Goal: Task Accomplishment & Management: Manage account settings

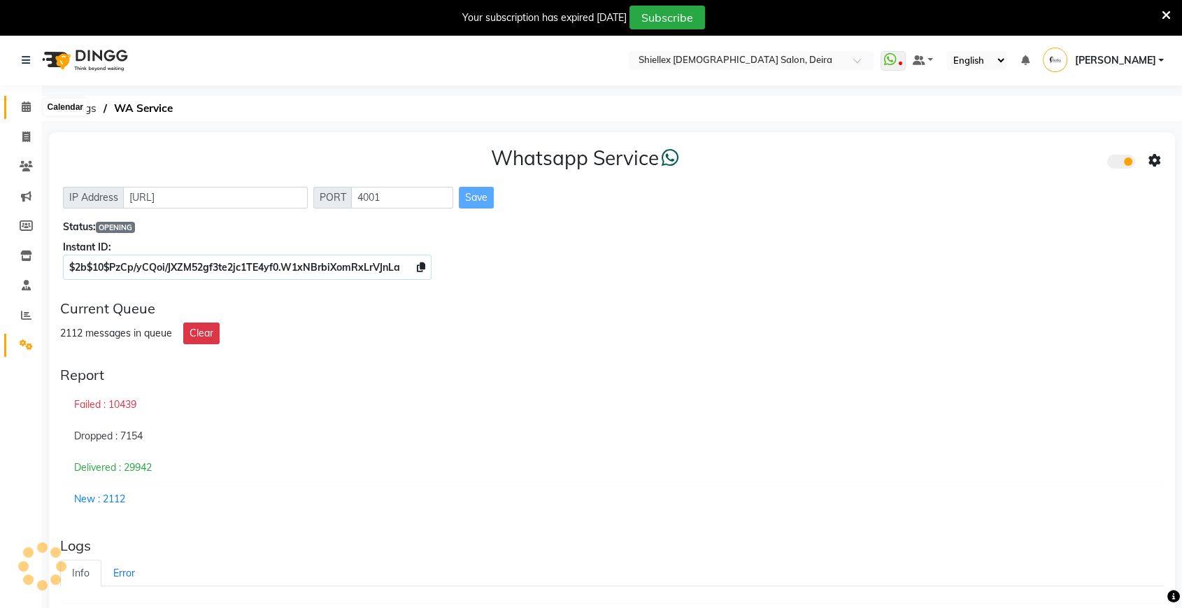
click at [28, 103] on icon at bounding box center [26, 106] width 9 height 10
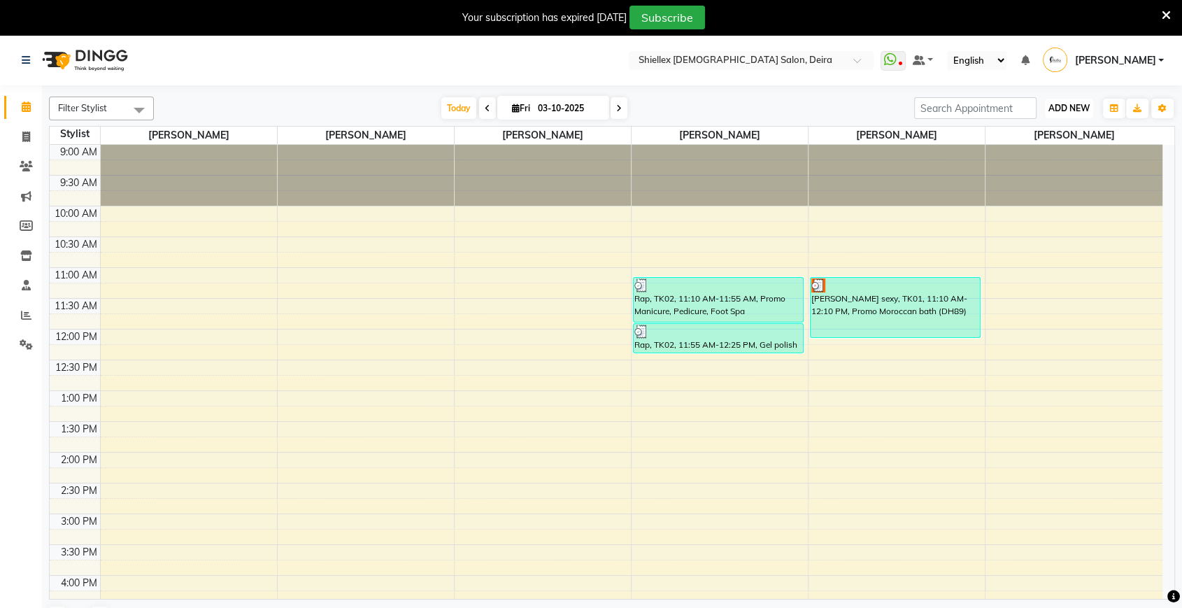
click at [1070, 111] on span "ADD NEW" at bounding box center [1069, 108] width 41 height 10
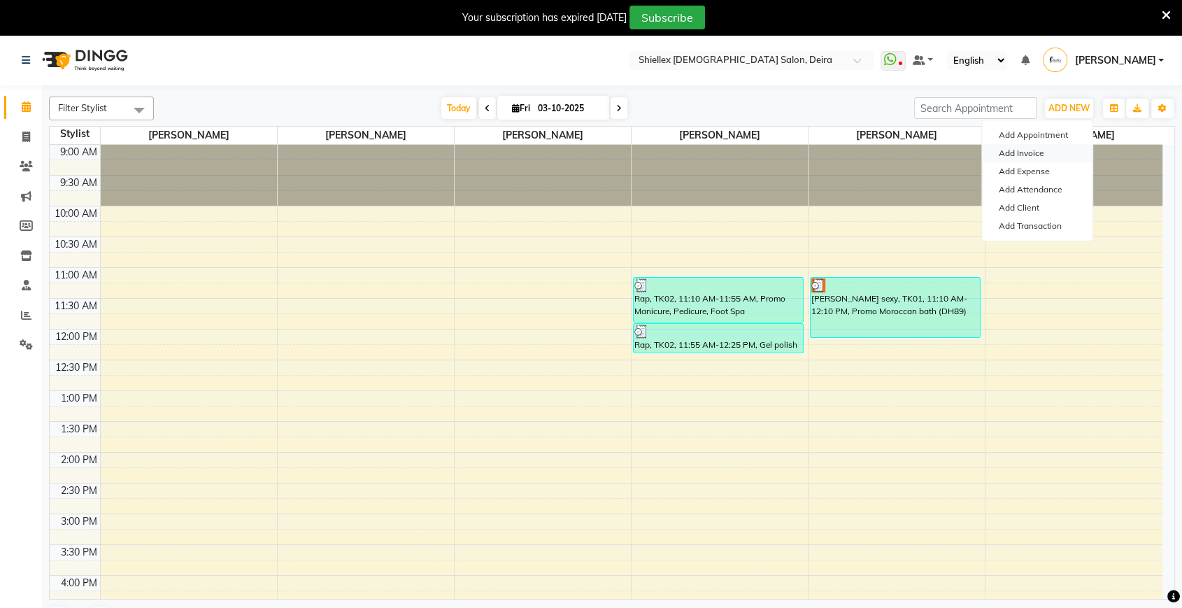
click at [1051, 144] on link "Add Invoice" at bounding box center [1037, 153] width 111 height 18
select select "service"
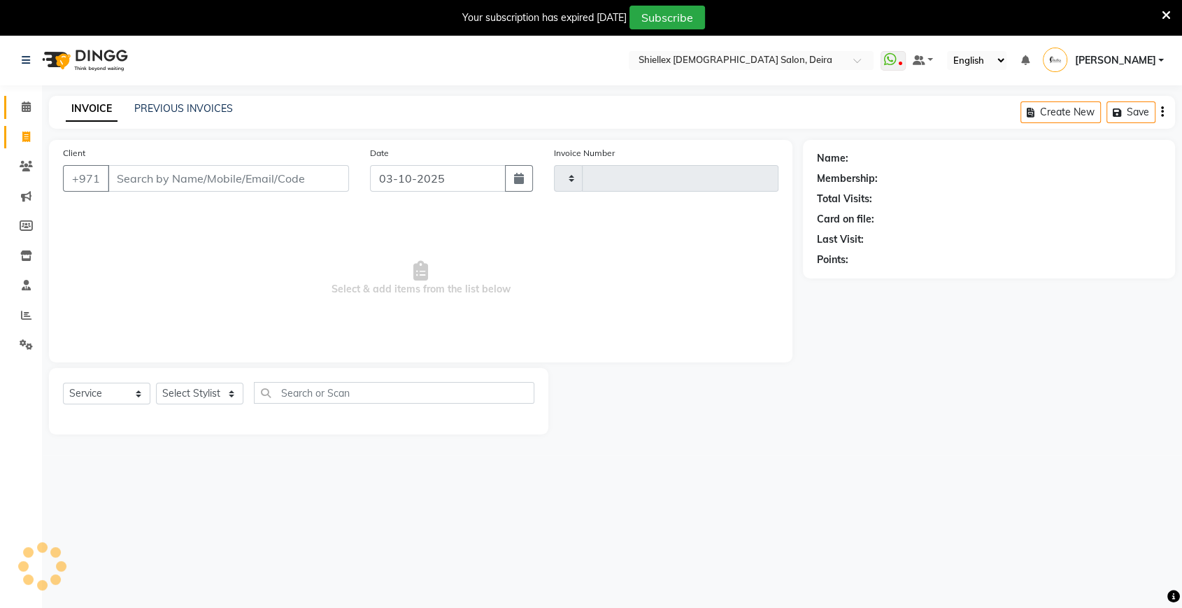
type input "1790"
select select "4904"
click at [27, 106] on icon at bounding box center [26, 106] width 9 height 10
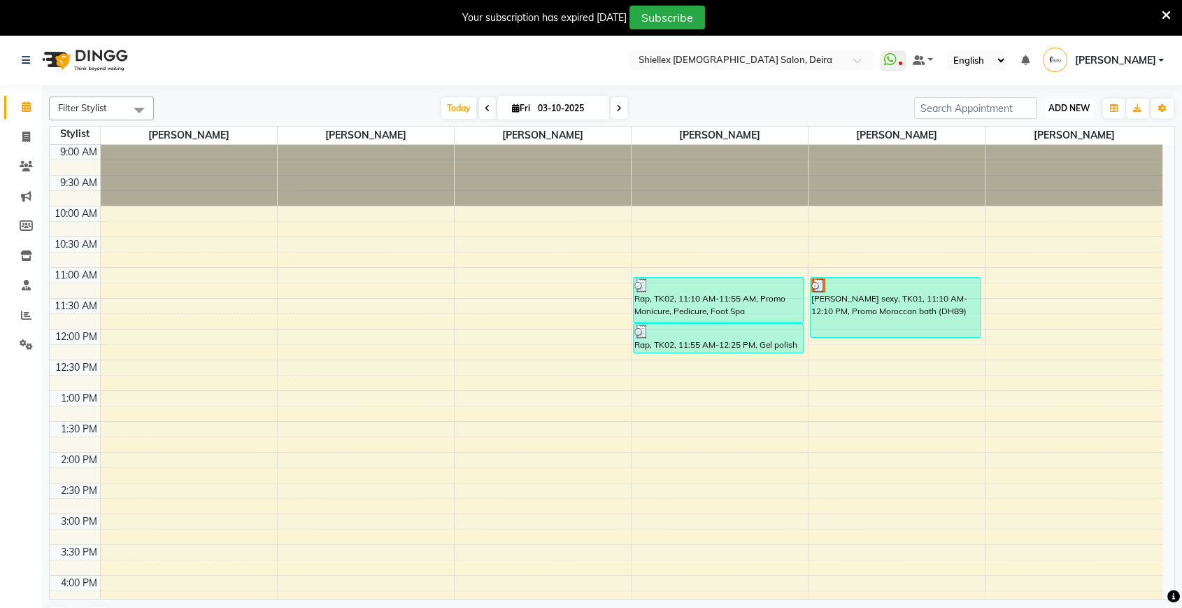
click at [1068, 104] on span "ADD NEW" at bounding box center [1069, 108] width 41 height 10
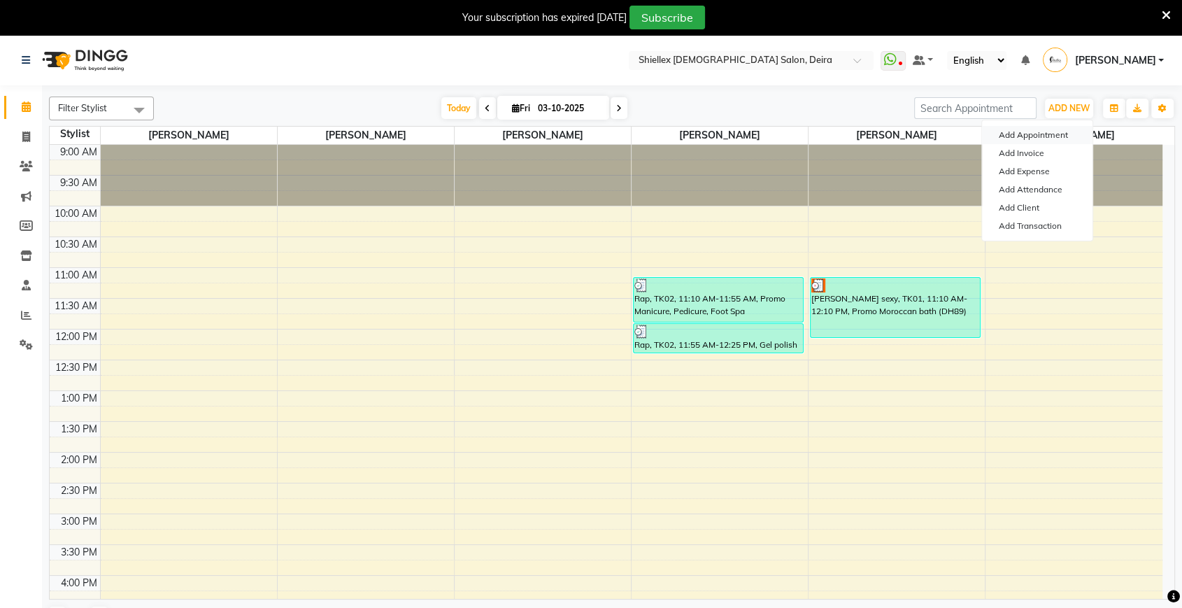
click at [1047, 136] on button "Add Appointment" at bounding box center [1037, 135] width 111 height 18
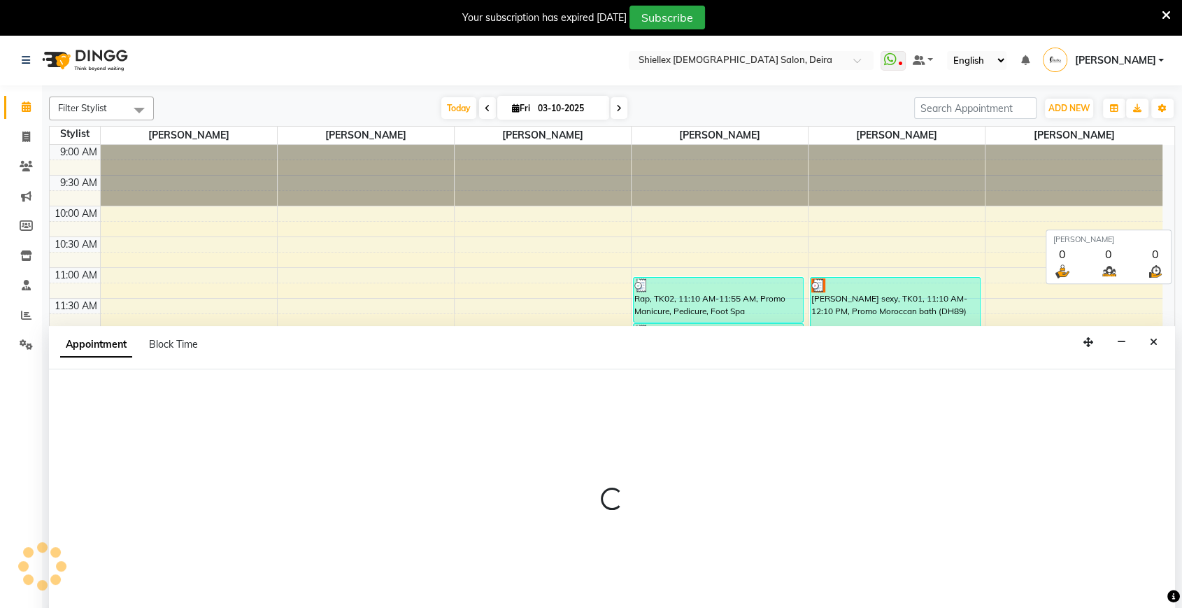
scroll to position [11, 0]
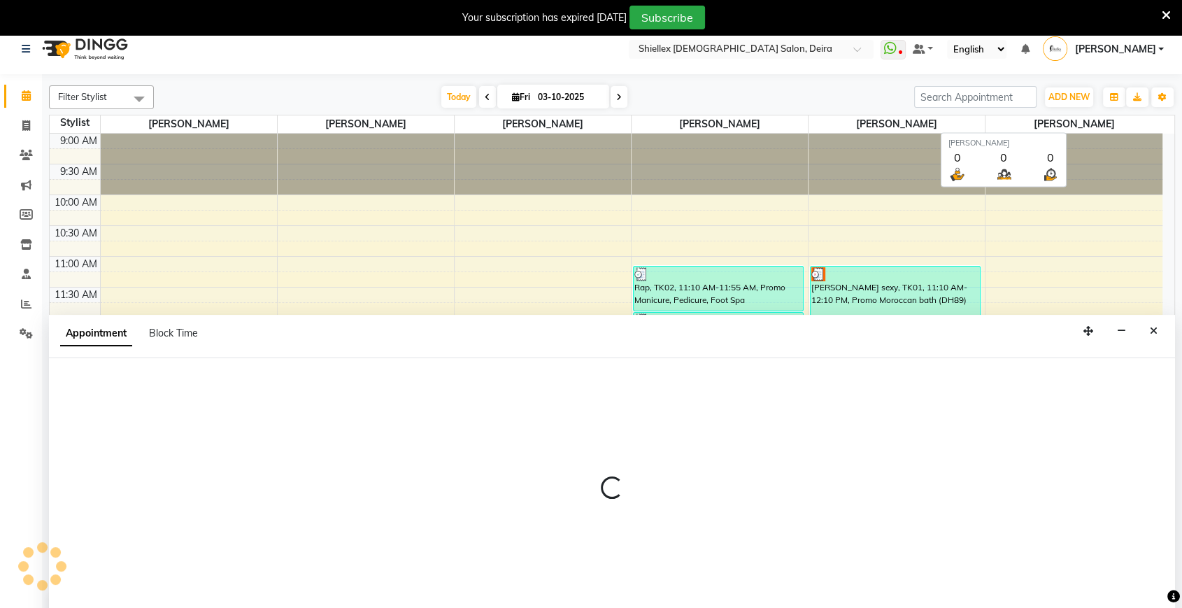
select select "tentative"
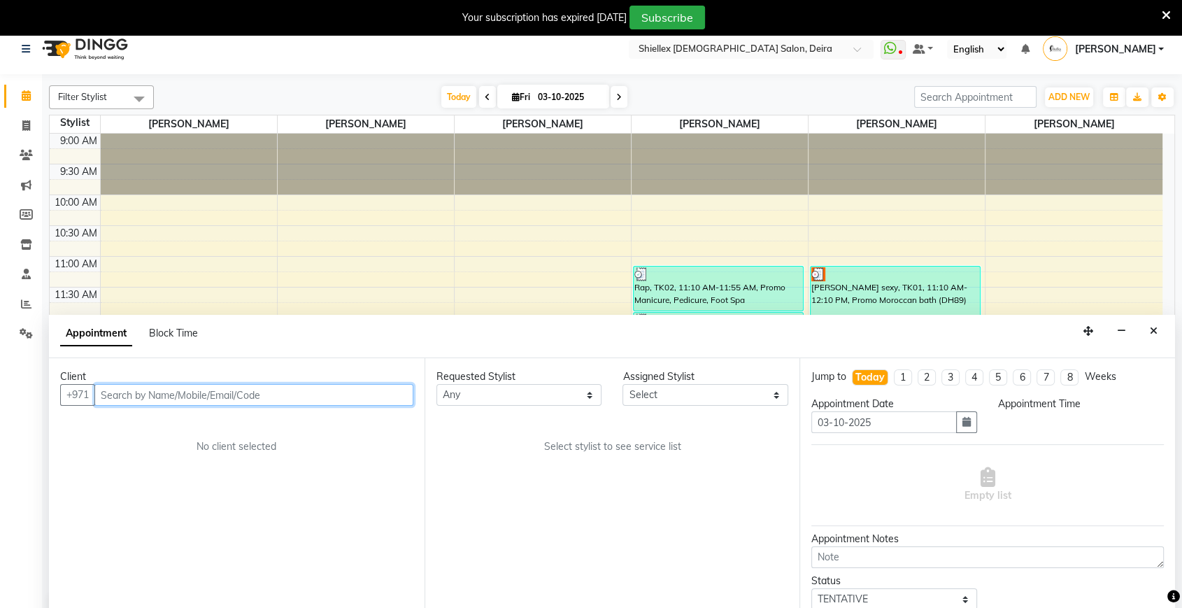
select select "600"
click at [373, 395] on input "text" at bounding box center [253, 395] width 319 height 22
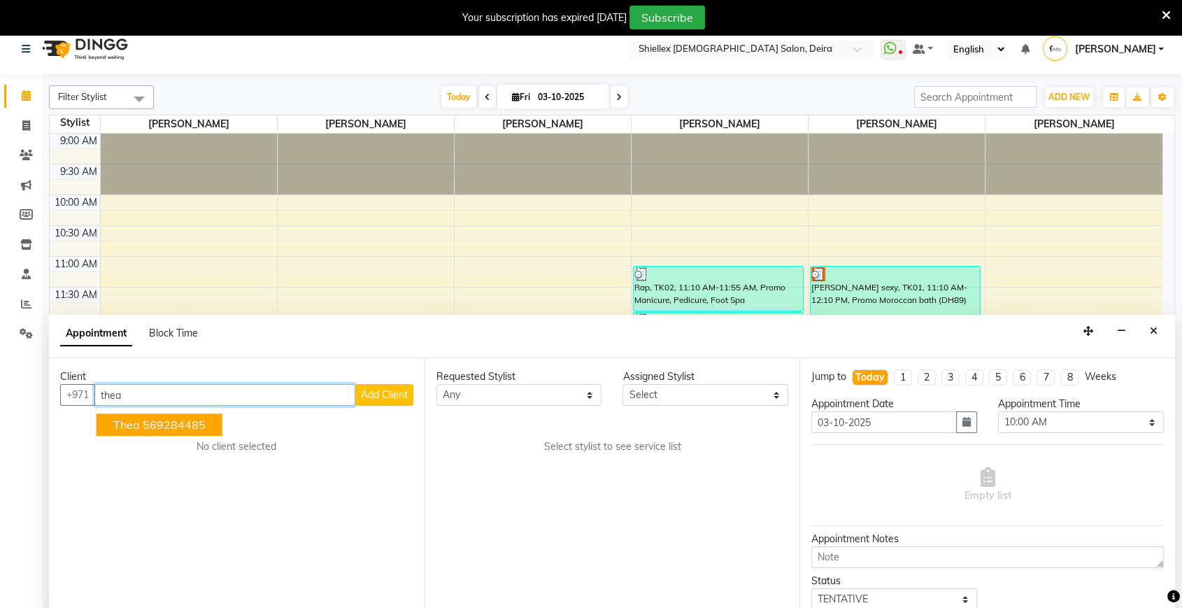
click at [171, 415] on button "Thea 569284485" at bounding box center [160, 424] width 126 height 22
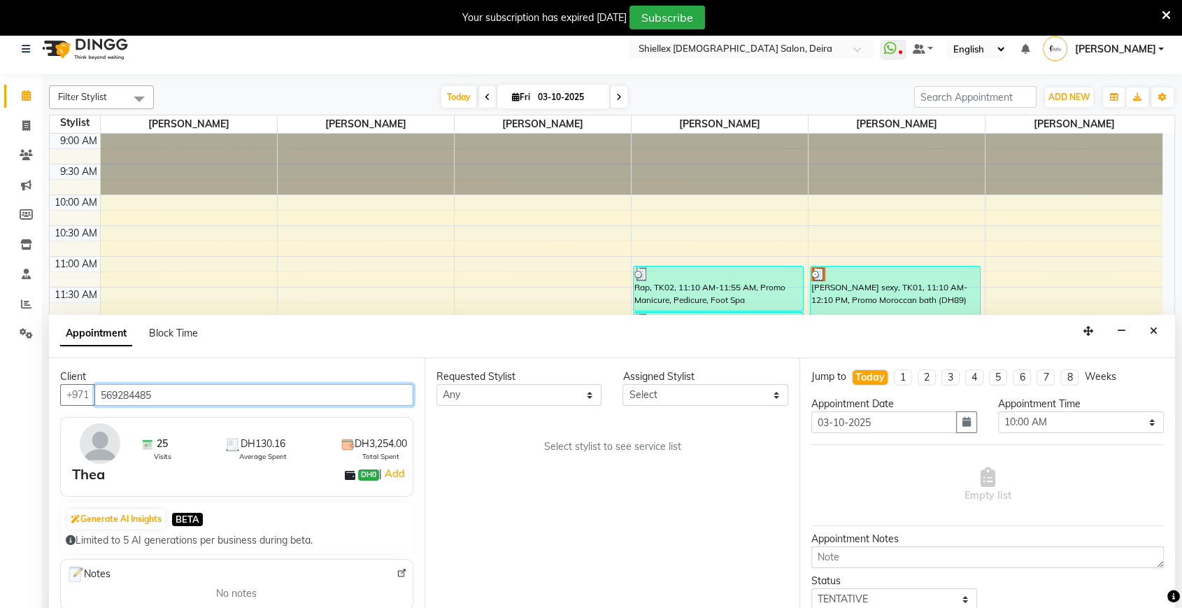
type input "569284485"
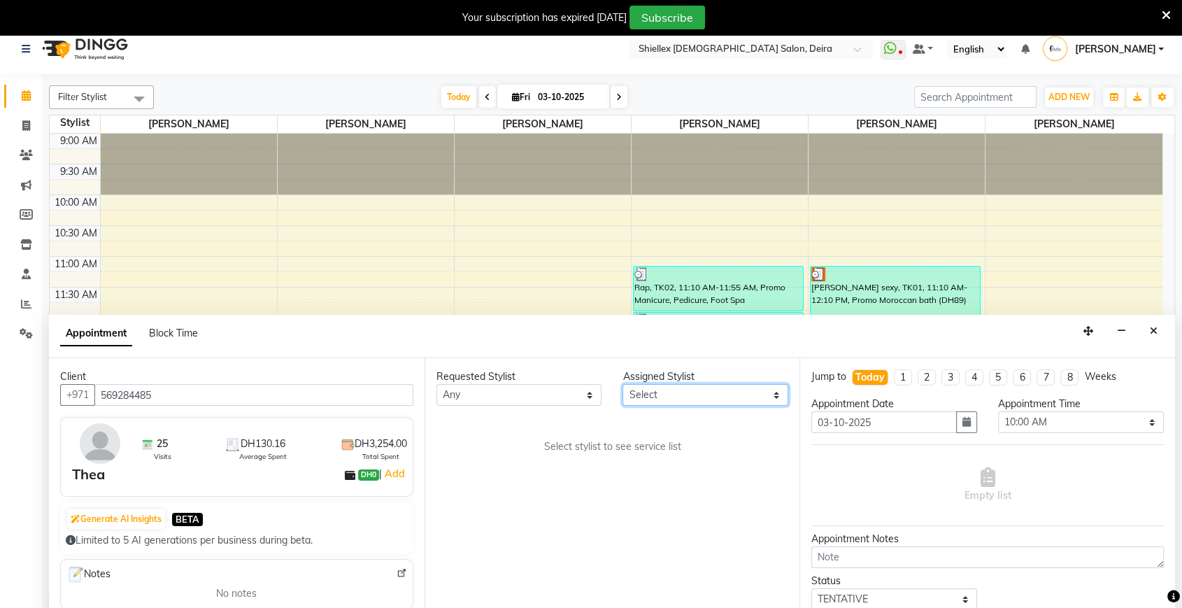
click at [708, 395] on select "Select Abigail de Guzman Arah Arce Flor Reyes Jeremy Dasigan Leah de leon Mariam" at bounding box center [706, 395] width 166 height 22
select select "29898"
click at [623, 384] on select "Select Abigail de Guzman Arah Arce Flor Reyes Jeremy Dasigan Leah de leon Mariam" at bounding box center [706, 395] width 166 height 22
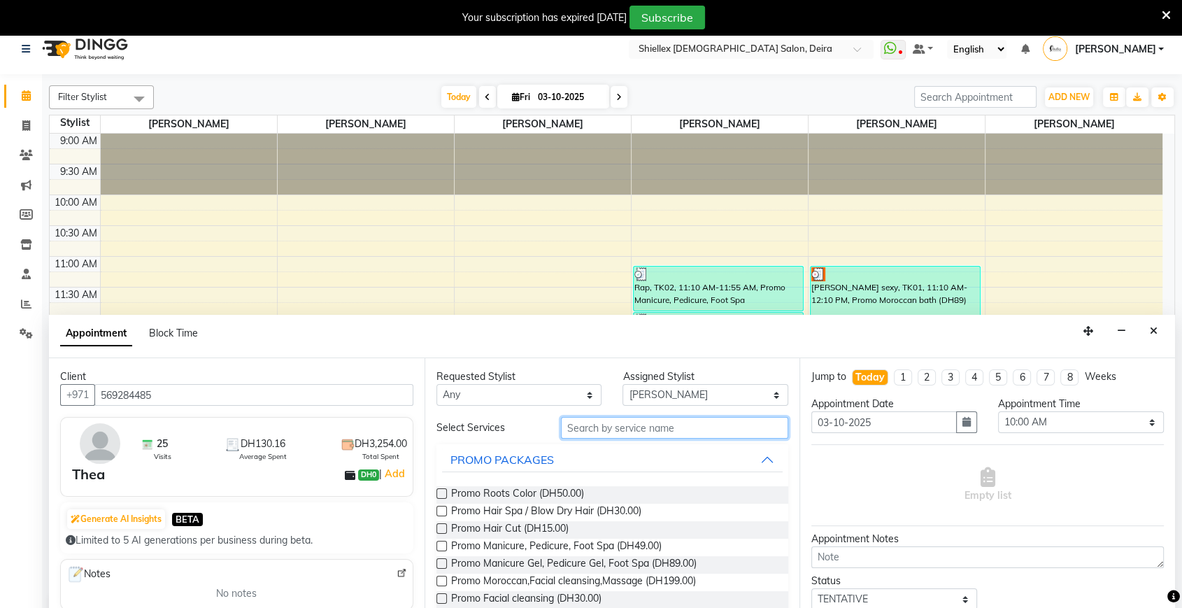
click at [693, 430] on input "text" at bounding box center [675, 428] width 228 height 22
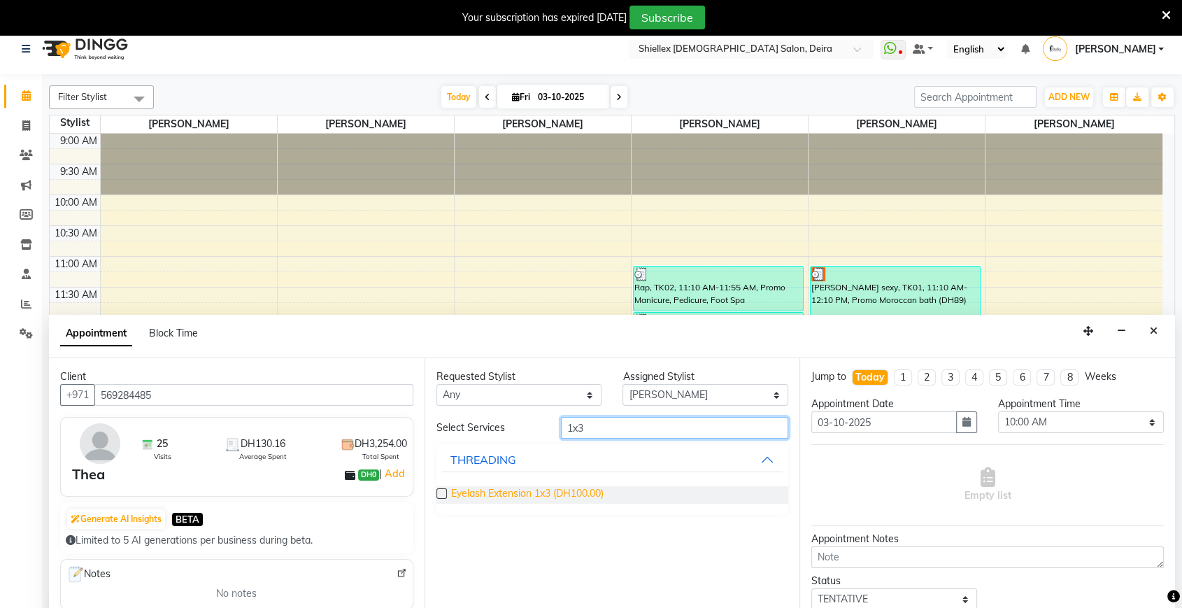
type input "1x3"
click at [595, 489] on span "Eyelash Extension 1x3 (DH100.00)" at bounding box center [527, 494] width 153 height 17
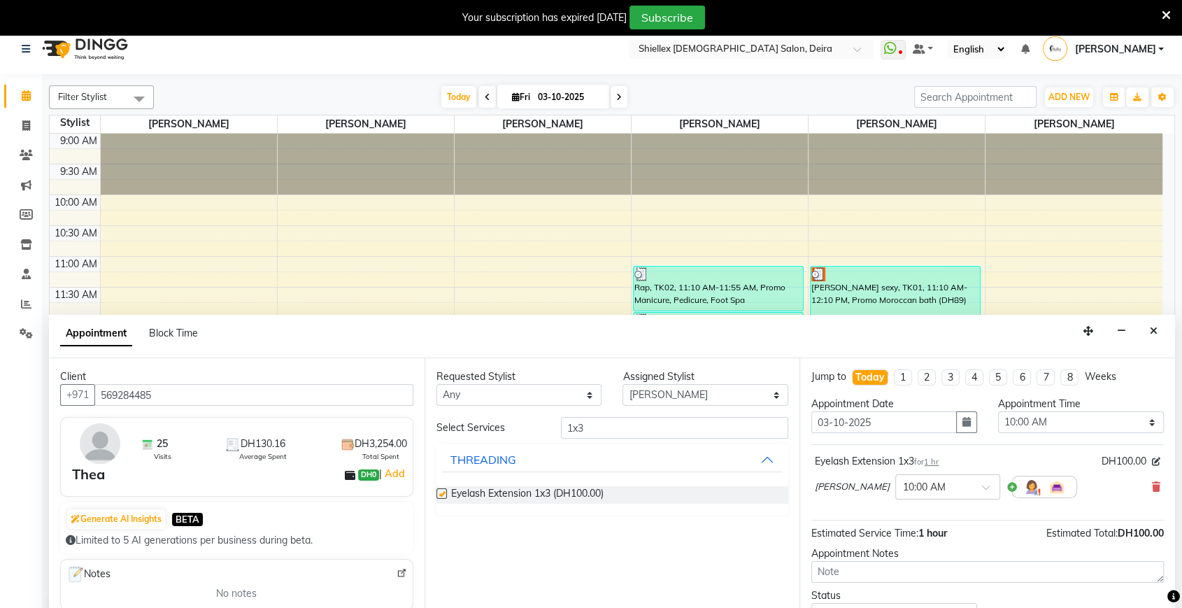
checkbox input "false"
click at [666, 397] on select "Select Abigail de Guzman Arah Arce Flor Reyes Jeremy Dasigan Leah de leon Mariam" at bounding box center [706, 395] width 166 height 22
select select "29889"
click at [623, 384] on select "Select Abigail de Guzman Arah Arce Flor Reyes Jeremy Dasigan Leah de leon Mariam" at bounding box center [706, 395] width 166 height 22
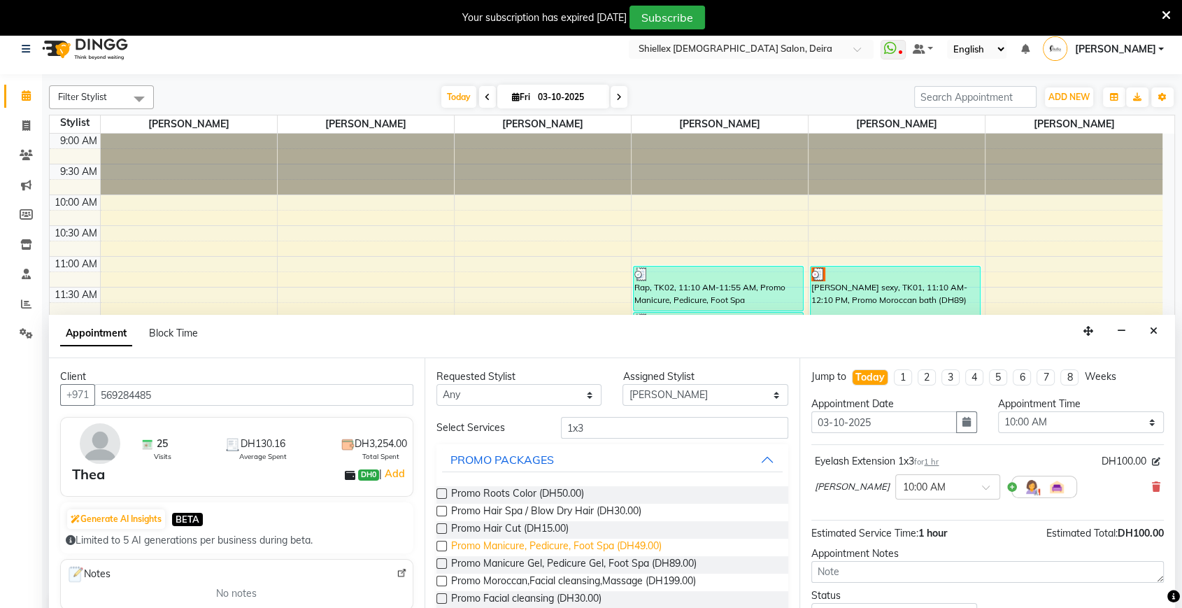
click at [571, 545] on span "Promo Manicure, Pedicure, Foot Spa (DH49.00)" at bounding box center [556, 547] width 211 height 17
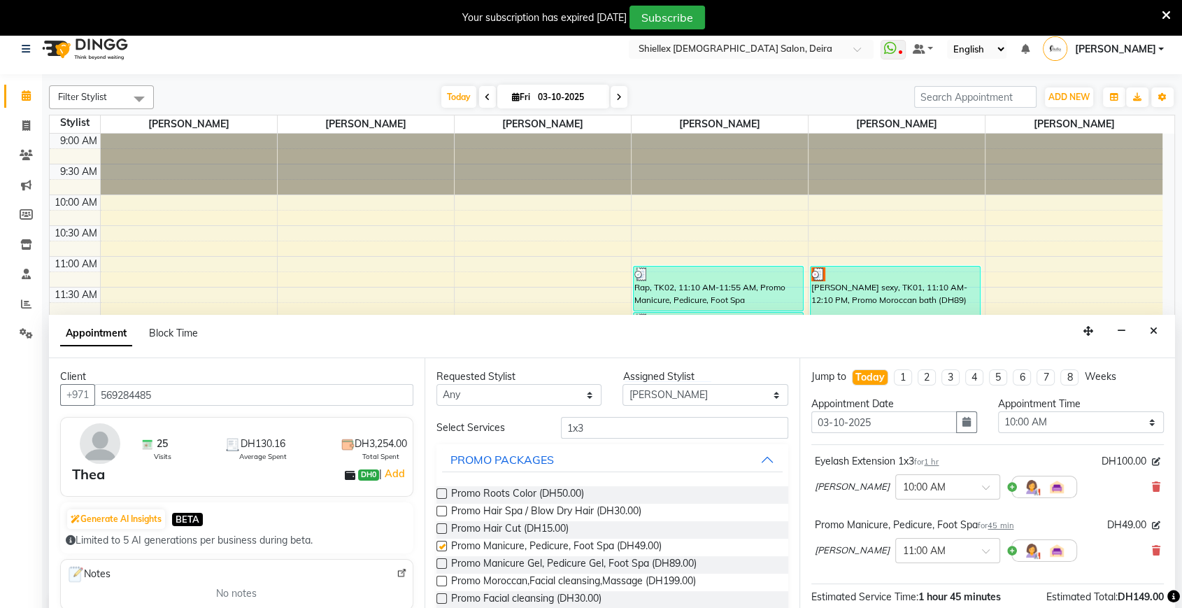
checkbox input "false"
click at [1052, 417] on select "Select 10:00 AM 10:05 AM 10:10 AM 10:15 AM 10:20 AM 10:25 AM 10:30 AM 10:35 AM …" at bounding box center [1081, 422] width 166 height 22
select select "1190"
click at [998, 411] on select "Select 10:00 AM 10:05 AM 10:10 AM 10:15 AM 10:20 AM 10:25 AM 10:30 AM 10:35 AM …" at bounding box center [1081, 422] width 166 height 22
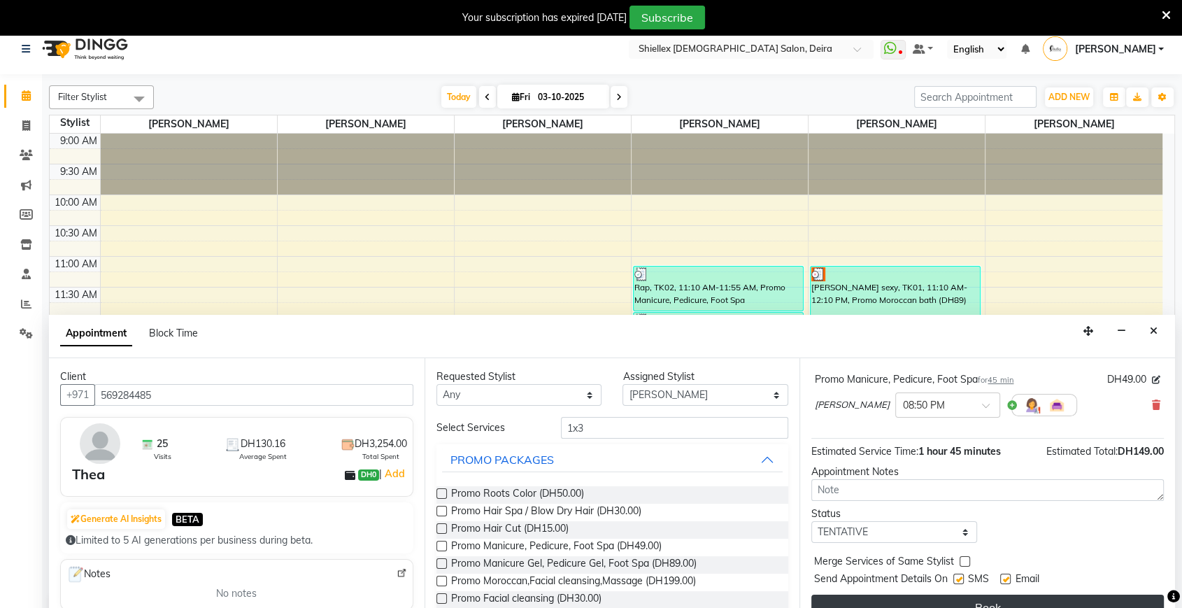
click at [931, 601] on button "Book" at bounding box center [988, 607] width 353 height 25
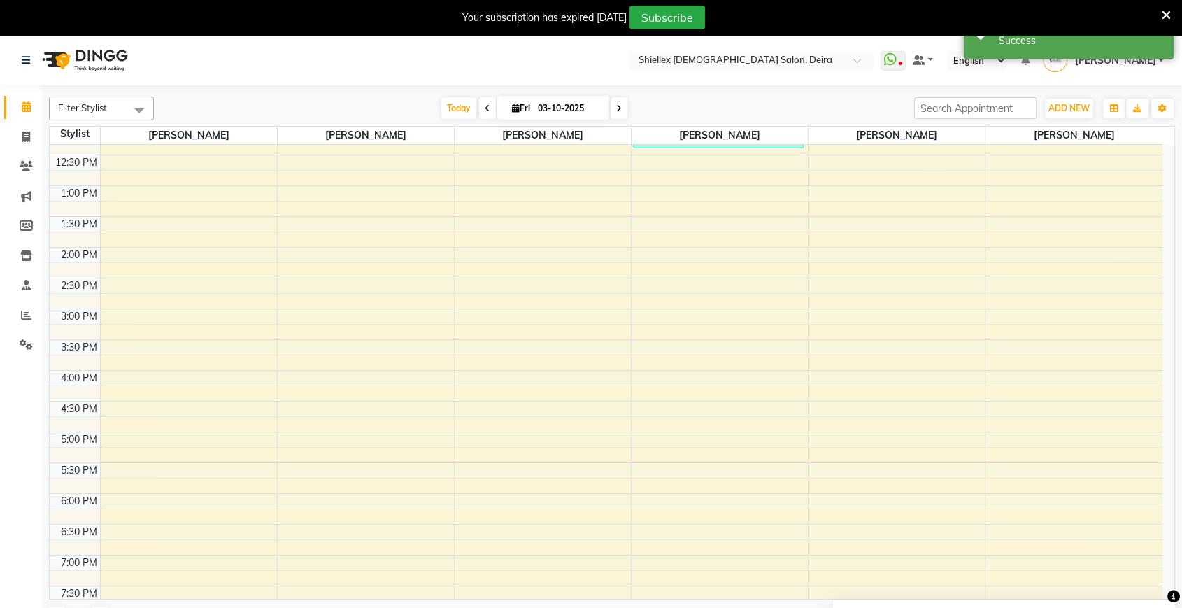
scroll to position [464, 0]
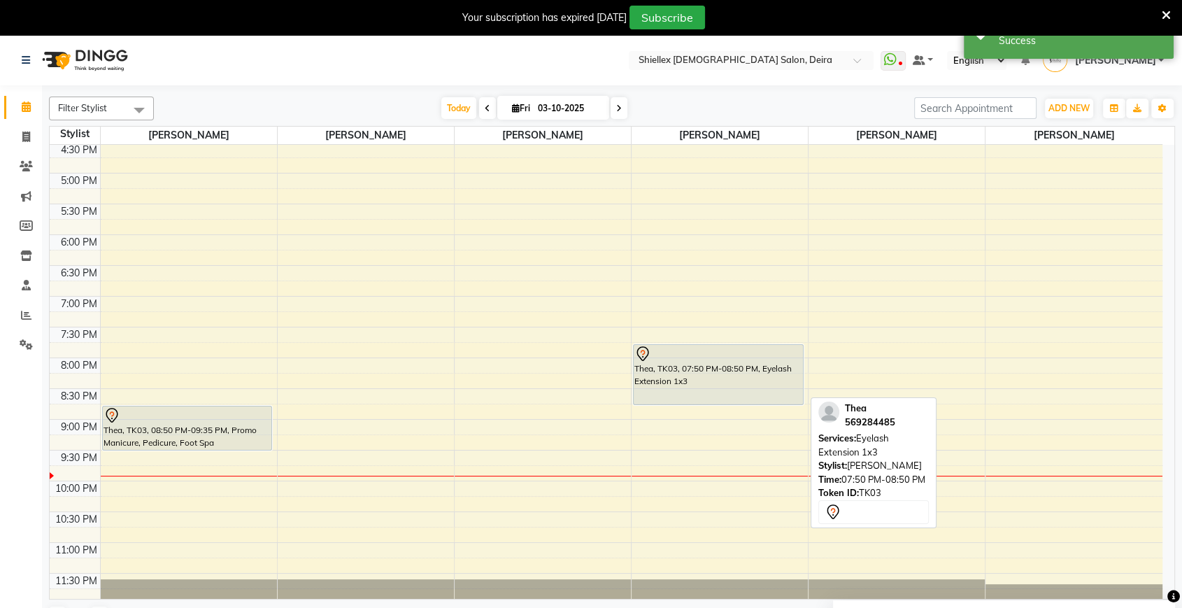
click at [730, 363] on div "Thea, TK03, 07:50 PM-08:50 PM, Eyelash Extension 1x3" at bounding box center [718, 374] width 169 height 59
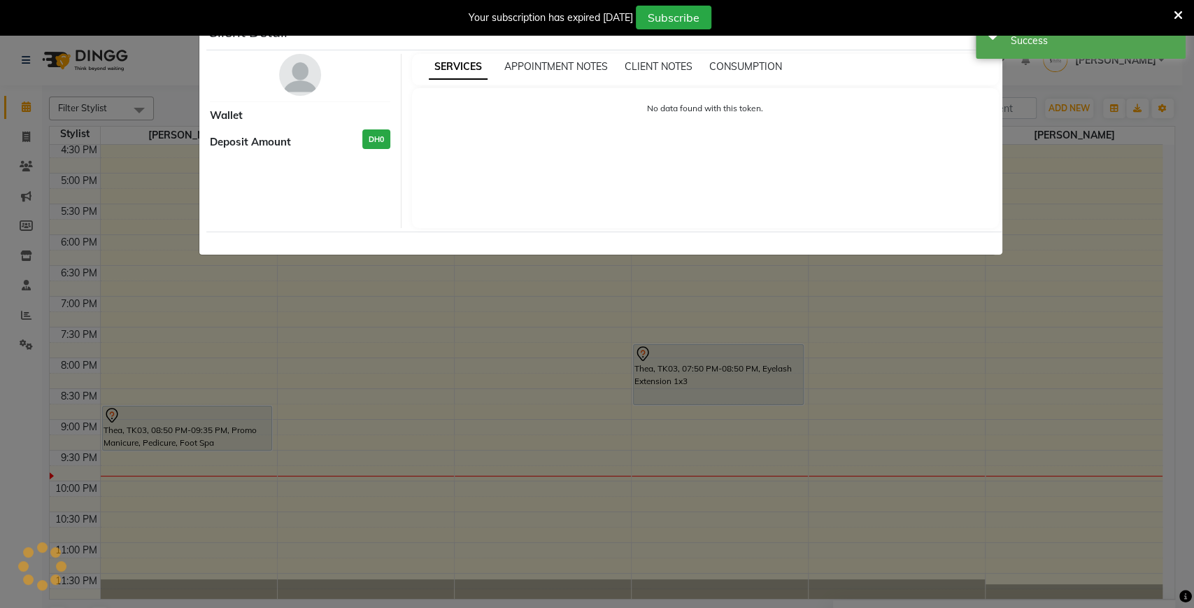
select select "7"
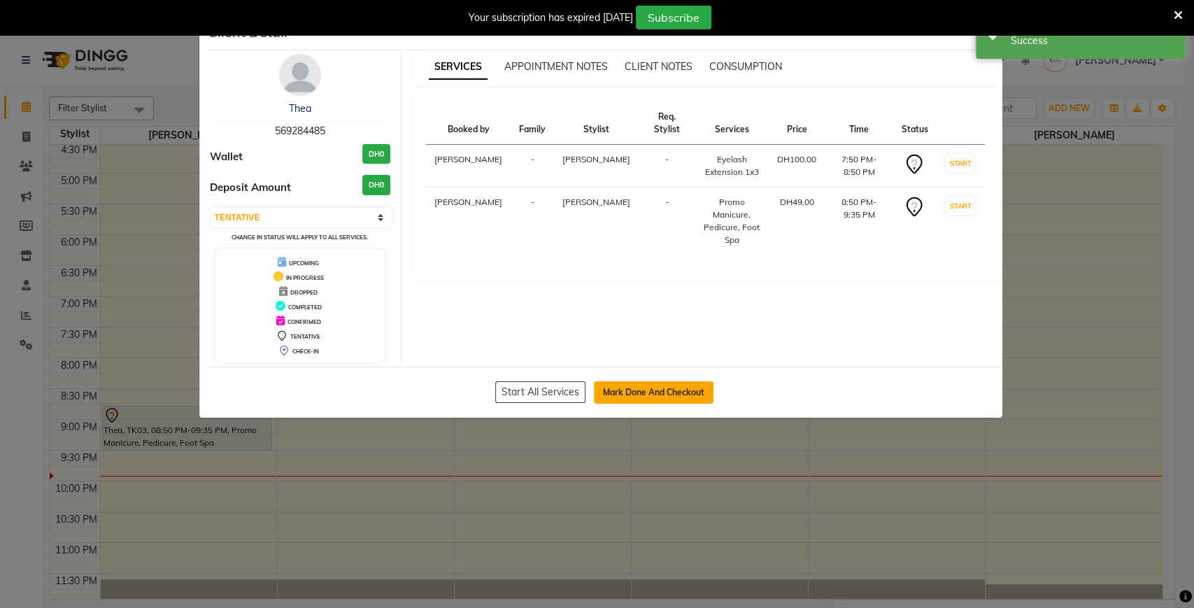
click at [683, 387] on button "Mark Done And Checkout" at bounding box center [654, 392] width 120 height 22
select select "service"
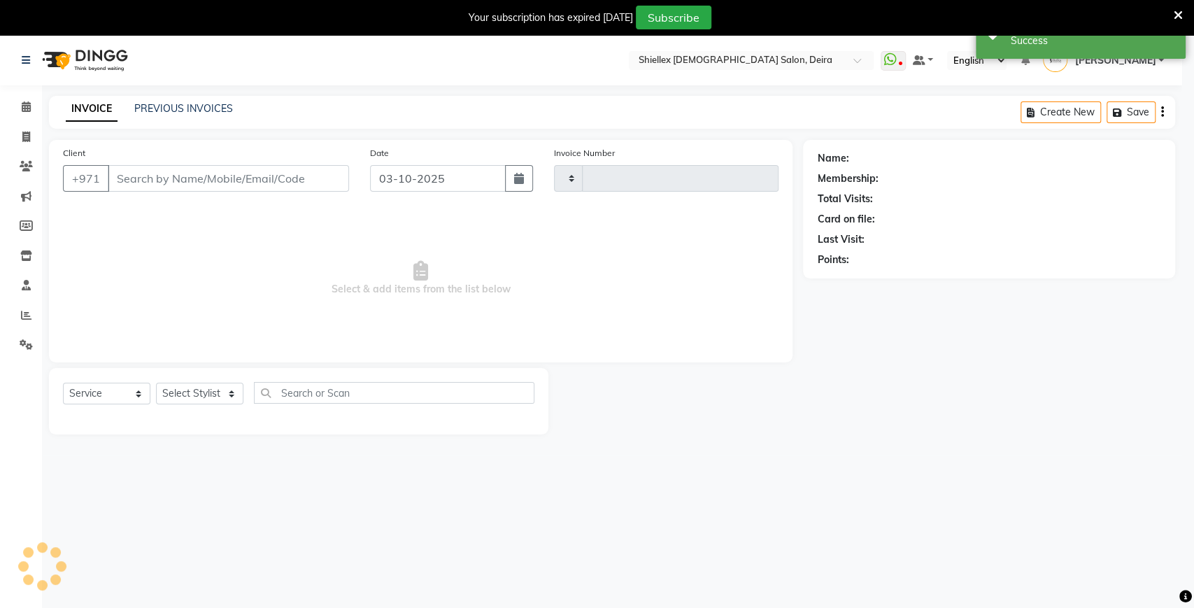
type input "1790"
select select "4904"
type input "569284485"
select select "29898"
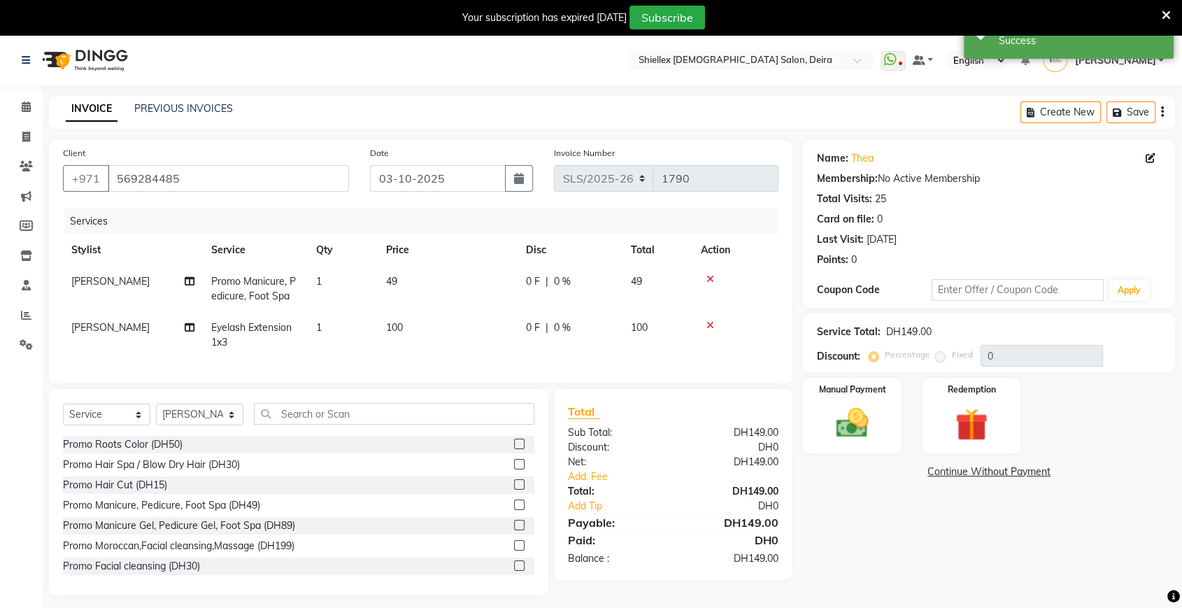
click at [441, 269] on td "49" at bounding box center [448, 289] width 140 height 46
select select "29889"
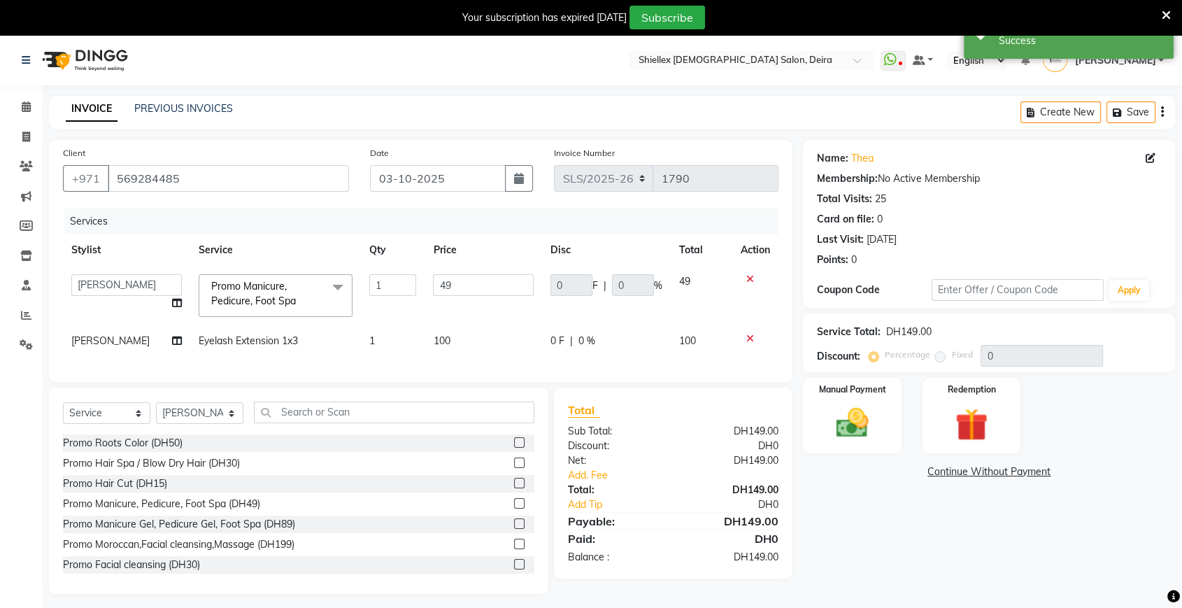
click at [441, 269] on td "49" at bounding box center [484, 295] width 118 height 59
click at [461, 280] on input "49" at bounding box center [483, 285] width 101 height 22
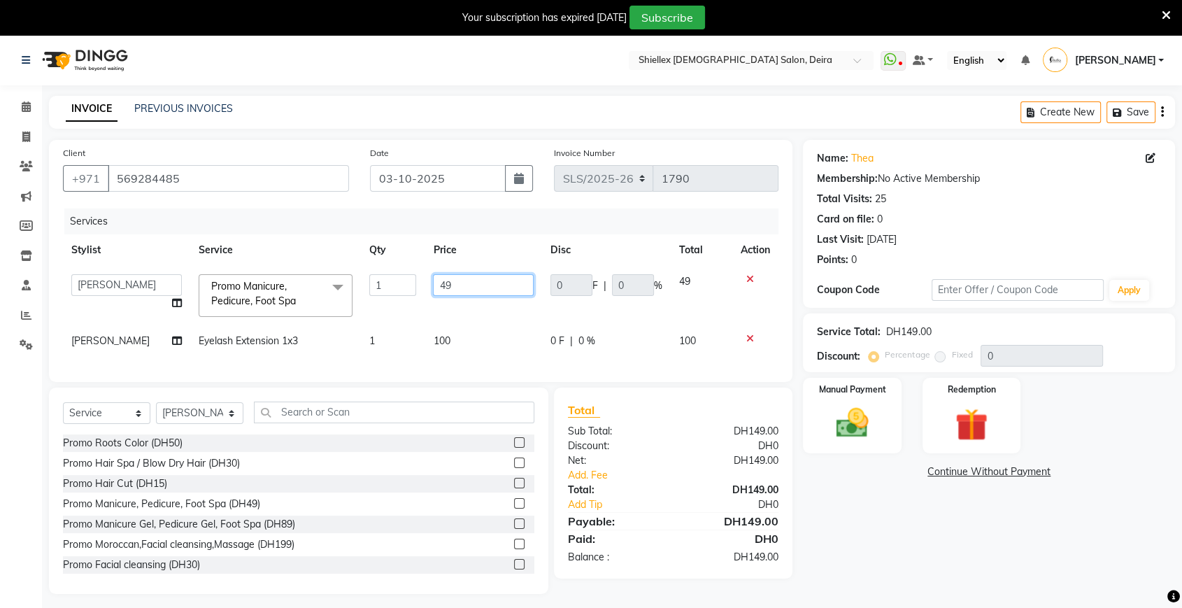
type input "4"
type input "50"
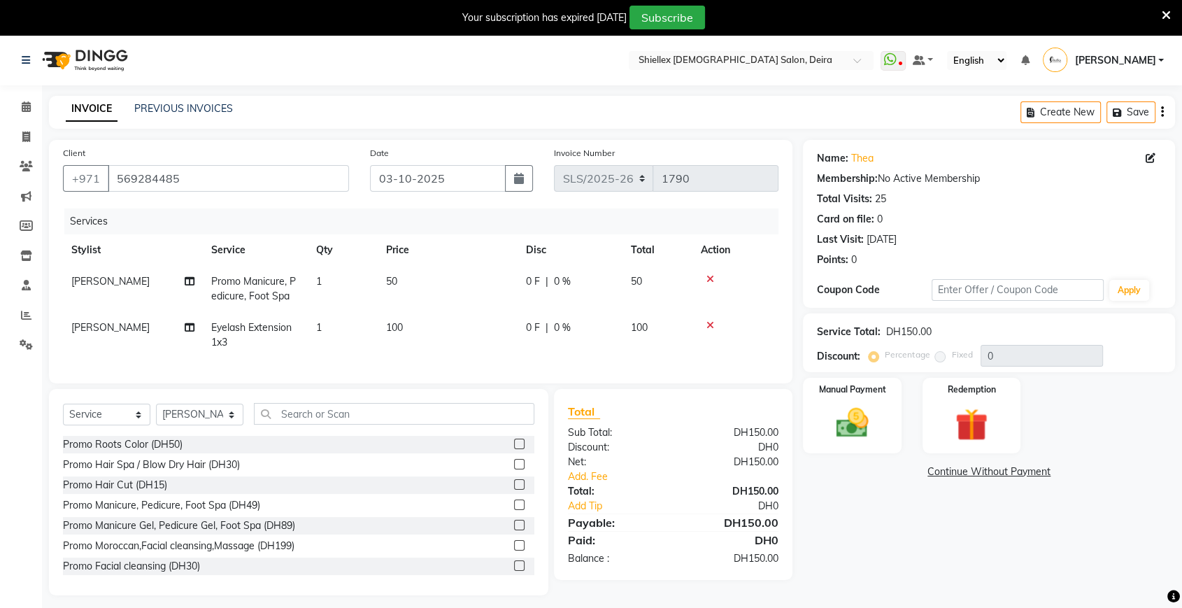
click at [451, 355] on td "100" at bounding box center [448, 335] width 140 height 46
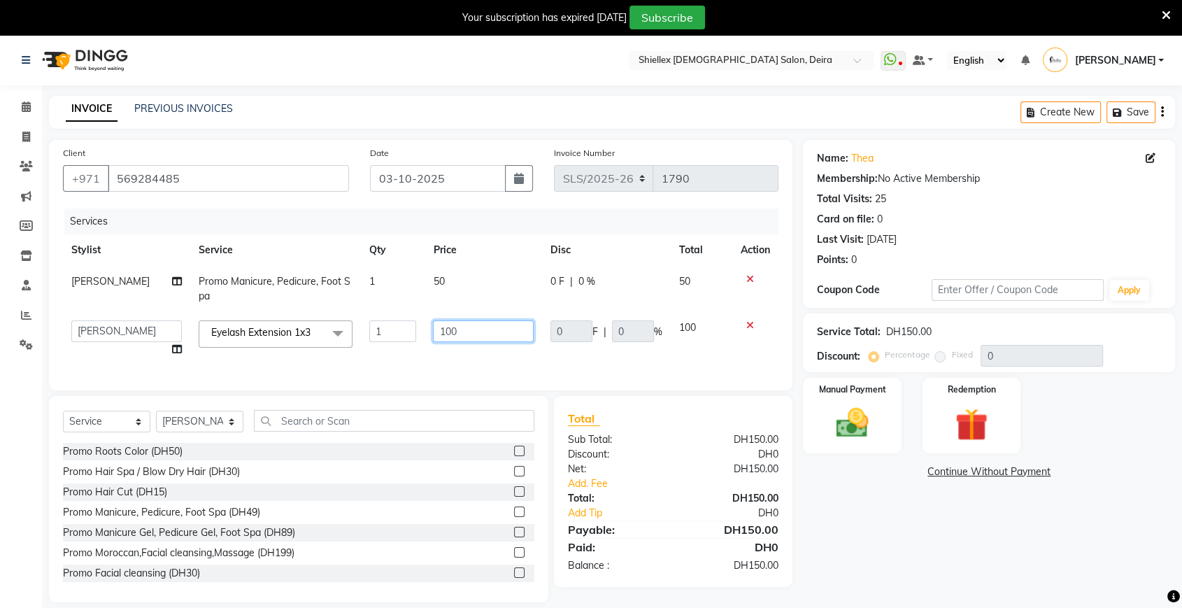
click at [521, 322] on input "100" at bounding box center [483, 331] width 101 height 22
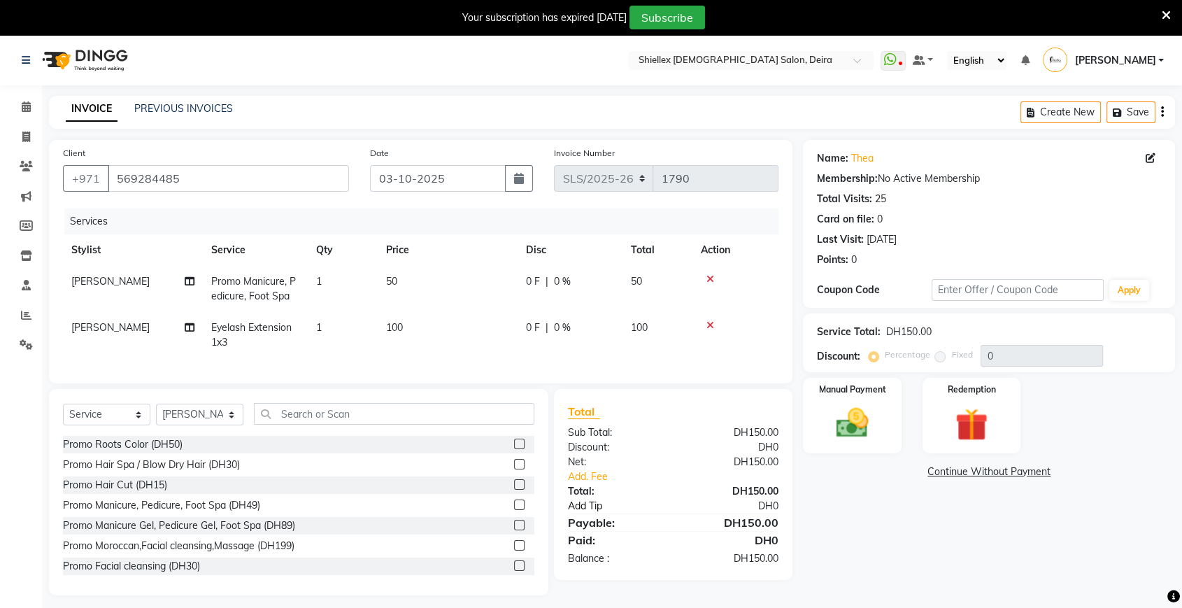
click at [590, 514] on link "Add Tip" at bounding box center [625, 506] width 135 height 15
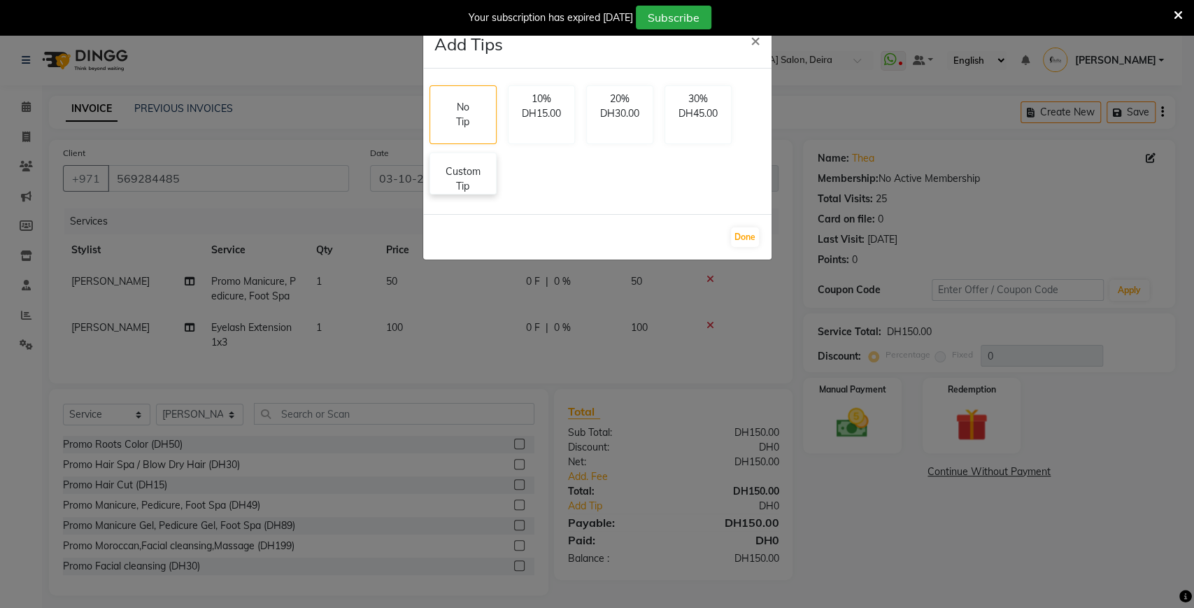
click at [479, 187] on p "Custom Tip" at bounding box center [463, 178] width 49 height 29
select select "29889"
select select "29898"
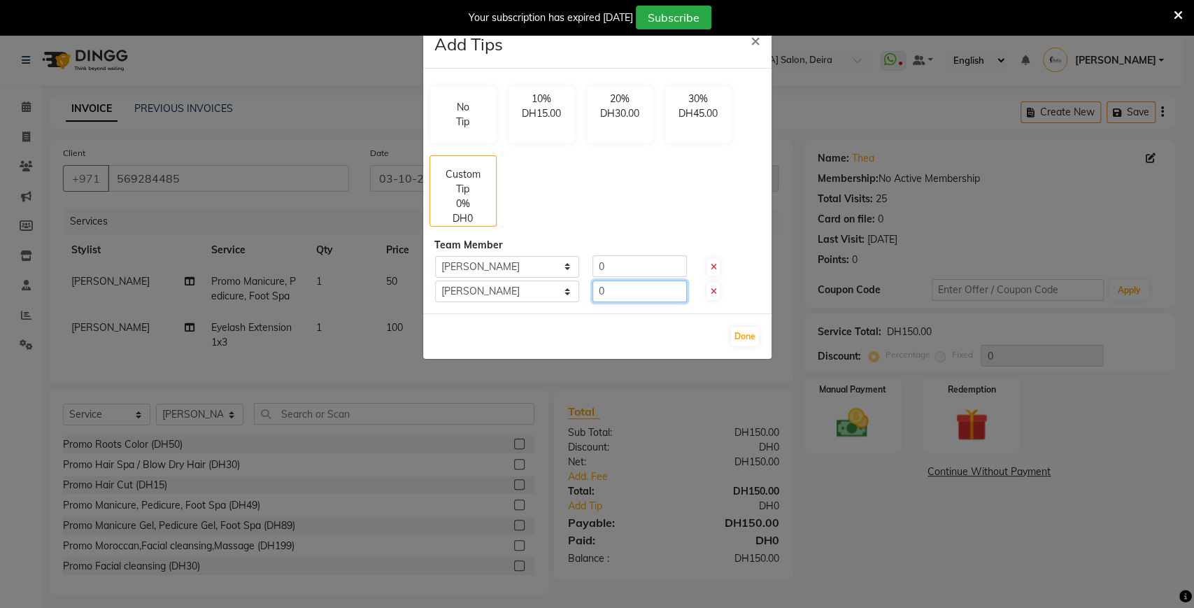
click at [655, 291] on input "0" at bounding box center [640, 292] width 94 height 22
type input "3"
type input "15"
click at [645, 267] on input "0" at bounding box center [640, 266] width 94 height 22
type input "15"
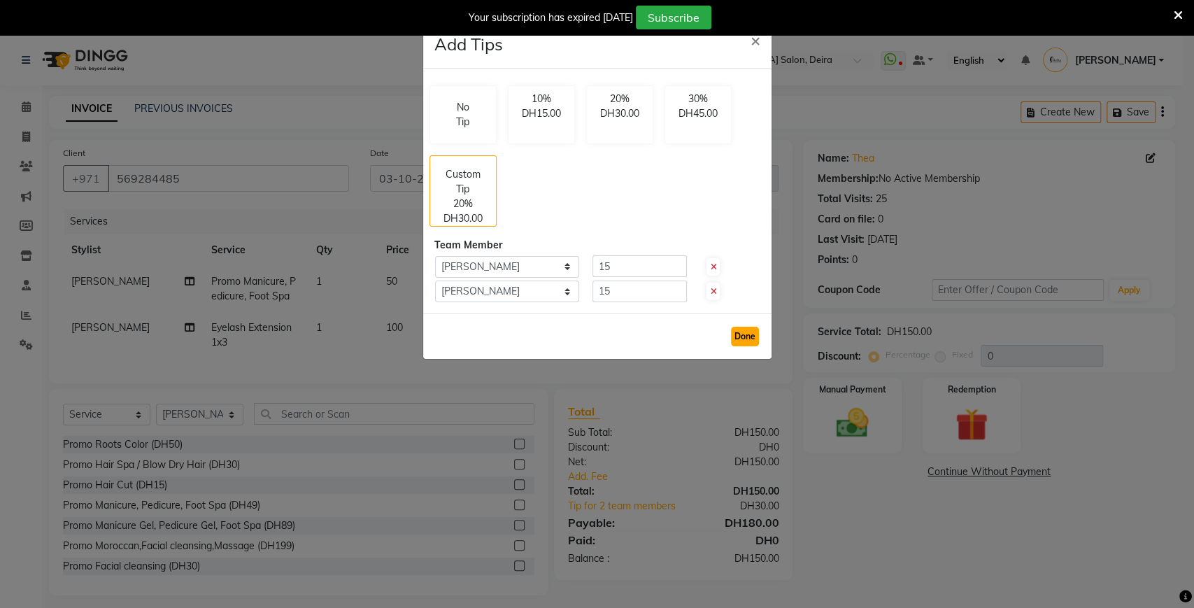
click at [744, 341] on button "Done" at bounding box center [745, 337] width 28 height 20
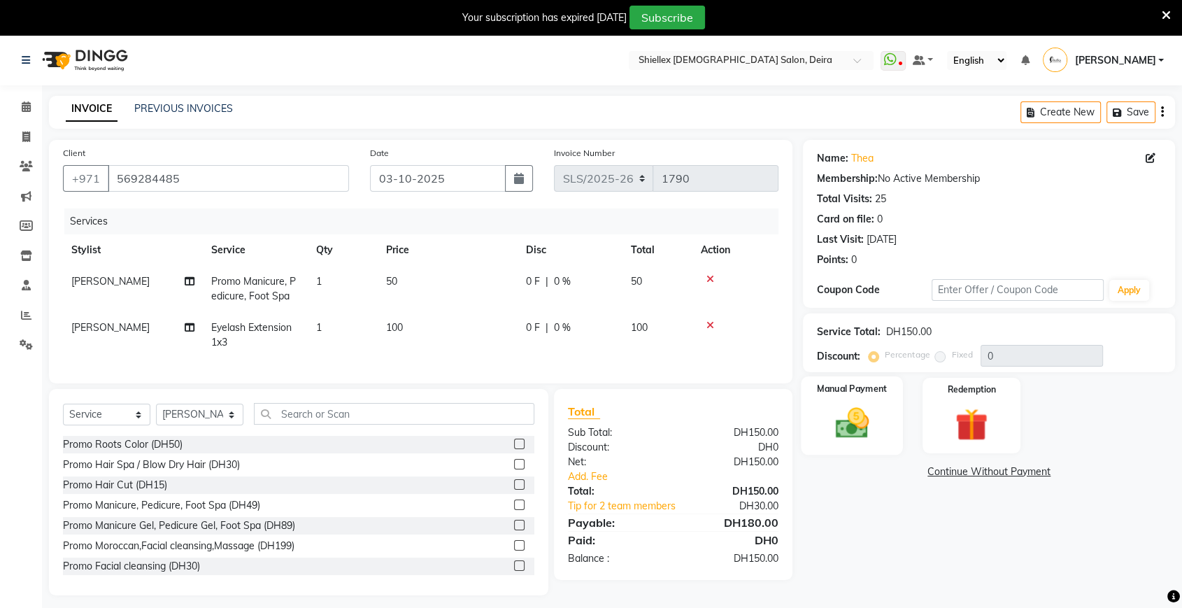
click at [837, 410] on img at bounding box center [852, 423] width 55 height 39
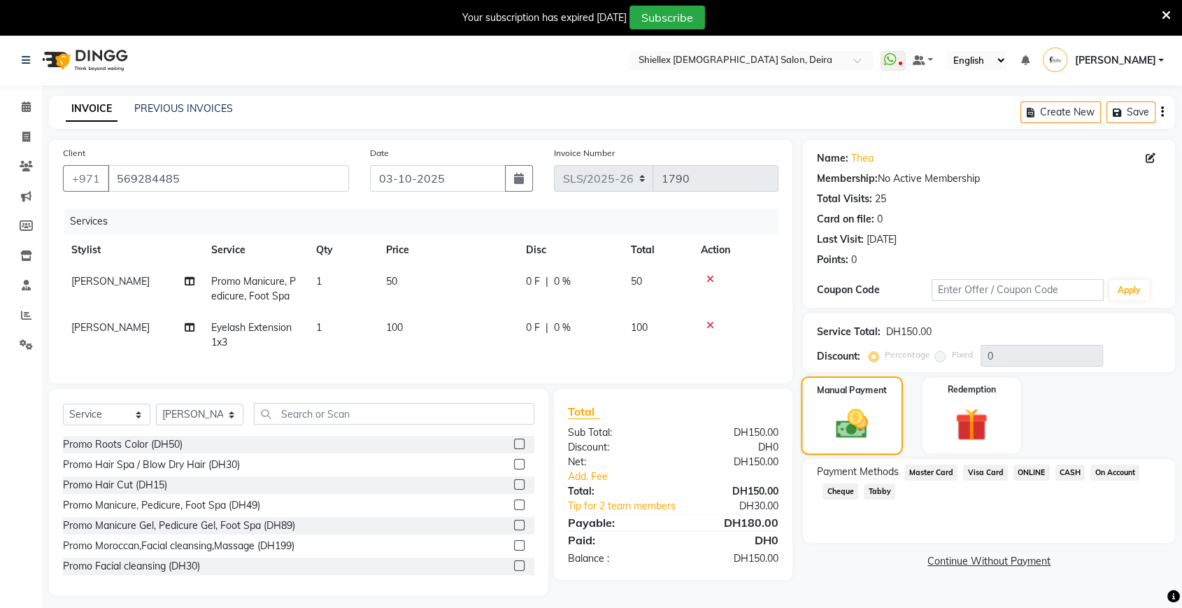
scroll to position [34, 0]
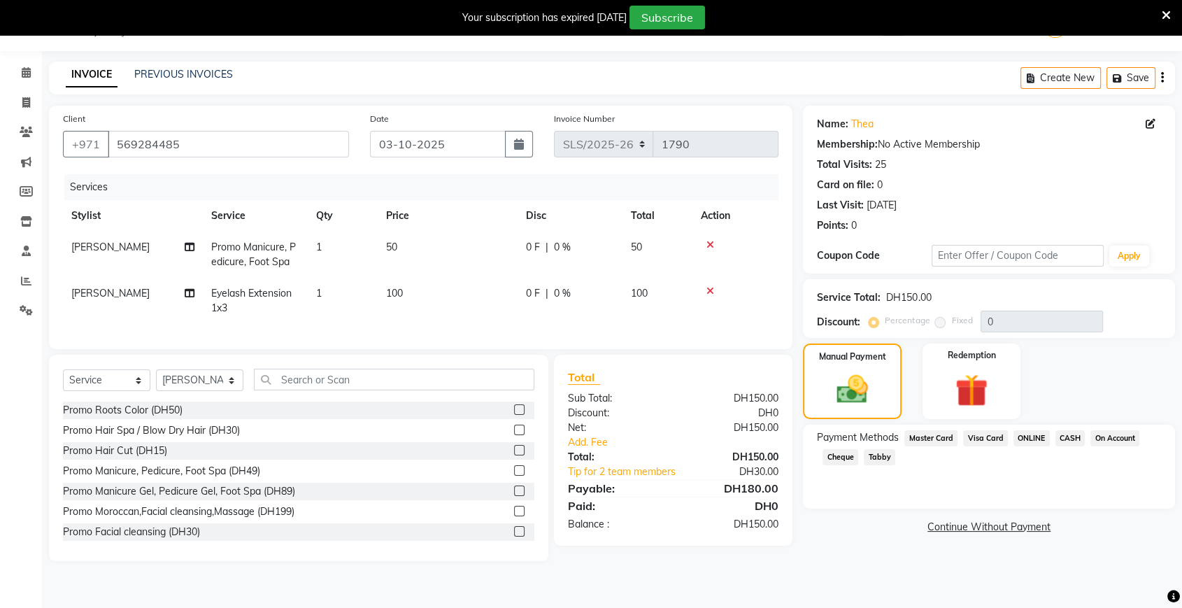
click at [979, 432] on span "Visa Card" at bounding box center [985, 438] width 45 height 16
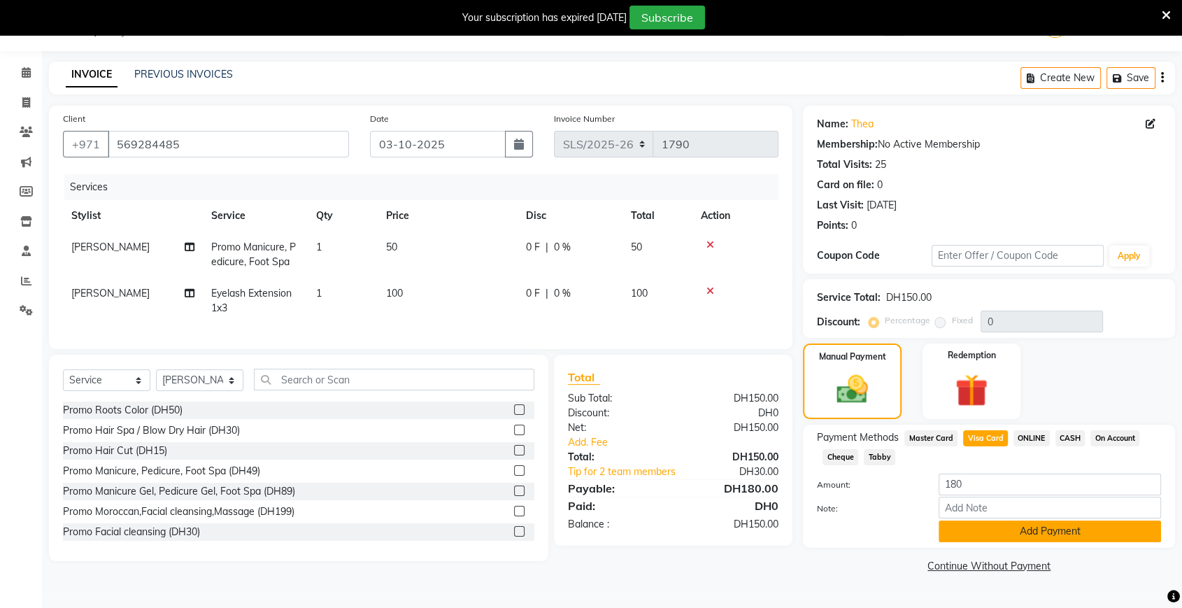
click at [971, 529] on button "Add Payment" at bounding box center [1050, 532] width 222 height 22
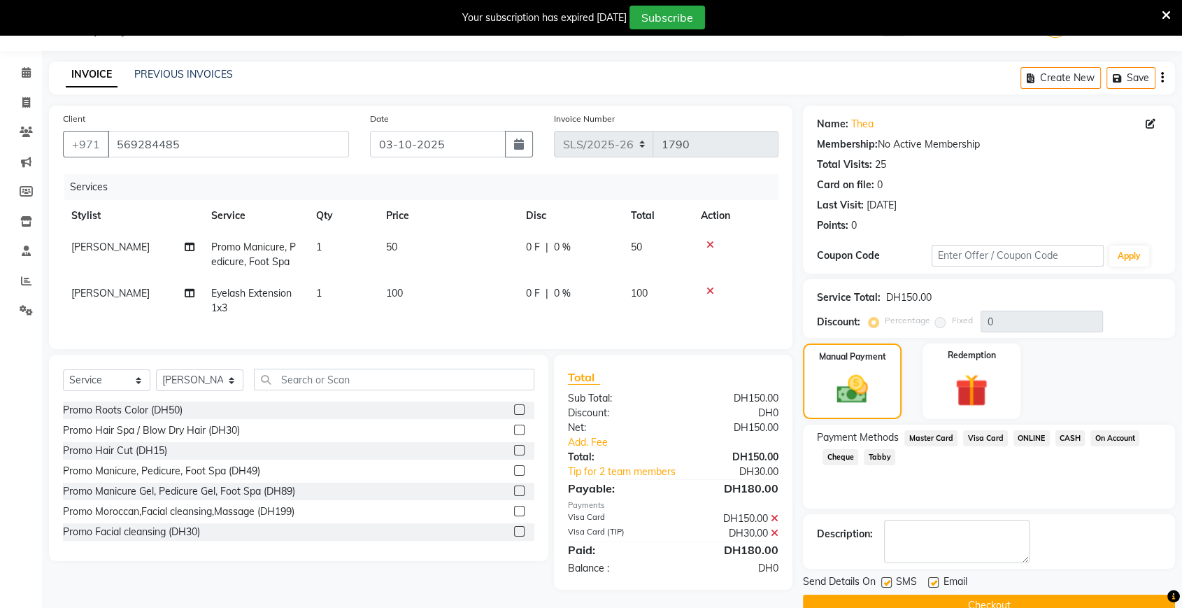
scroll to position [62, 0]
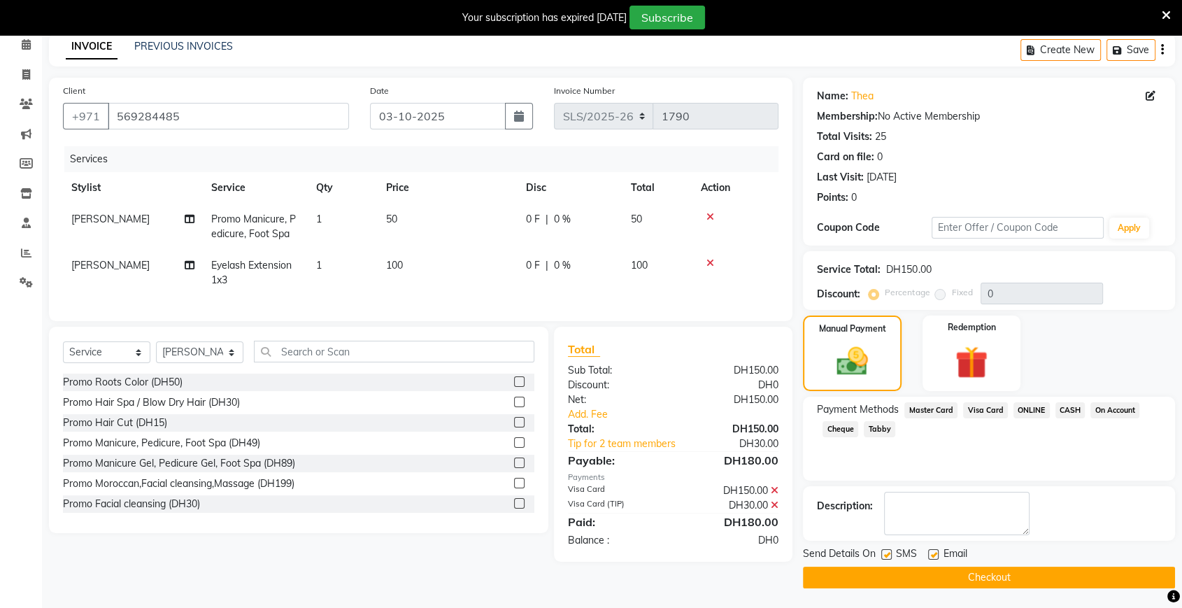
click at [929, 581] on button "Checkout" at bounding box center [989, 578] width 372 height 22
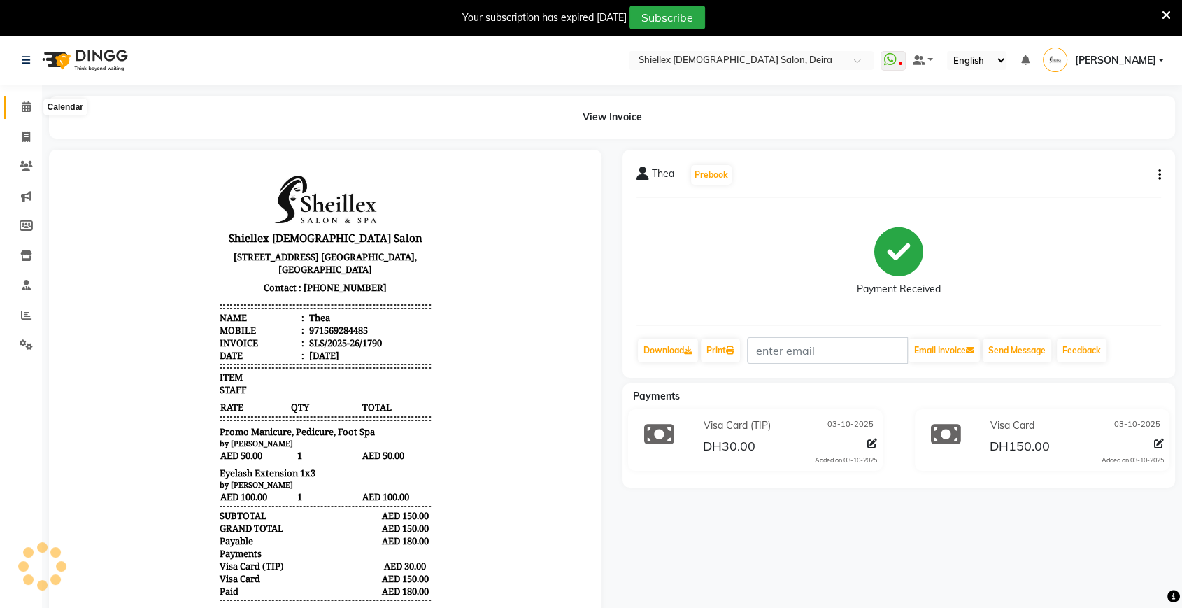
click at [20, 105] on span at bounding box center [26, 107] width 24 height 16
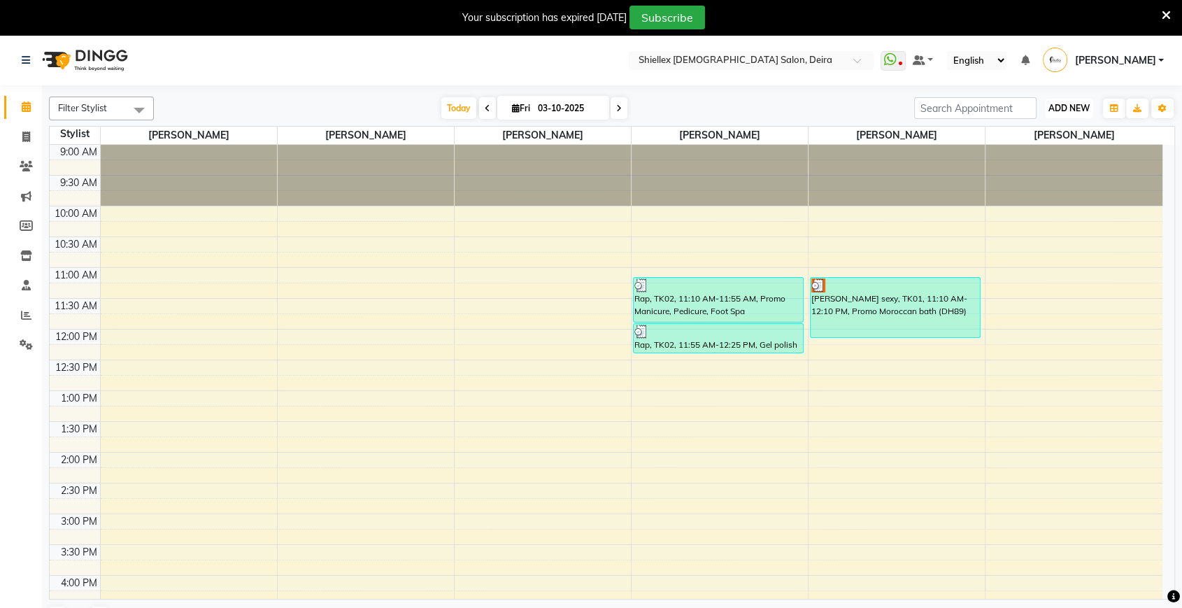
click at [1069, 116] on button "ADD NEW Toggle Dropdown" at bounding box center [1069, 109] width 48 height 20
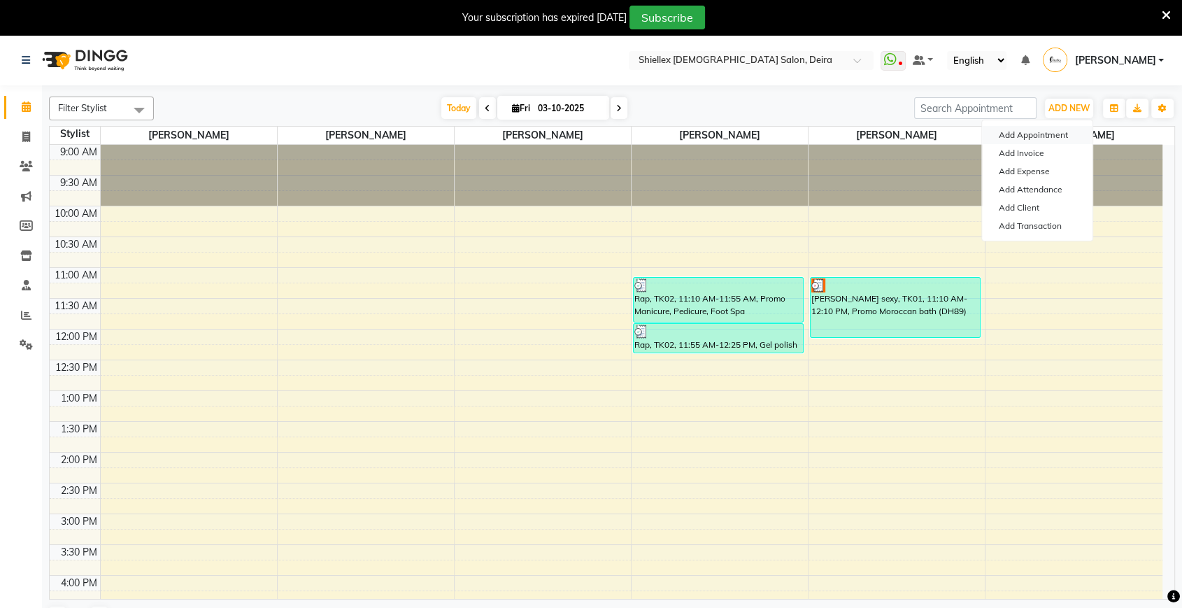
click at [1056, 142] on button "Add Appointment" at bounding box center [1037, 135] width 111 height 18
select select "tentative"
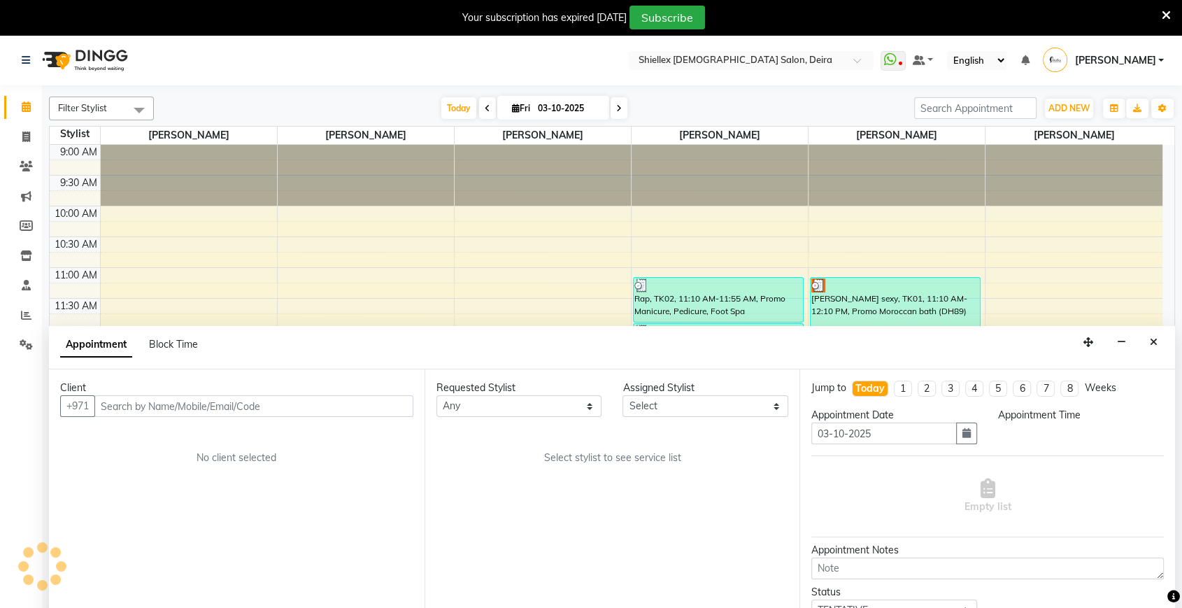
scroll to position [19, 0]
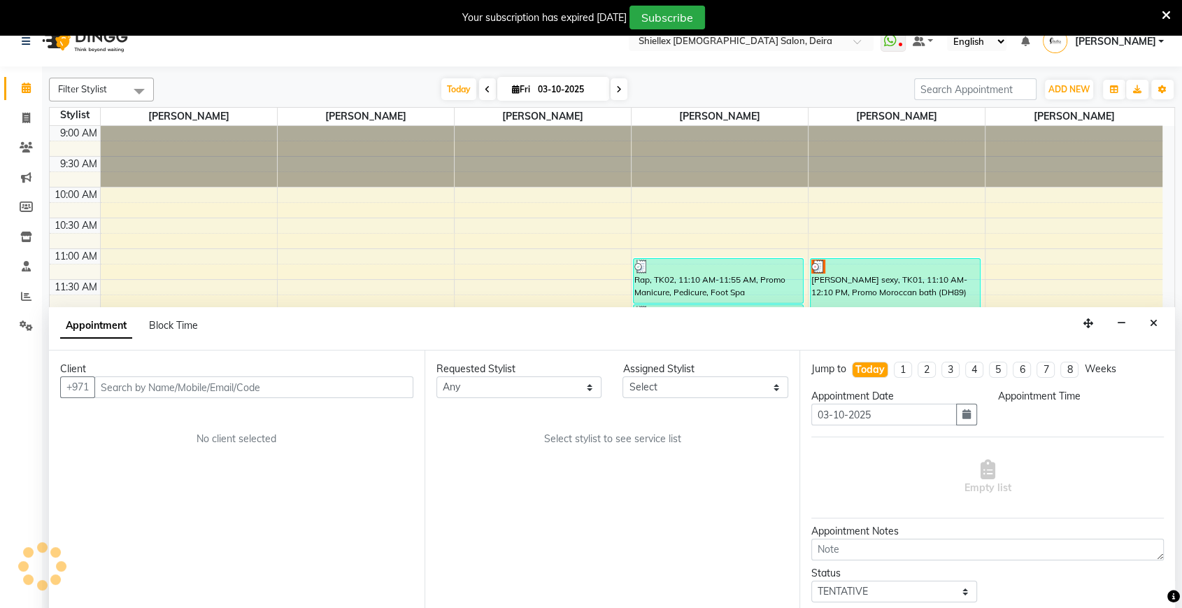
select select "600"
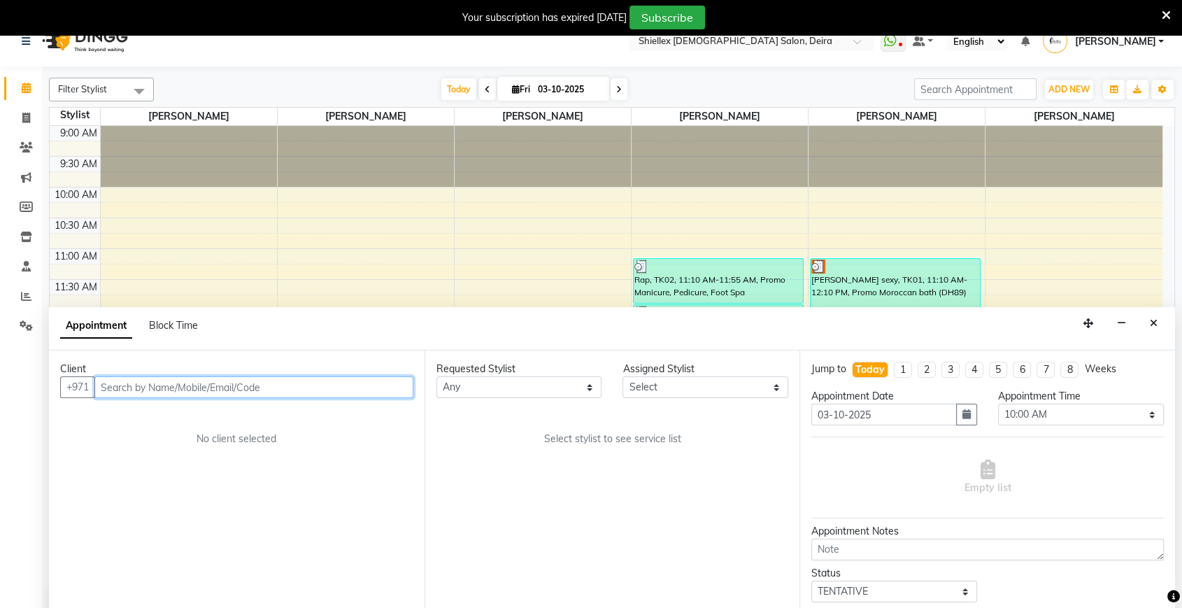
click at [298, 384] on input "text" at bounding box center [253, 387] width 319 height 22
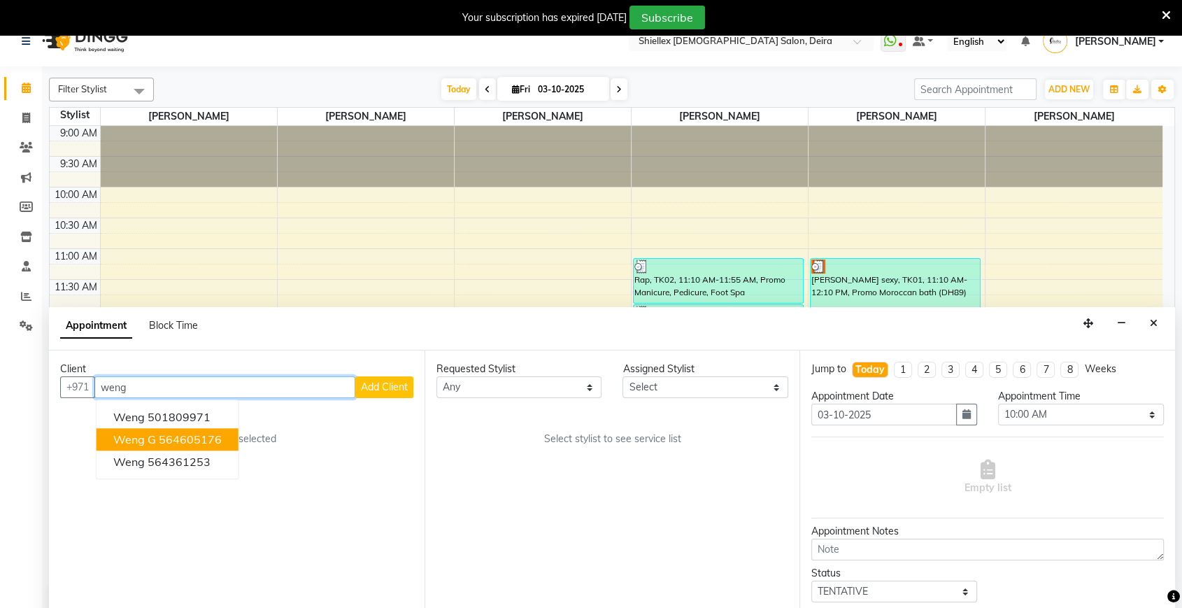
click at [189, 448] on button "Weng G 564605176" at bounding box center [168, 439] width 142 height 22
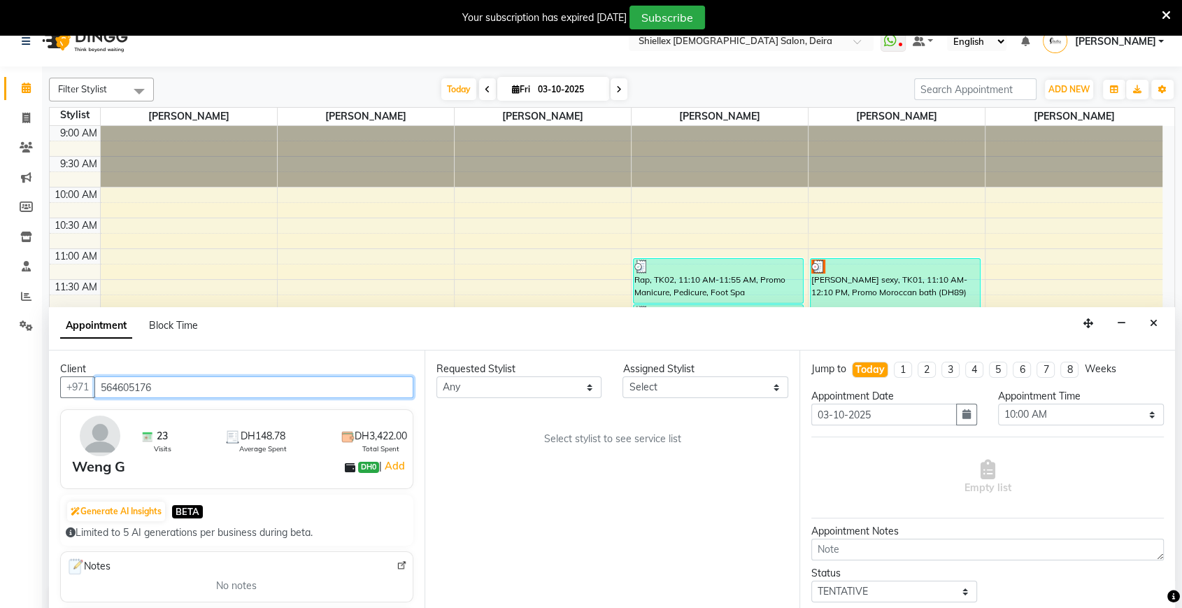
type input "564605176"
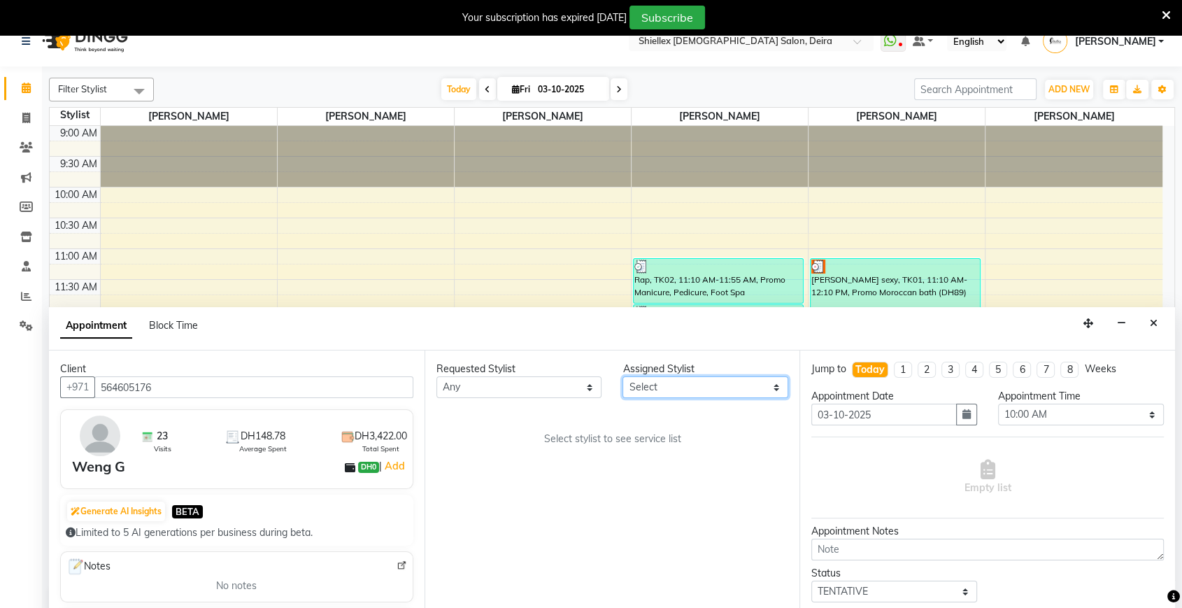
click at [700, 386] on select "Select Abigail de Guzman Arah Arce Flor Reyes Jeremy Dasigan Leah de leon Mariam" at bounding box center [706, 387] width 166 height 22
select select "29898"
click at [623, 376] on select "Select Abigail de Guzman Arah Arce Flor Reyes Jeremy Dasigan Leah de leon Mariam" at bounding box center [706, 387] width 166 height 22
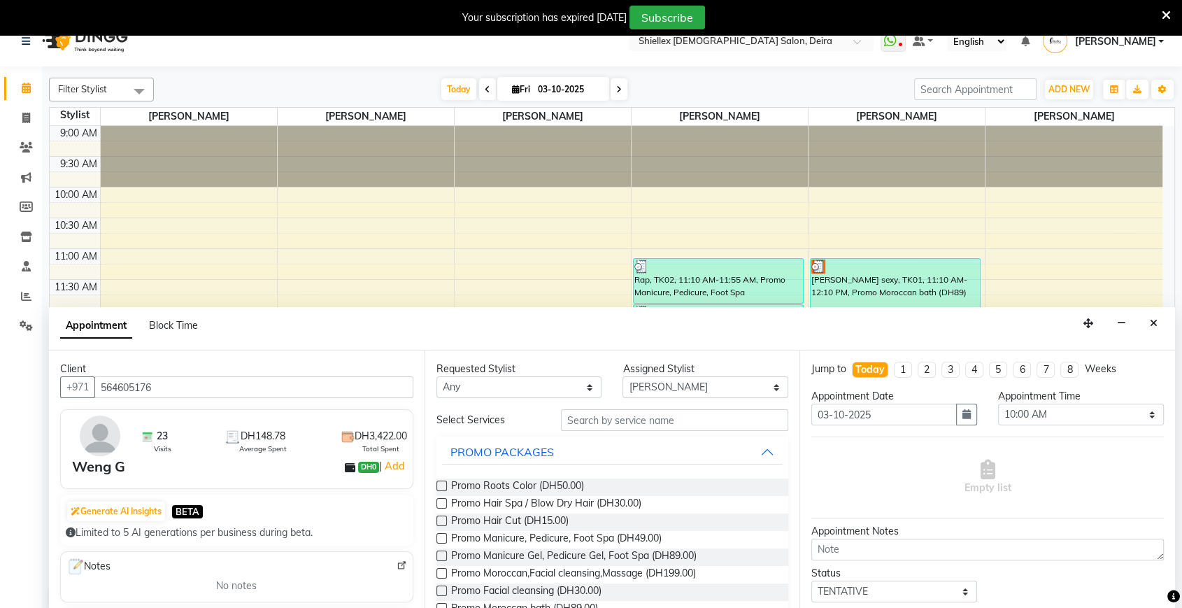
click at [593, 531] on span "Promo Manicure, Pedicure, Foot Spa (DH49.00)" at bounding box center [556, 539] width 211 height 17
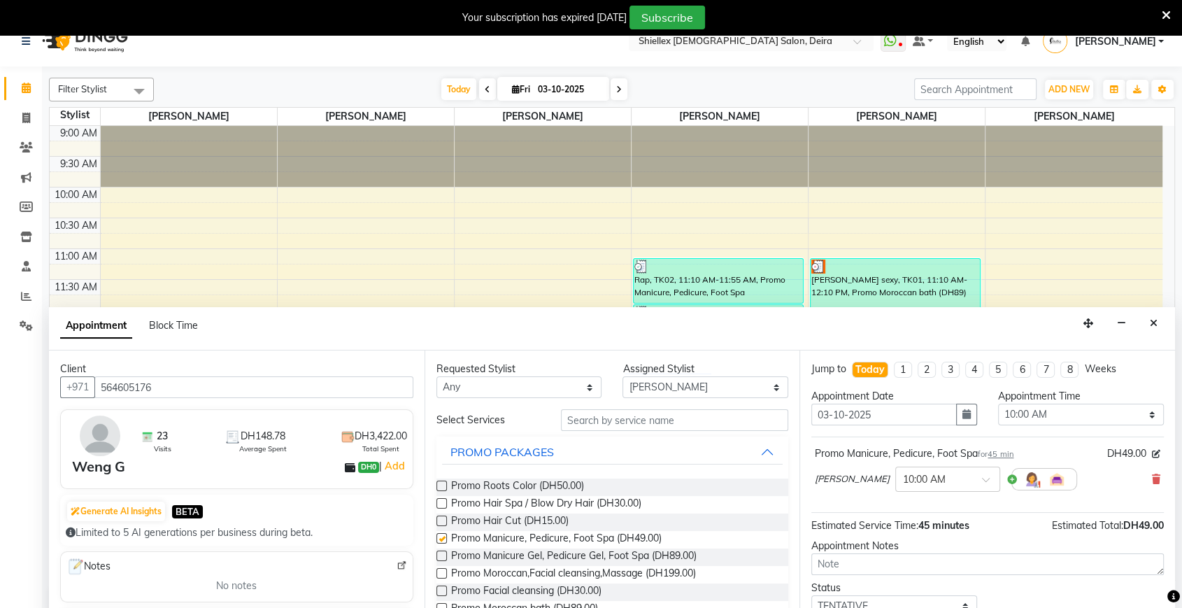
checkbox input "false"
click at [664, 392] on select "Select Abigail de Guzman Arah Arce Flor Reyes Jeremy Dasigan Leah de leon Mariam" at bounding box center [706, 387] width 166 height 22
select select "29889"
click at [623, 376] on select "Select Abigail de Guzman Arah Arce Flor Reyes Jeremy Dasigan Leah de leon Mariam" at bounding box center [706, 387] width 166 height 22
click at [567, 484] on span "Promo Roots Color (DH50.00)" at bounding box center [517, 487] width 133 height 17
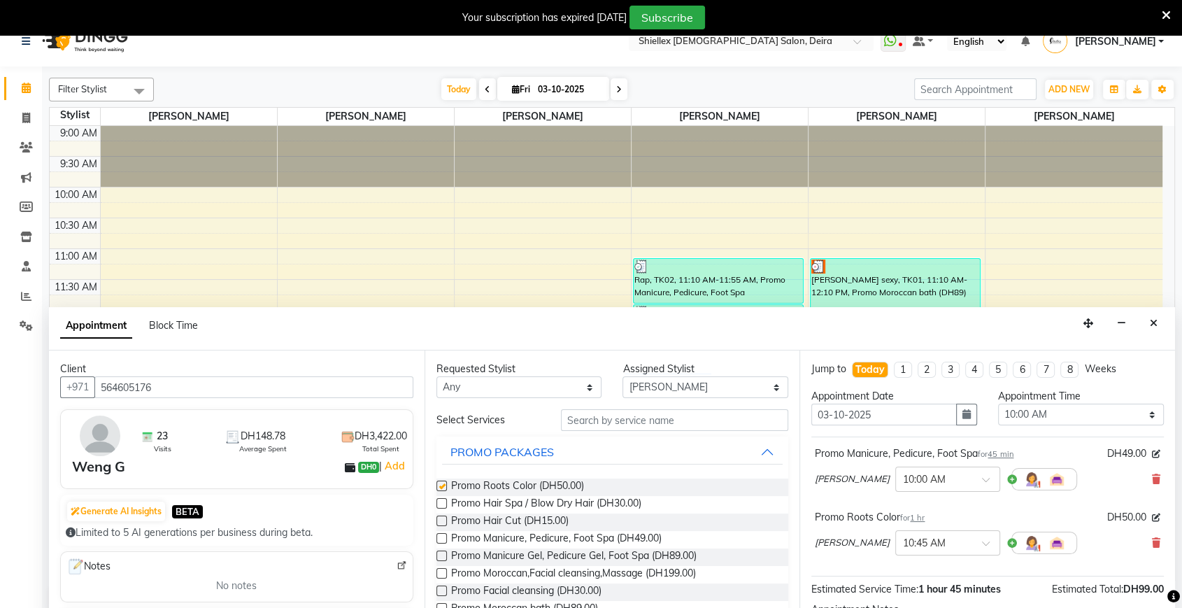
checkbox input "false"
click at [1079, 420] on select "Select 10:00 AM 10:05 AM 10:10 AM 10:15 AM 10:20 AM 10:25 AM 10:30 AM 10:35 AM …" at bounding box center [1081, 415] width 166 height 22
select select "1160"
click at [998, 404] on select "Select 10:00 AM 10:05 AM 10:10 AM 10:15 AM 10:20 AM 10:25 AM 10:30 AM 10:35 AM …" at bounding box center [1081, 415] width 166 height 22
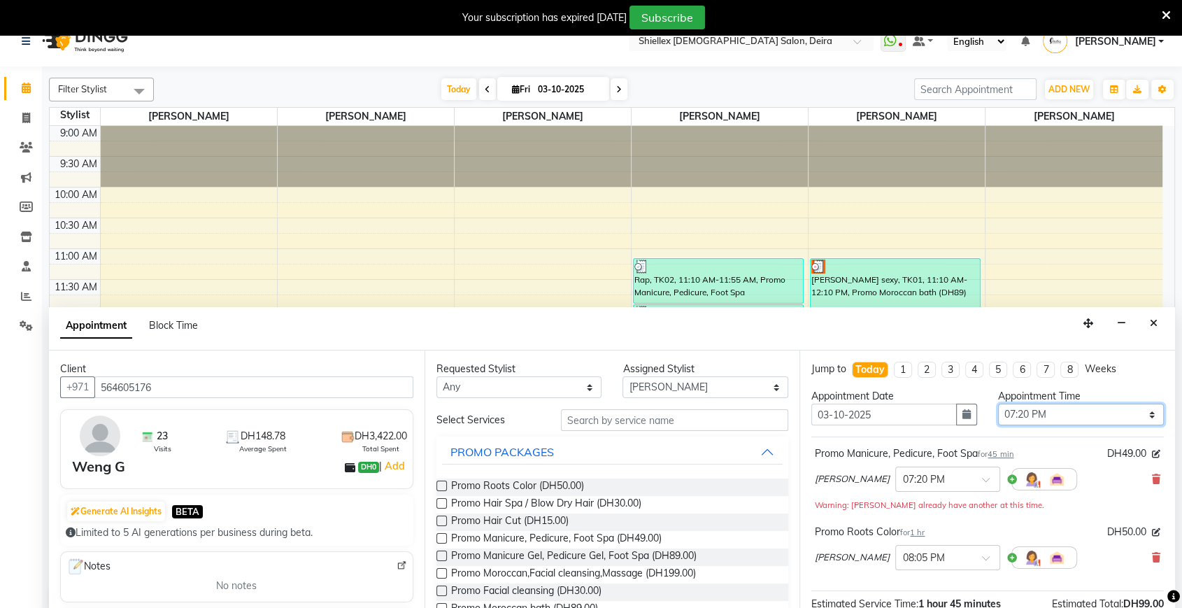
scroll to position [161, 0]
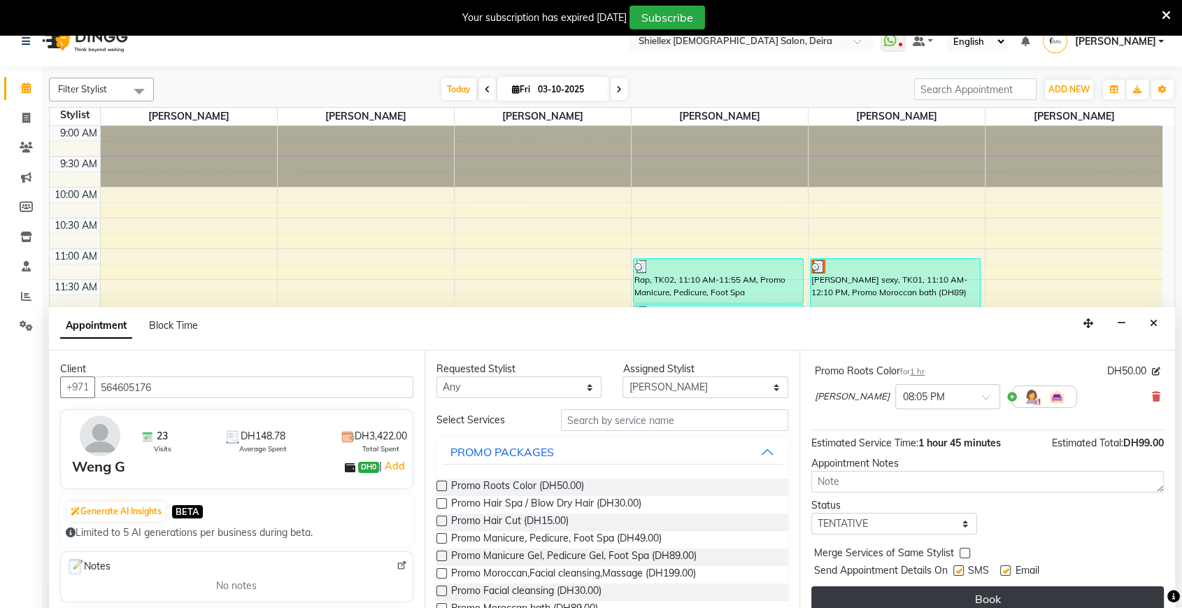
click at [982, 590] on button "Book" at bounding box center [988, 598] width 353 height 25
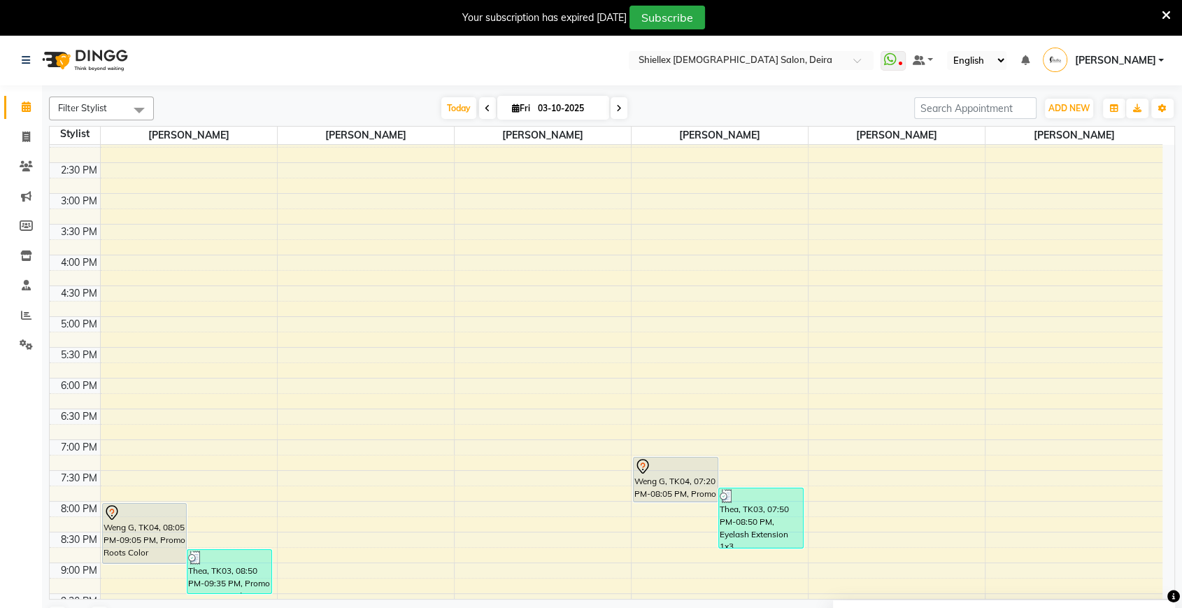
scroll to position [322, 0]
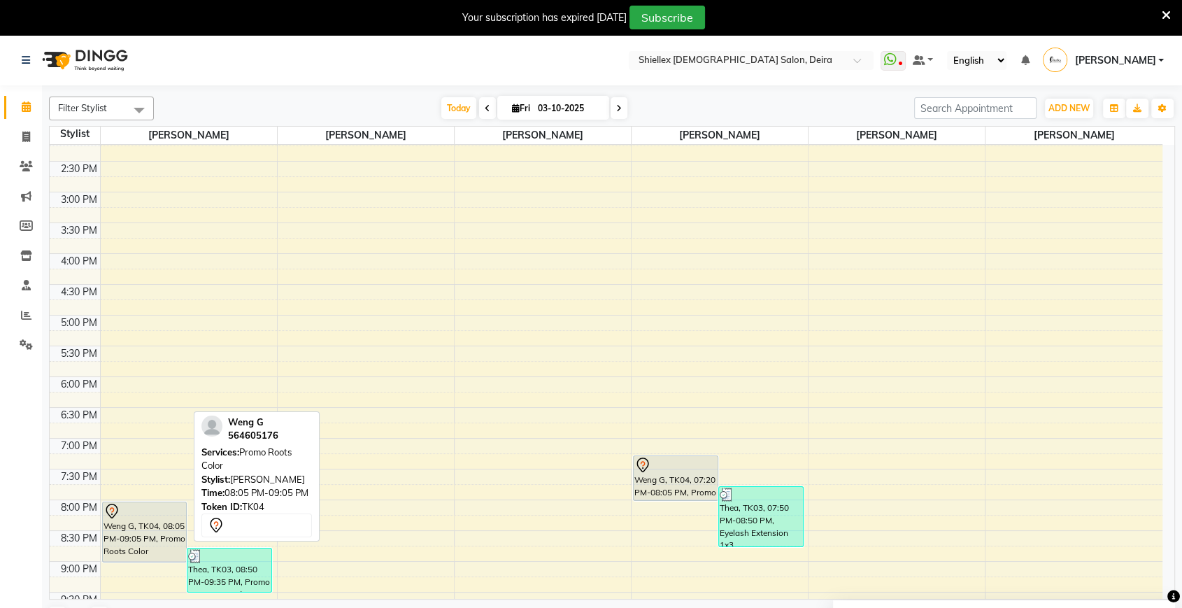
click at [134, 524] on div "Weng G, TK04, 08:05 PM-09:05 PM, Promo Roots Color" at bounding box center [145, 531] width 84 height 59
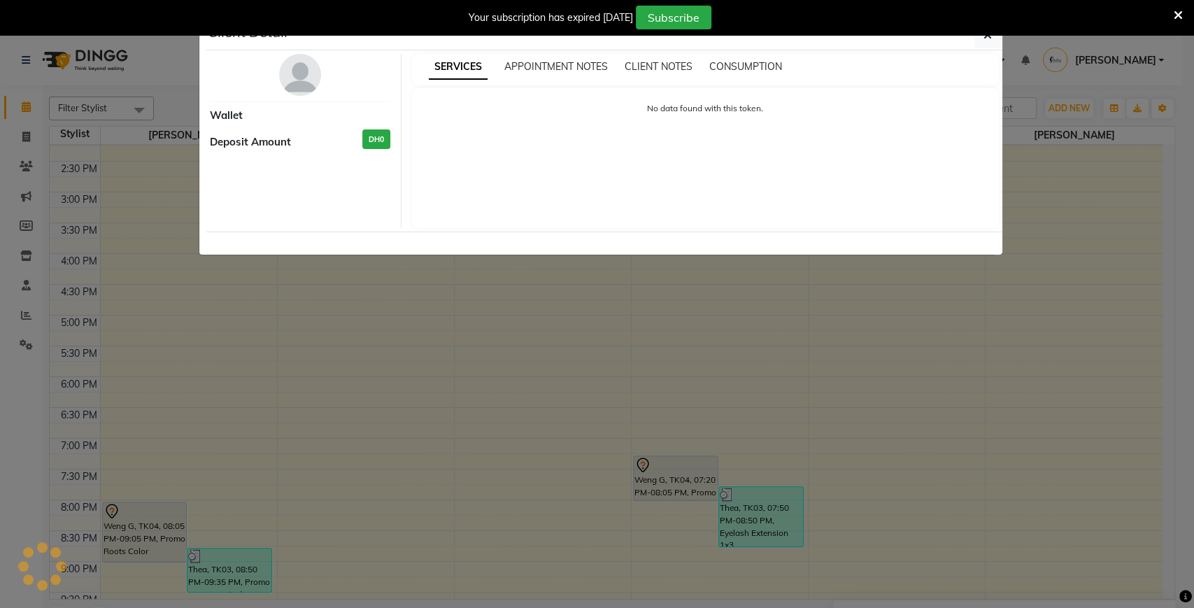
select select "7"
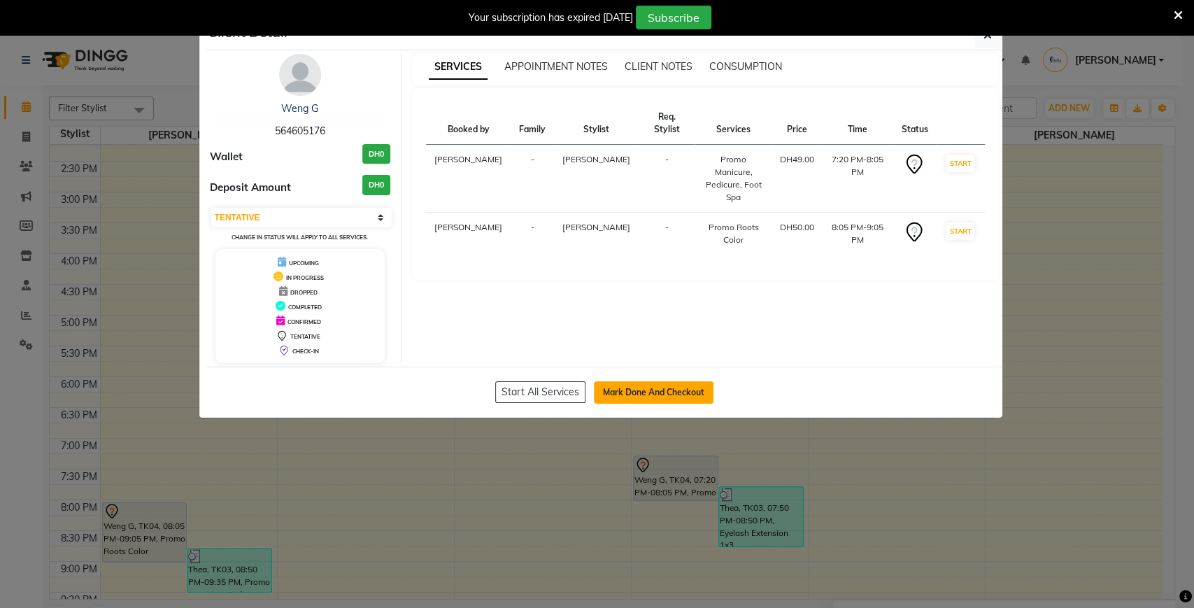
click at [628, 390] on button "Mark Done And Checkout" at bounding box center [654, 392] width 120 height 22
select select "service"
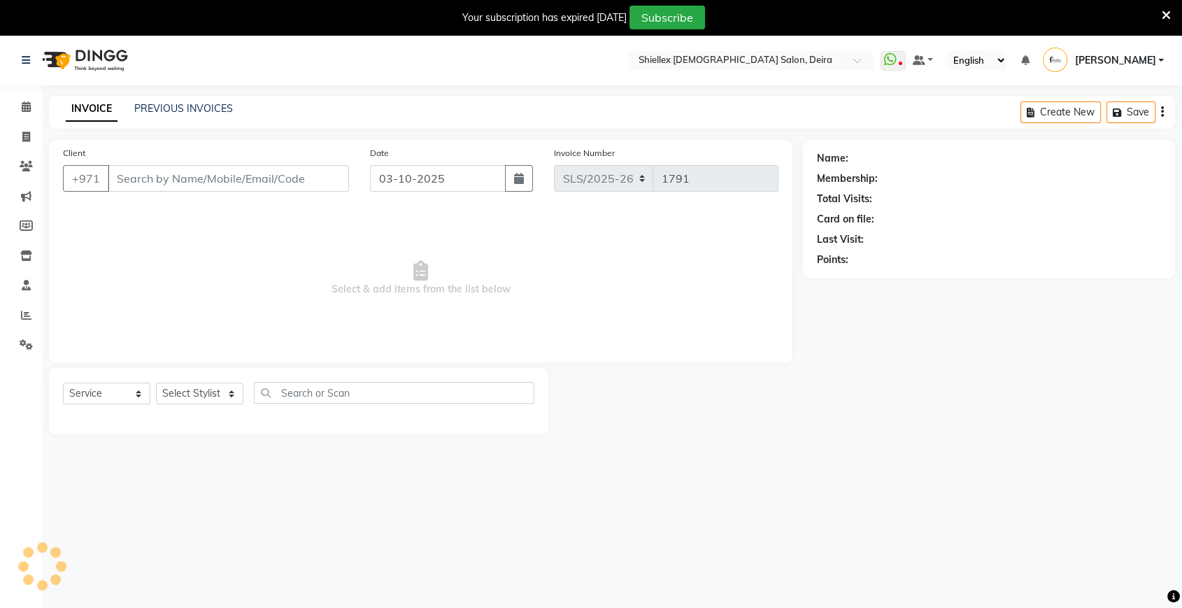
type input "564605176"
select select "29898"
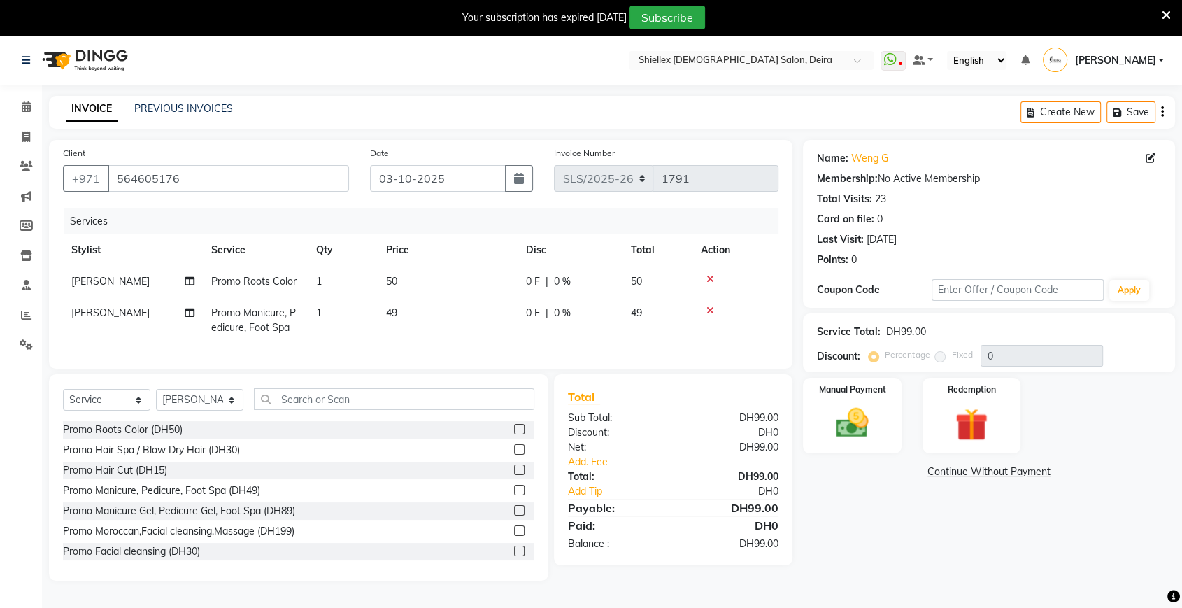
click at [444, 309] on td "49" at bounding box center [448, 320] width 140 height 46
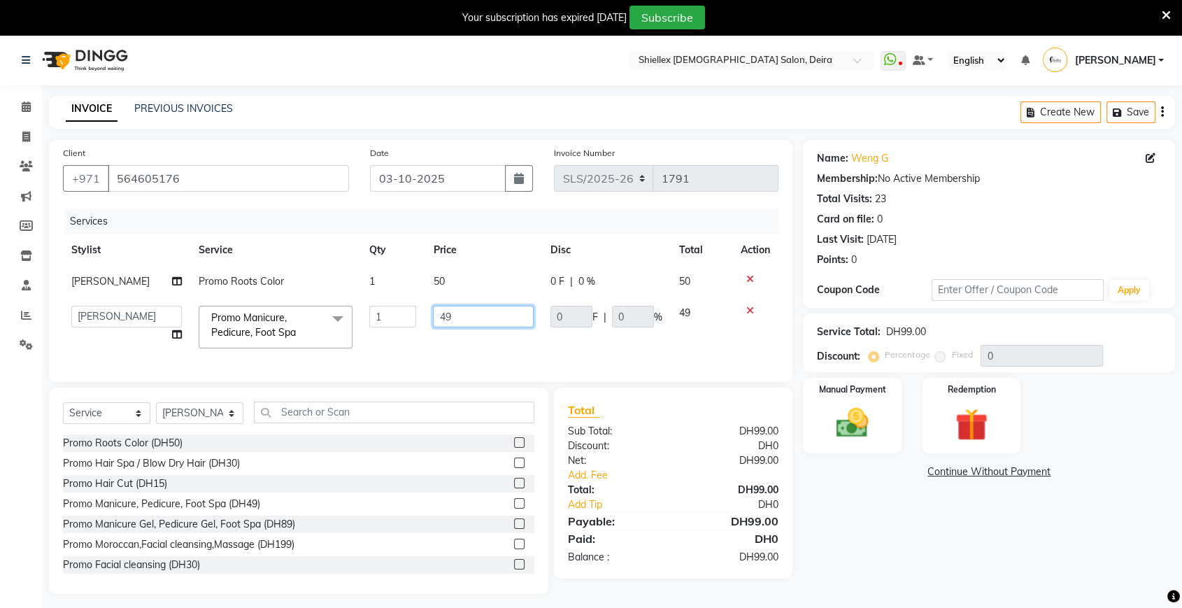
click at [444, 309] on input "49" at bounding box center [483, 317] width 101 height 22
type input "4"
type input "50"
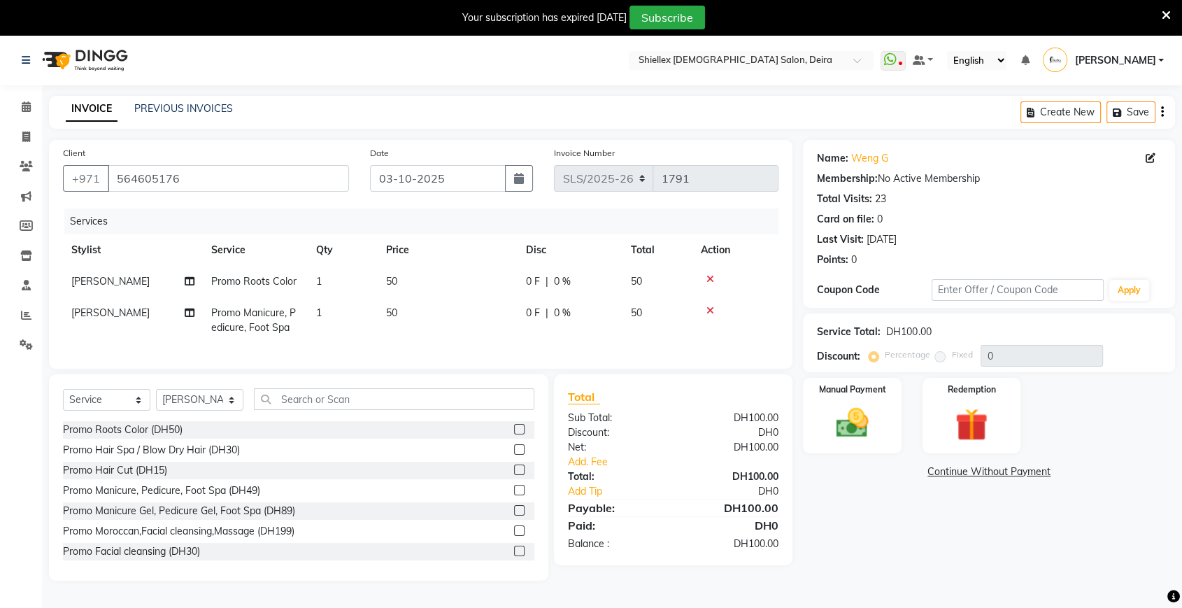
click at [474, 327] on td "50" at bounding box center [448, 320] width 140 height 46
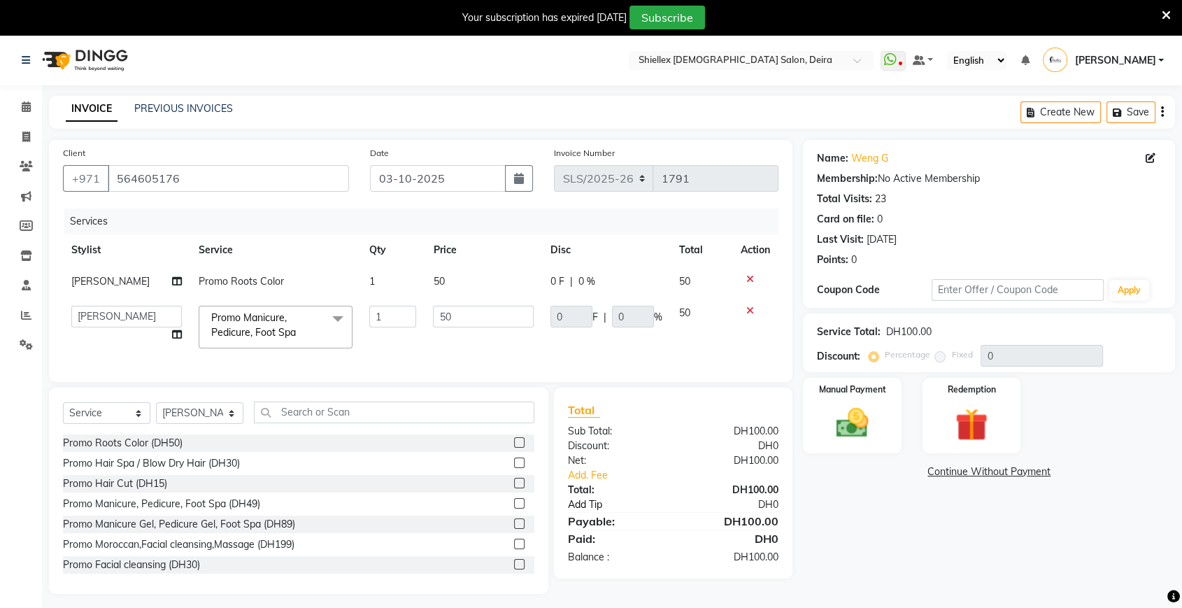
click at [589, 512] on link "Add Tip" at bounding box center [625, 504] width 135 height 15
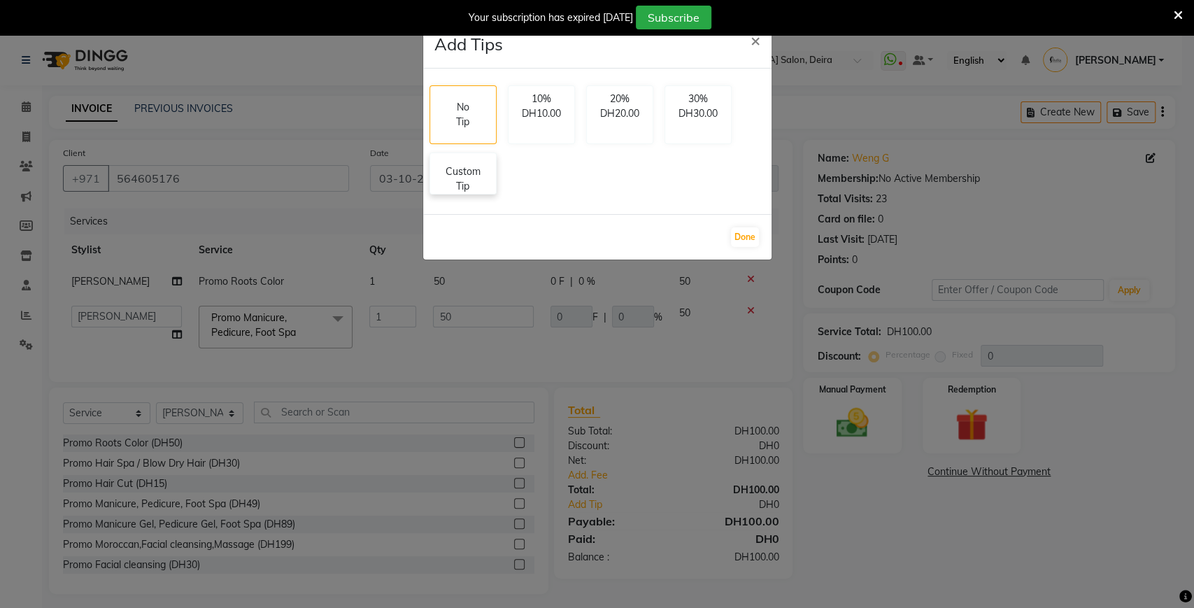
click at [442, 188] on p "Custom Tip" at bounding box center [463, 178] width 49 height 29
select select "29889"
select select "29898"
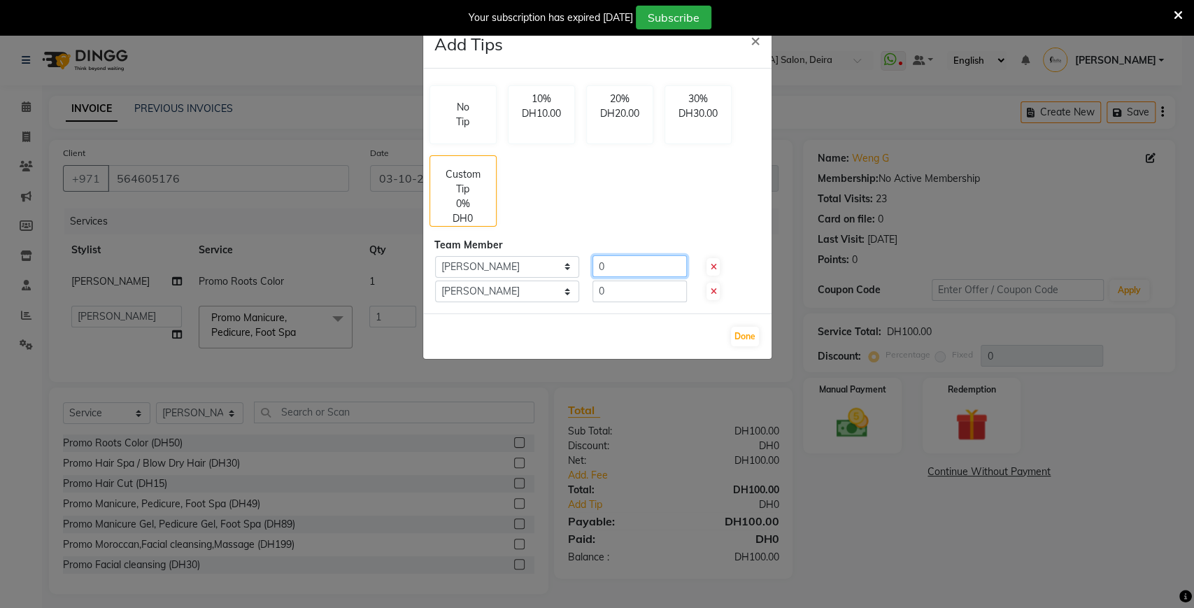
click at [617, 257] on input "0" at bounding box center [640, 266] width 94 height 22
type input "20"
click at [637, 294] on input "0" at bounding box center [640, 292] width 94 height 22
type input "20"
click at [743, 334] on button "Done" at bounding box center [745, 337] width 28 height 20
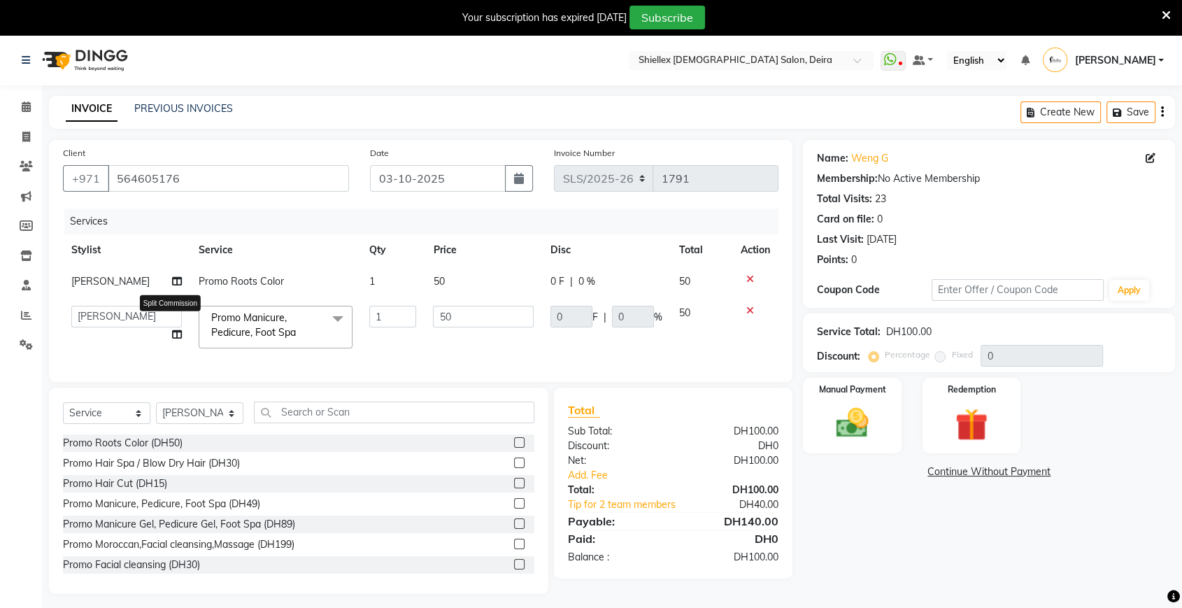
click at [173, 334] on icon at bounding box center [177, 335] width 10 height 10
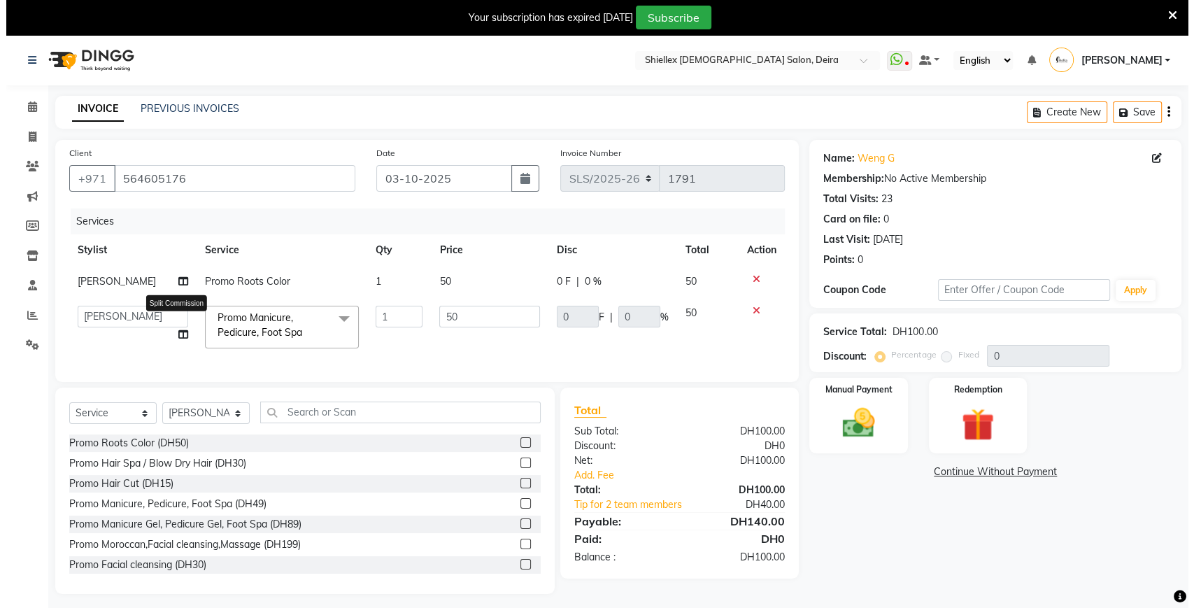
select select "29898"
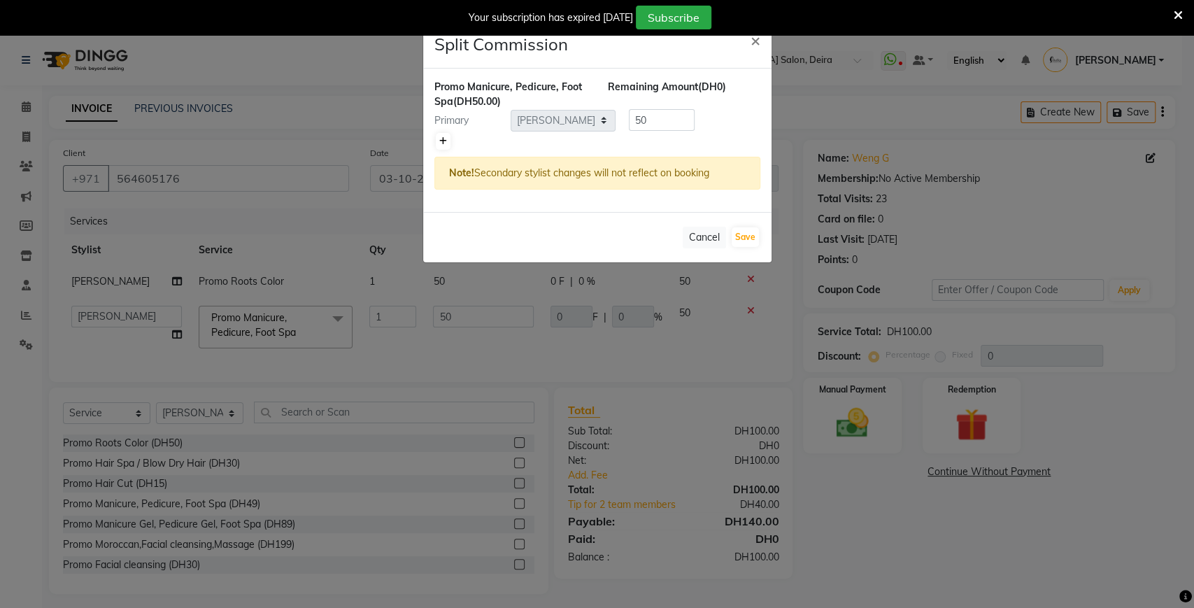
click at [437, 143] on link at bounding box center [443, 141] width 15 height 17
type input "25"
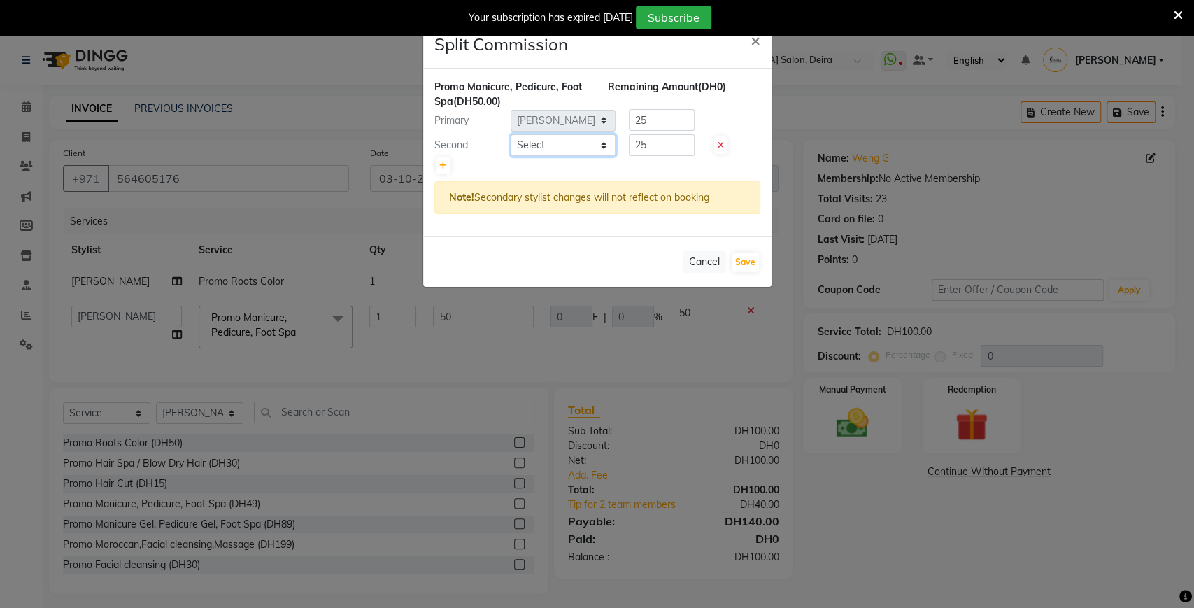
click at [550, 150] on select "Select Abigail de Guzman Arah Arce Borsha Karki Crisaleen Flor Reyes Jeremy Das…" at bounding box center [563, 145] width 105 height 22
select select "35358"
click at [511, 134] on select "Select Abigail de Guzman Arah Arce Borsha Karki Crisaleen Flor Reyes Jeremy Das…" at bounding box center [563, 145] width 105 height 22
click at [737, 262] on button "Save" at bounding box center [745, 263] width 27 height 20
select select "Select"
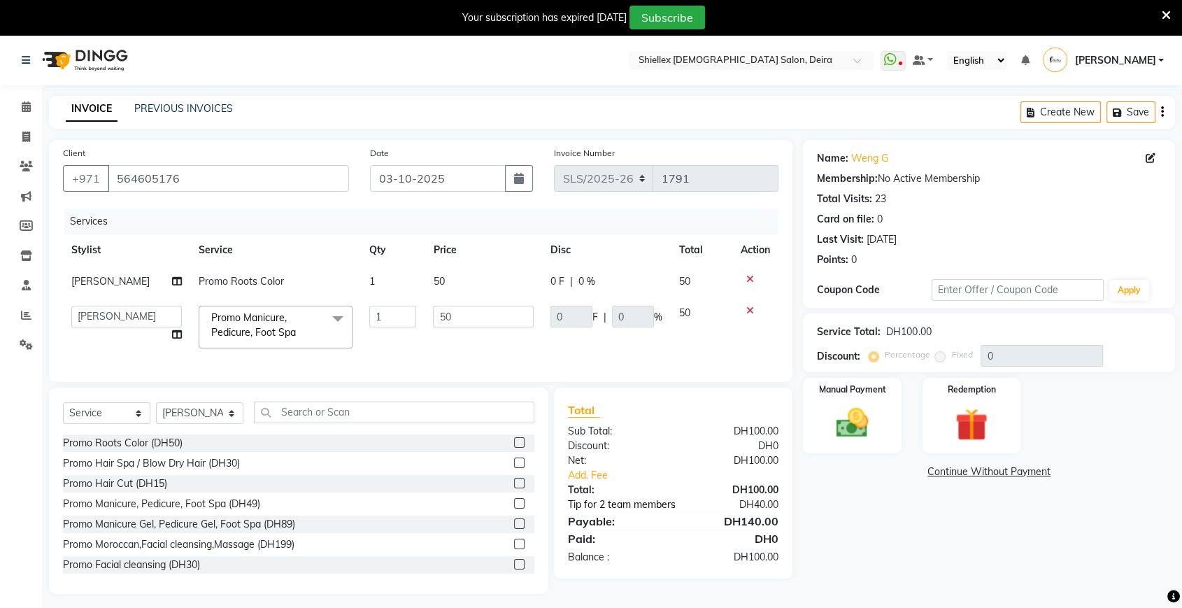
click at [594, 512] on link "Tip for 2 team members" at bounding box center [625, 504] width 135 height 15
select select "29889"
select select "29898"
select select "35358"
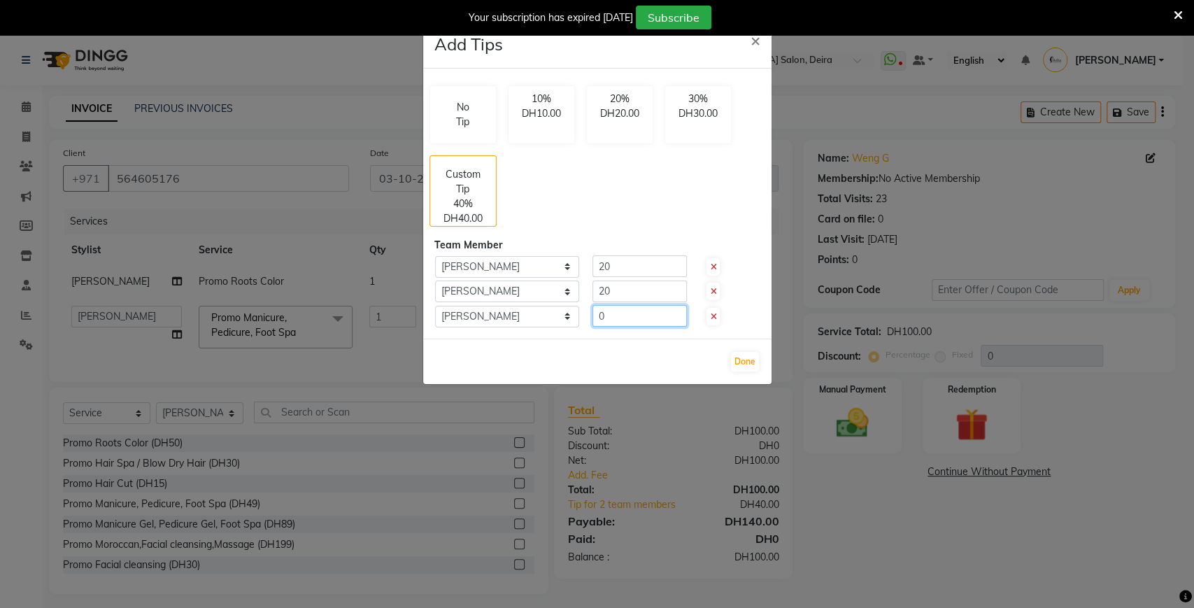
click at [643, 311] on input "0" at bounding box center [640, 316] width 94 height 22
type input "10"
click at [744, 367] on button "Done" at bounding box center [745, 362] width 28 height 20
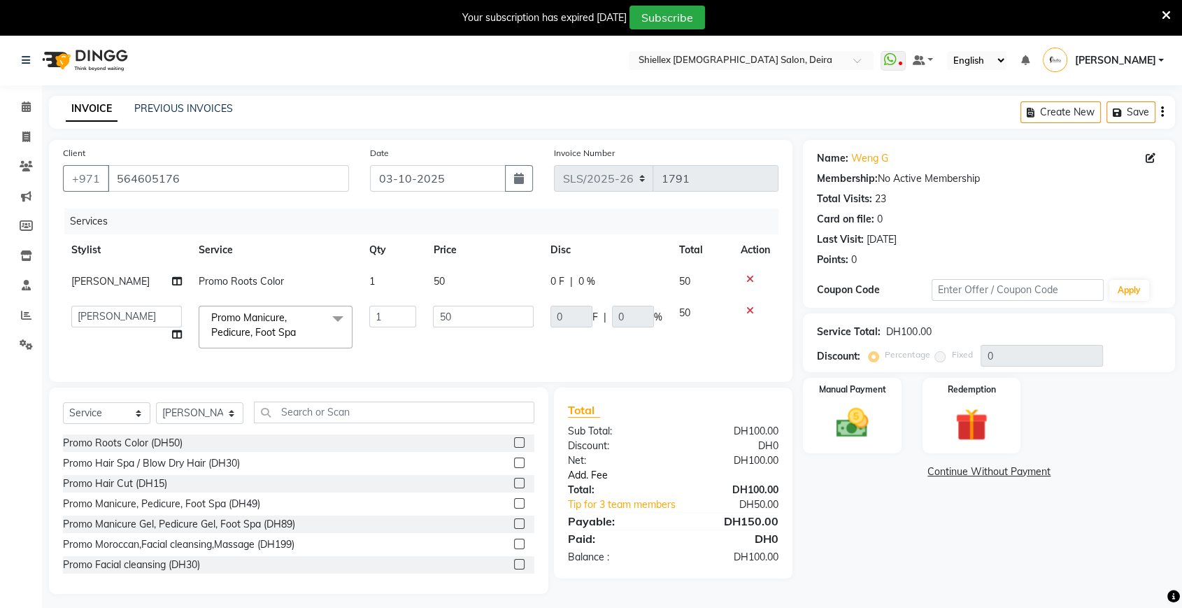
click at [594, 483] on link "Add. Fee" at bounding box center [674, 475] width 232 height 15
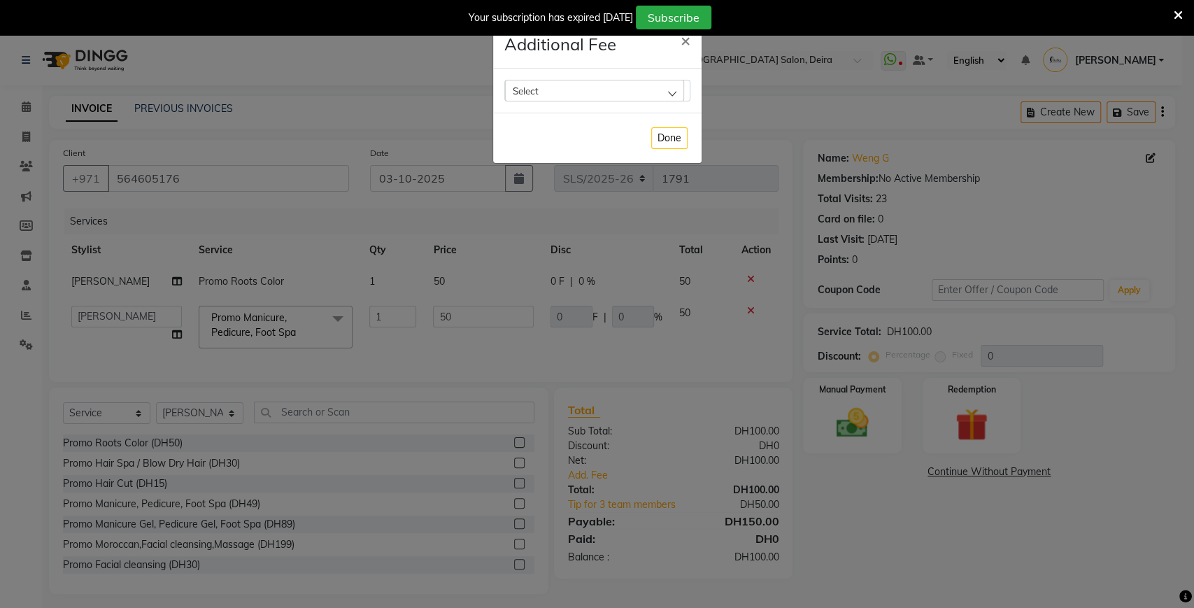
click at [548, 82] on div "Select" at bounding box center [594, 90] width 179 height 21
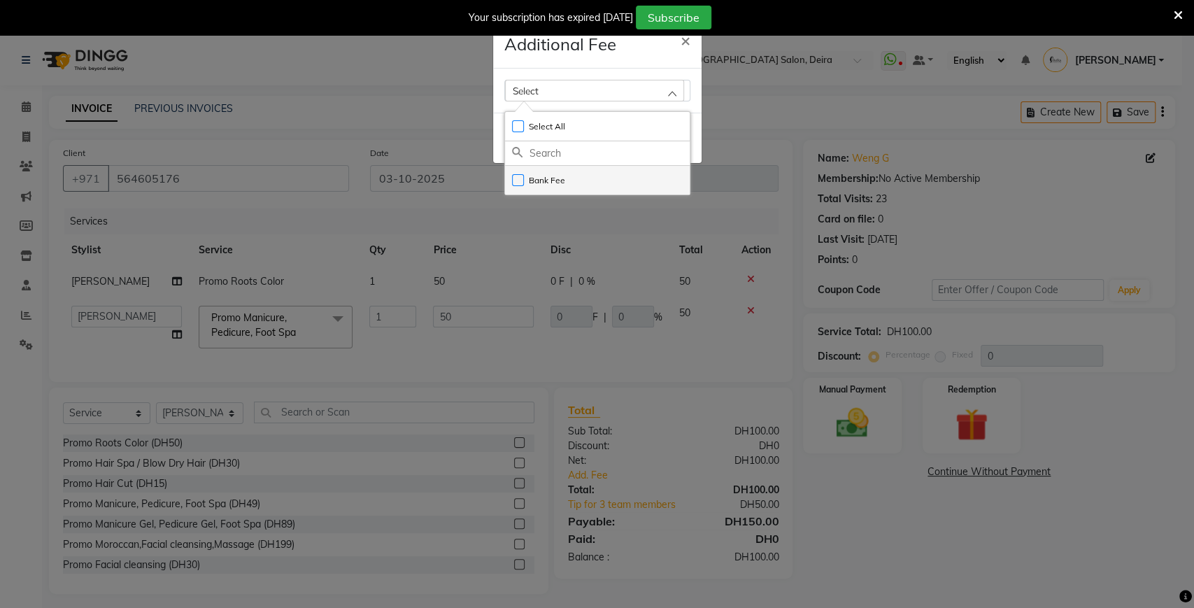
click at [538, 182] on label "Bank Fee" at bounding box center [538, 180] width 53 height 13
checkbox input "true"
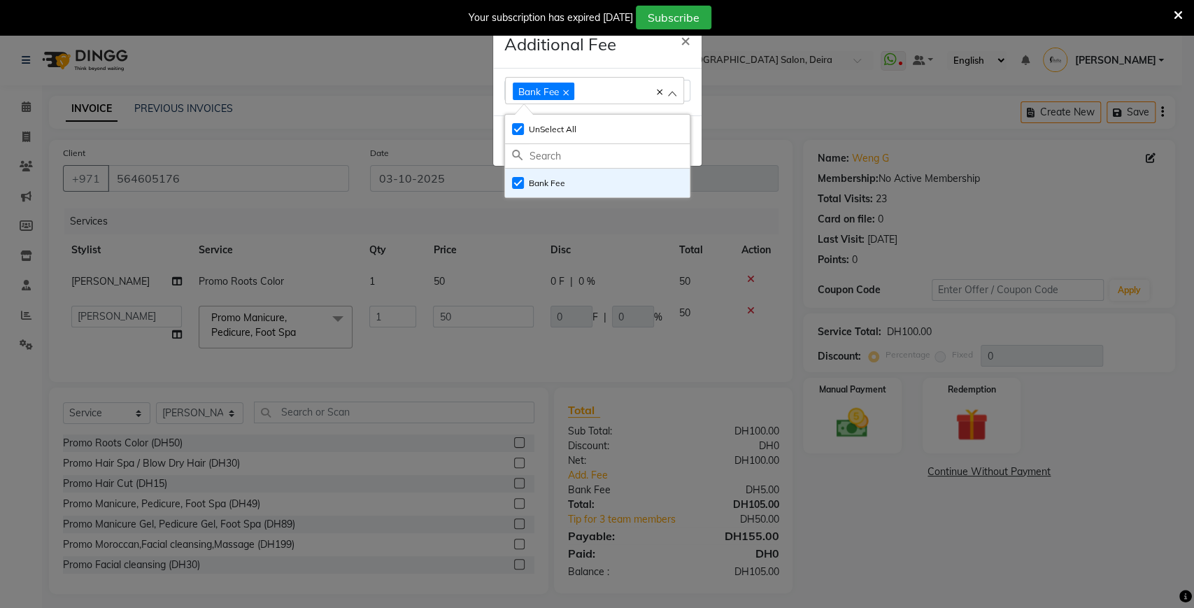
click at [759, 106] on ngb-modal-window "Additional Fee × Bank Fee Select All UnSelect All Bank Fee Done" at bounding box center [597, 304] width 1194 height 608
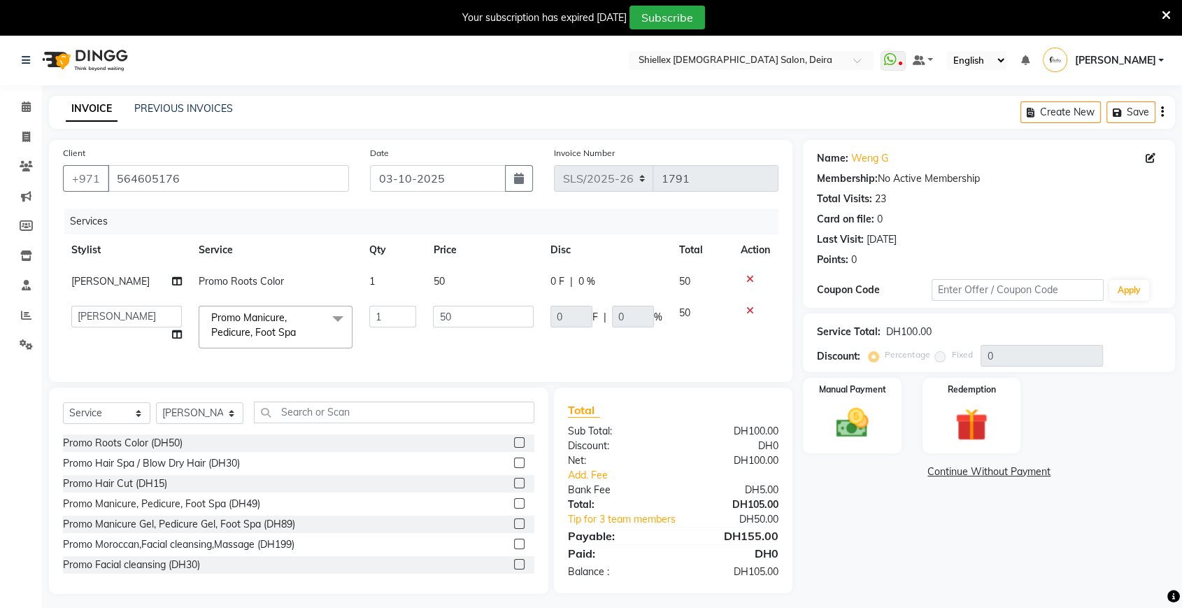
scroll to position [34, 0]
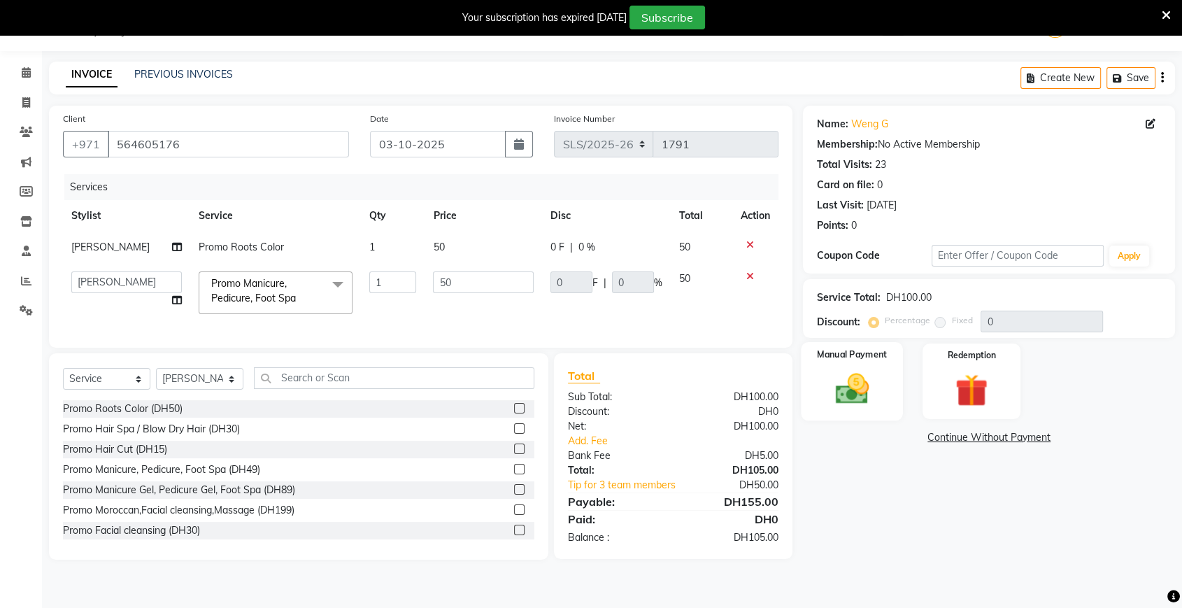
click at [863, 387] on img at bounding box center [852, 388] width 55 height 39
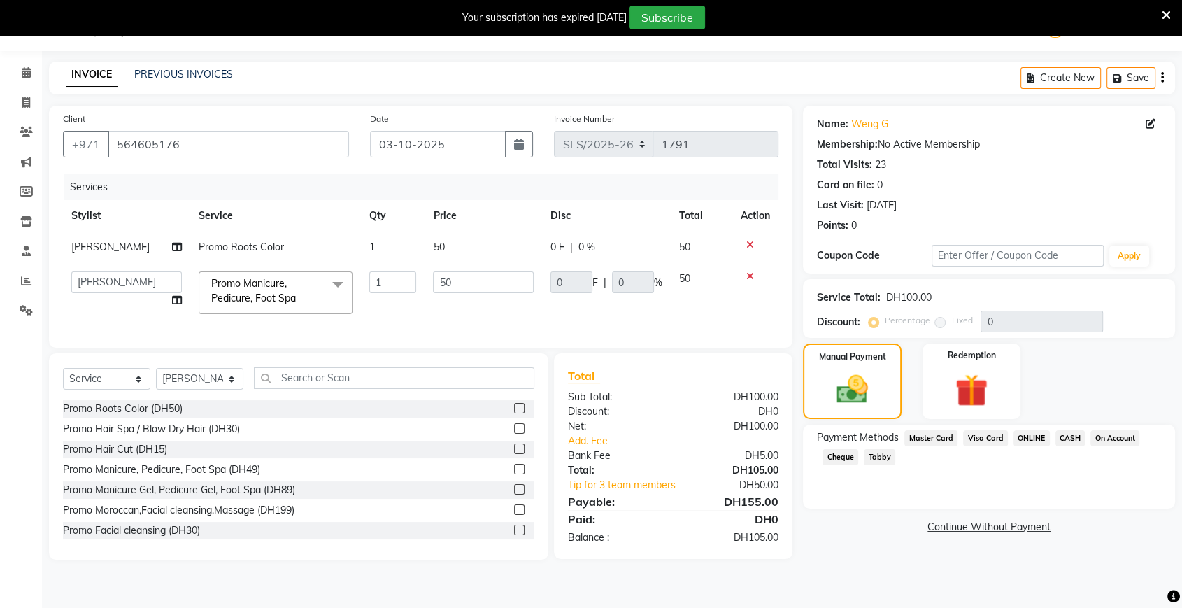
click at [989, 440] on span "Visa Card" at bounding box center [985, 438] width 45 height 16
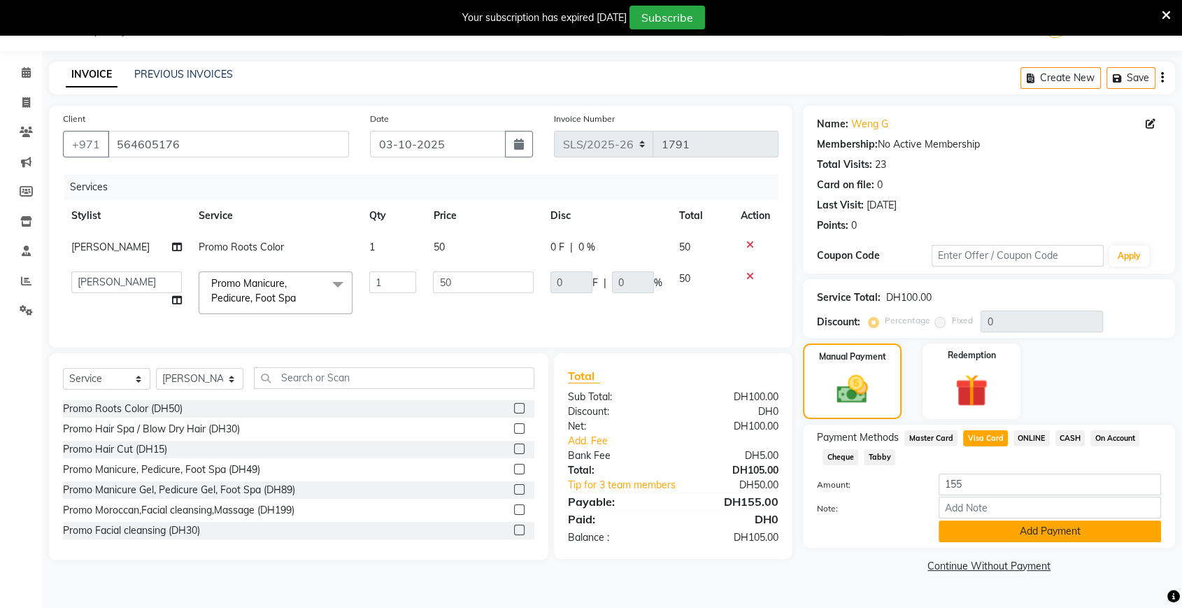
click at [993, 533] on button "Add Payment" at bounding box center [1050, 532] width 222 height 22
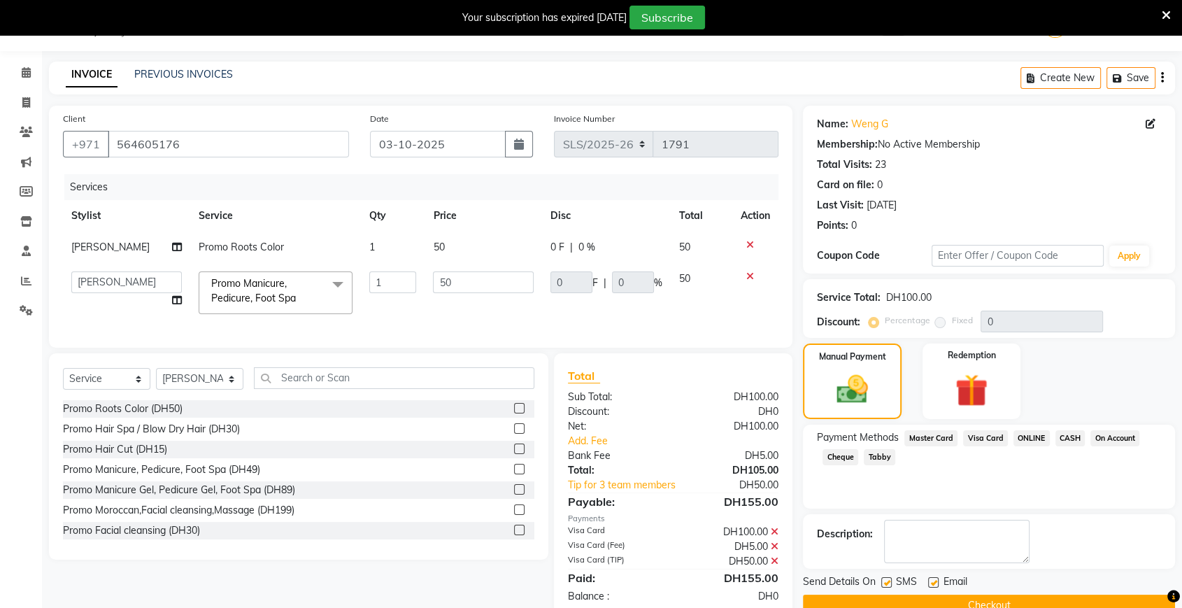
scroll to position [76, 0]
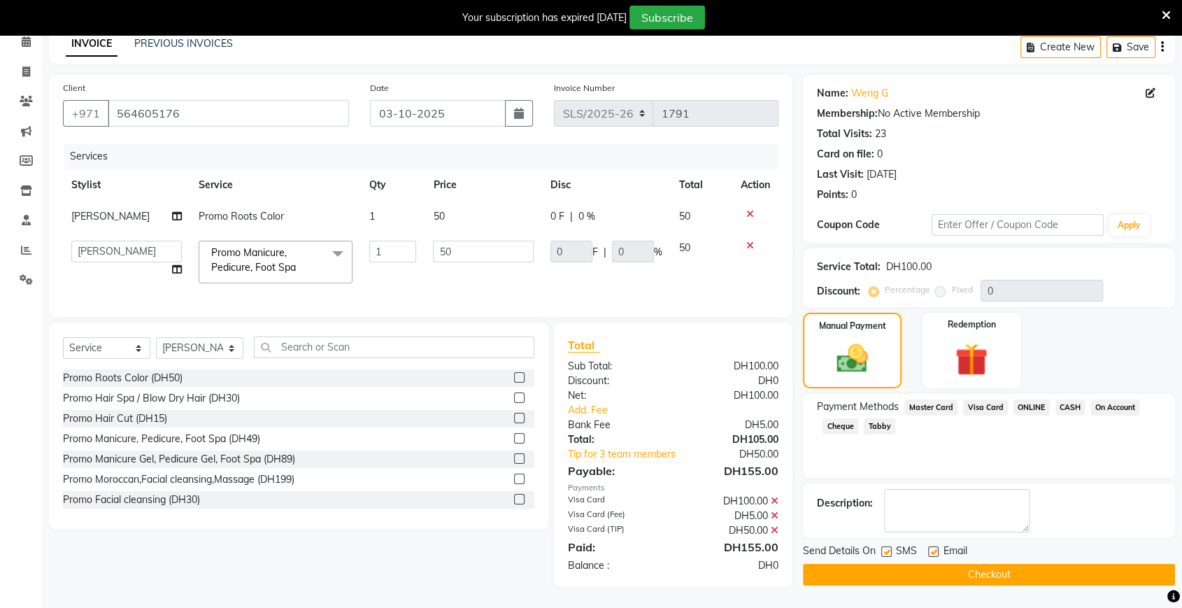
click at [951, 565] on button "Checkout" at bounding box center [989, 575] width 372 height 22
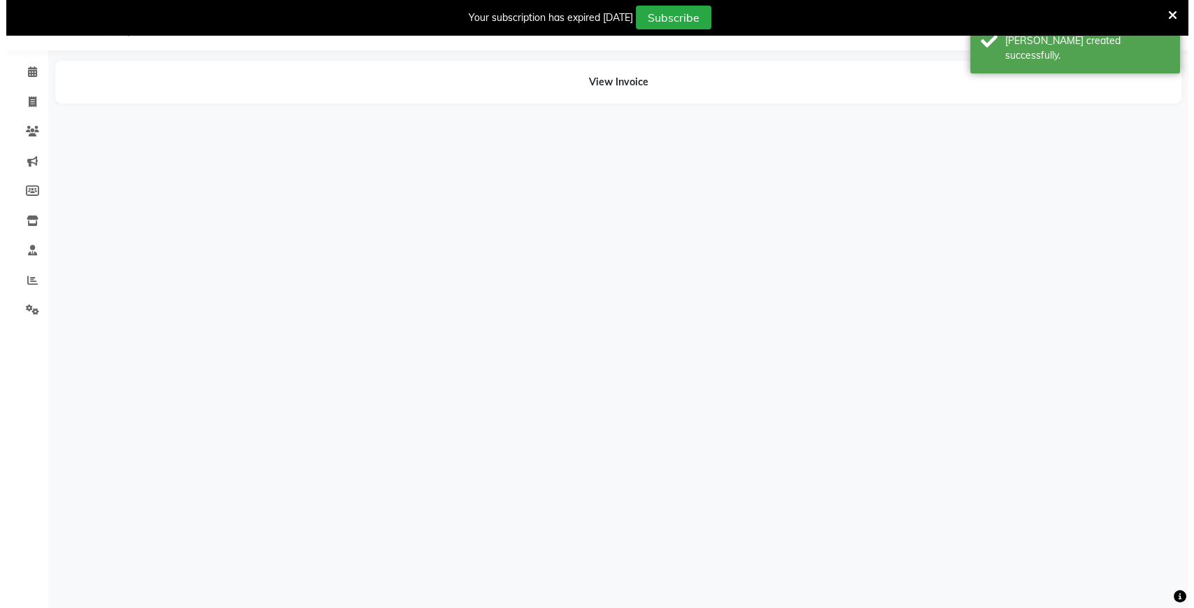
scroll to position [34, 0]
select select "29889"
select select "29898"
select select "35358"
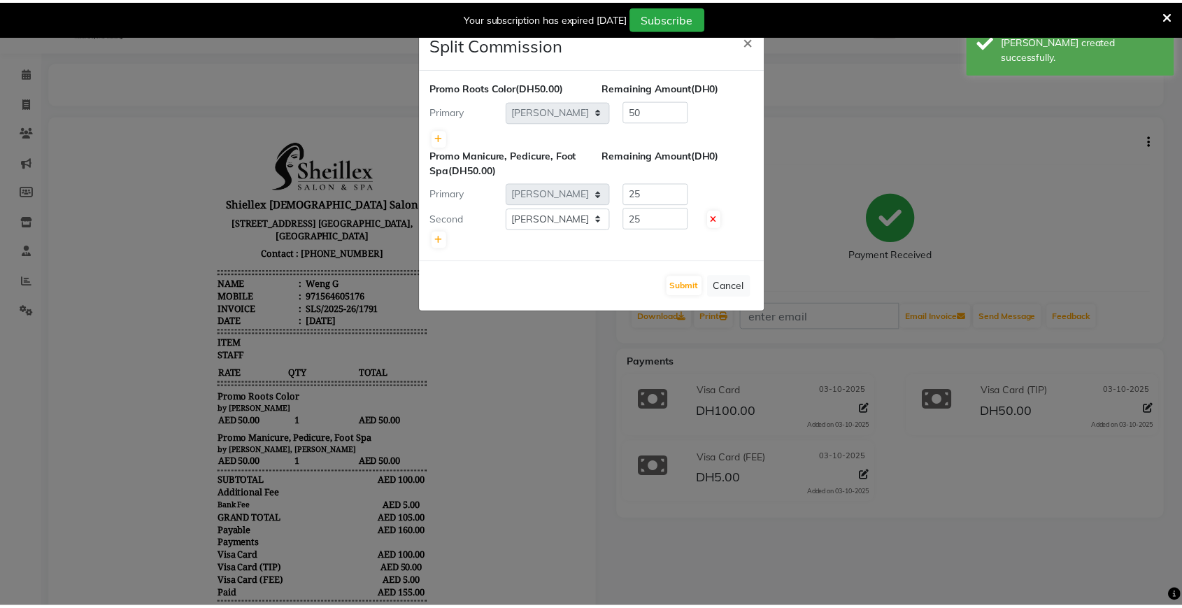
scroll to position [0, 0]
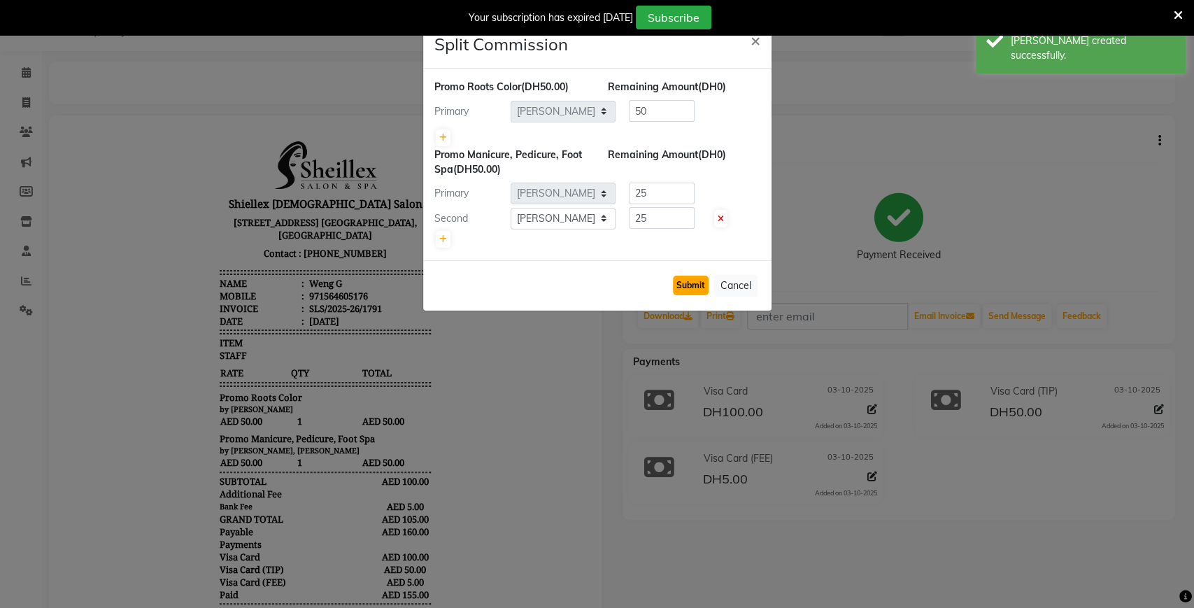
click at [691, 286] on button "Submit" at bounding box center [691, 286] width 36 height 20
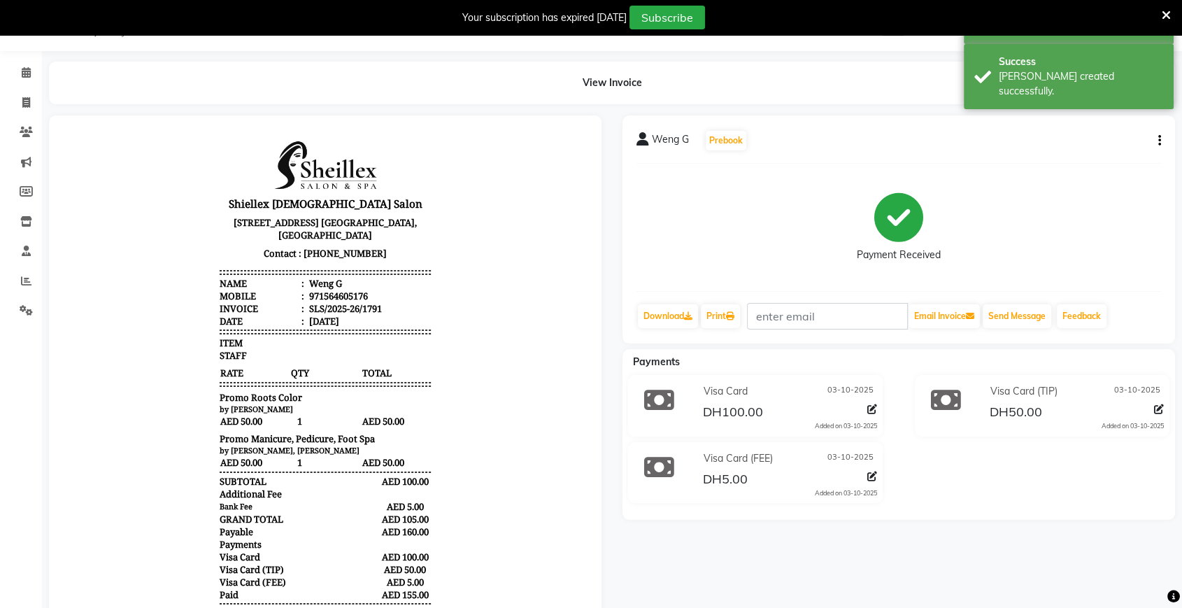
scroll to position [11, 0]
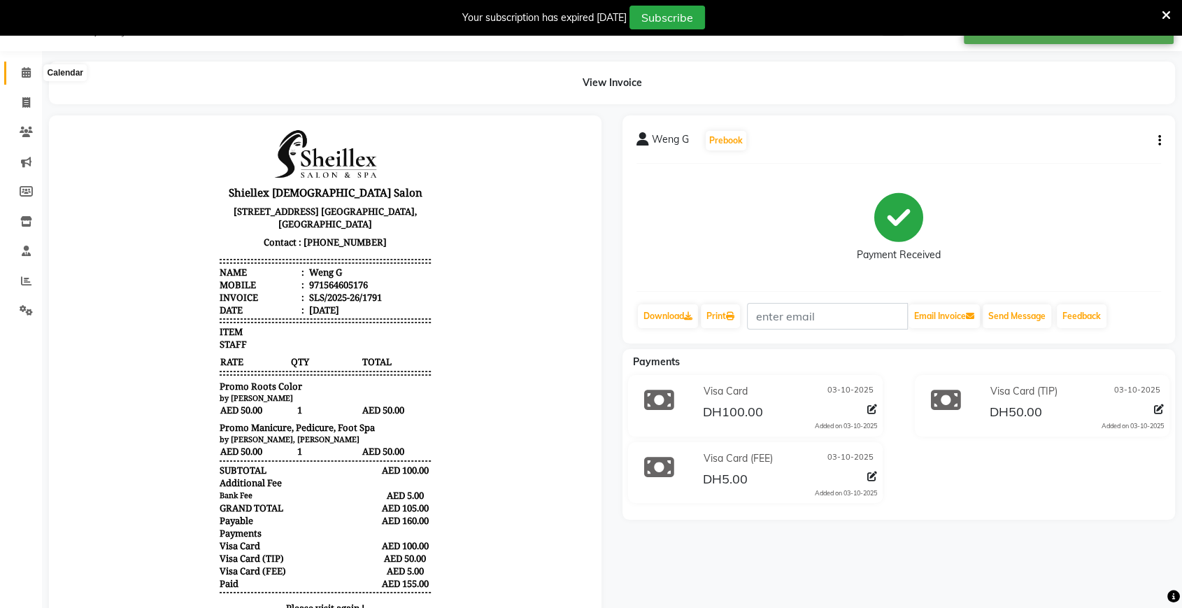
click at [25, 76] on icon at bounding box center [26, 72] width 9 height 10
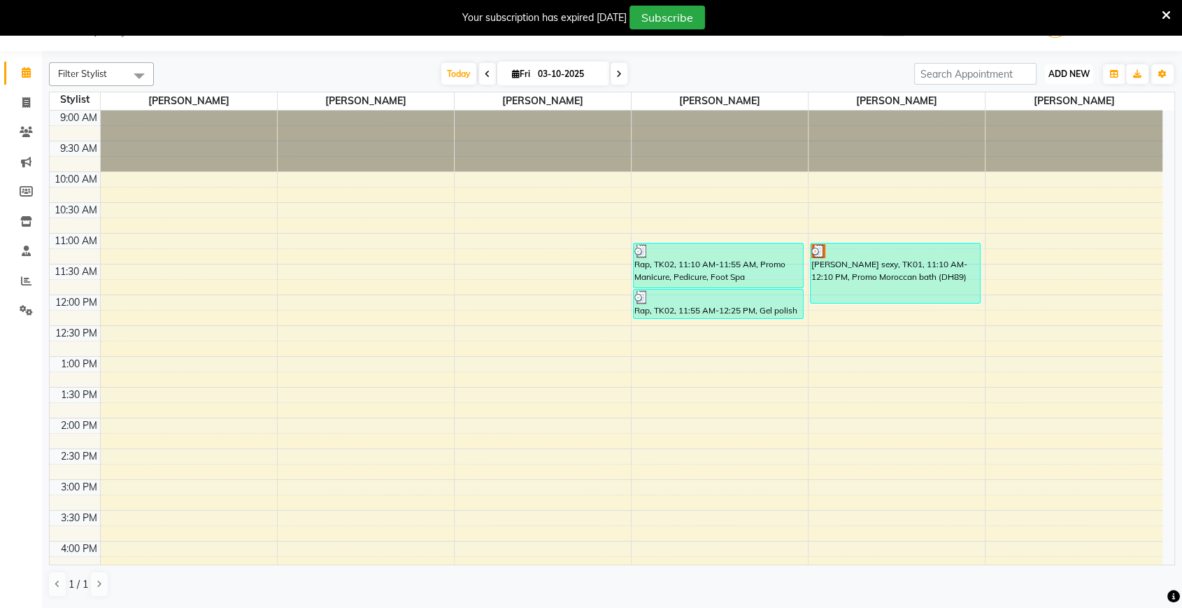
click at [1061, 76] on span "ADD NEW" at bounding box center [1069, 74] width 41 height 10
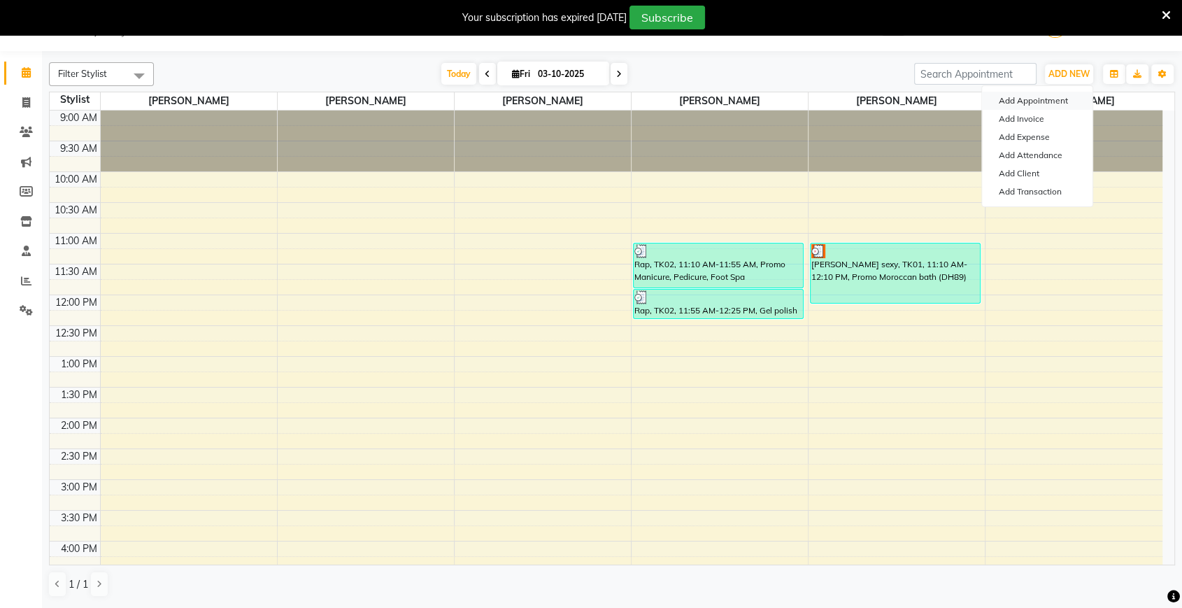
click at [1040, 98] on button "Add Appointment" at bounding box center [1037, 101] width 111 height 18
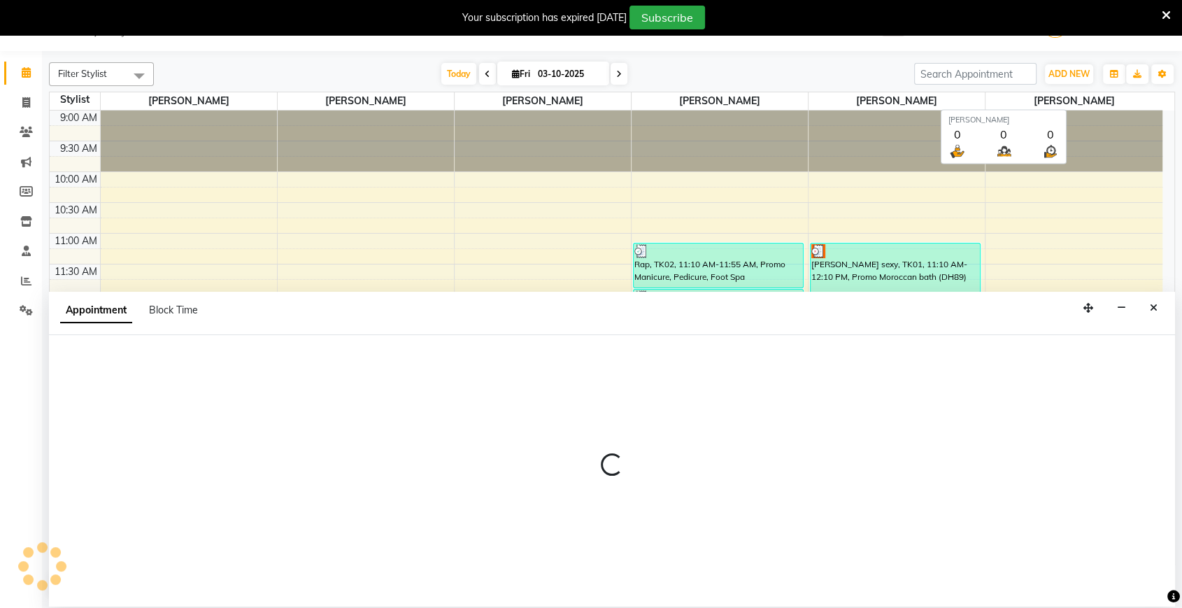
select select "tentative"
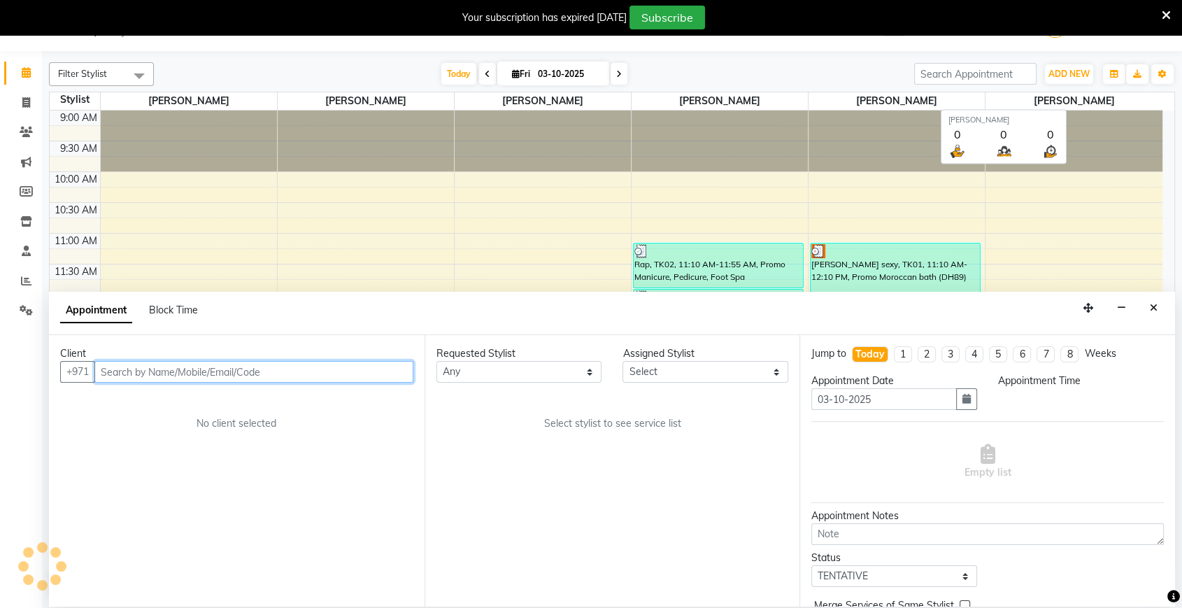
select select "600"
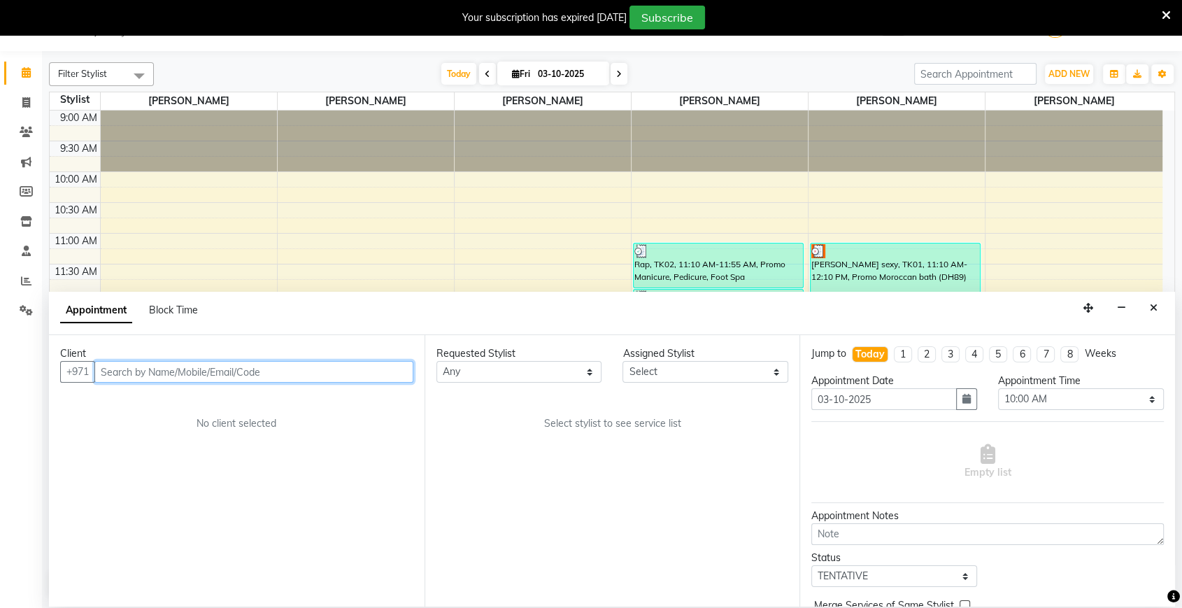
click at [378, 370] on input "text" at bounding box center [253, 372] width 319 height 22
type input "569092703"
click at [378, 370] on span "Add Client" at bounding box center [384, 371] width 47 height 13
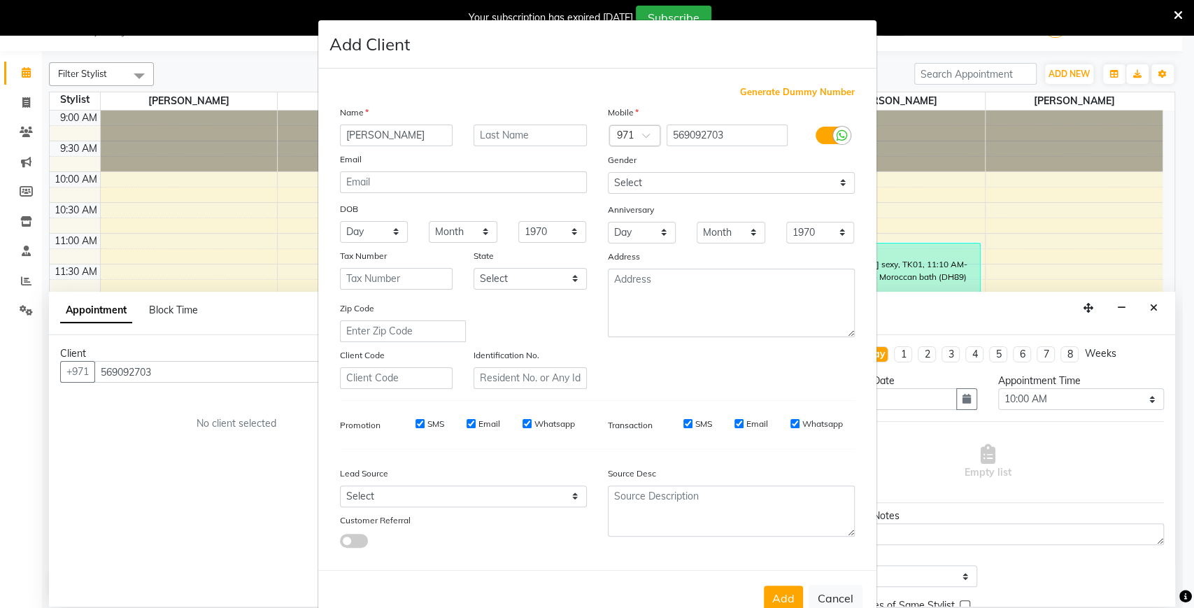
type input "Marites"
click at [753, 490] on textarea at bounding box center [731, 511] width 247 height 51
type textarea "boi"
click at [778, 591] on button "Add" at bounding box center [783, 598] width 39 height 25
select select
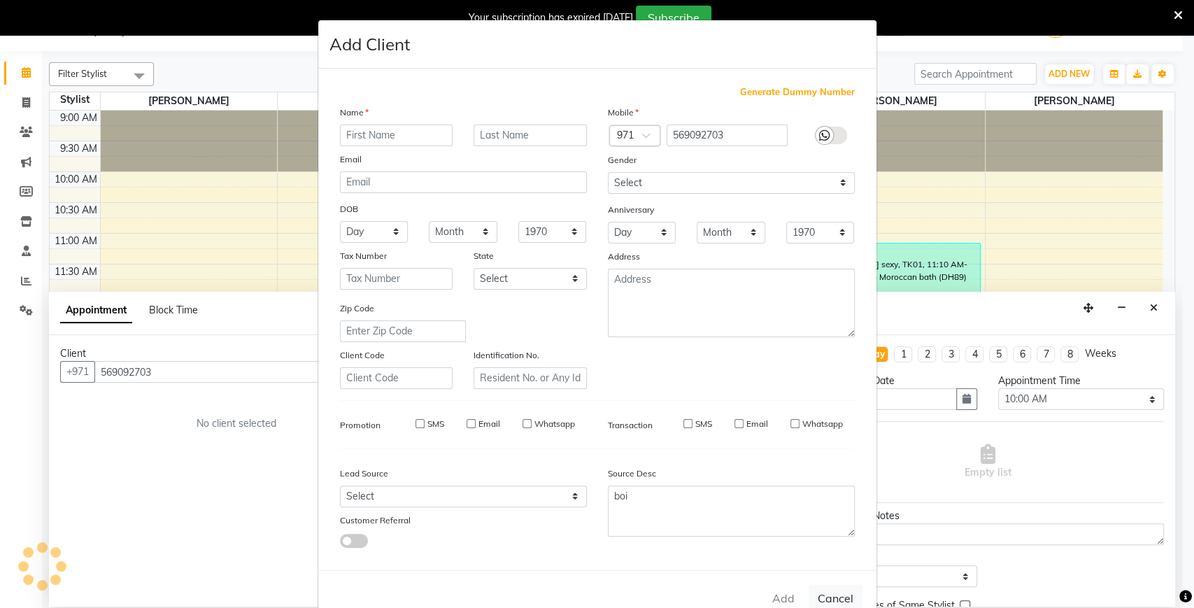
select select
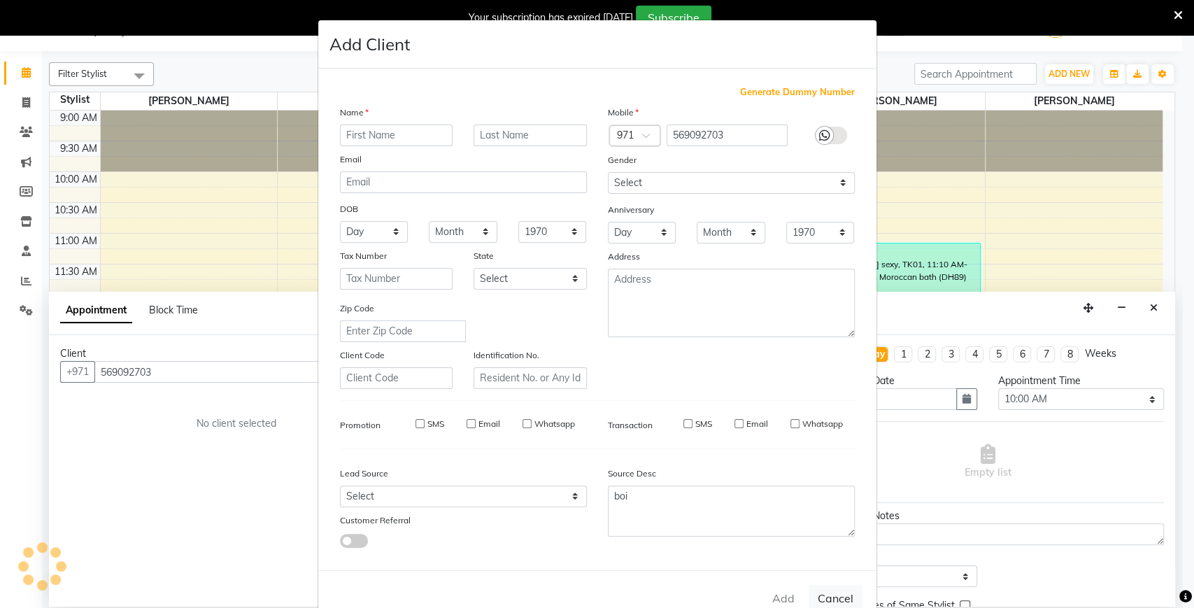
select select
checkbox input "false"
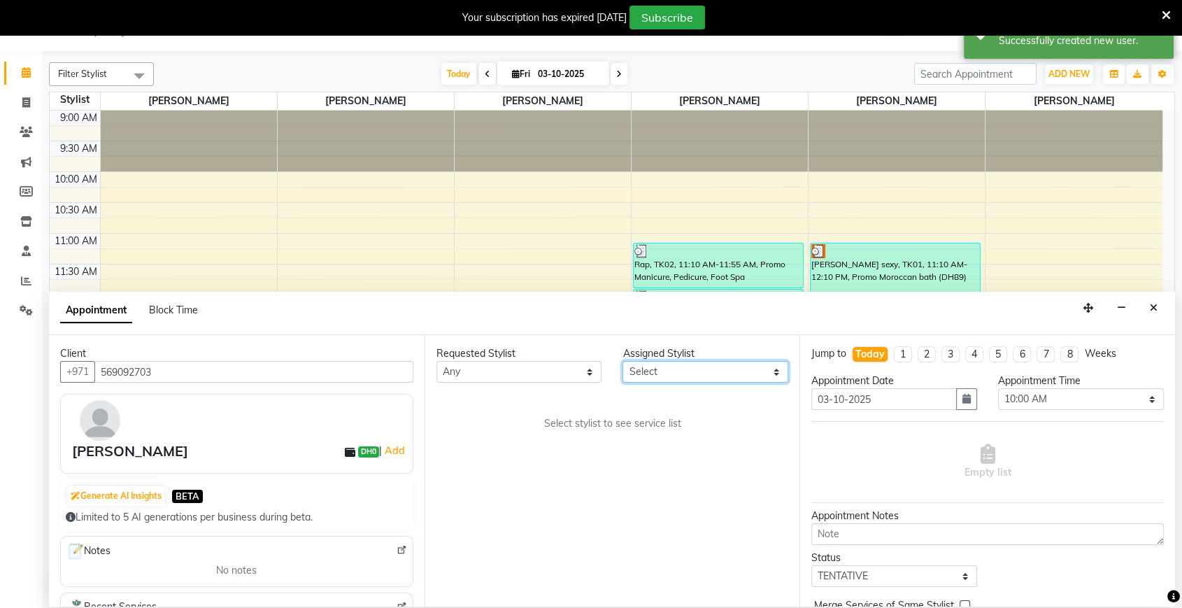
click at [702, 362] on select "Select Abigail de Guzman Arah Arce Flor Reyes Jeremy Dasigan Leah de leon Mariam" at bounding box center [706, 372] width 166 height 22
select select "29889"
click at [623, 361] on select "Select Abigail de Guzman Arah Arce Flor Reyes Jeremy Dasigan Leah de leon Mariam" at bounding box center [706, 372] width 166 height 22
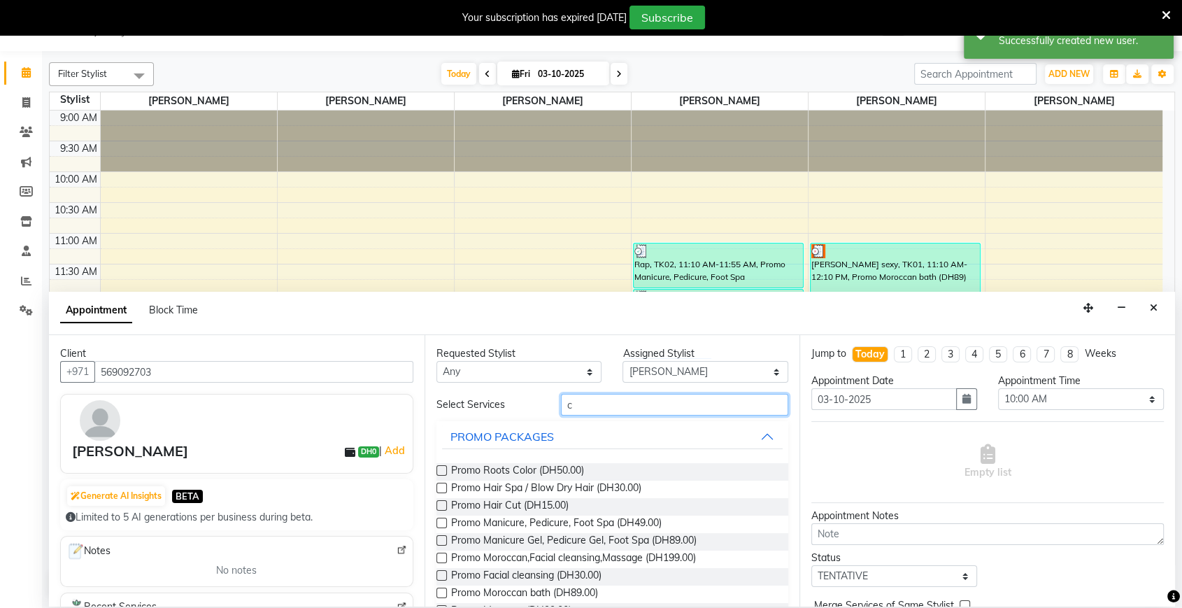
click at [635, 409] on input "c" at bounding box center [675, 405] width 228 height 22
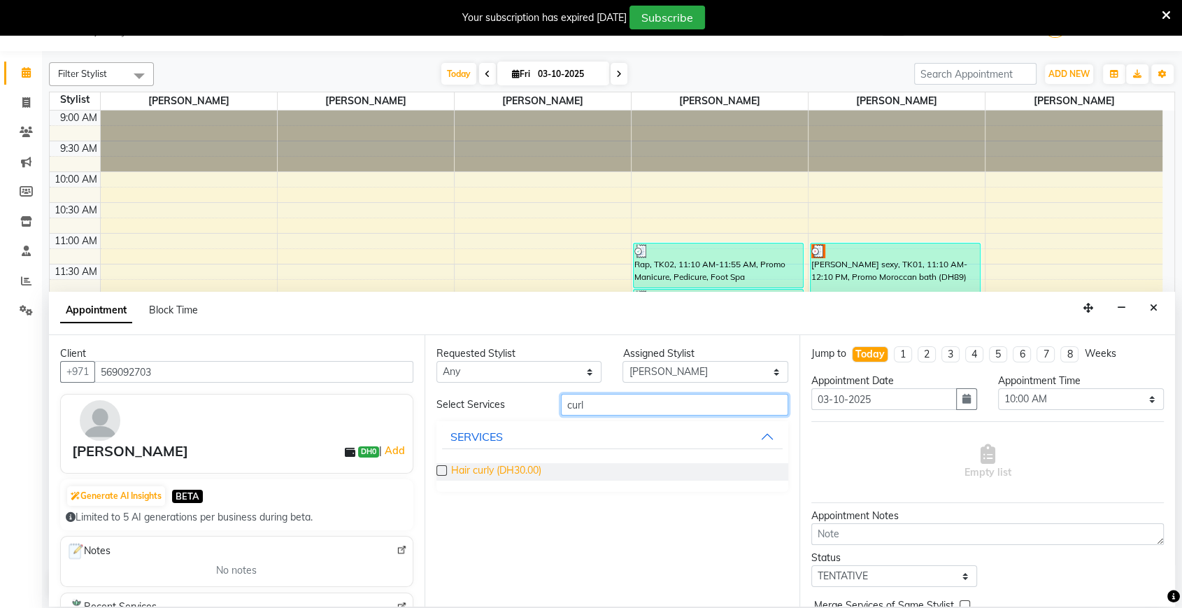
type input "curl"
click at [486, 468] on span "Hair curly (DH30.00)" at bounding box center [496, 471] width 90 height 17
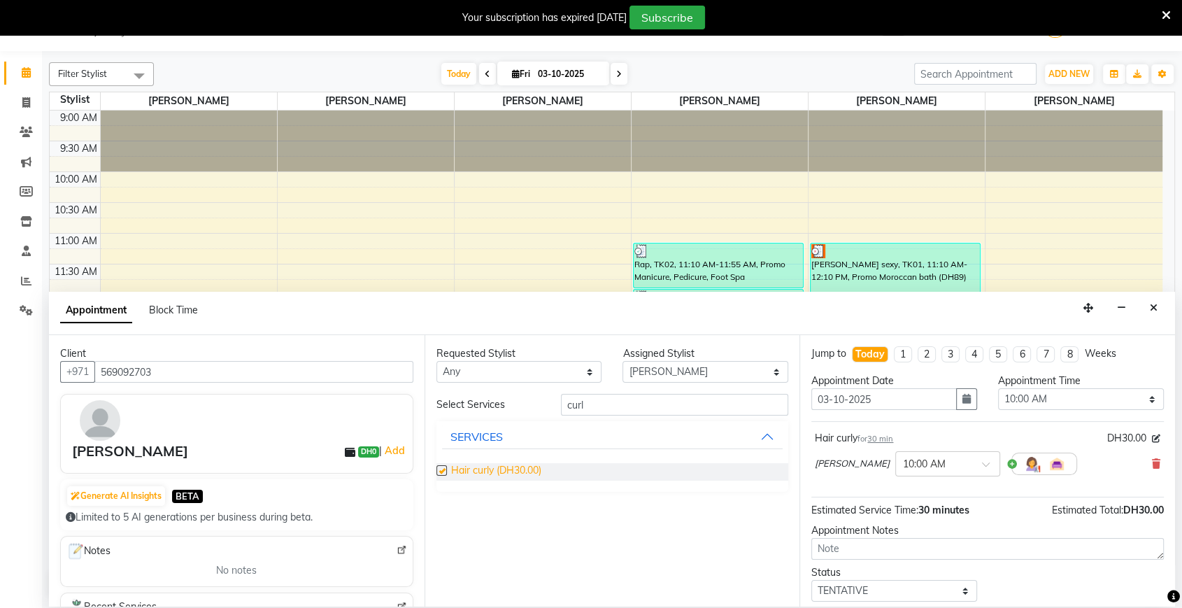
checkbox input "false"
click at [1023, 402] on select "Select 10:00 AM 10:05 AM 10:10 AM 10:15 AM 10:20 AM 10:25 AM 10:30 AM 10:35 AM …" at bounding box center [1081, 399] width 166 height 22
select select "960"
click at [998, 388] on select "Select 10:00 AM 10:05 AM 10:10 AM 10:15 AM 10:20 AM 10:25 AM 10:30 AM 10:35 AM …" at bounding box center [1081, 399] width 166 height 22
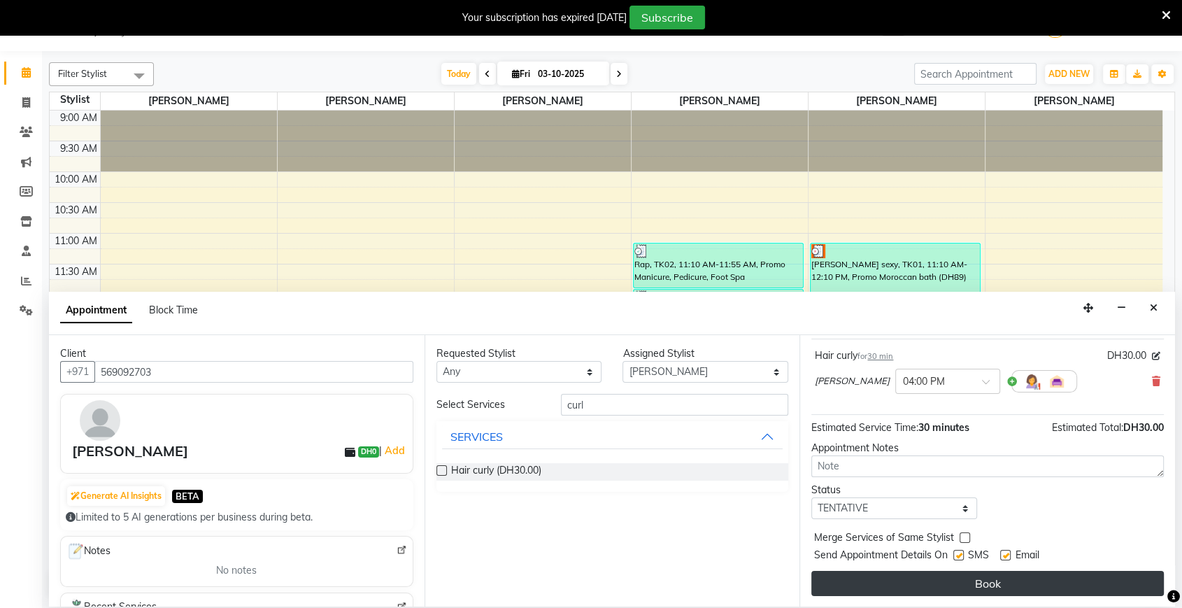
click at [959, 583] on button "Book" at bounding box center [988, 583] width 353 height 25
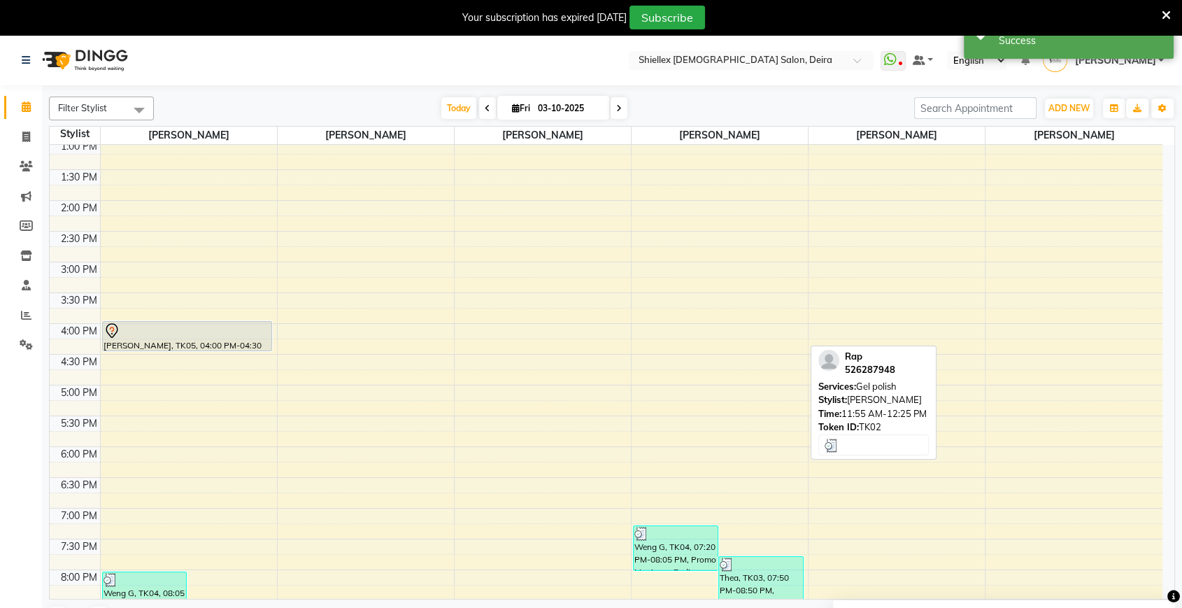
scroll to position [255, 0]
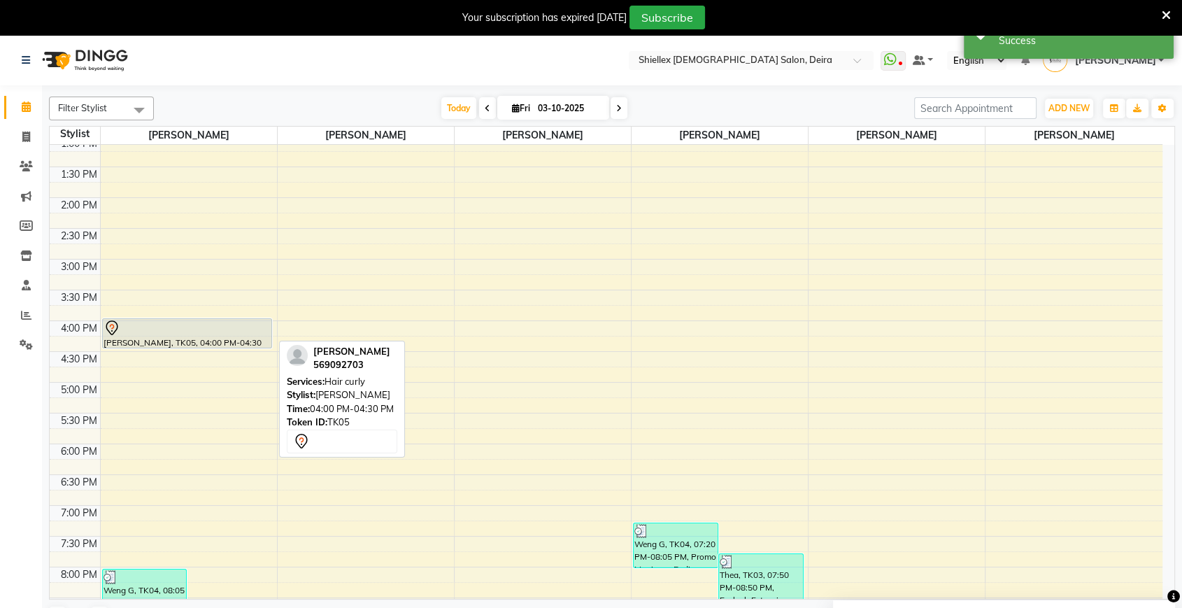
click at [224, 336] on div "Marites, TK05, 04:00 PM-04:30 PM, Hair curly" at bounding box center [187, 333] width 169 height 29
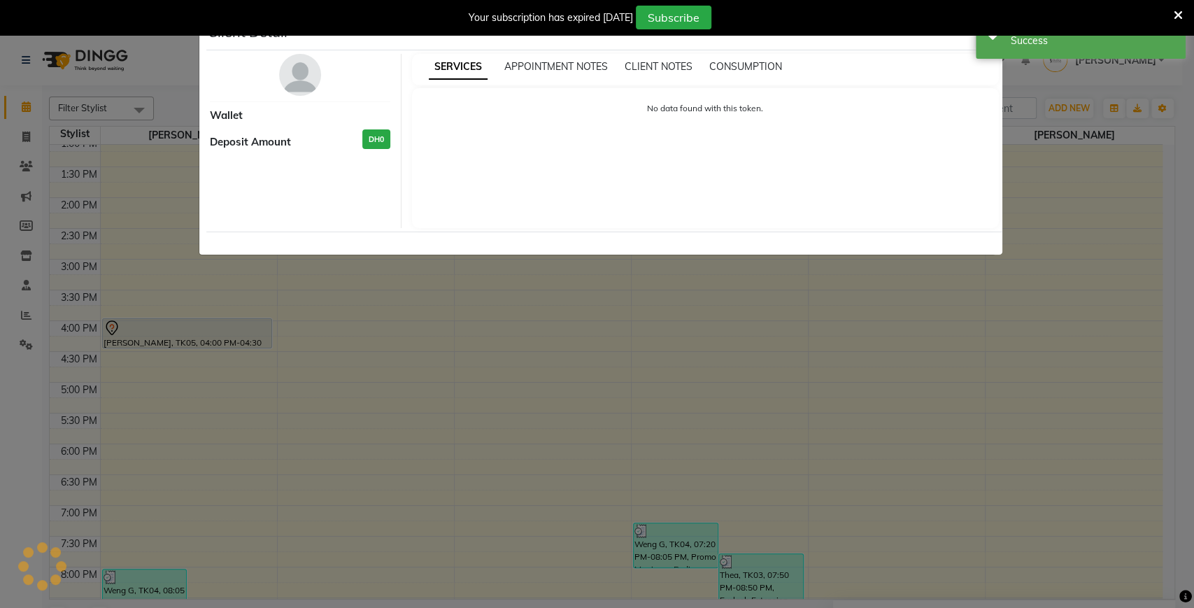
select select "7"
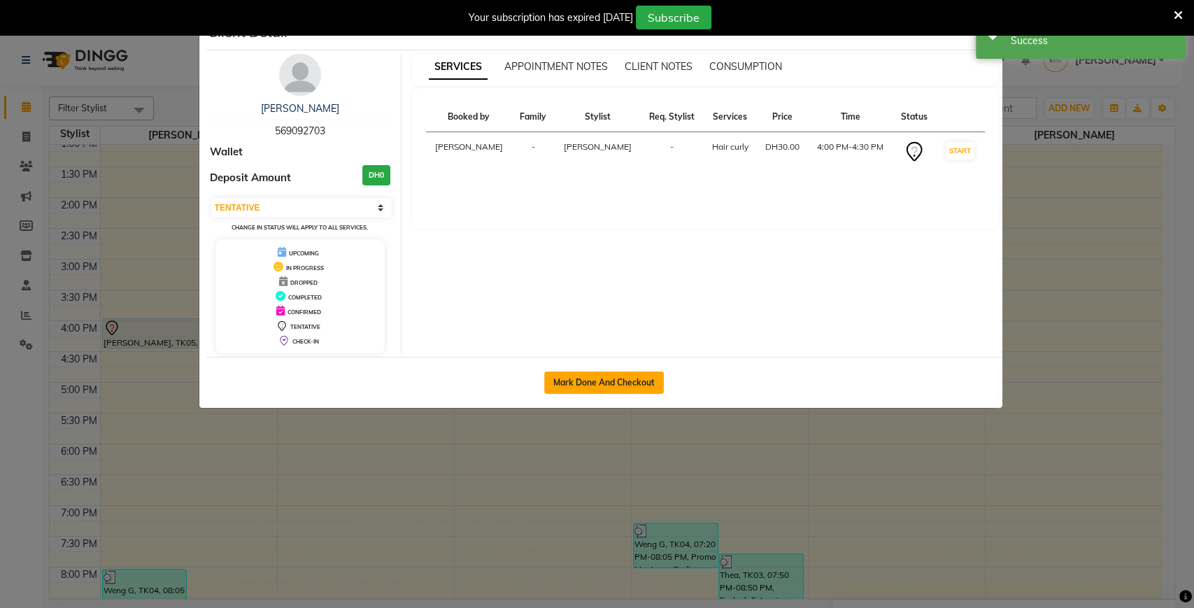
click at [604, 389] on button "Mark Done And Checkout" at bounding box center [604, 382] width 120 height 22
select select "service"
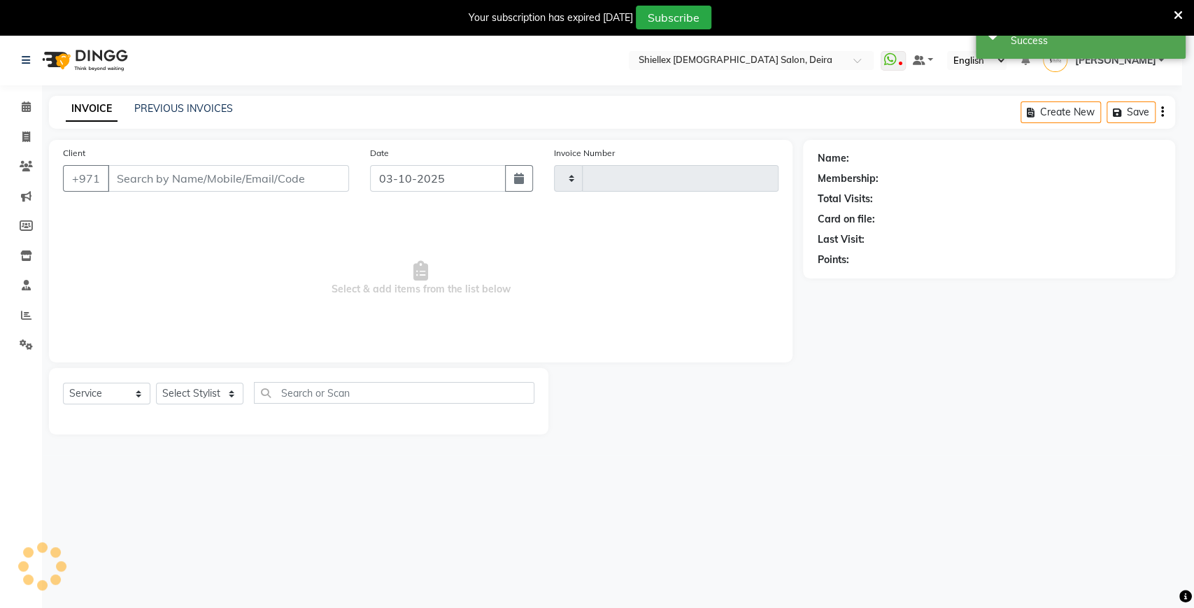
type input "1792"
select select "4904"
type input "569092703"
select select "29889"
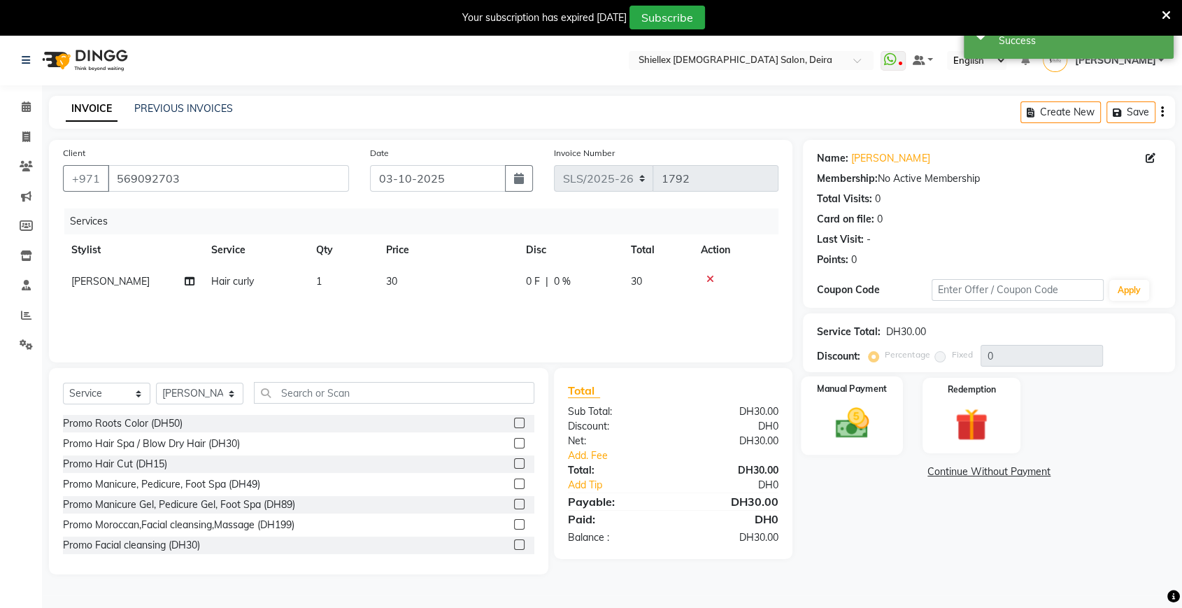
click at [896, 399] on div "Manual Payment" at bounding box center [853, 415] width 102 height 78
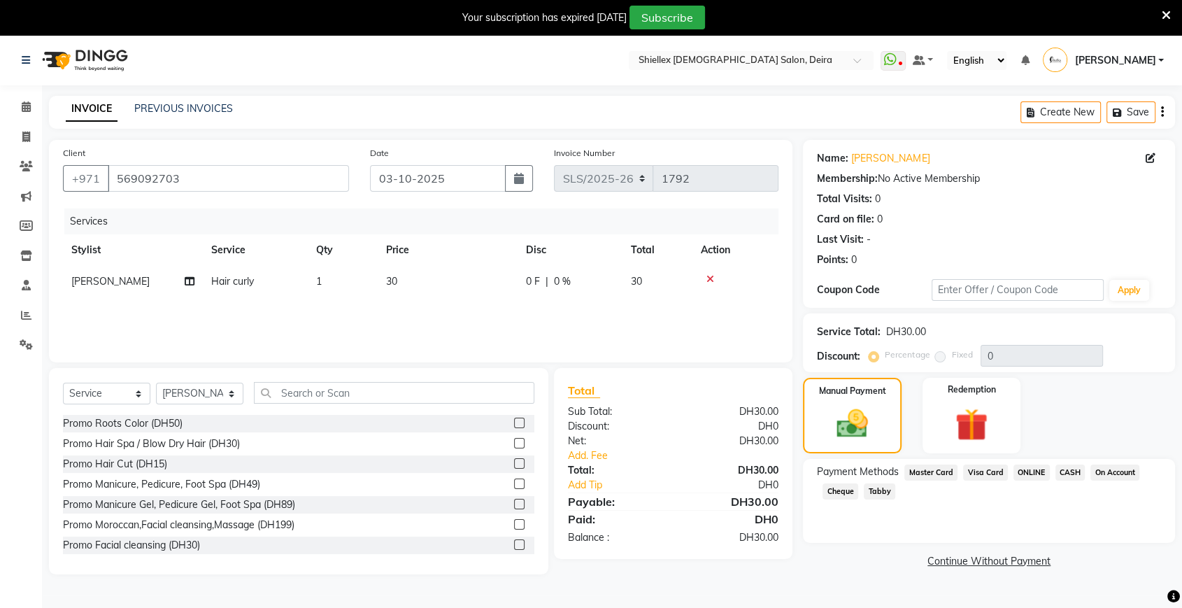
click at [1068, 466] on span "CASH" at bounding box center [1071, 473] width 30 height 16
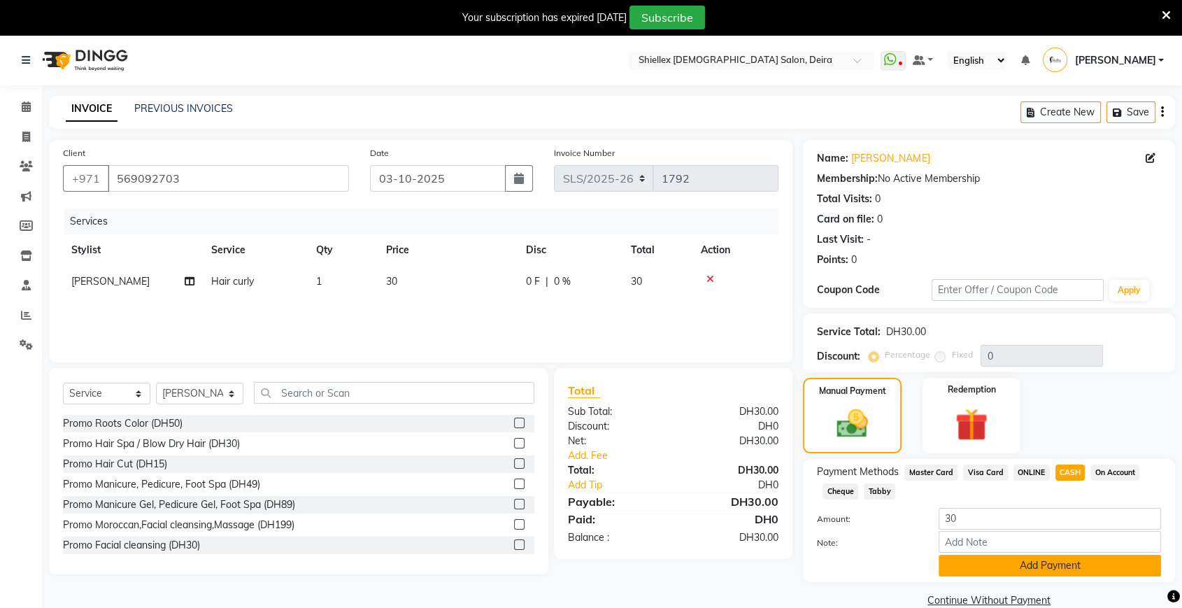
click at [1008, 559] on button "Add Payment" at bounding box center [1050, 566] width 222 height 22
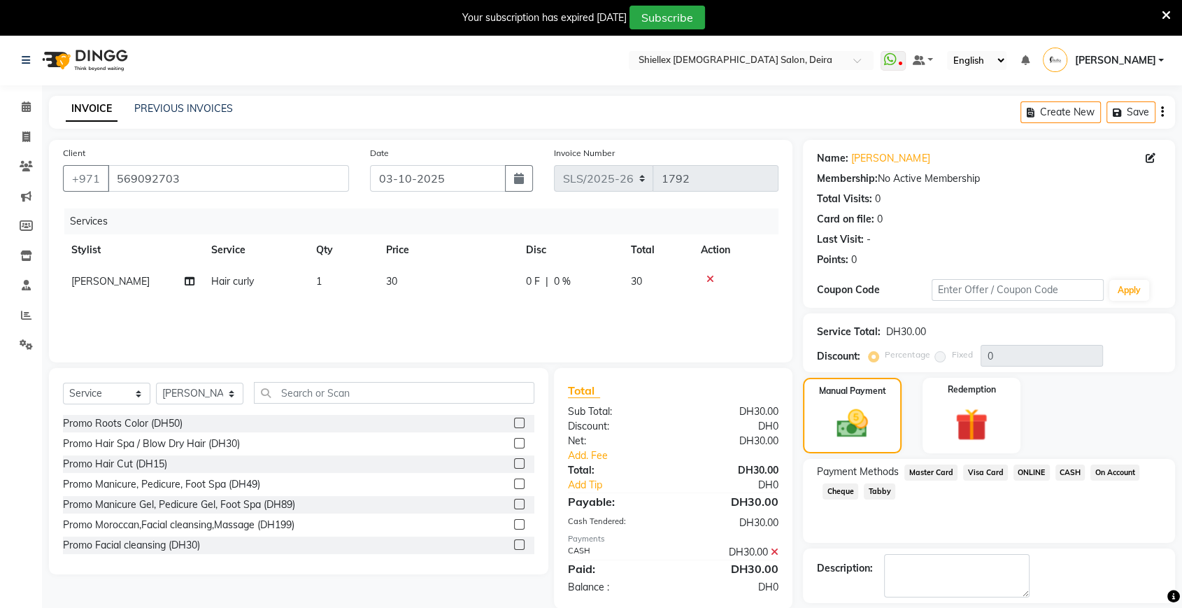
scroll to position [62, 0]
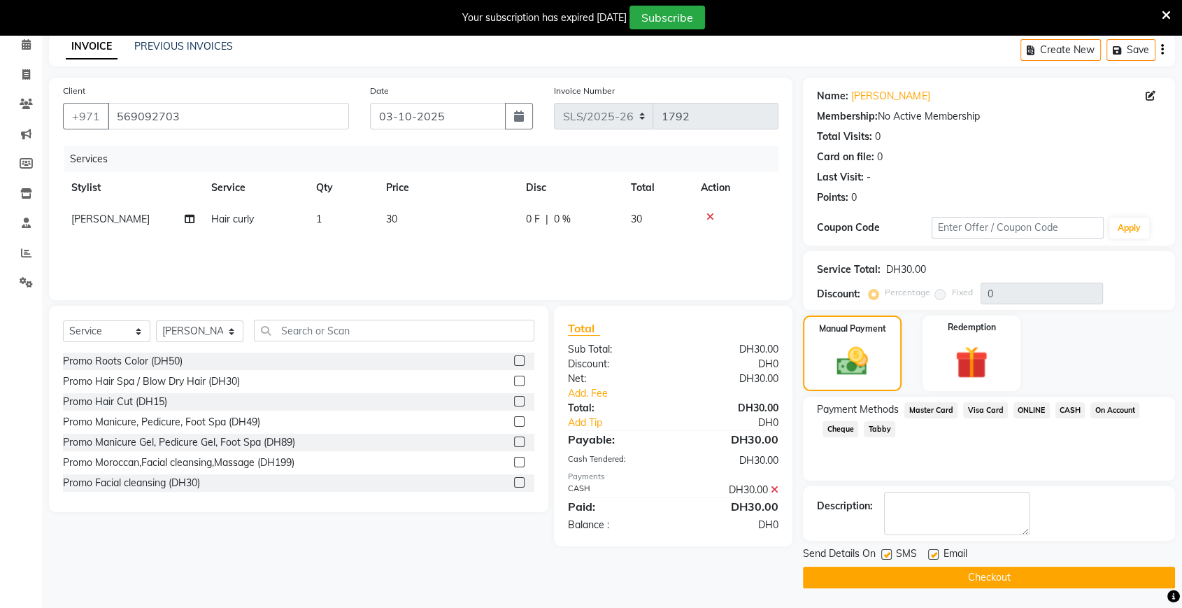
click at [980, 574] on button "Checkout" at bounding box center [989, 578] width 372 height 22
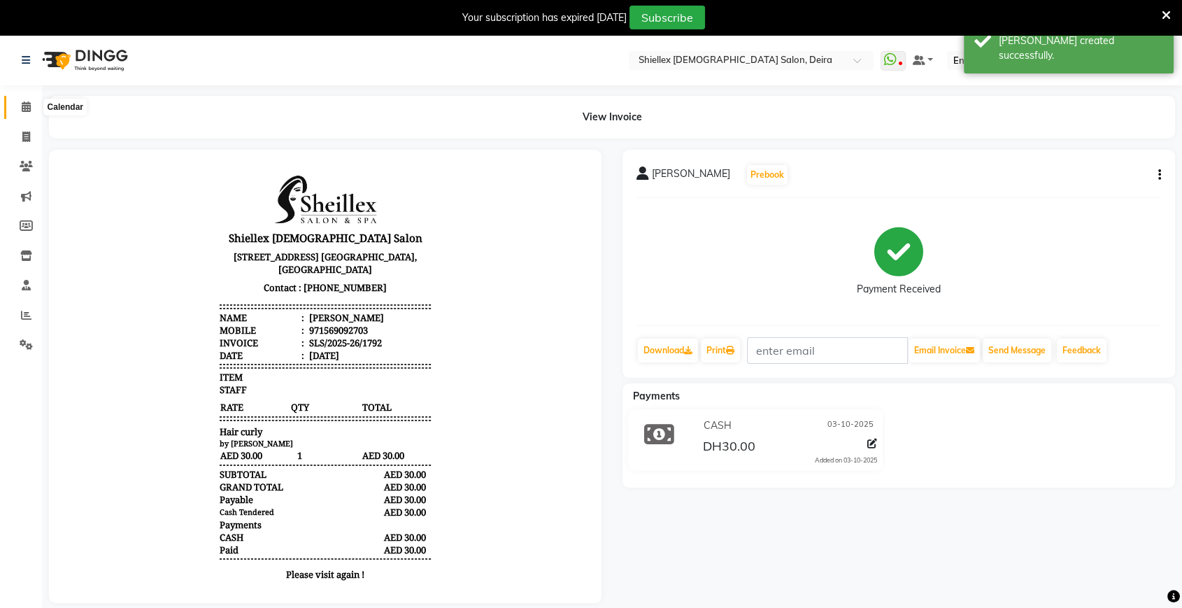
click at [27, 109] on icon at bounding box center [26, 106] width 9 height 10
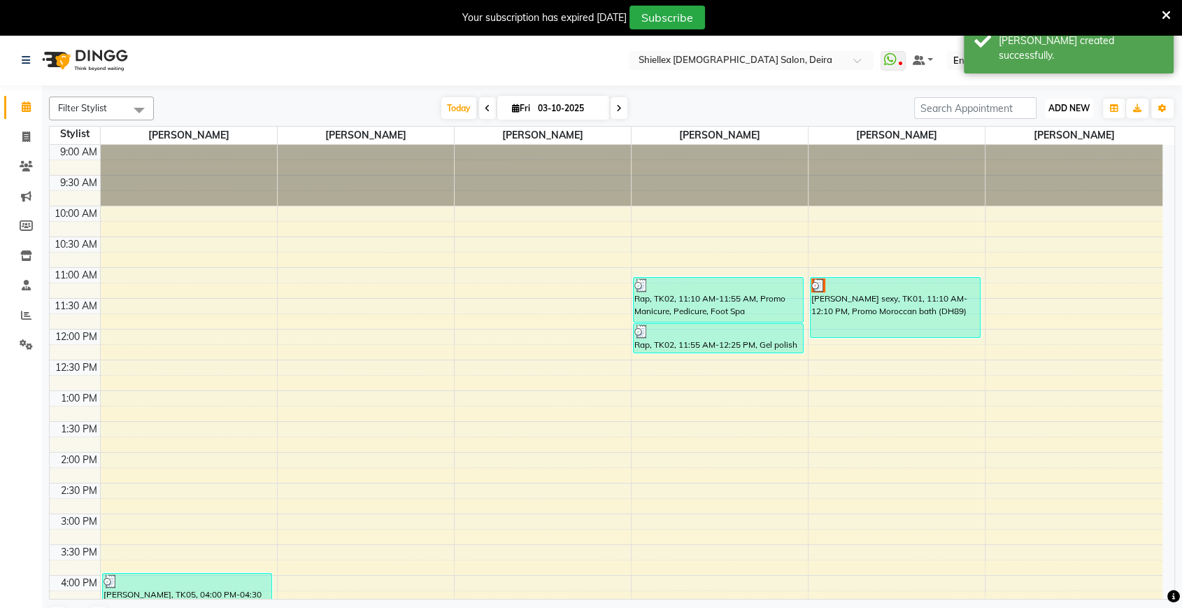
click at [1082, 99] on button "ADD NEW Toggle Dropdown" at bounding box center [1069, 109] width 48 height 20
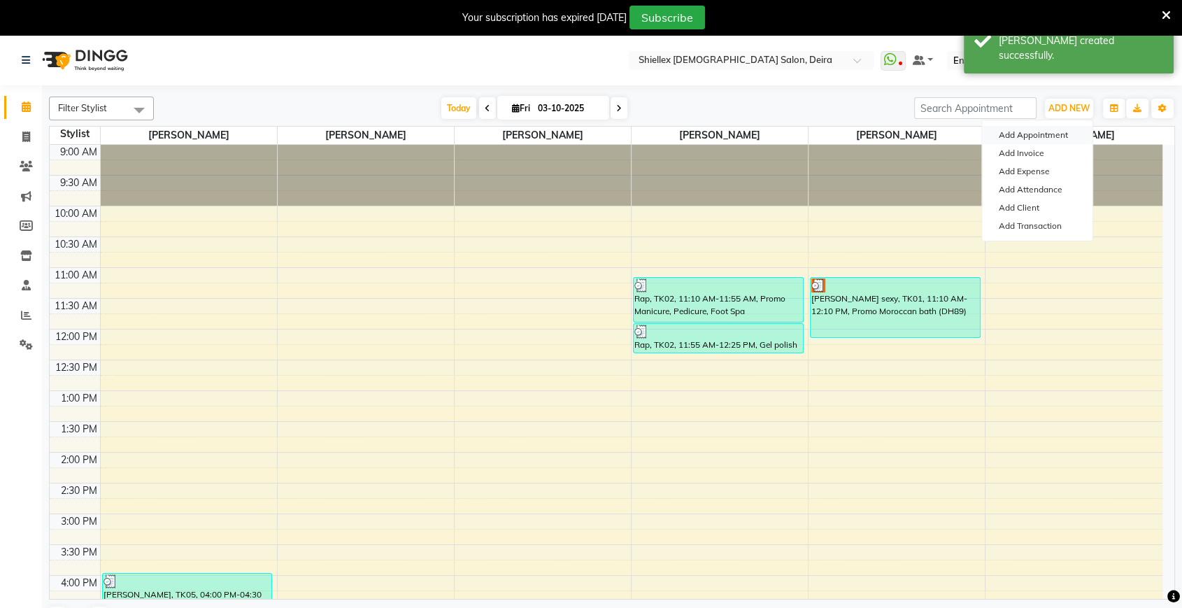
click at [1059, 136] on button "Add Appointment" at bounding box center [1037, 135] width 111 height 18
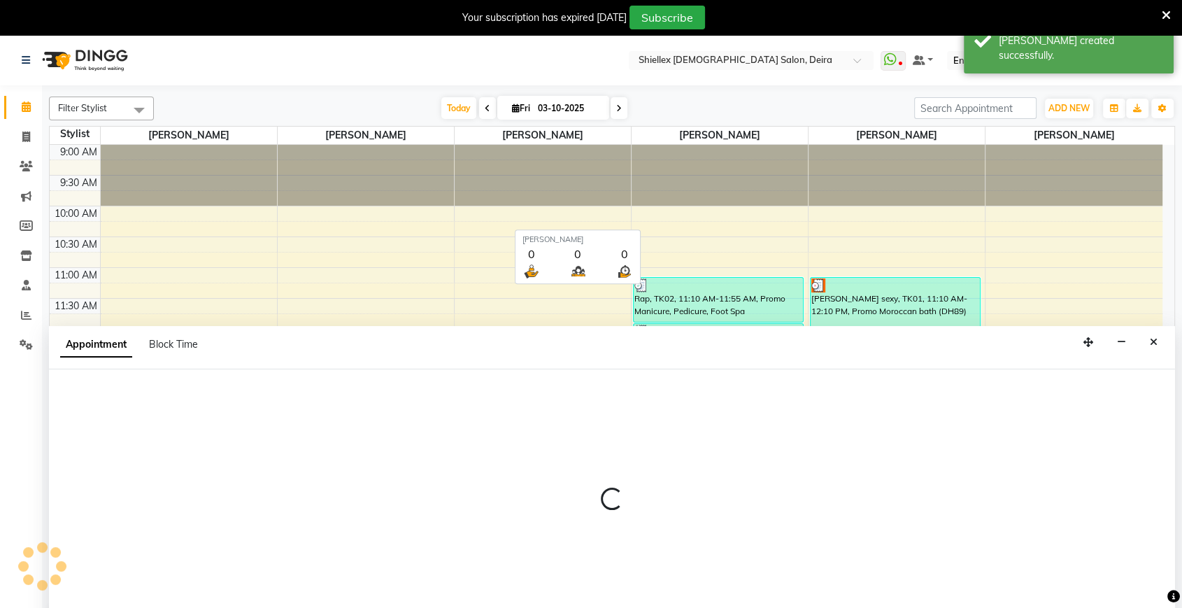
select select "600"
select select "tentative"
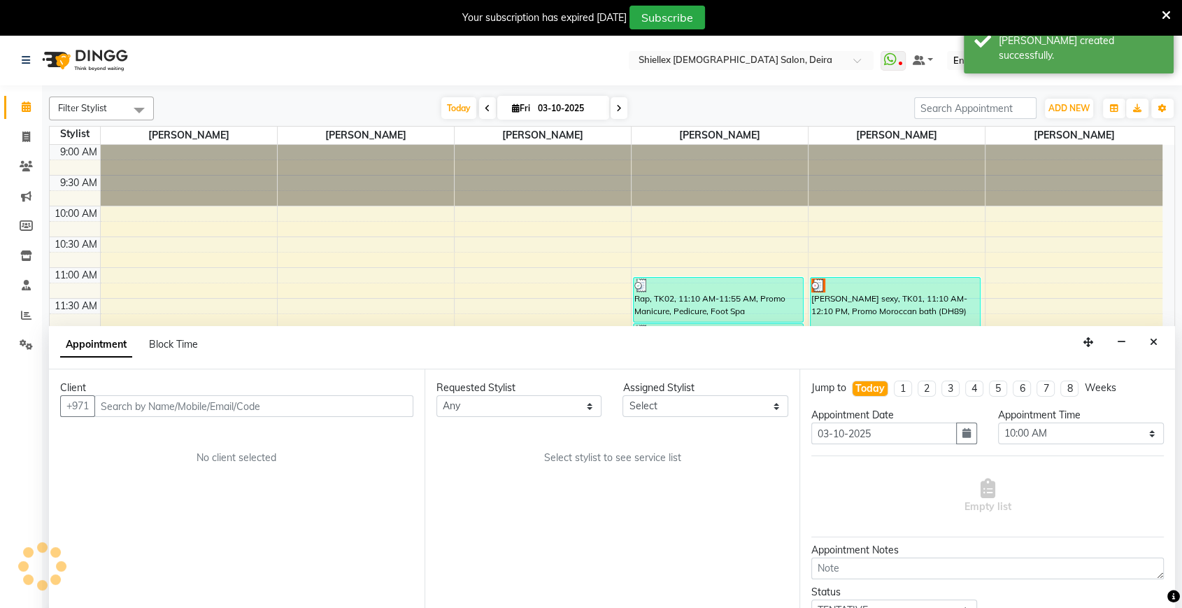
scroll to position [34, 0]
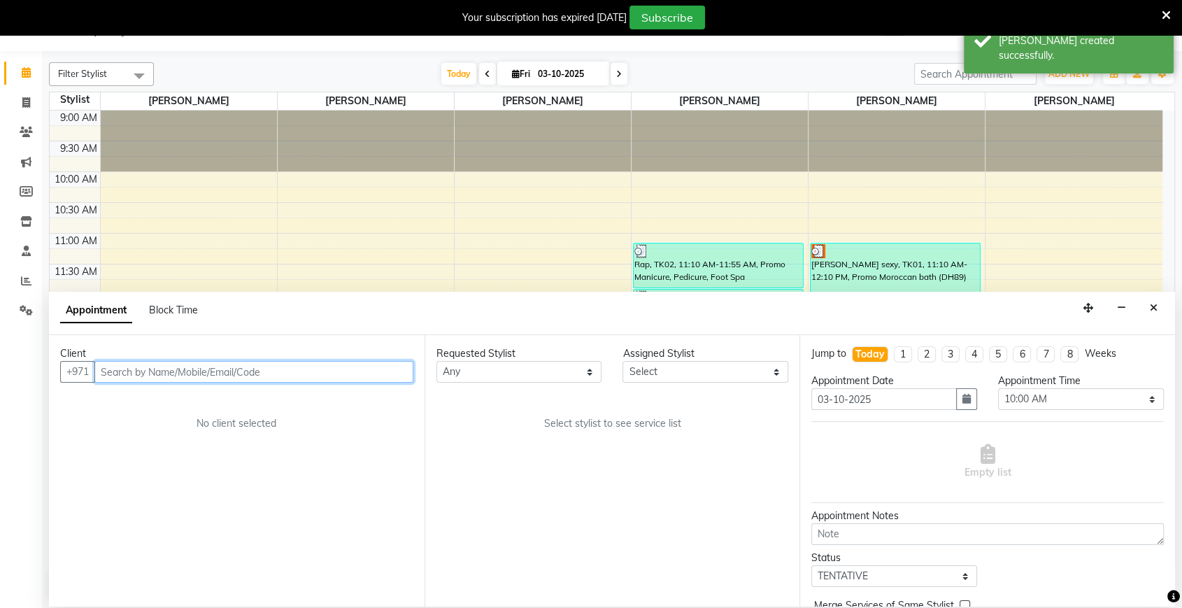
click at [348, 380] on input "text" at bounding box center [253, 372] width 319 height 22
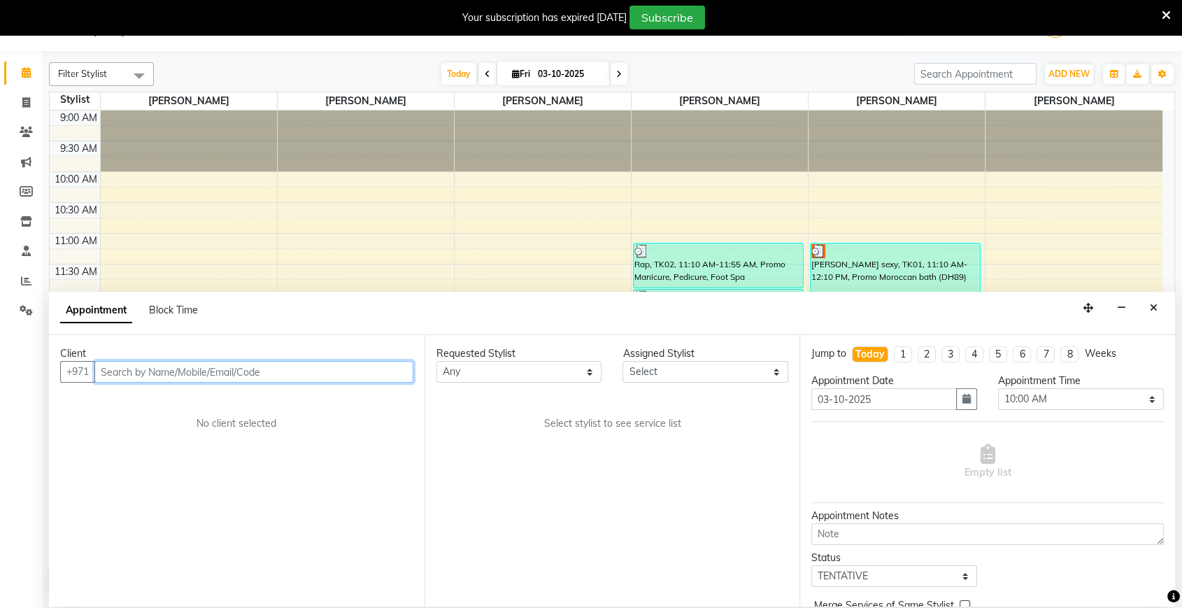
click at [334, 371] on input "text" at bounding box center [253, 372] width 319 height 22
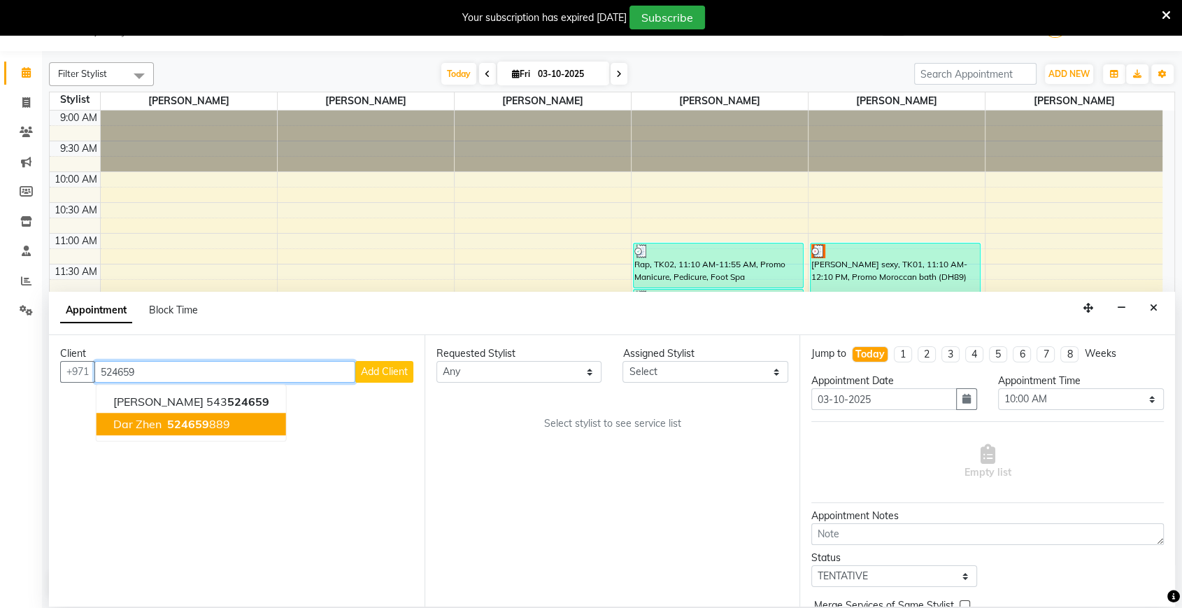
click at [207, 417] on ngb-highlight "524659 889" at bounding box center [197, 424] width 66 height 14
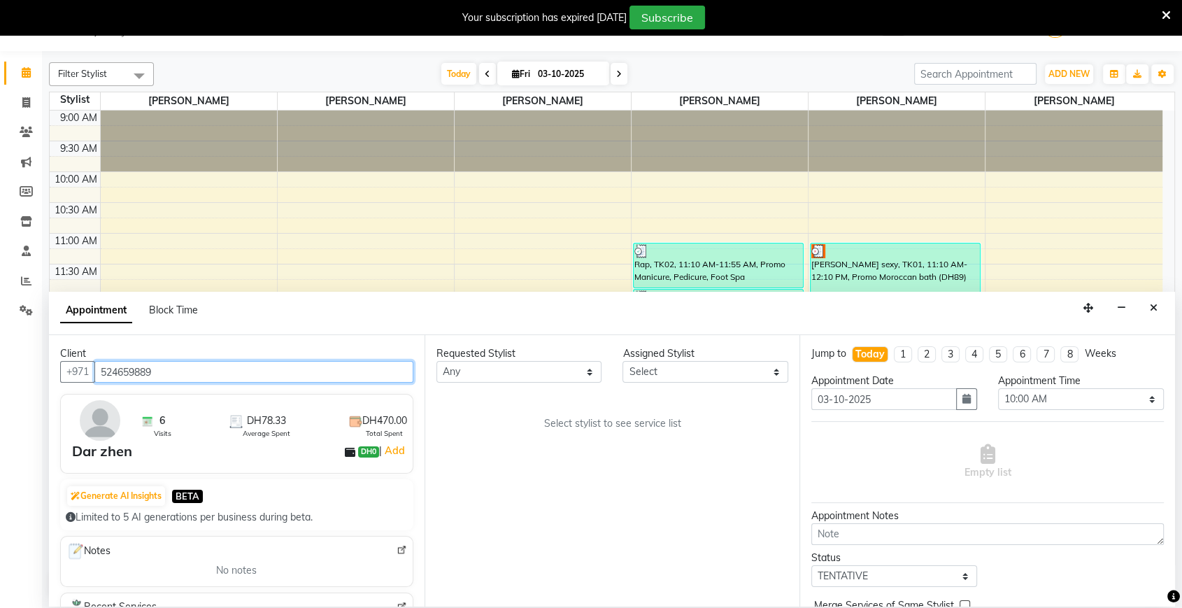
type input "524659889"
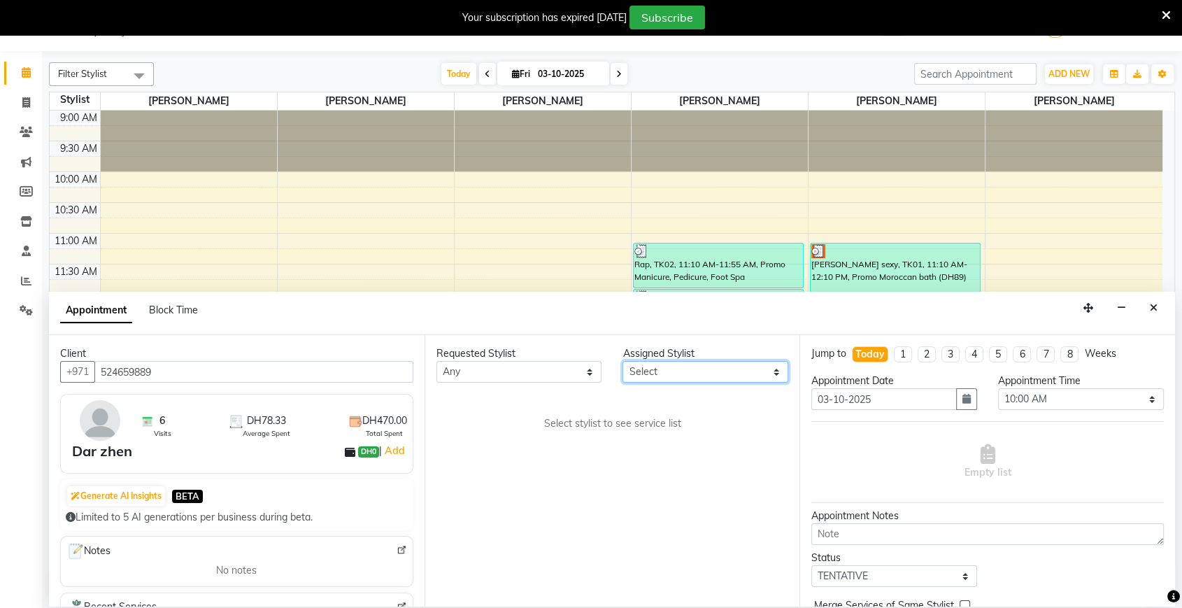
click at [670, 369] on select "Select Abigail de Guzman Arah Arce Flor Reyes Jeremy Dasigan Leah de leon Mariam" at bounding box center [706, 372] width 166 height 22
select select "29889"
click at [623, 361] on select "Select Abigail de Guzman Arah Arce Flor Reyes Jeremy Dasigan Leah de leon Mariam" at bounding box center [706, 372] width 166 height 22
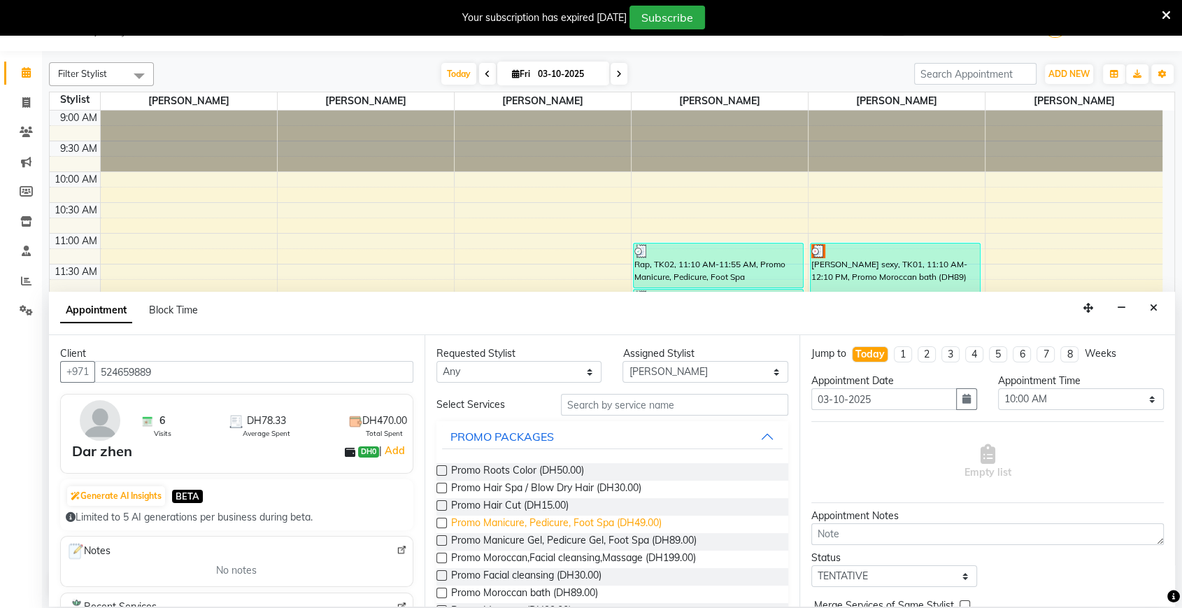
click at [614, 518] on span "Promo Manicure, Pedicure, Foot Spa (DH49.00)" at bounding box center [556, 524] width 211 height 17
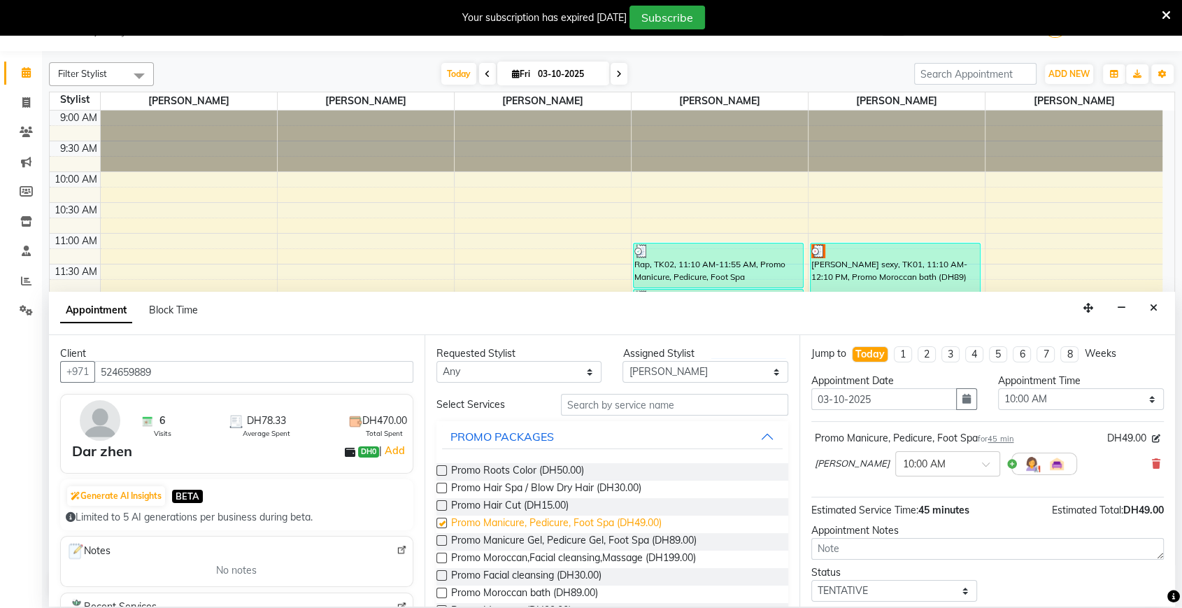
checkbox input "false"
click at [1092, 396] on select "Select 10:00 AM 10:05 AM 10:10 AM 10:15 AM 10:20 AM 10:25 AM 10:30 AM 10:35 AM …" at bounding box center [1081, 399] width 166 height 22
select select "1160"
click at [998, 388] on select "Select 10:00 AM 10:05 AM 10:10 AM 10:15 AM 10:20 AM 10:25 AM 10:30 AM 10:35 AM …" at bounding box center [1081, 399] width 166 height 22
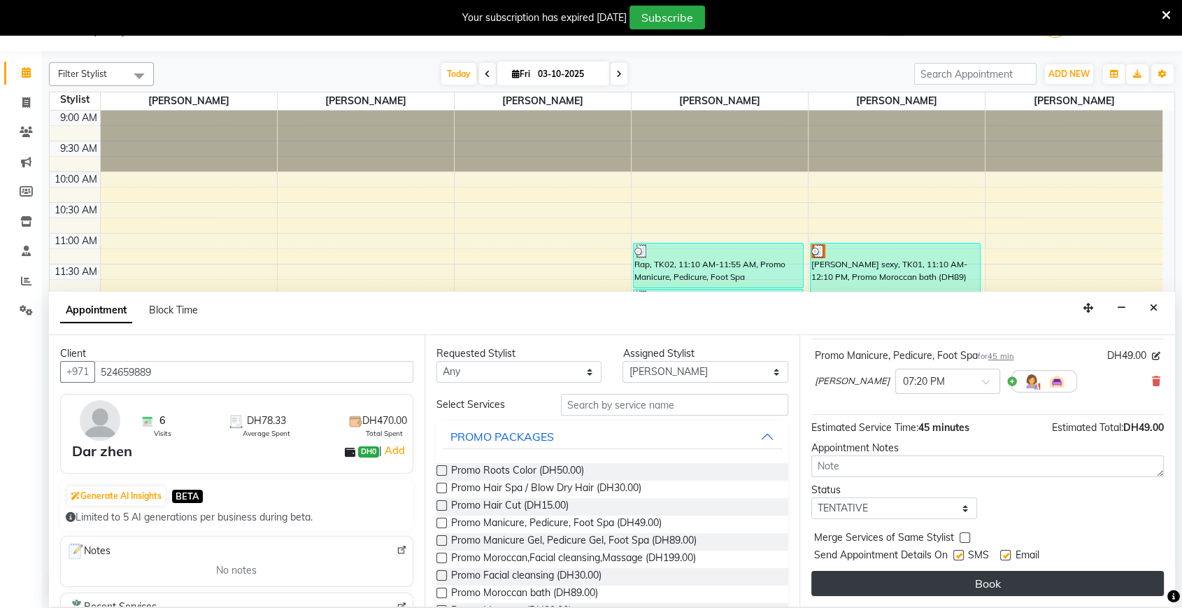
click at [976, 574] on button "Book" at bounding box center [988, 583] width 353 height 25
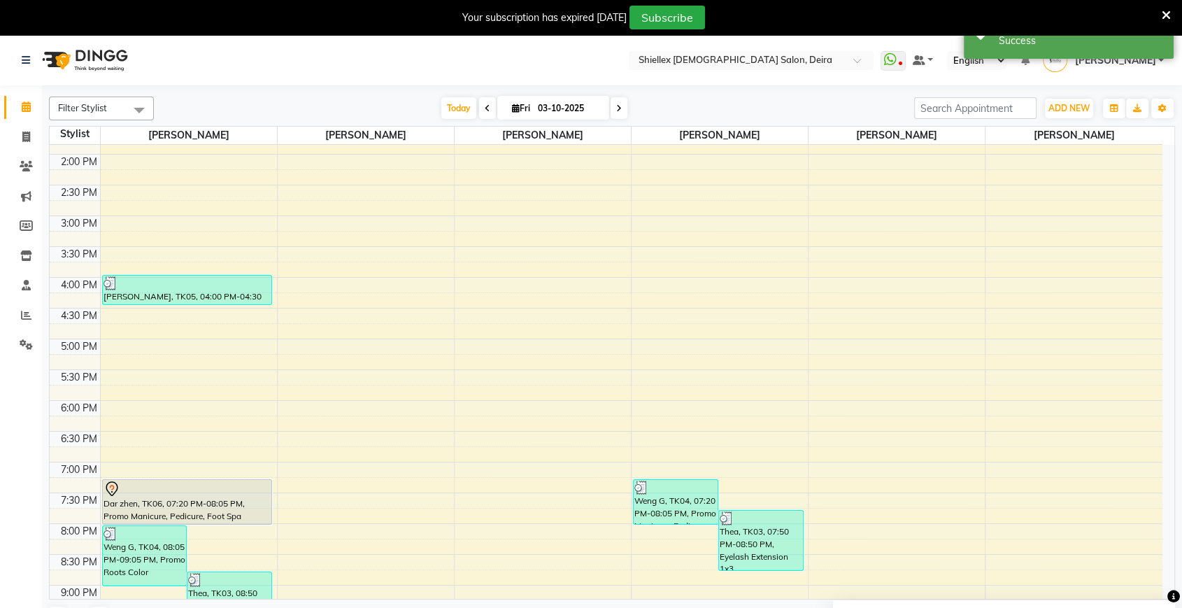
scroll to position [306, 0]
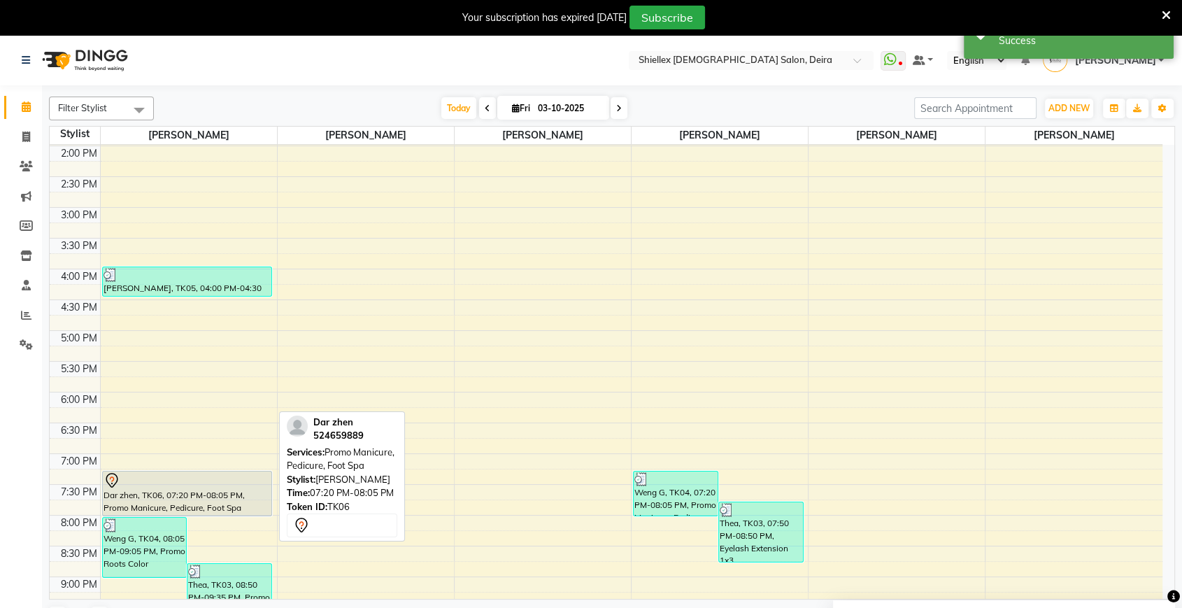
click at [200, 495] on div "Dar zhen, TK06, 07:20 PM-08:05 PM, Promo Manicure, Pedicure, Foot Spa" at bounding box center [187, 494] width 169 height 44
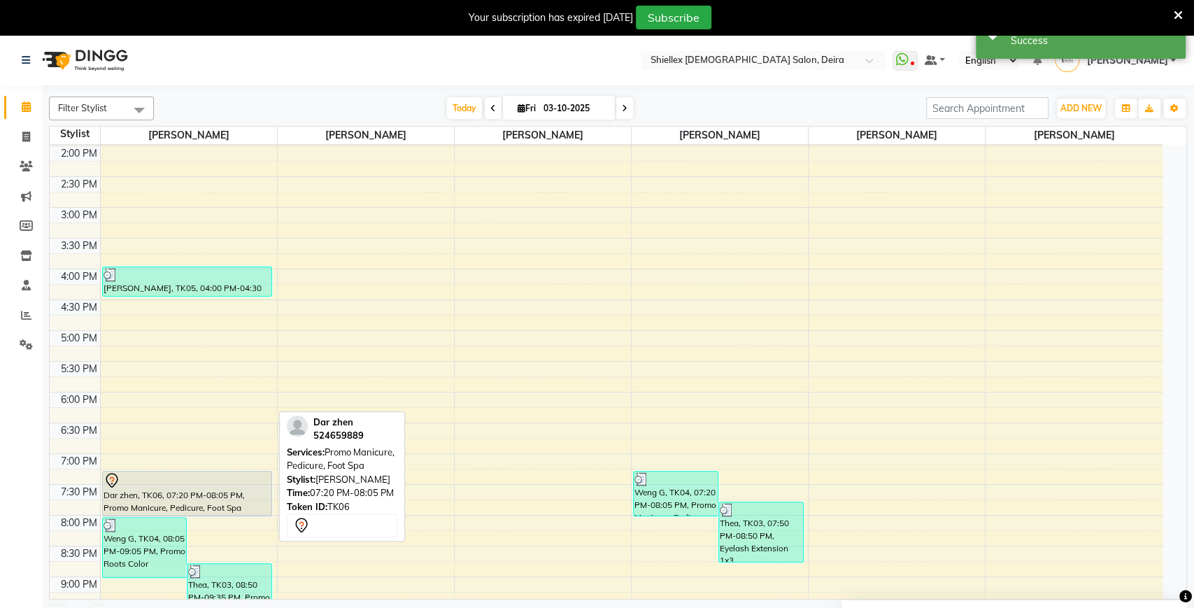
select select "7"
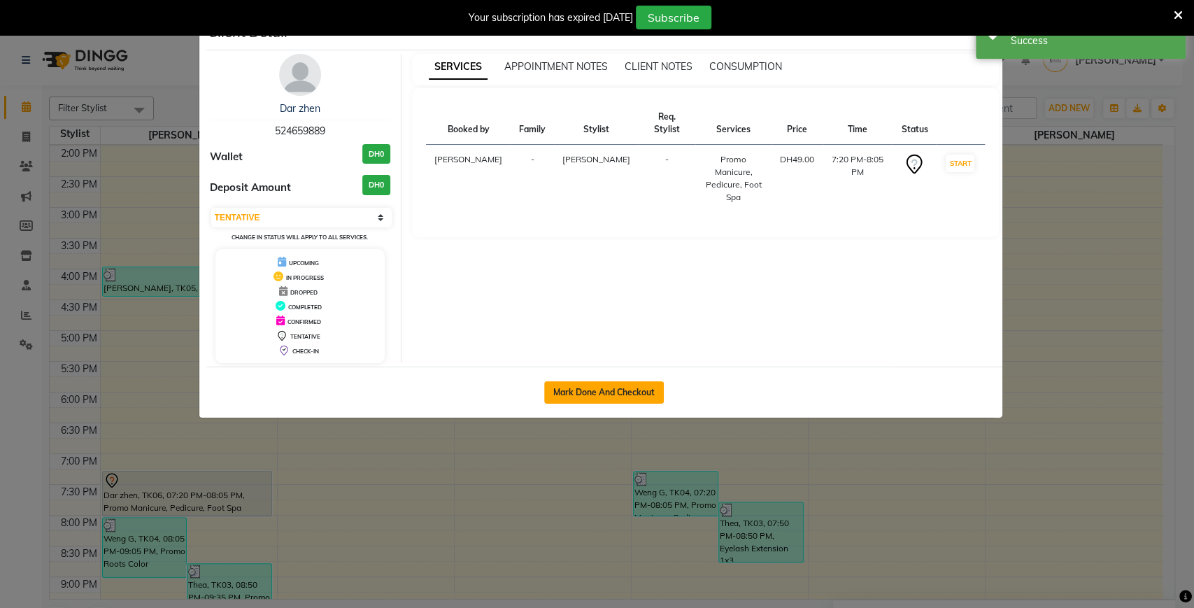
click at [588, 390] on button "Mark Done And Checkout" at bounding box center [604, 392] width 120 height 22
select select "service"
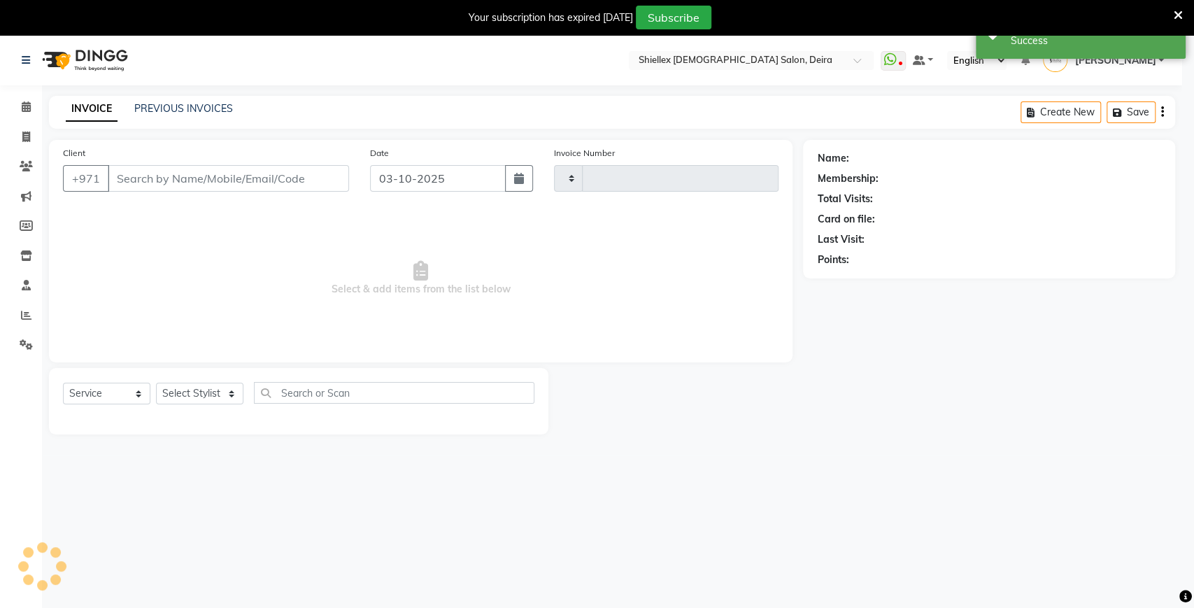
type input "1793"
select select "4904"
type input "524659889"
select select "29889"
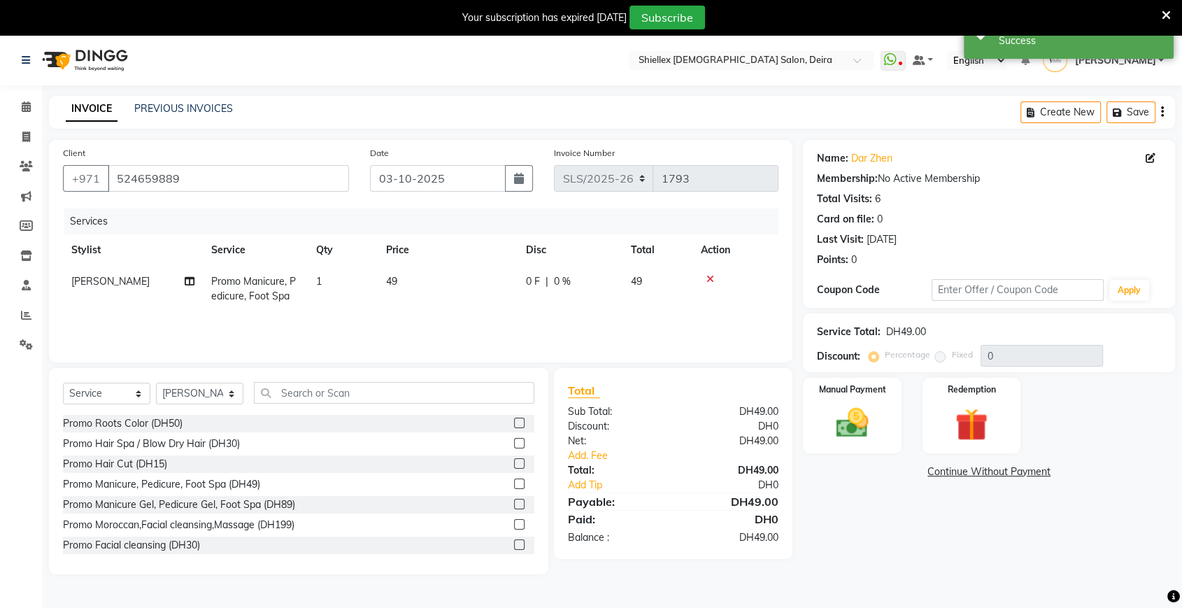
click at [427, 287] on td "49" at bounding box center [448, 289] width 140 height 46
select select "29889"
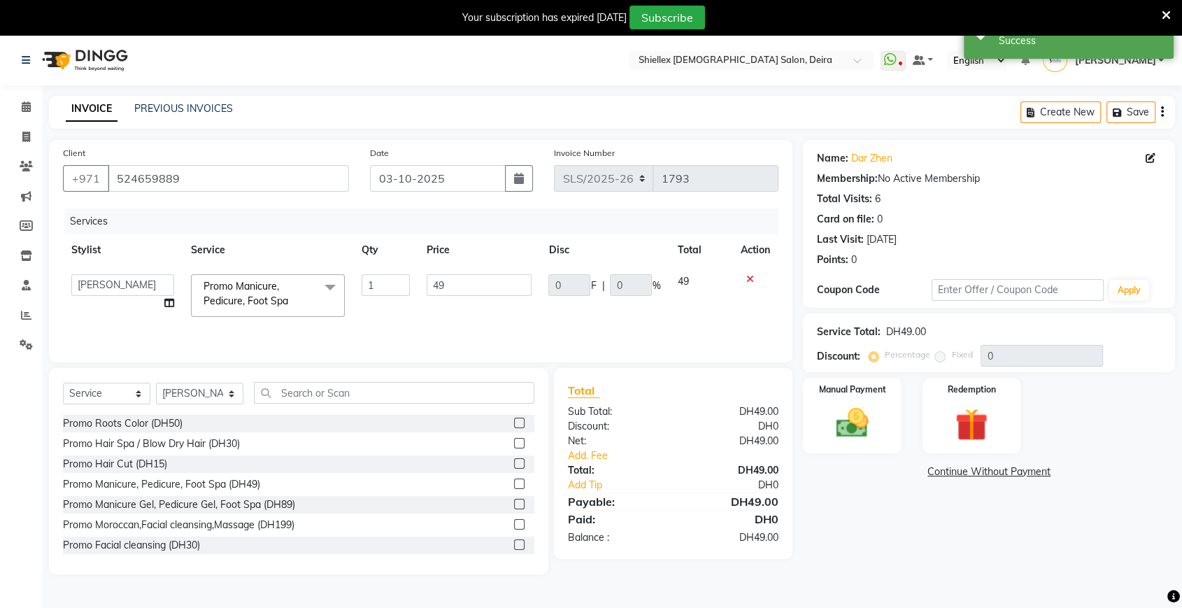
click at [427, 287] on input "49" at bounding box center [480, 285] width 106 height 22
type input "50"
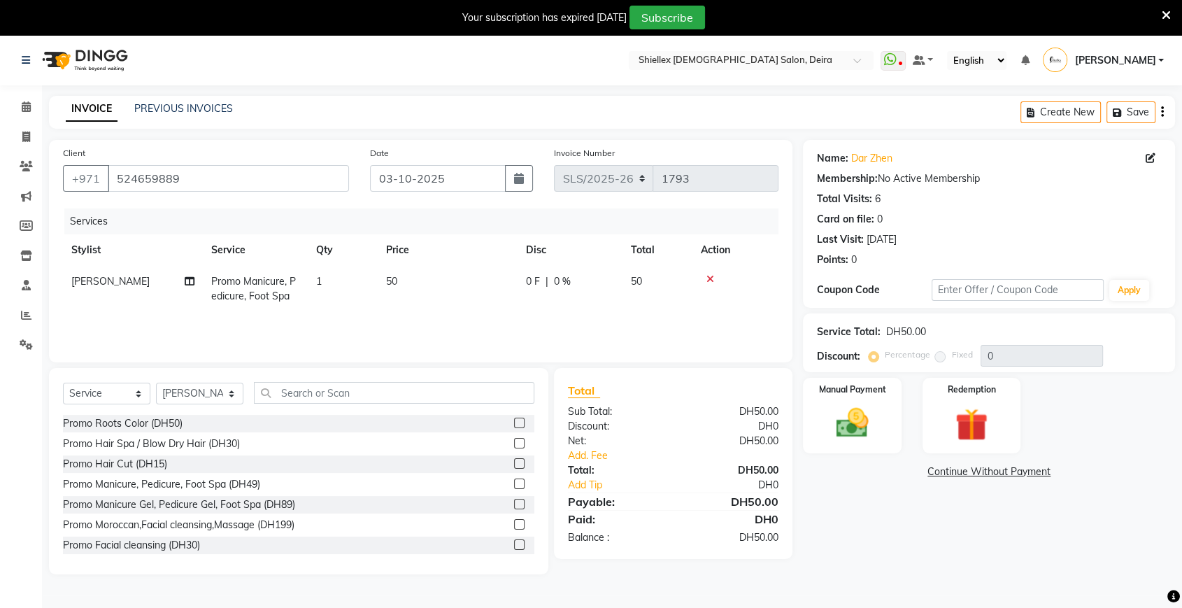
click at [439, 308] on td "50" at bounding box center [448, 289] width 140 height 46
select select "29889"
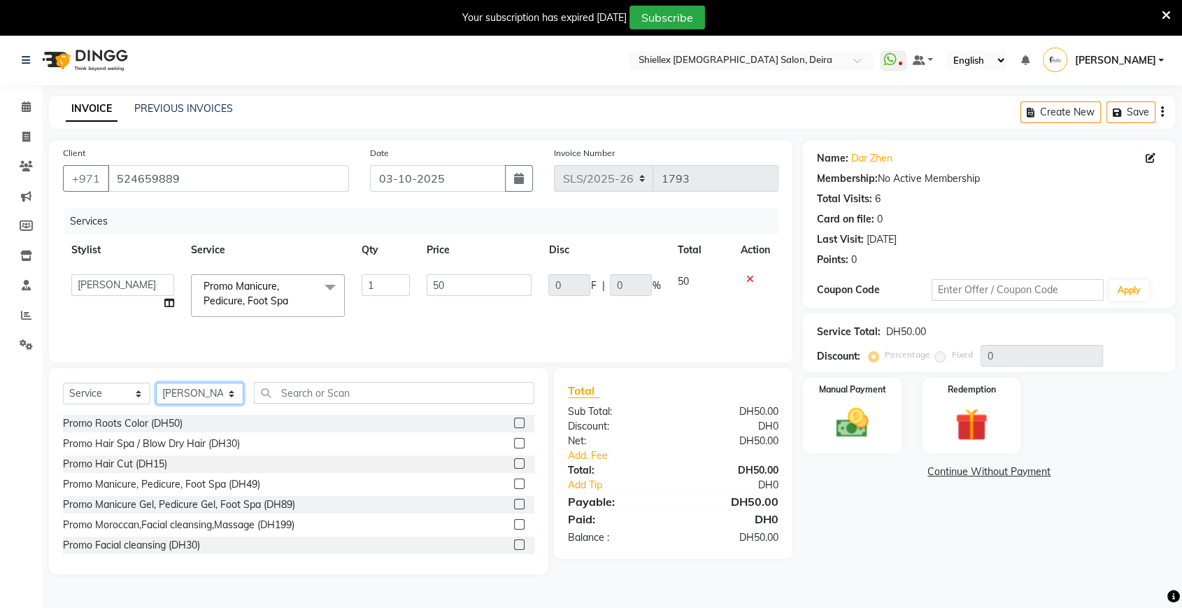
click at [214, 395] on select "Select Stylist Abigail de Guzman Arah Arce Borsha Karki Crisaleen Flor Reyes Je…" at bounding box center [199, 394] width 87 height 22
select select "29898"
click at [156, 383] on select "Select Stylist Abigail de Guzman Arah Arce Borsha Karki Crisaleen Flor Reyes Je…" at bounding box center [199, 394] width 87 height 22
click at [114, 392] on select "Select Service Product Membership Package Voucher Prepaid Gift Card" at bounding box center [106, 394] width 87 height 22
select select "product"
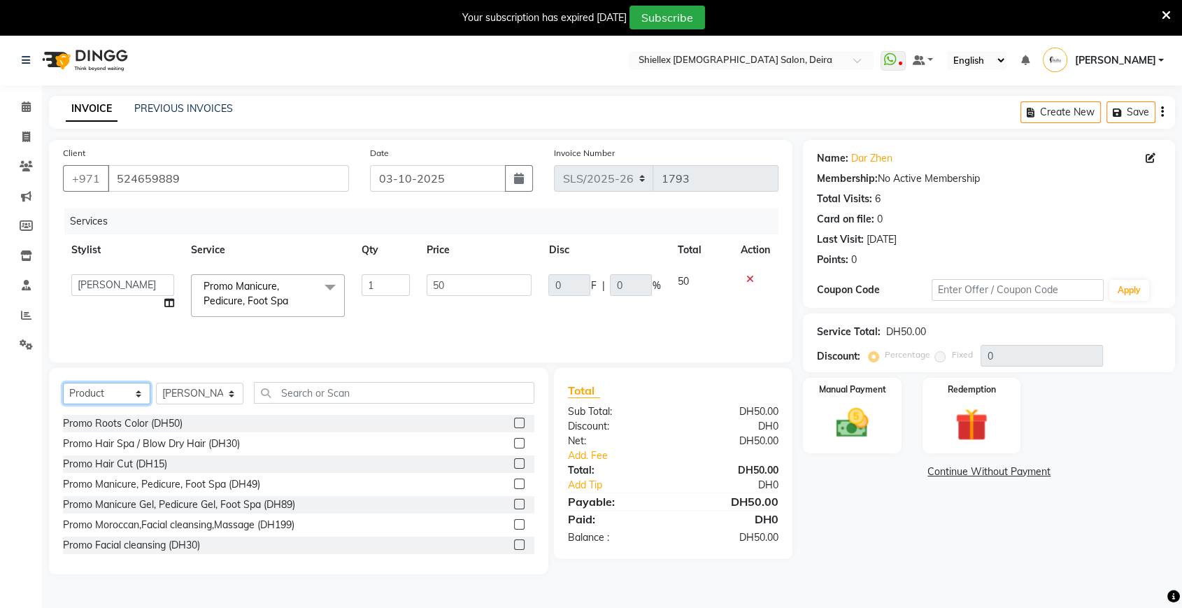
click at [63, 383] on select "Select Service Product Membership Package Voucher Prepaid Gift Card" at bounding box center [106, 394] width 87 height 22
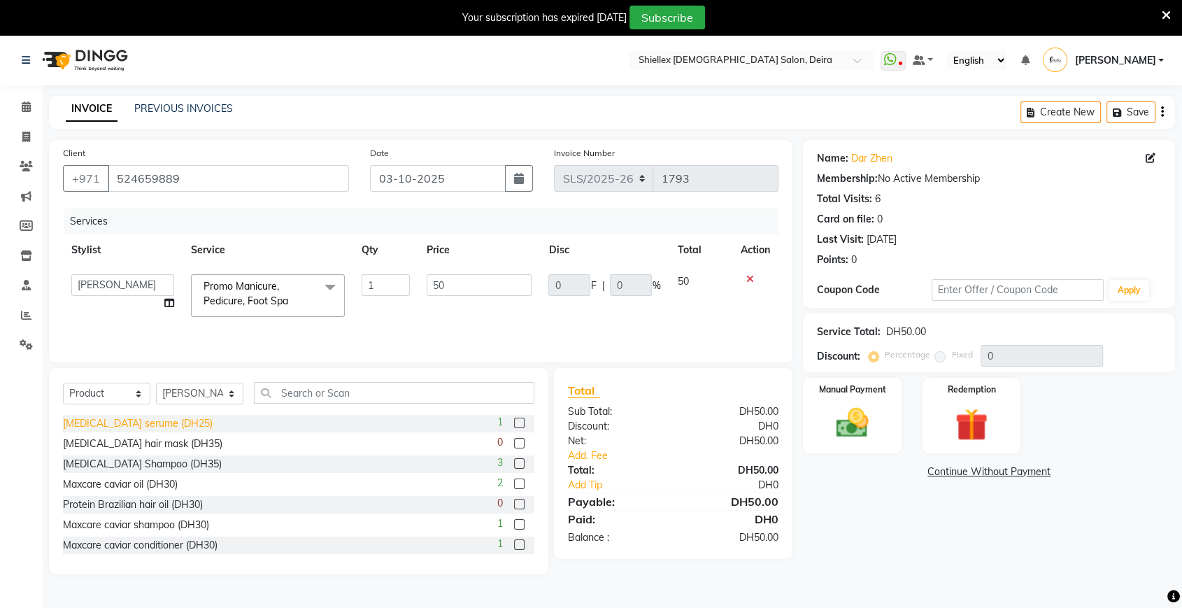
click at [147, 425] on div "Ginseng serume (DH25)" at bounding box center [138, 423] width 150 height 15
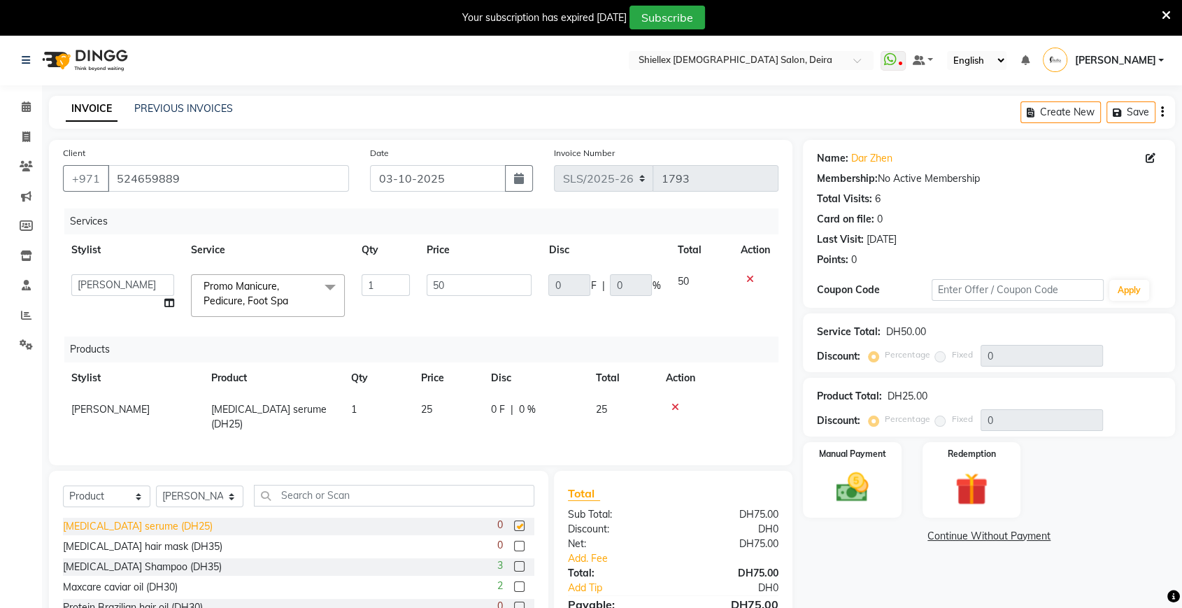
checkbox input "false"
click at [472, 411] on td "25" at bounding box center [448, 417] width 70 height 46
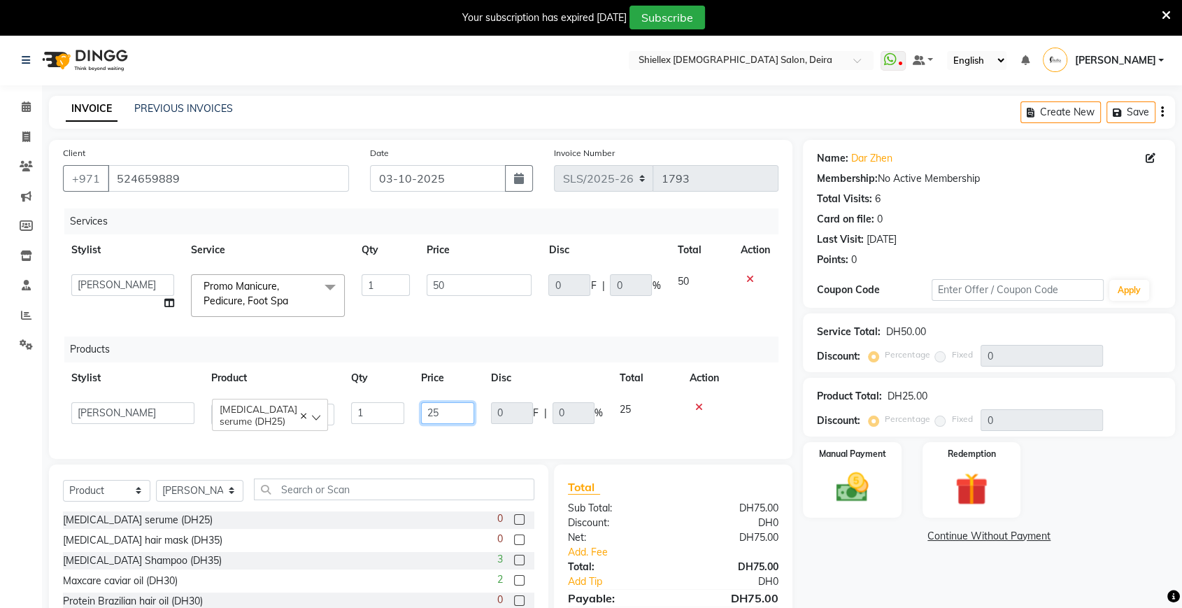
click at [472, 411] on input "25" at bounding box center [447, 413] width 53 height 22
type input "2"
type input "50"
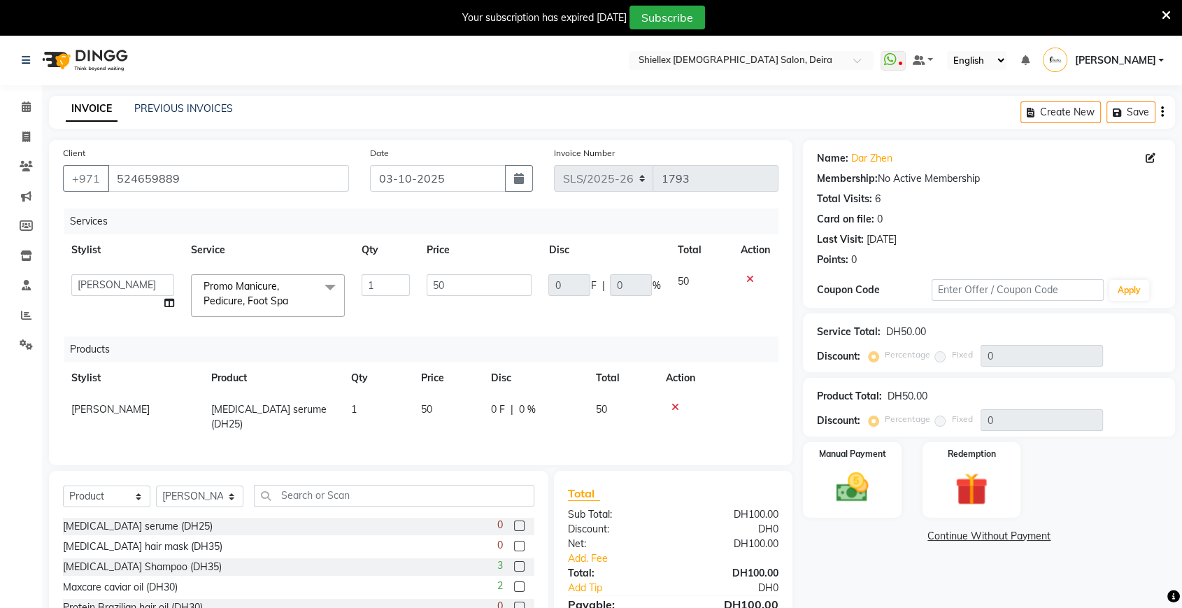
click at [490, 434] on div "Services Stylist Service Qty Price Disc Total Action Abigail de Guzman Arah Arc…" at bounding box center [421, 329] width 716 height 243
click at [854, 468] on img at bounding box center [852, 487] width 55 height 39
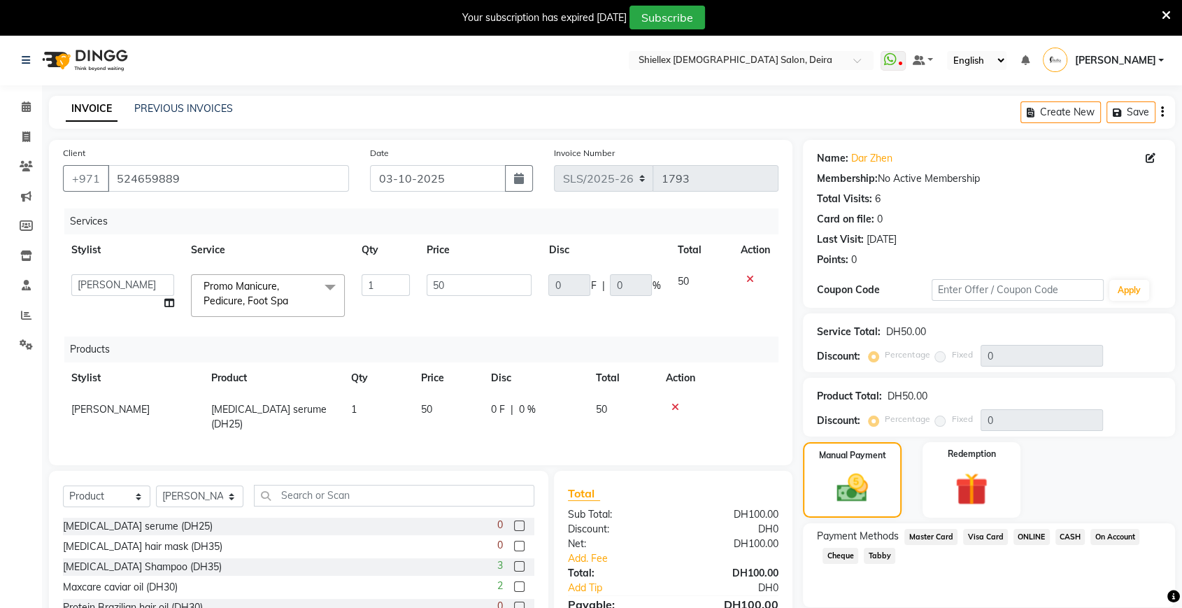
click at [1063, 533] on span "CASH" at bounding box center [1071, 537] width 30 height 16
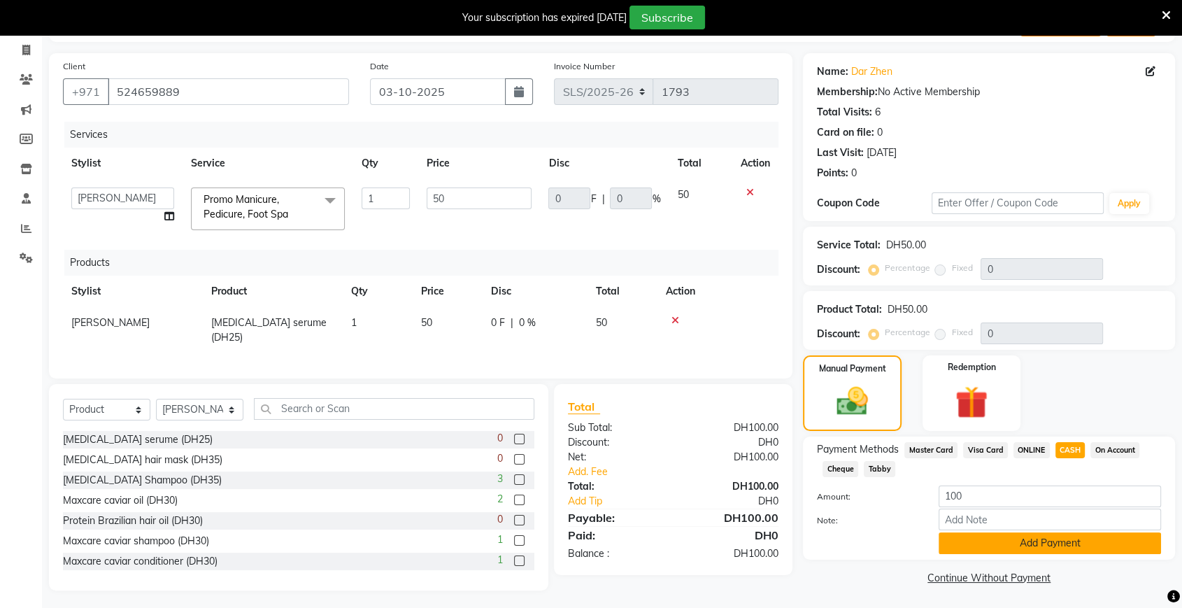
click at [1030, 546] on button "Add Payment" at bounding box center [1050, 543] width 222 height 22
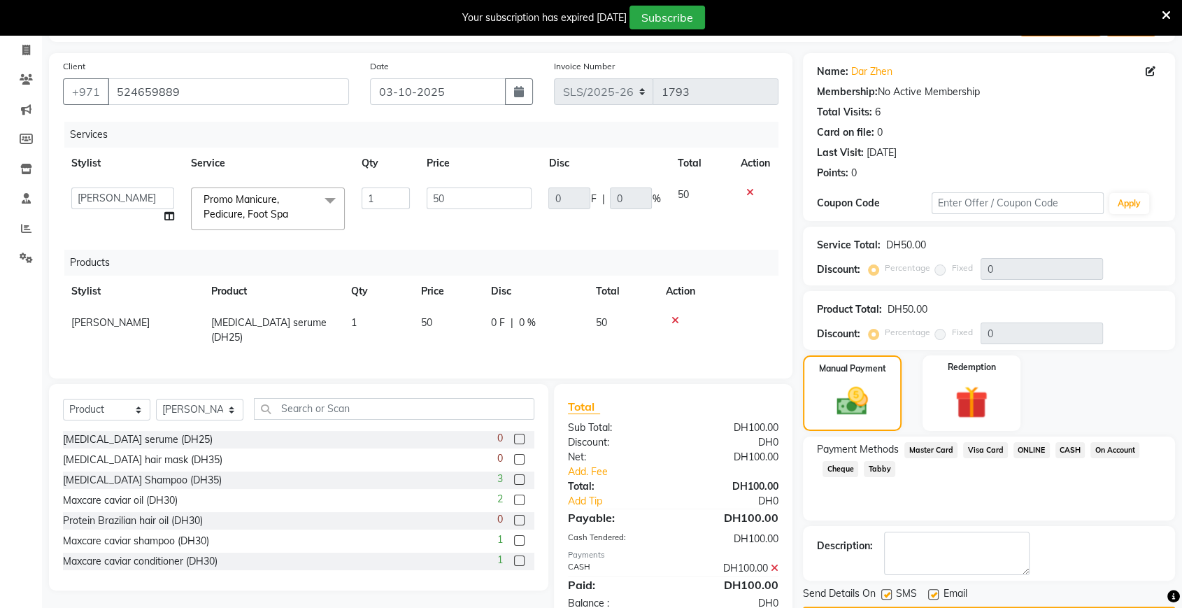
scroll to position [127, 0]
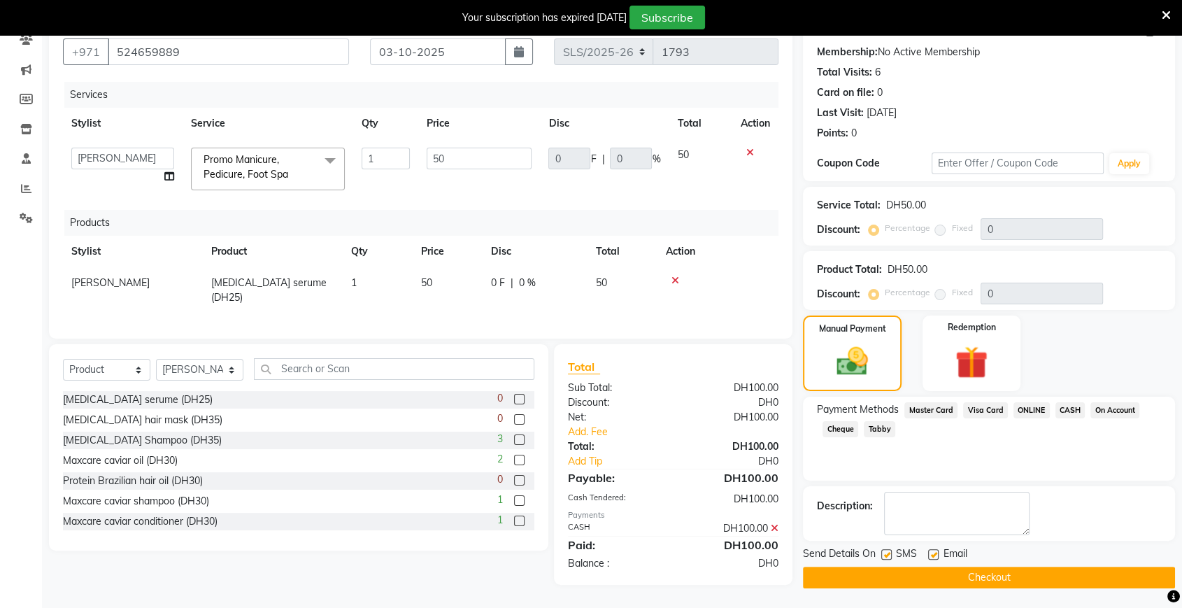
click at [1006, 575] on button "Checkout" at bounding box center [989, 578] width 372 height 22
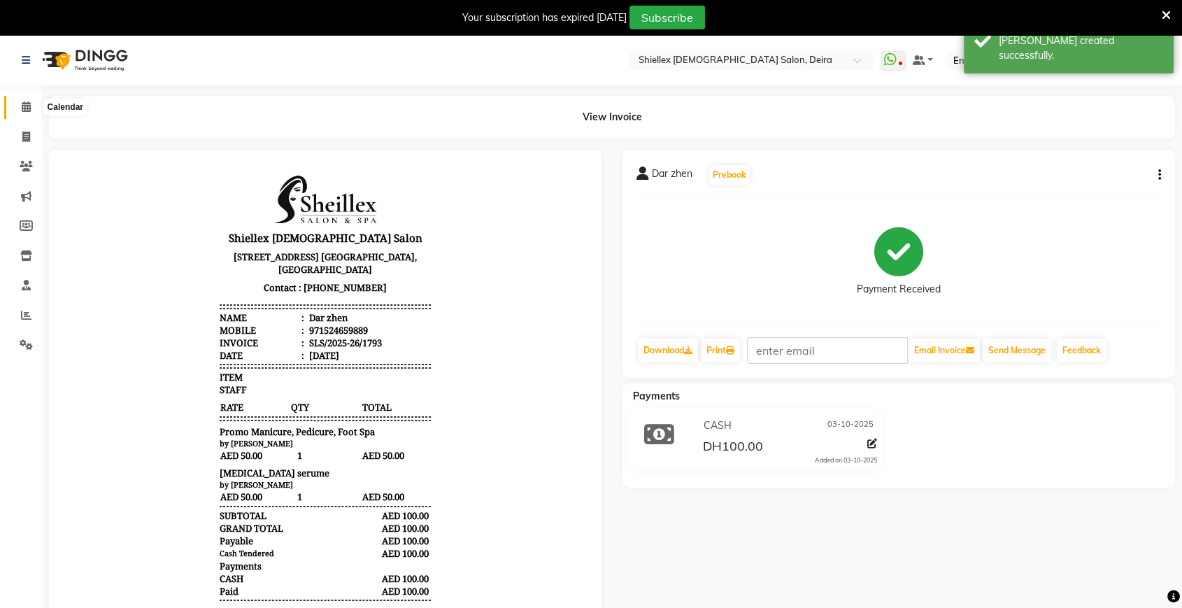
click at [29, 103] on icon at bounding box center [26, 106] width 9 height 10
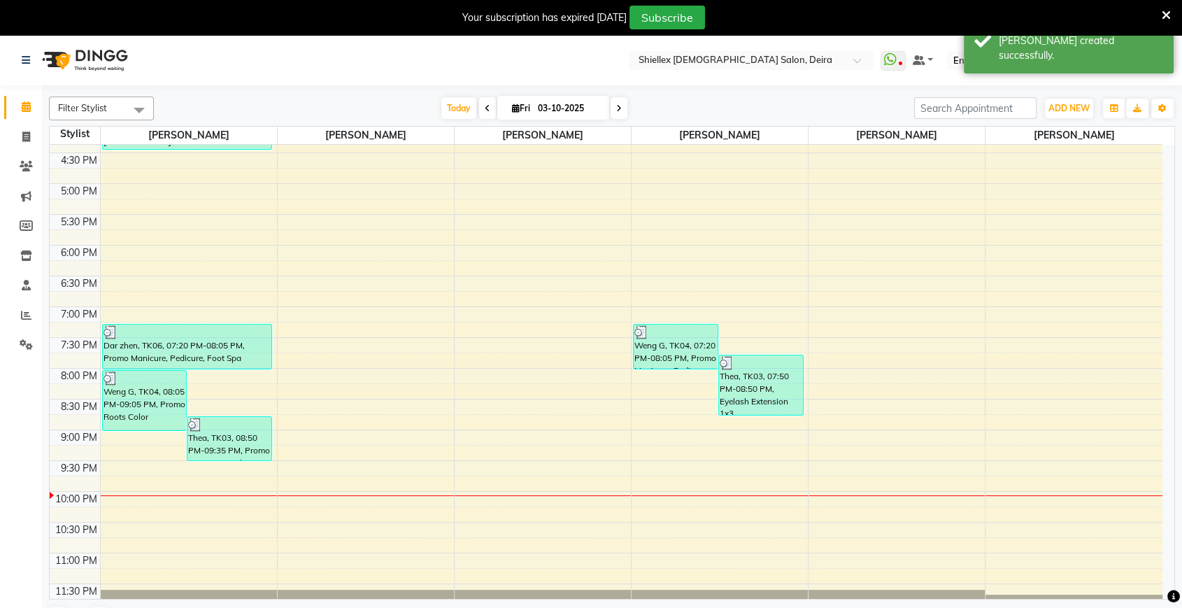
scroll to position [453, 0]
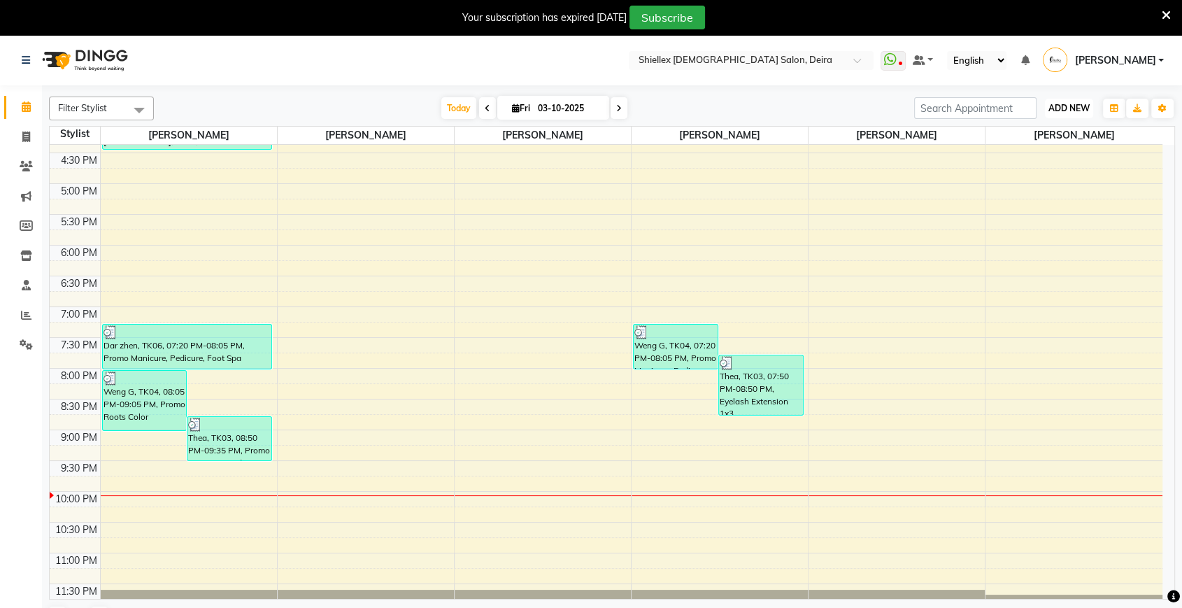
click at [1076, 108] on span "ADD NEW" at bounding box center [1069, 108] width 41 height 10
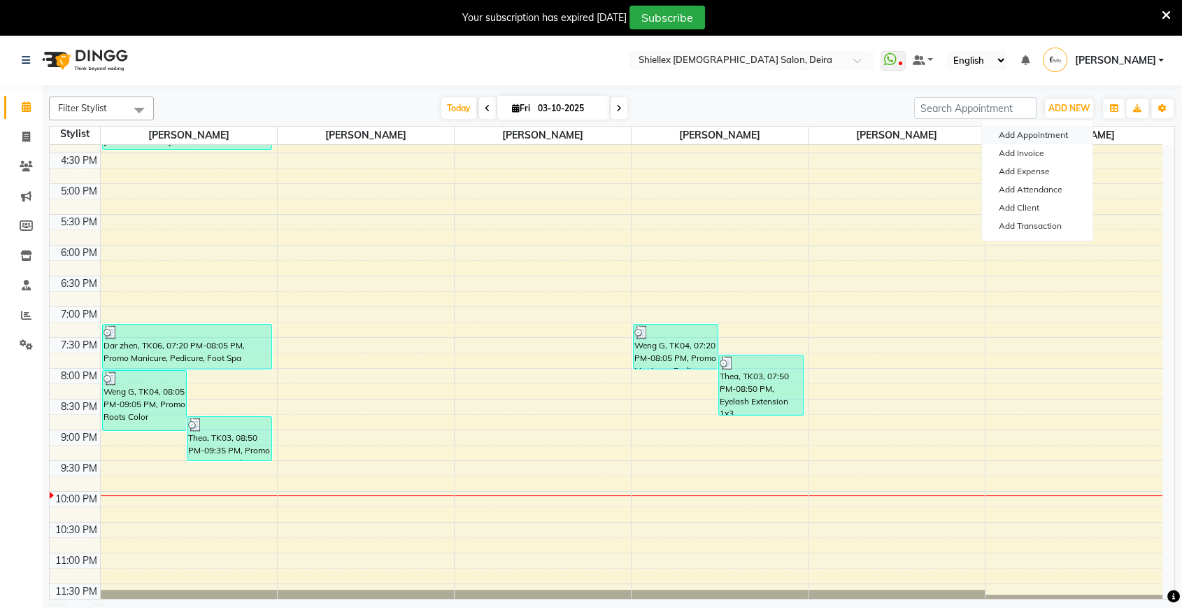
click at [1061, 133] on button "Add Appointment" at bounding box center [1037, 135] width 111 height 18
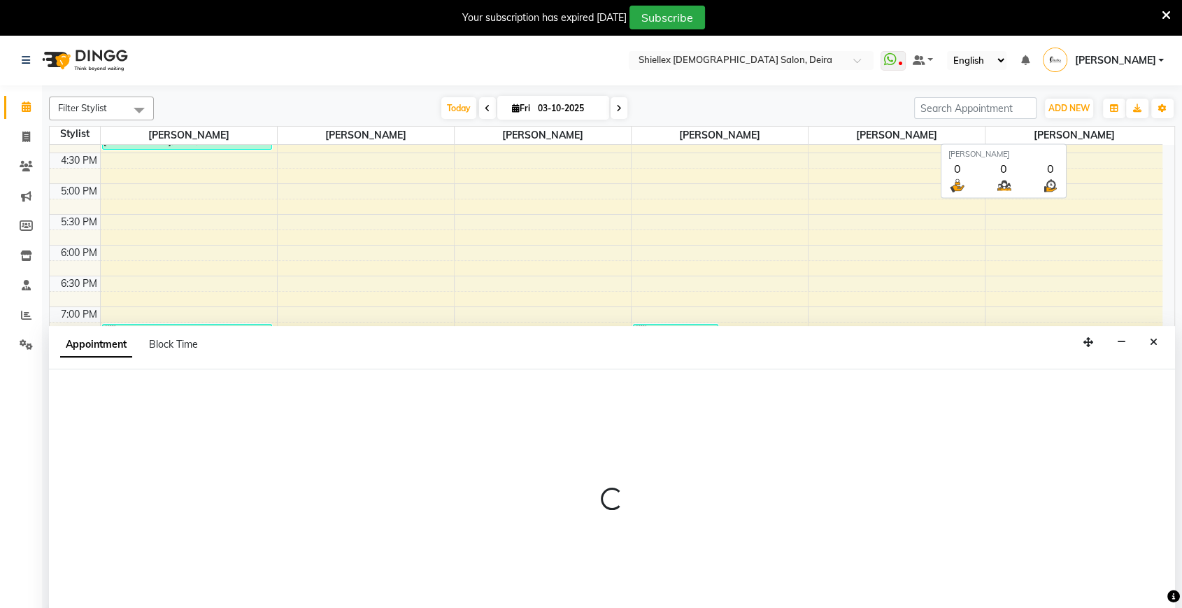
select select "600"
select select "tentative"
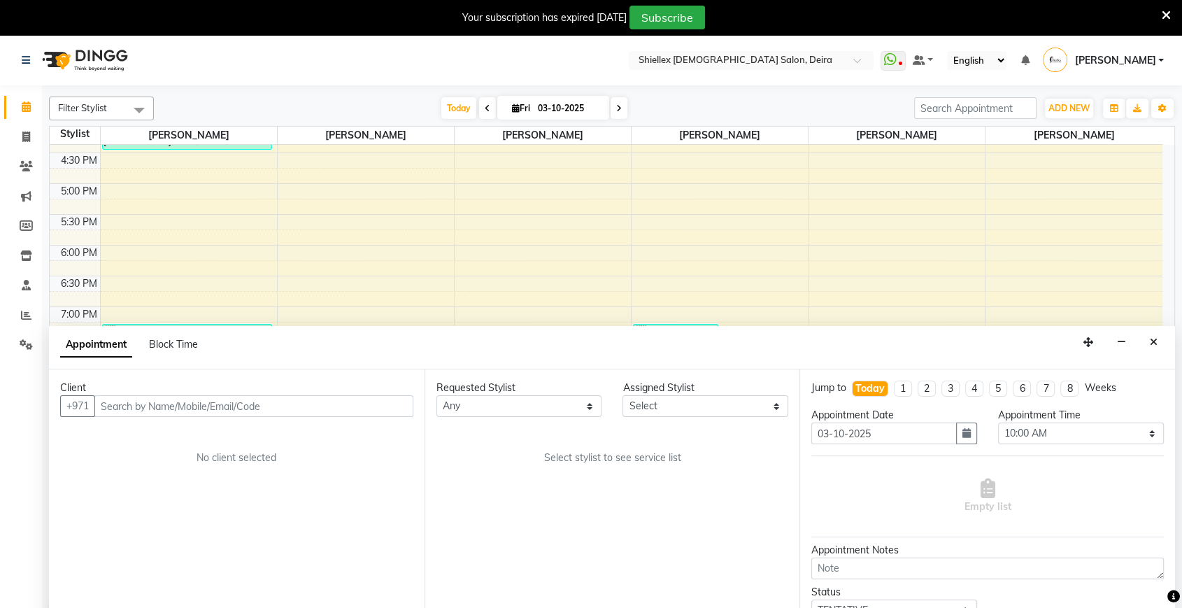
scroll to position [34, 0]
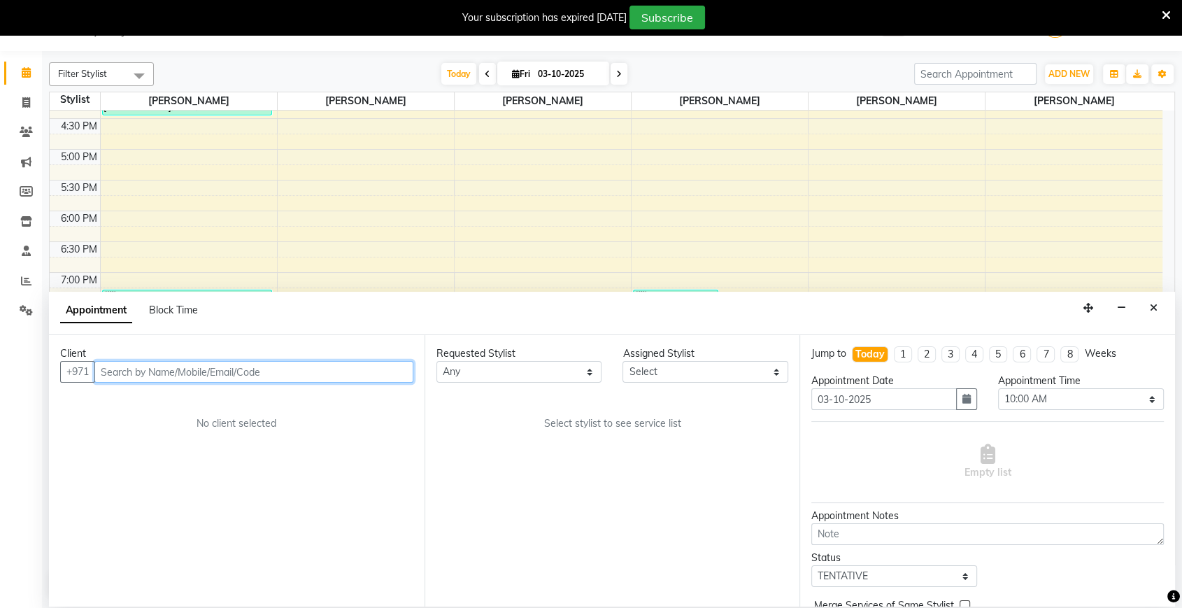
click at [341, 372] on input "text" at bounding box center [253, 372] width 319 height 22
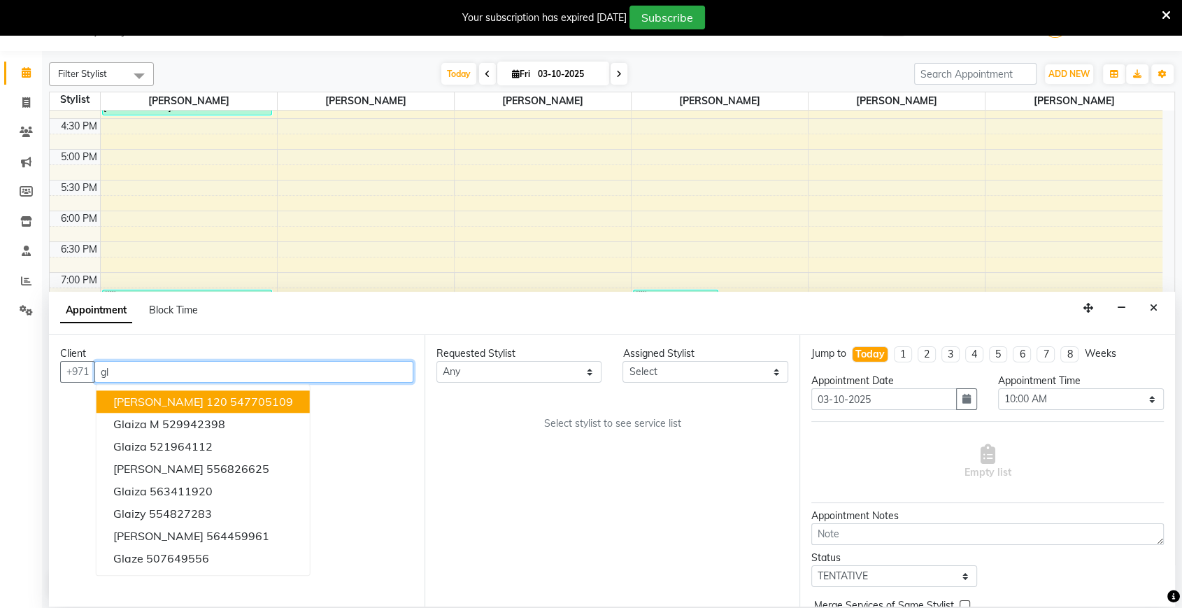
type input "g"
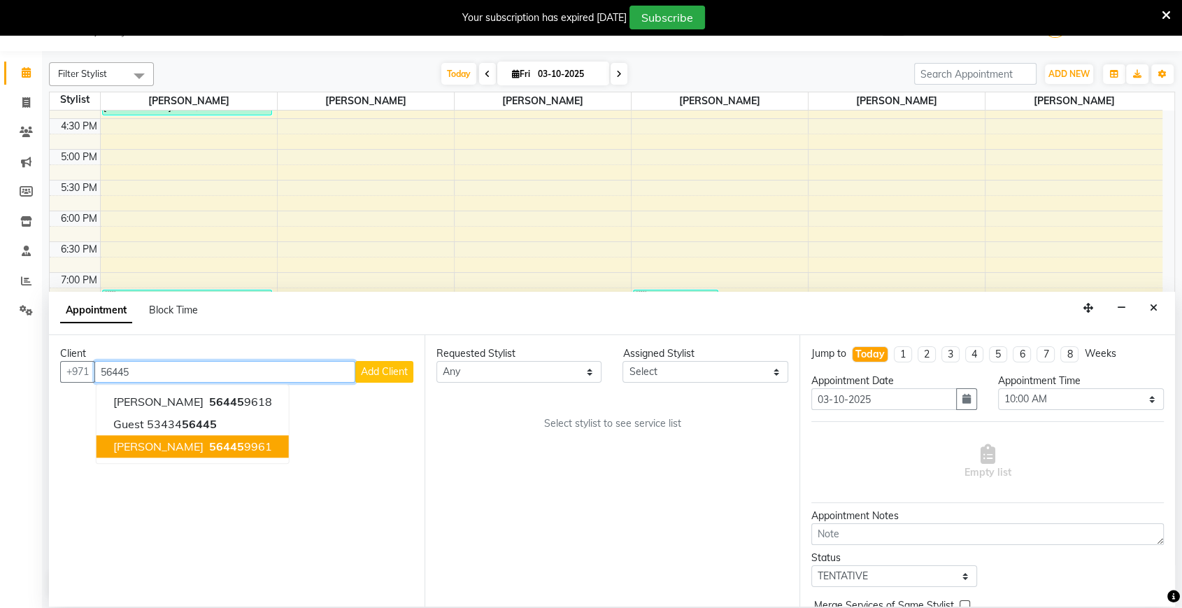
click at [209, 453] on span "56445" at bounding box center [226, 446] width 35 height 14
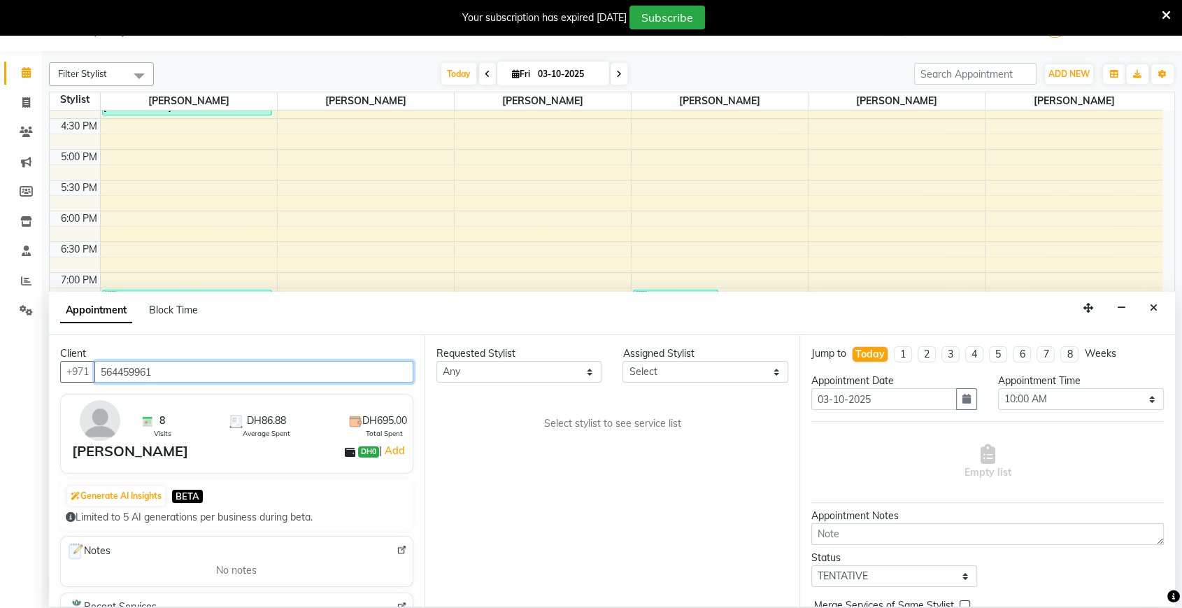
type input "564459961"
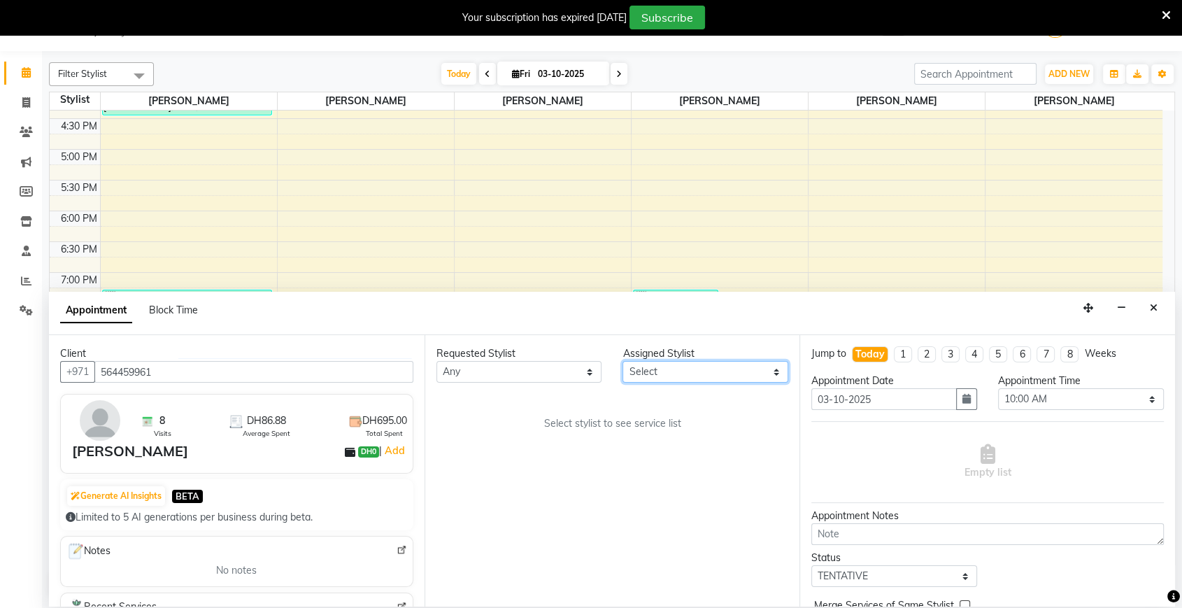
click at [664, 381] on select "Select Abigail de Guzman Arah Arce Flor Reyes Jeremy Dasigan Leah de leon Mariam" at bounding box center [706, 372] width 166 height 22
select select "29898"
click at [623, 361] on select "Select Abigail de Guzman Arah Arce Flor Reyes Jeremy Dasigan Leah de leon Mariam" at bounding box center [706, 372] width 166 height 22
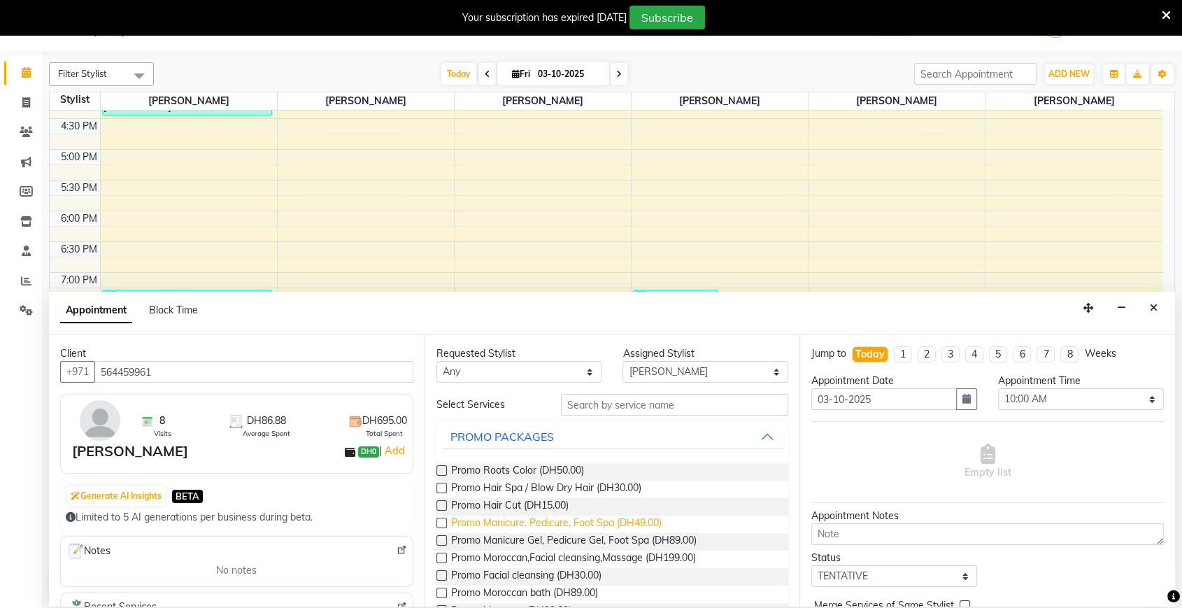
click at [596, 530] on span "Promo Manicure, Pedicure, Foot Spa (DH49.00)" at bounding box center [556, 524] width 211 height 17
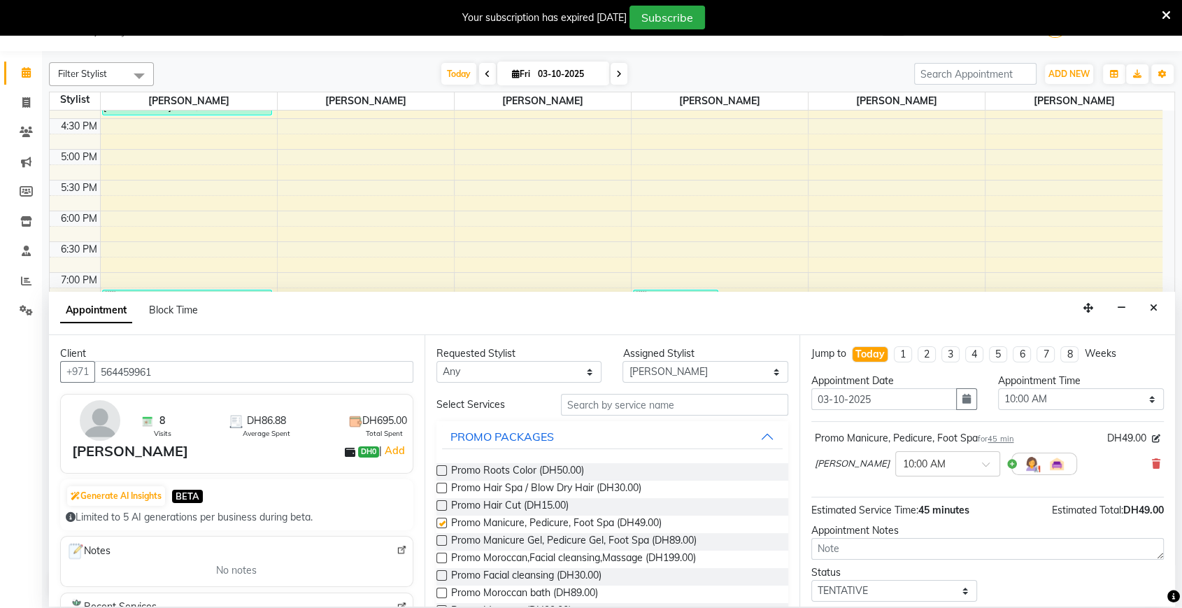
checkbox input "false"
click at [1021, 401] on select "Select 10:00 AM 10:05 AM 10:10 AM 10:15 AM 10:20 AM 10:25 AM 10:30 AM 10:35 AM …" at bounding box center [1081, 399] width 166 height 22
select select "1030"
click at [998, 388] on select "Select 10:00 AM 10:05 AM 10:10 AM 10:15 AM 10:20 AM 10:25 AM 10:30 AM 10:35 AM …" at bounding box center [1081, 399] width 166 height 22
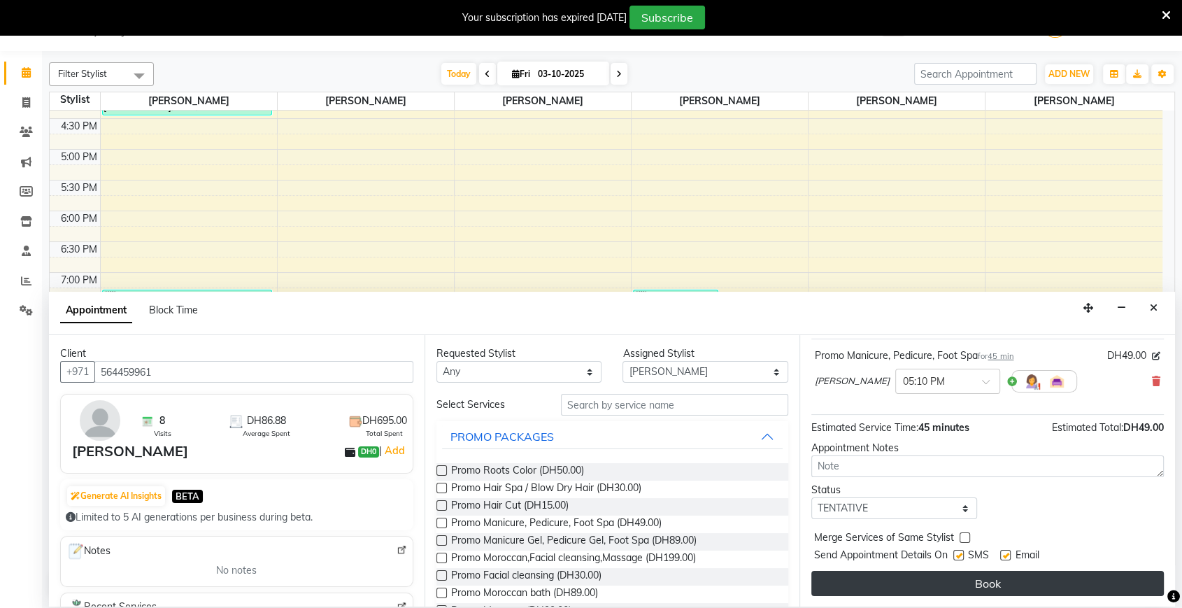
click at [949, 588] on button "Book" at bounding box center [988, 583] width 353 height 25
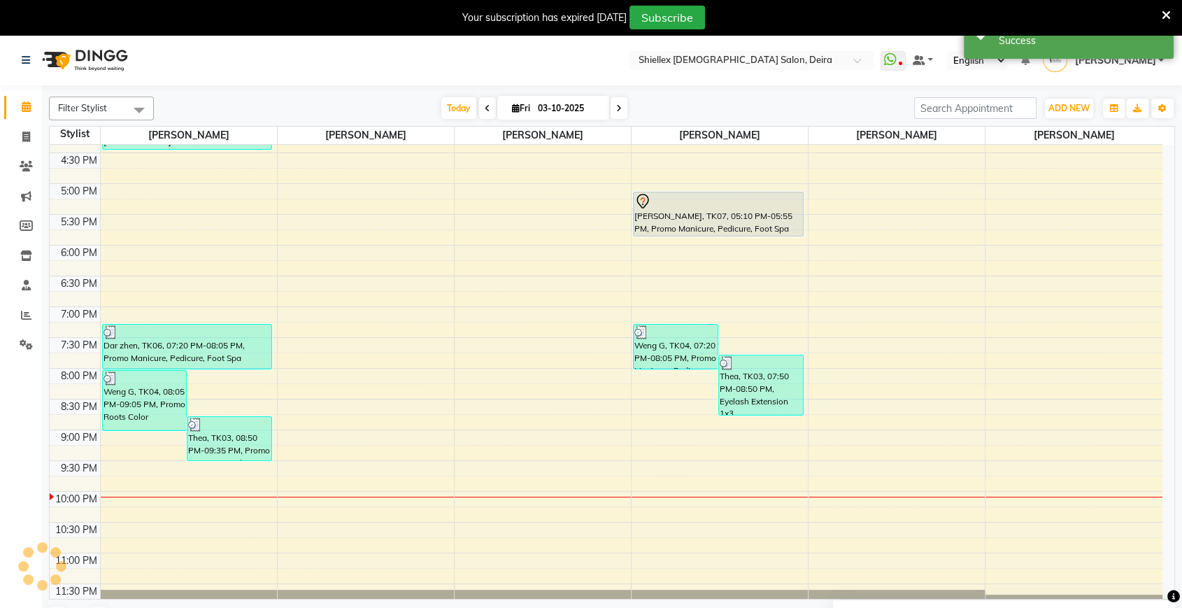
scroll to position [464, 0]
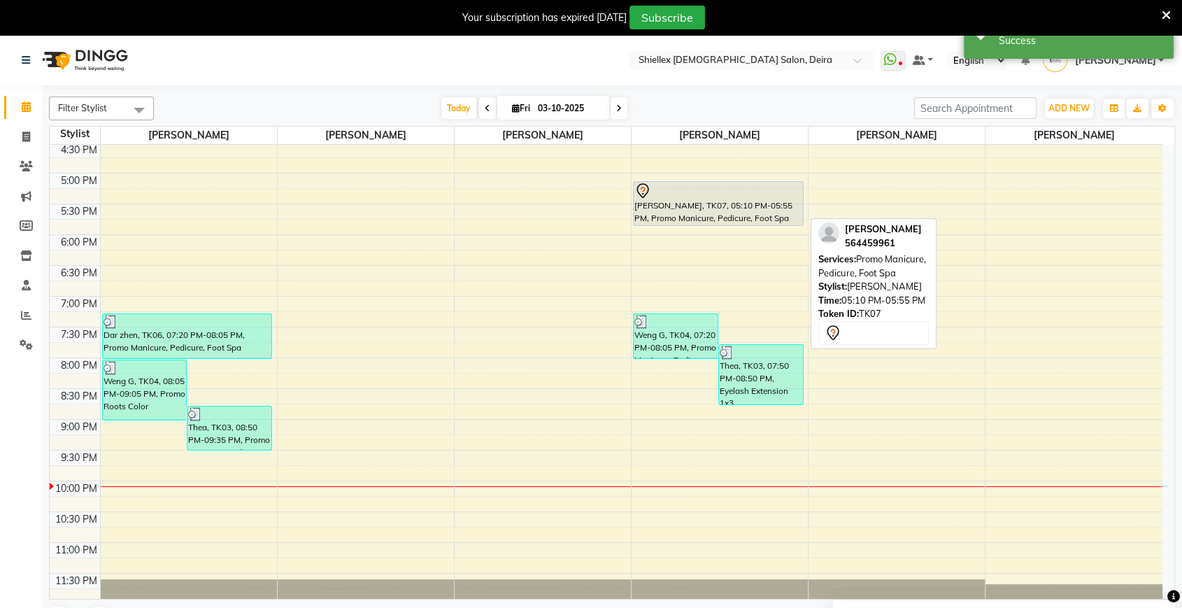
click at [711, 218] on div "Gladys, TK07, 05:10 PM-05:55 PM, Promo Manicure, Pedicure, Foot Spa" at bounding box center [718, 203] width 169 height 43
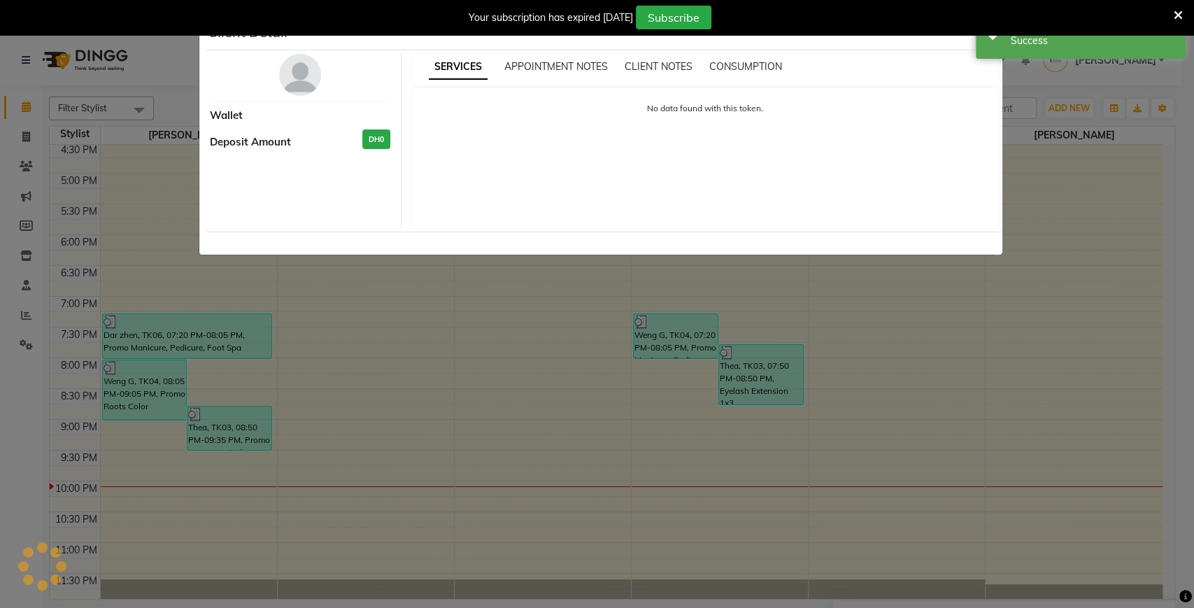
select select "7"
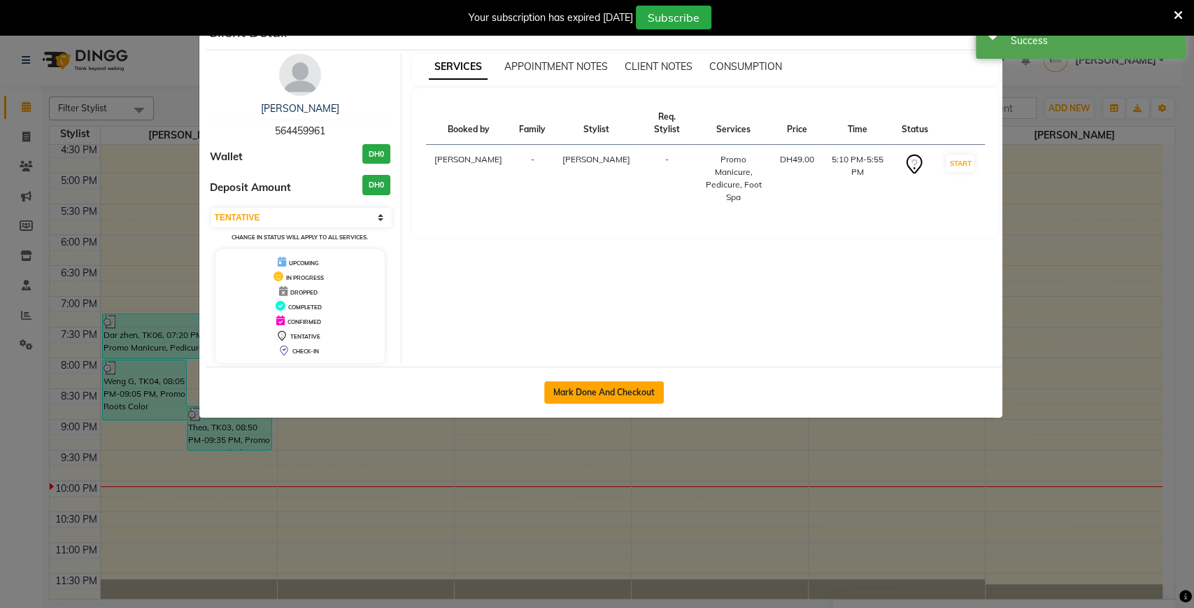
click at [594, 391] on button "Mark Done And Checkout" at bounding box center [604, 392] width 120 height 22
select select "service"
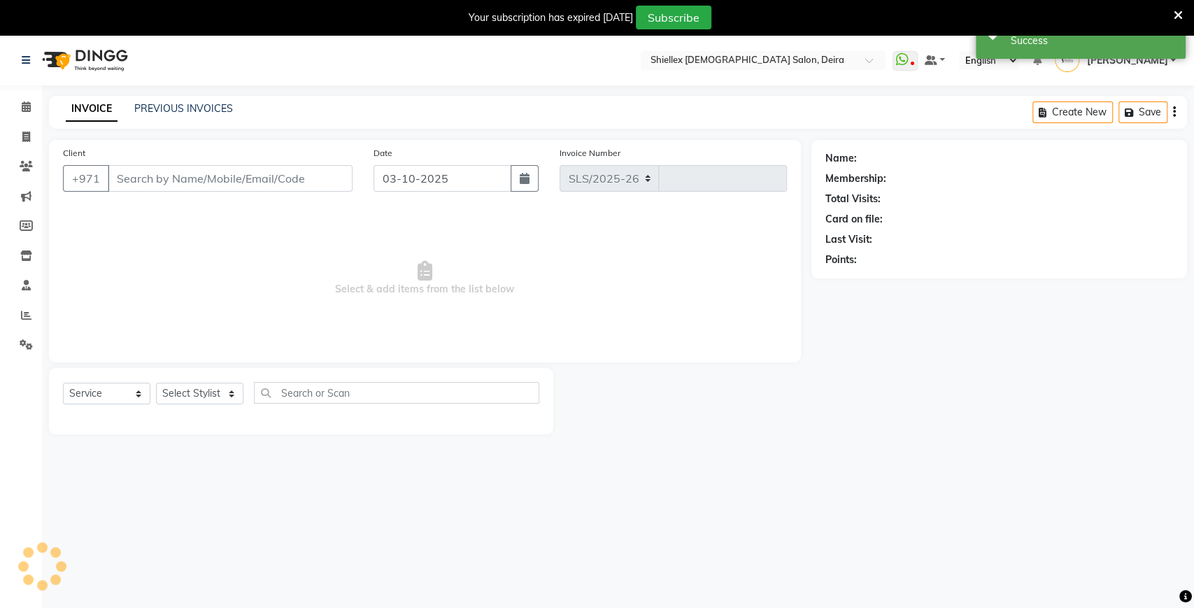
select select "4904"
type input "1794"
type input "564459961"
select select "29898"
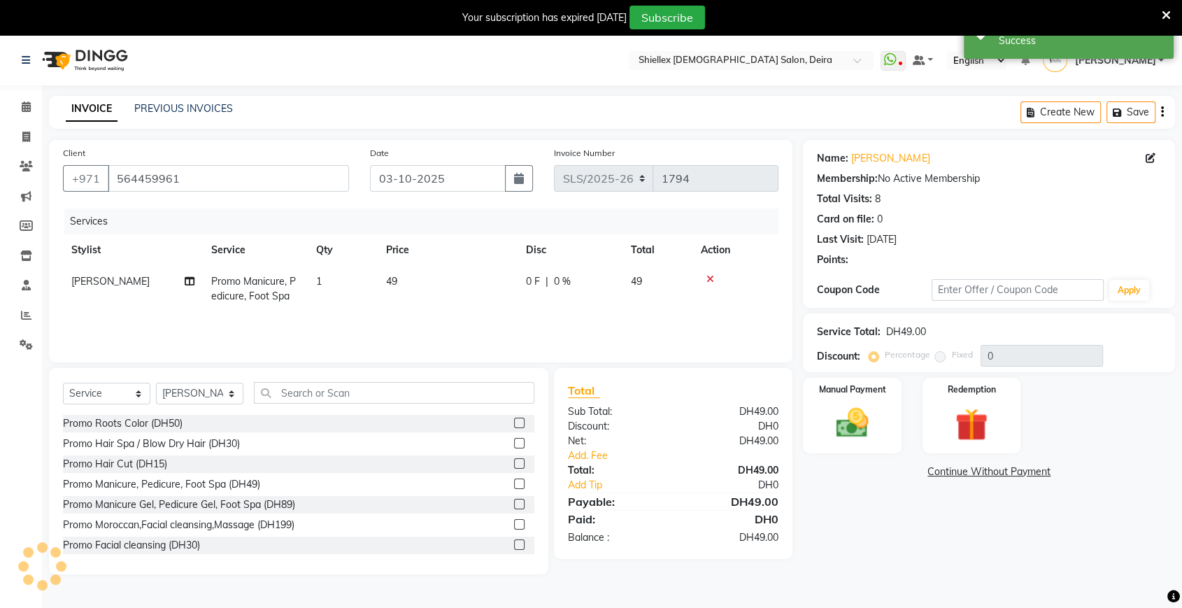
click at [466, 288] on td "49" at bounding box center [448, 289] width 140 height 46
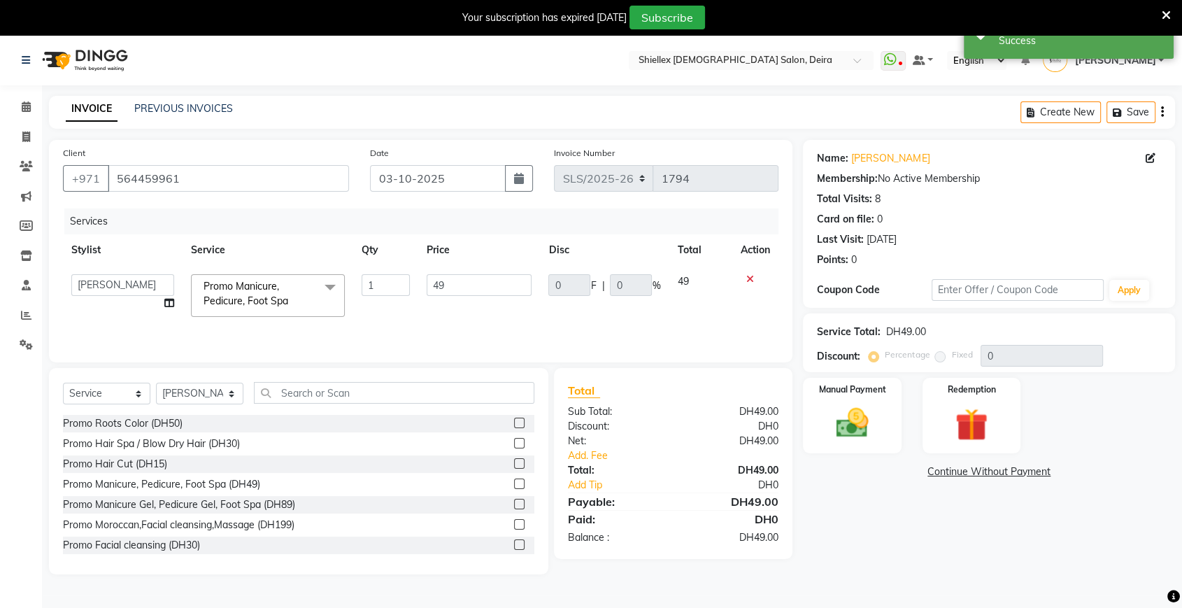
click at [466, 288] on input "49" at bounding box center [480, 285] width 106 height 22
type input "4"
type input "50"
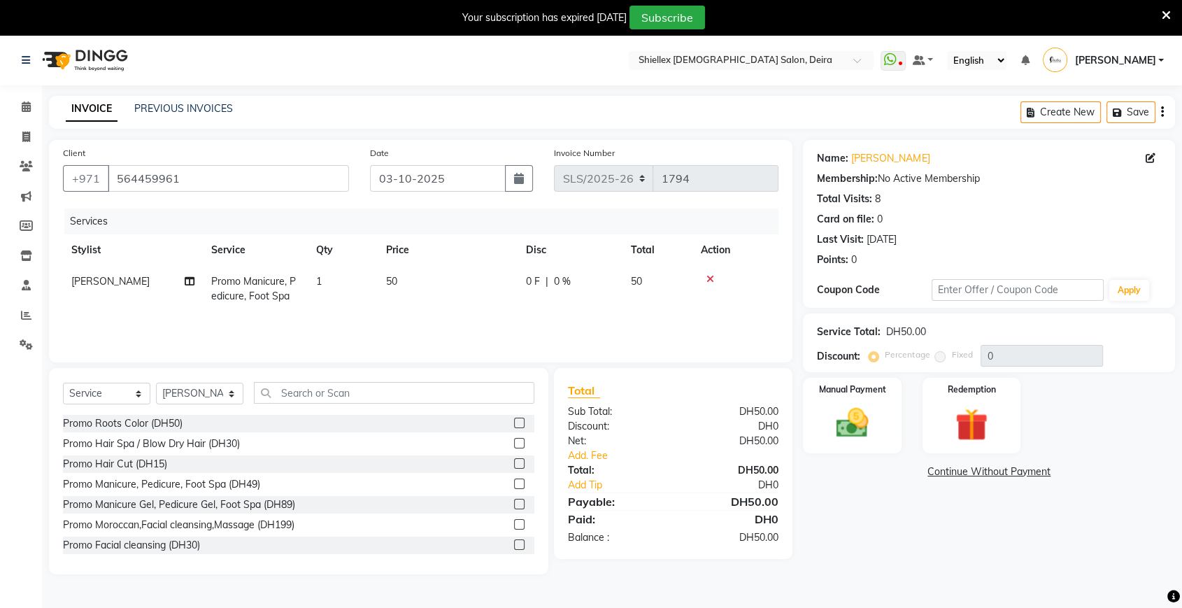
click at [477, 306] on td "50" at bounding box center [448, 289] width 140 height 46
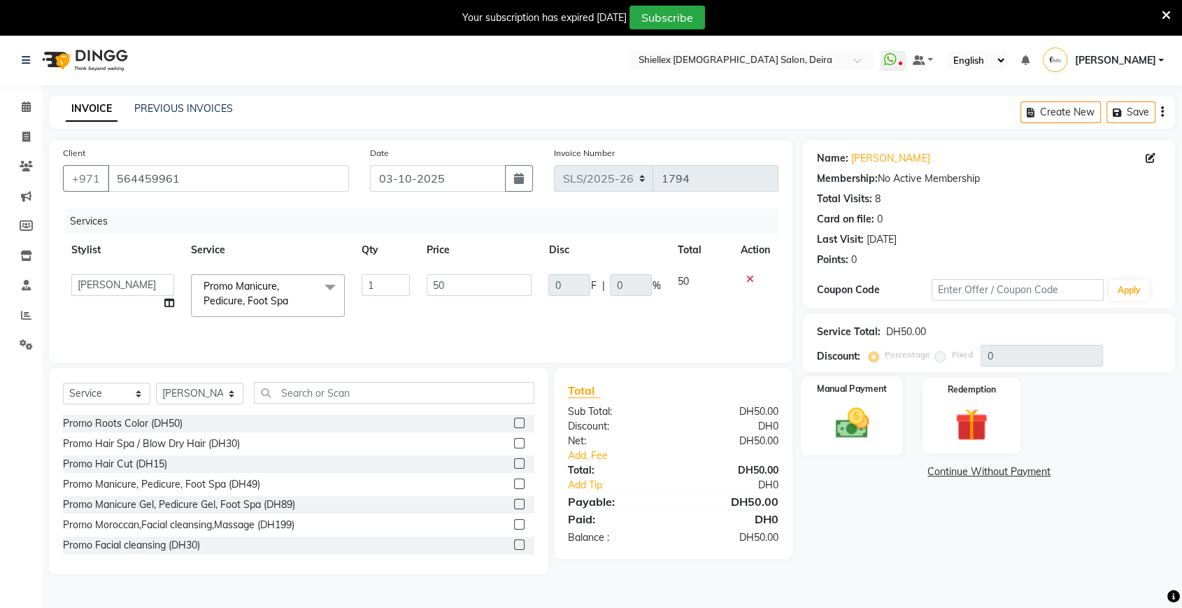
click at [875, 390] on label "Manual Payment" at bounding box center [853, 388] width 70 height 13
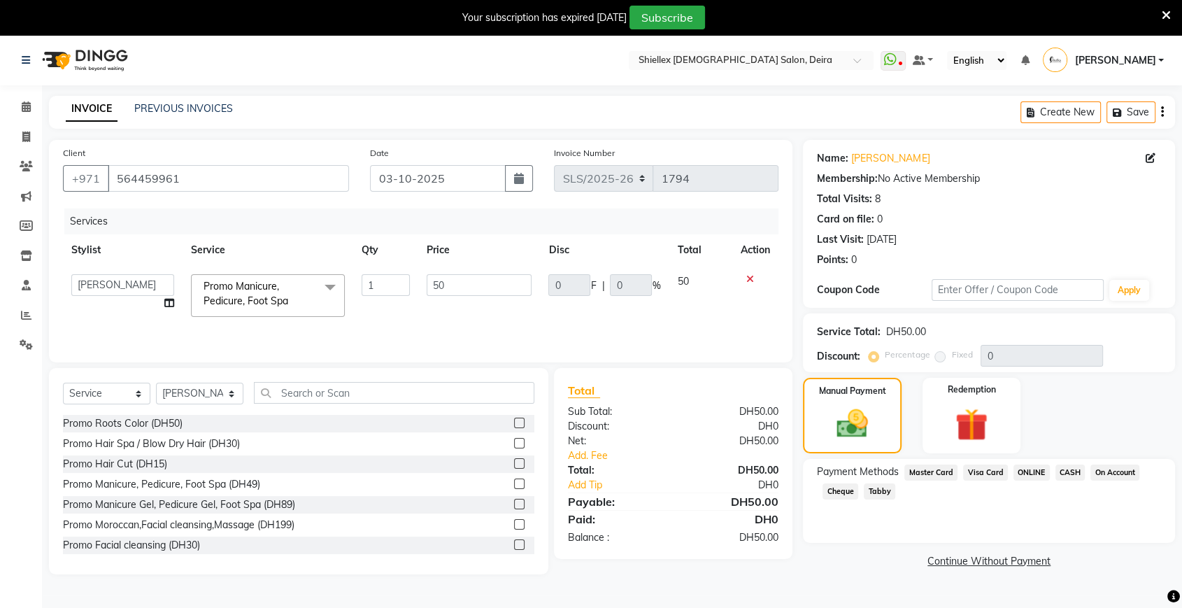
click at [1061, 468] on span "CASH" at bounding box center [1071, 473] width 30 height 16
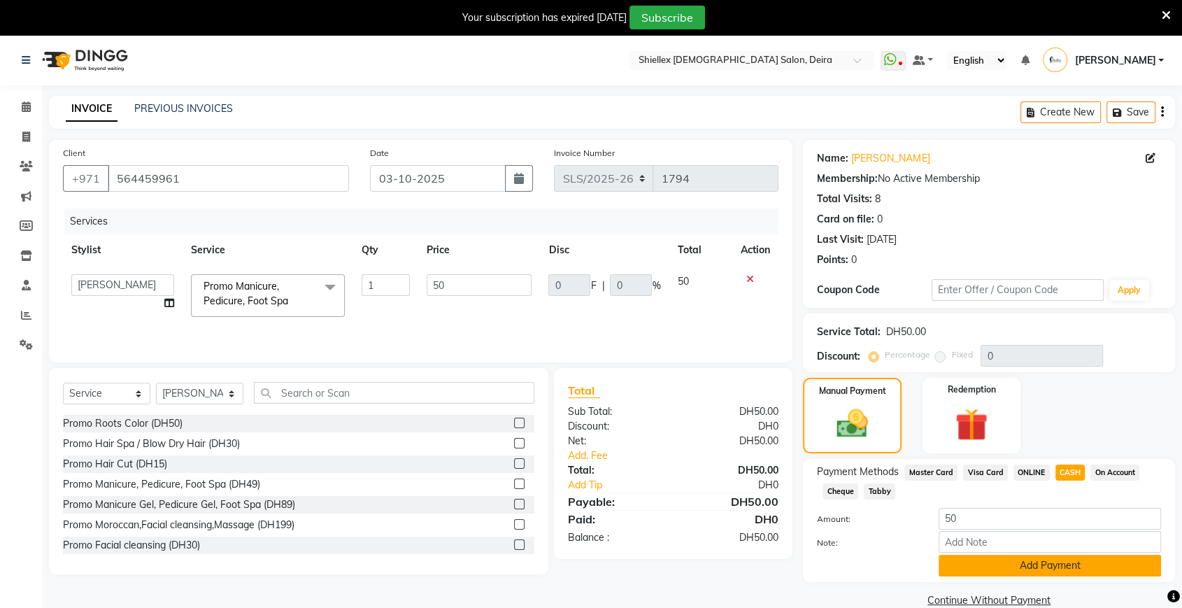
click at [1018, 565] on button "Add Payment" at bounding box center [1050, 566] width 222 height 22
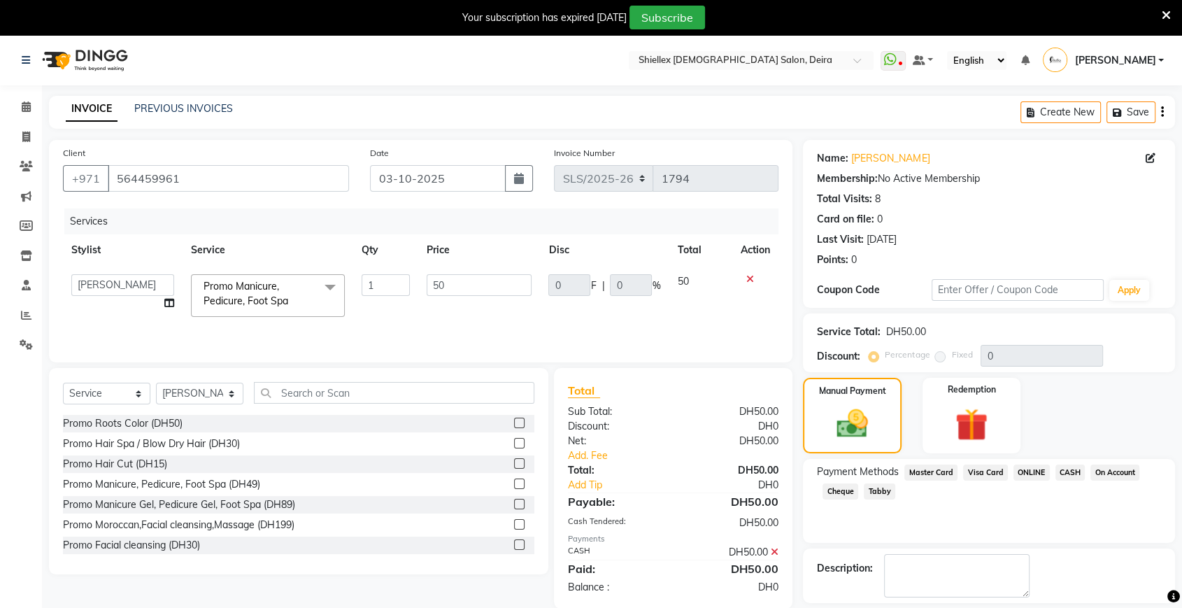
scroll to position [62, 0]
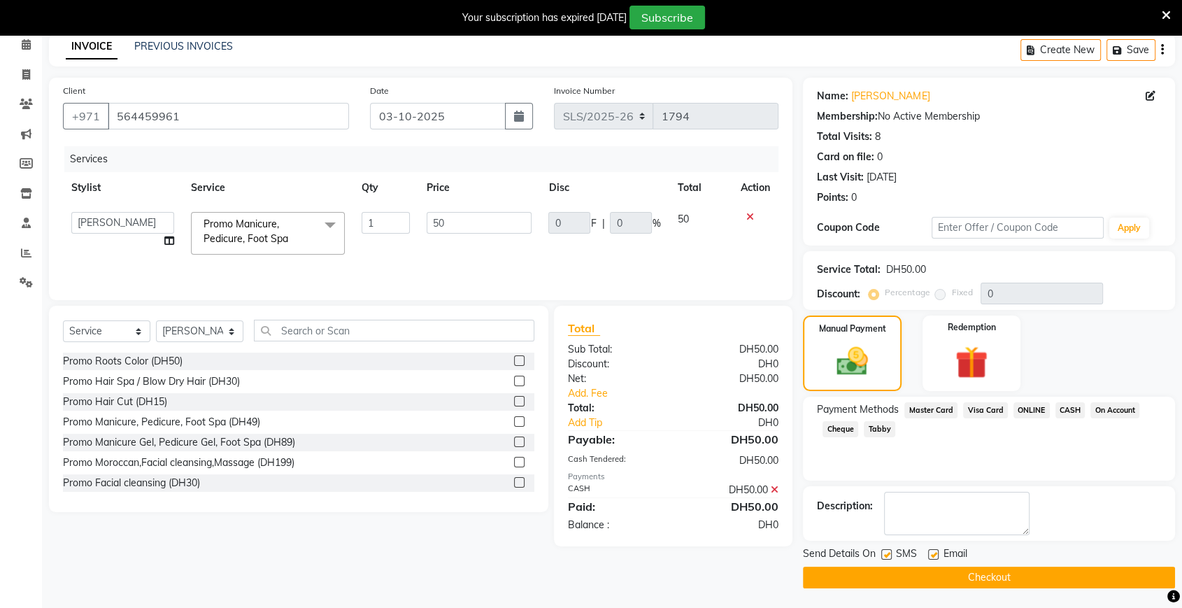
click at [1005, 576] on button "Checkout" at bounding box center [989, 578] width 372 height 22
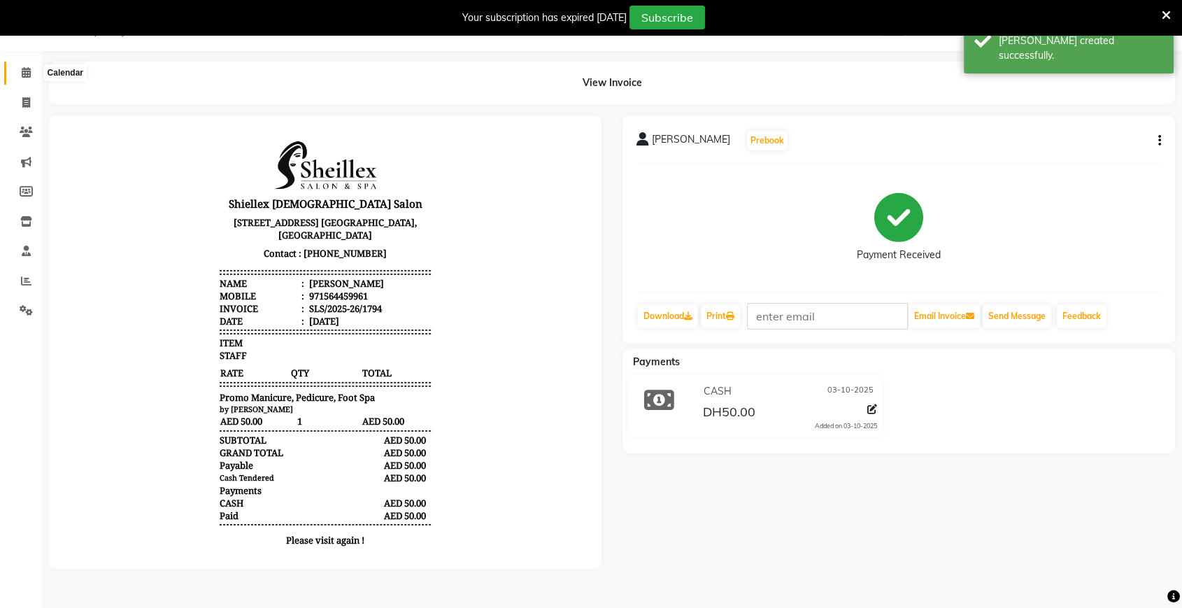
click at [27, 73] on icon at bounding box center [26, 72] width 9 height 10
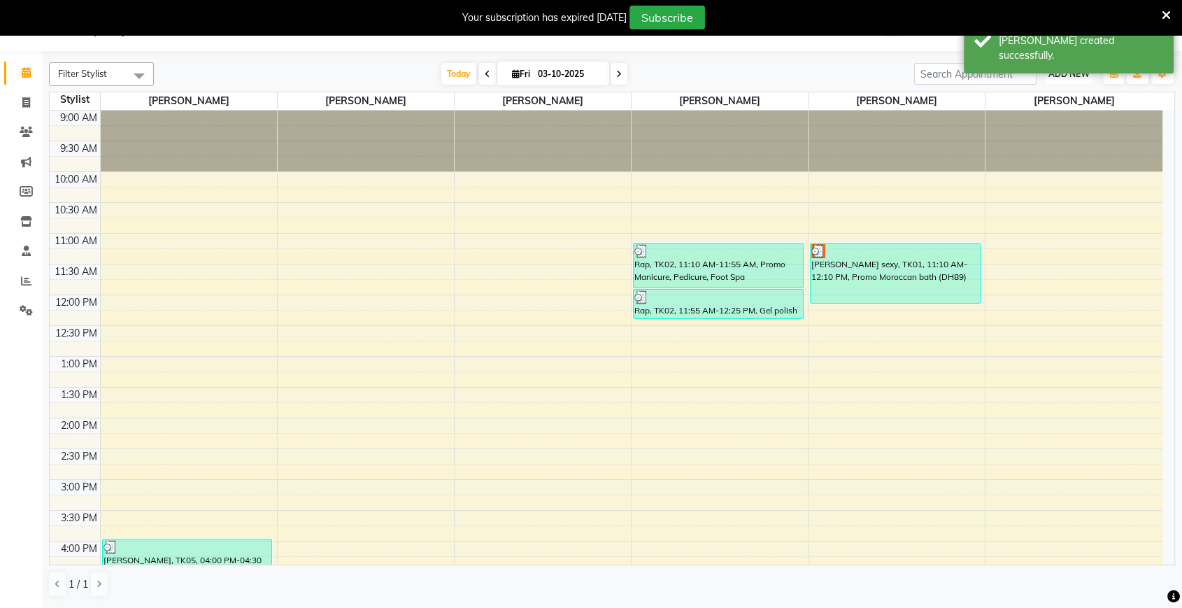
click at [1051, 69] on span "ADD NEW" at bounding box center [1069, 74] width 41 height 10
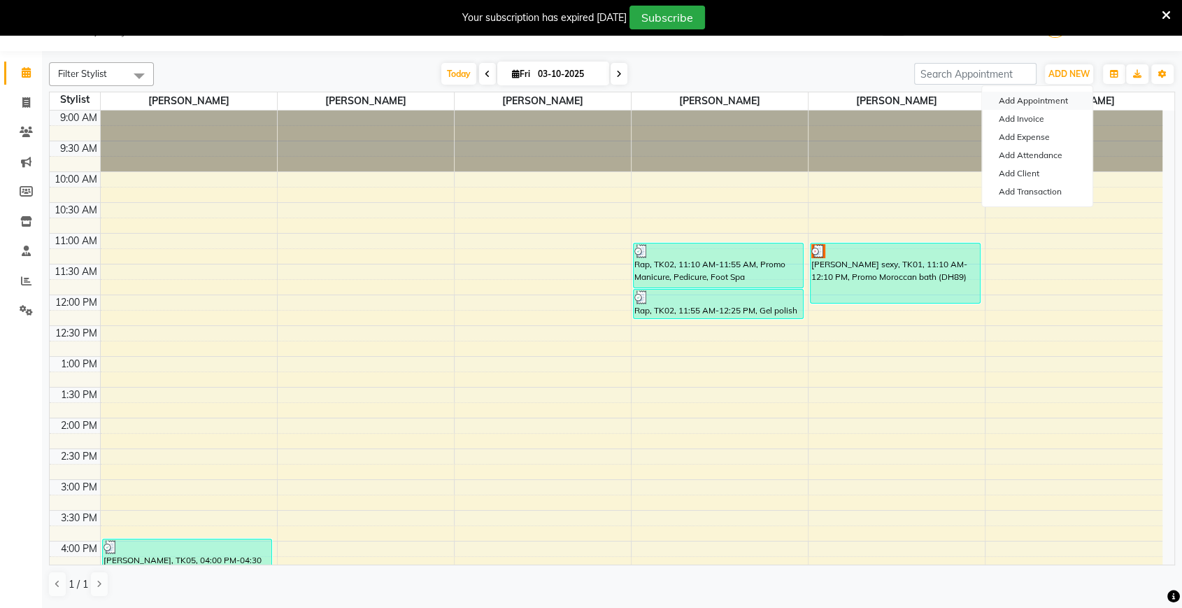
click at [1044, 99] on button "Add Appointment" at bounding box center [1037, 101] width 111 height 18
select select "600"
select select "tentative"
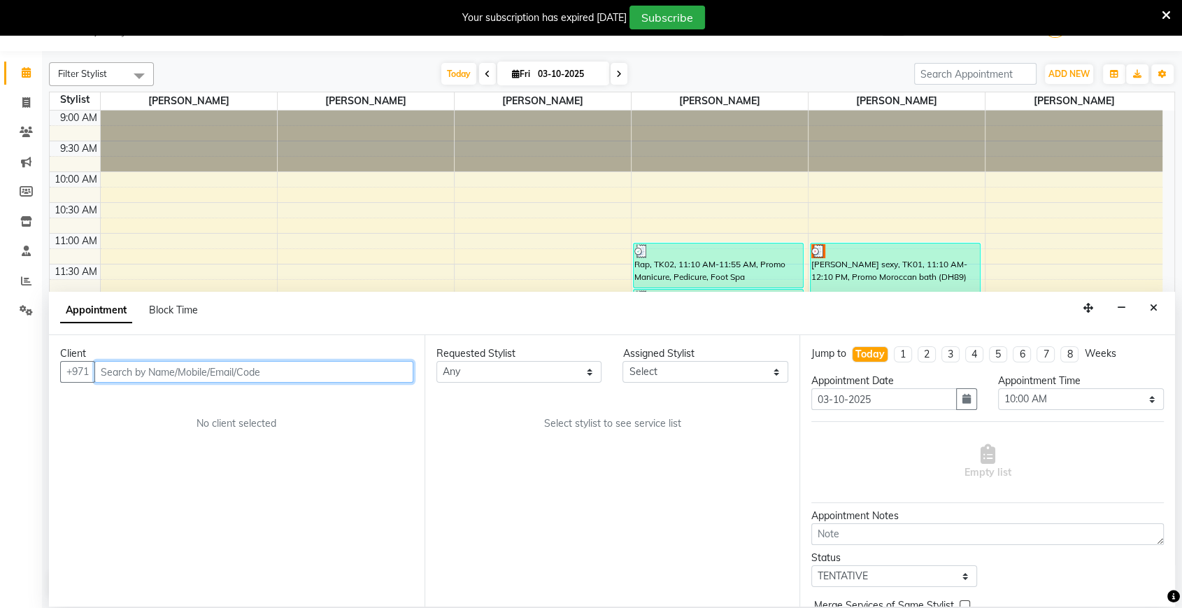
click at [370, 361] on input "text" at bounding box center [253, 372] width 319 height 22
type input "m"
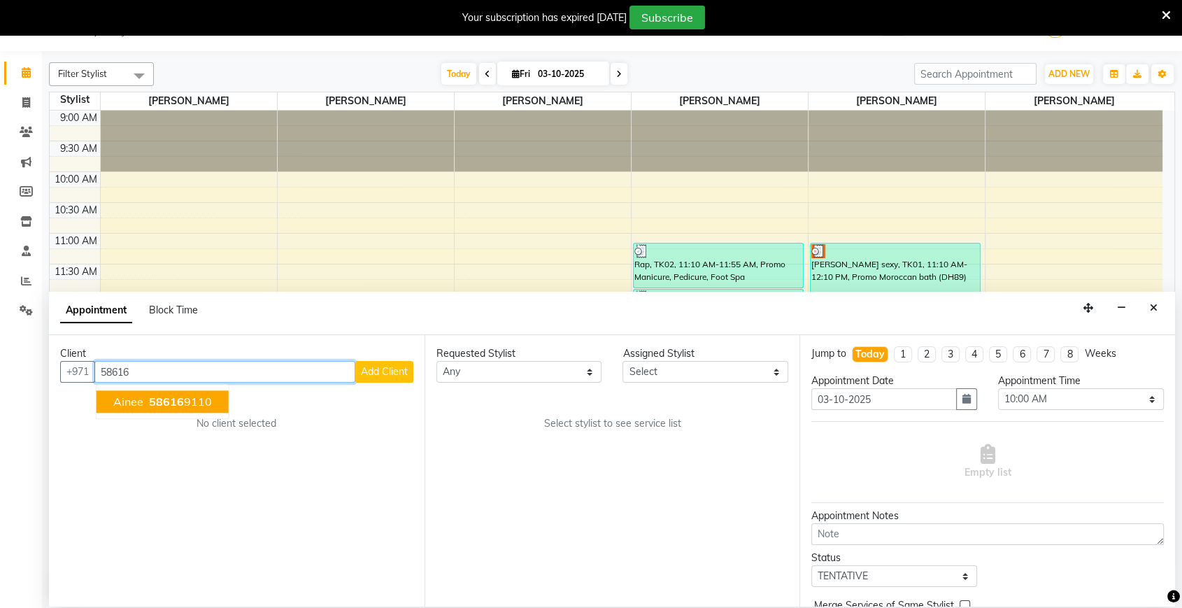
click at [213, 406] on button "ainee 58616 9110" at bounding box center [163, 401] width 132 height 22
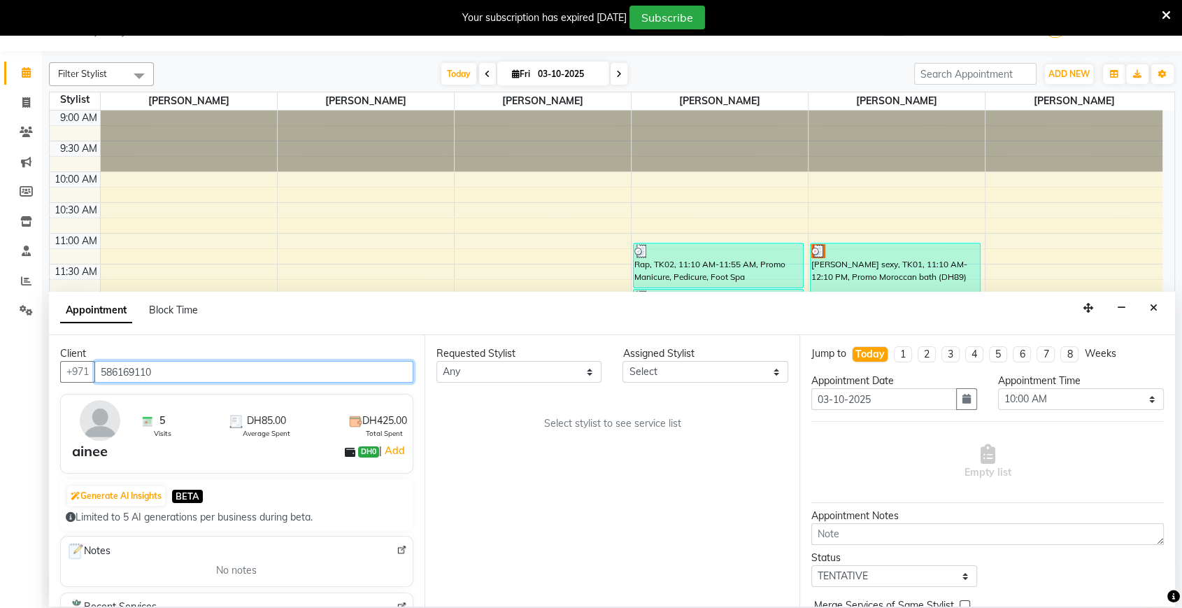
type input "586169110"
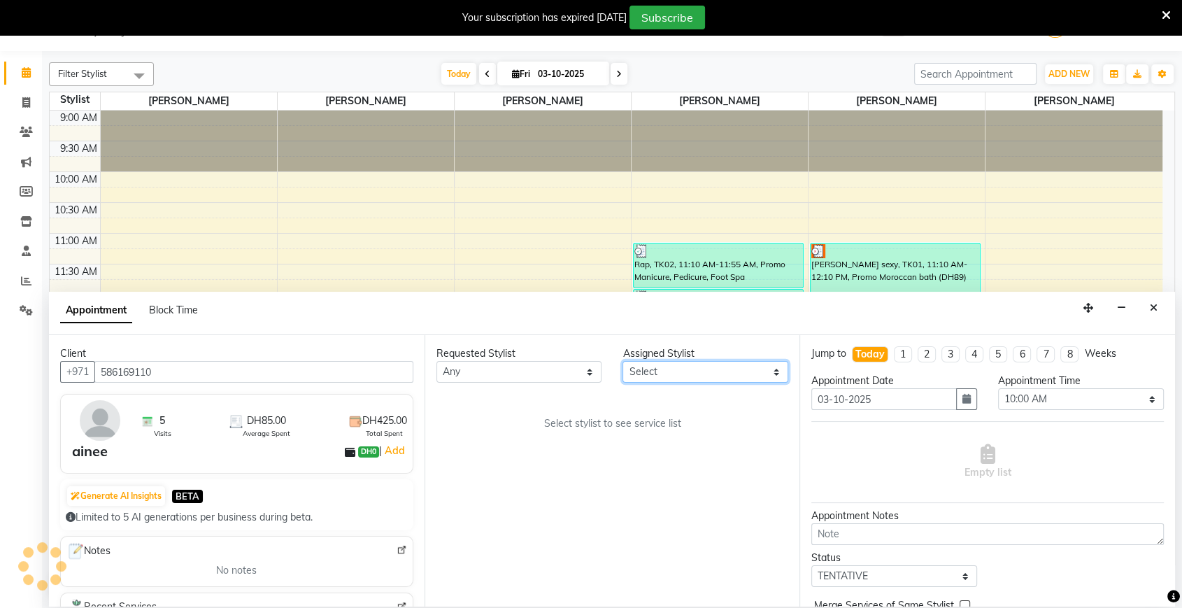
click at [706, 378] on select "Select Abigail de Guzman Arah Arce Flor Reyes Jeremy Dasigan Leah de leon Mariam" at bounding box center [706, 372] width 166 height 22
select select "29889"
click at [623, 361] on select "Select Abigail de Guzman Arah Arce Flor Reyes Jeremy Dasigan Leah de leon Mariam" at bounding box center [706, 372] width 166 height 22
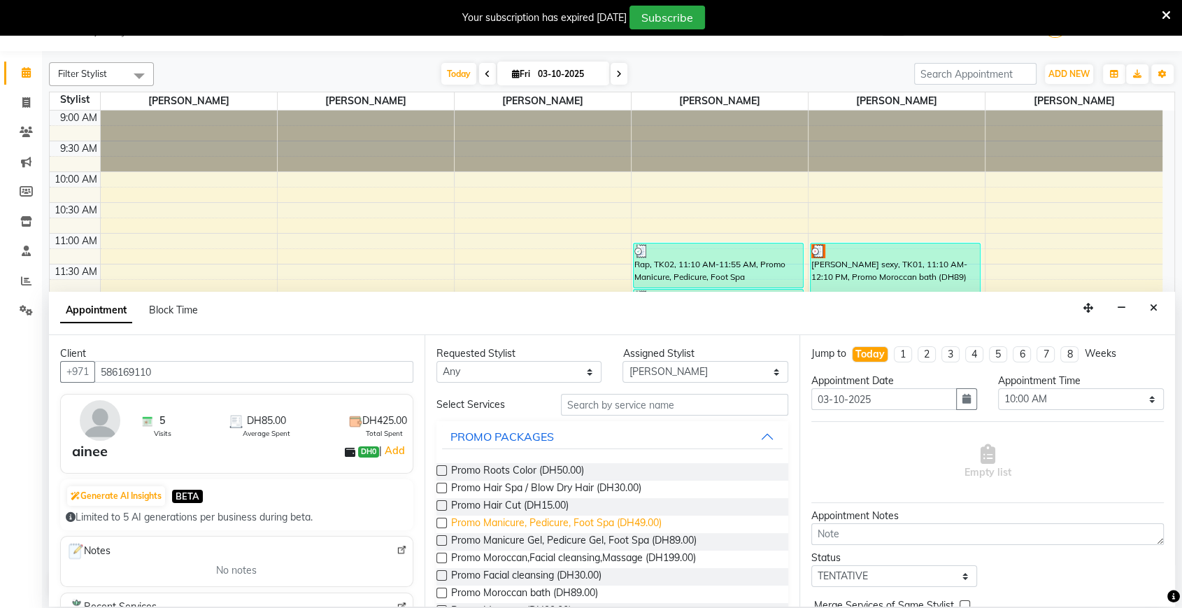
click at [610, 517] on span "Promo Manicure, Pedicure, Foot Spa (DH49.00)" at bounding box center [556, 524] width 211 height 17
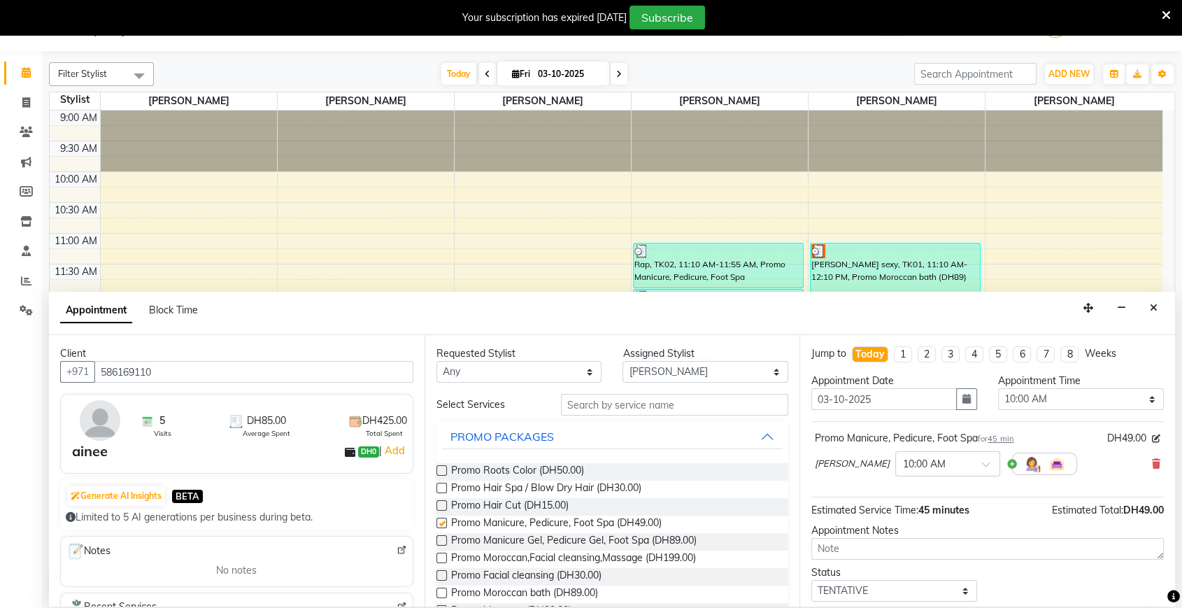
checkbox input "false"
click at [1056, 389] on select "Select 10:00 AM 10:05 AM 10:10 AM 10:15 AM 10:20 AM 10:25 AM 10:30 AM 10:35 AM …" at bounding box center [1081, 399] width 166 height 22
select select "1210"
click at [998, 388] on select "Select 10:00 AM 10:05 AM 10:10 AM 10:15 AM 10:20 AM 10:25 AM 10:30 AM 10:35 AM …" at bounding box center [1081, 399] width 166 height 22
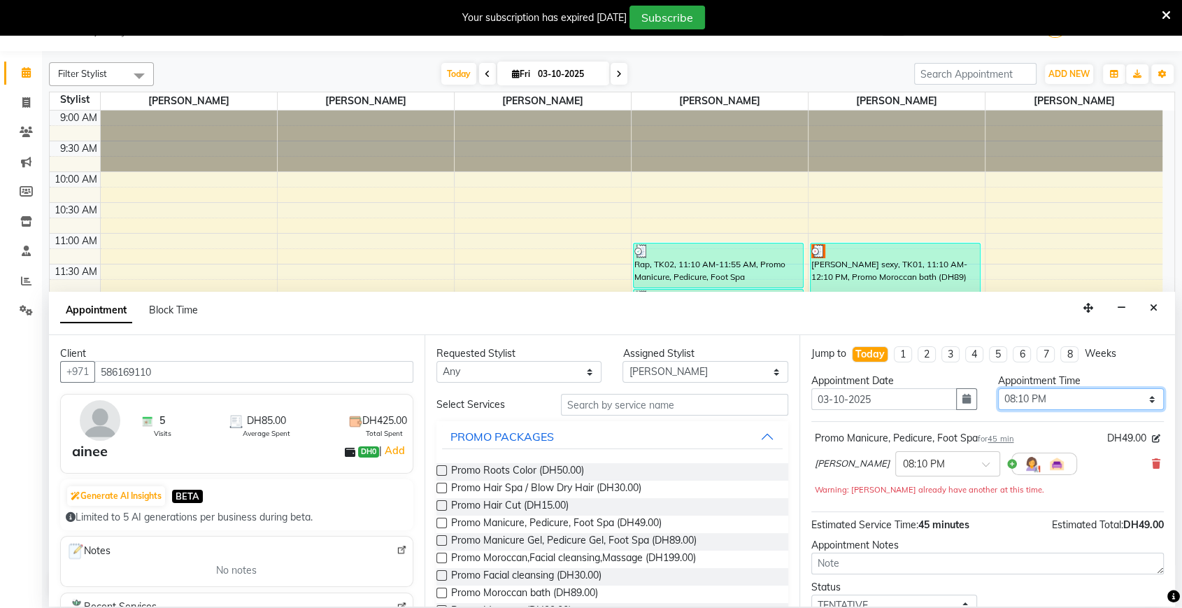
scroll to position [97, 0]
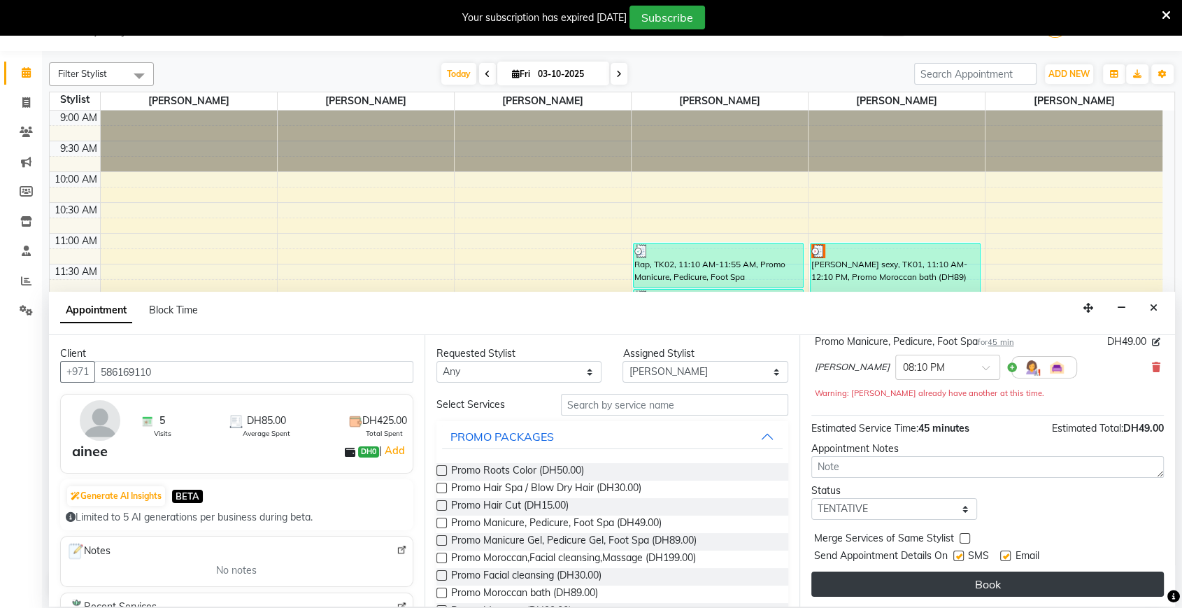
click at [914, 584] on button "Book" at bounding box center [988, 584] width 353 height 25
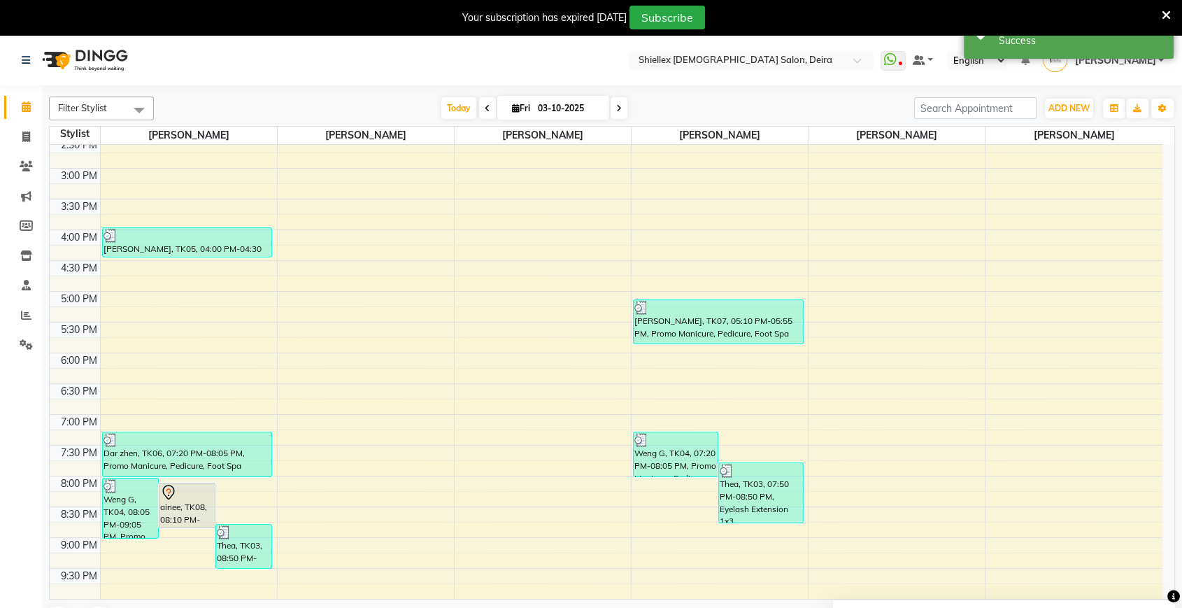
scroll to position [351, 0]
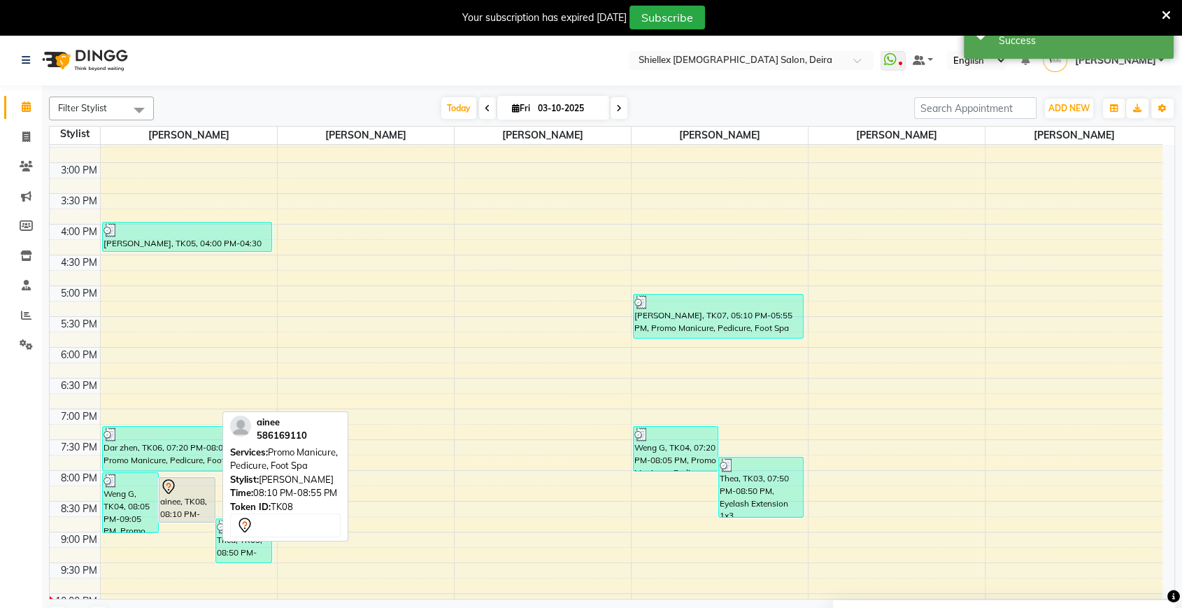
click at [179, 513] on div "ainee, TK08, 08:10 PM-08:55 PM, Promo Manicure, Pedicure, Foot Spa" at bounding box center [187, 500] width 55 height 44
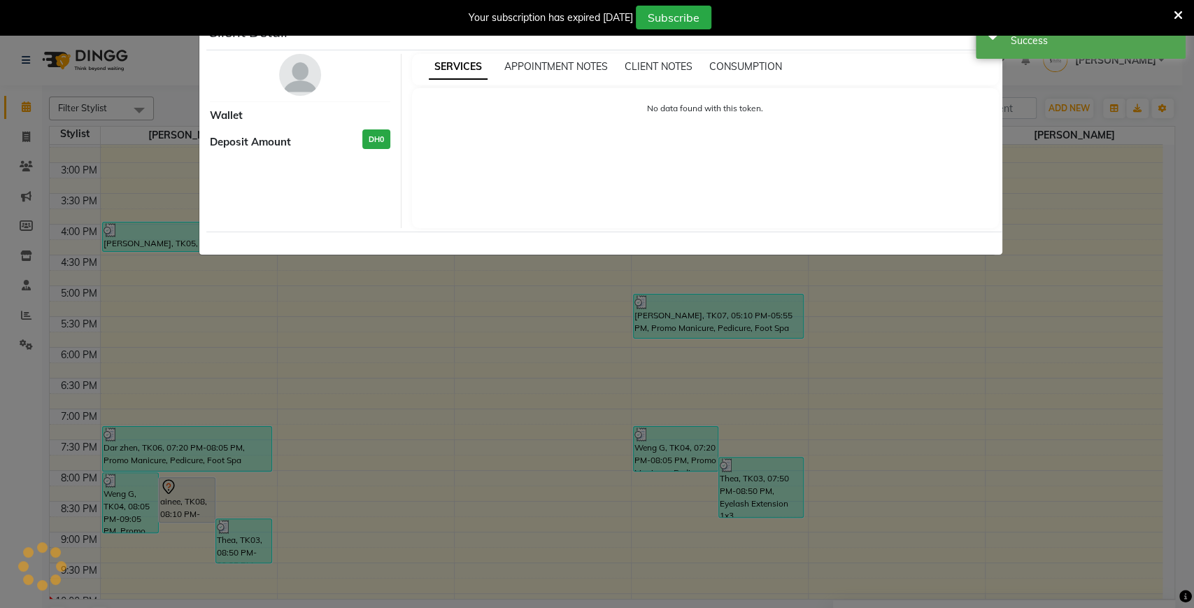
select select "7"
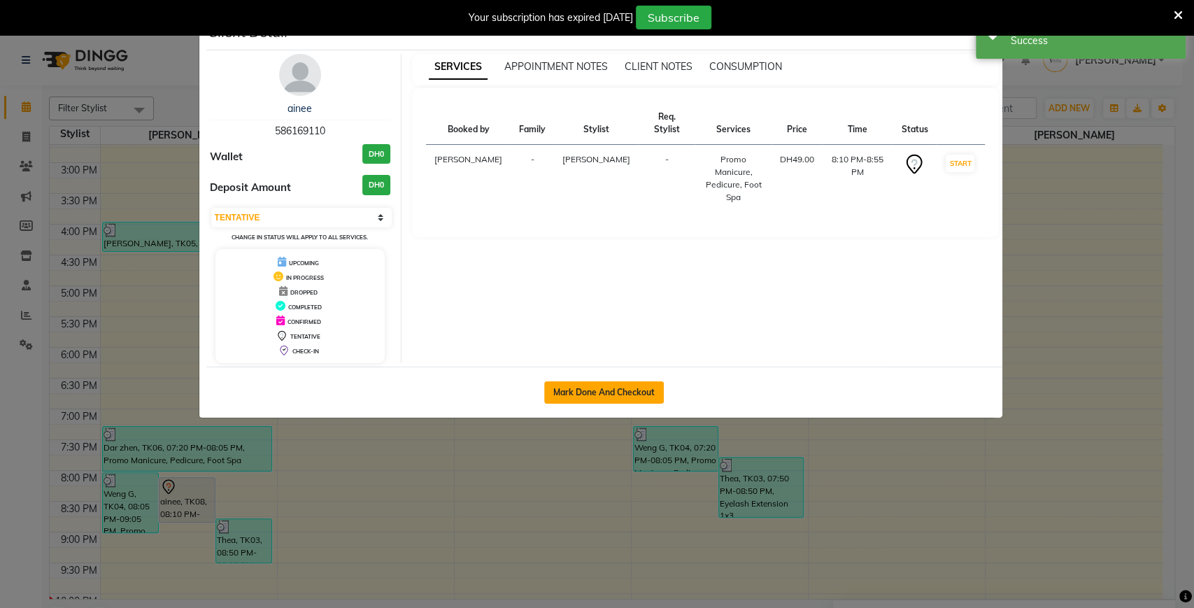
click at [595, 395] on button "Mark Done And Checkout" at bounding box center [604, 392] width 120 height 22
select select "service"
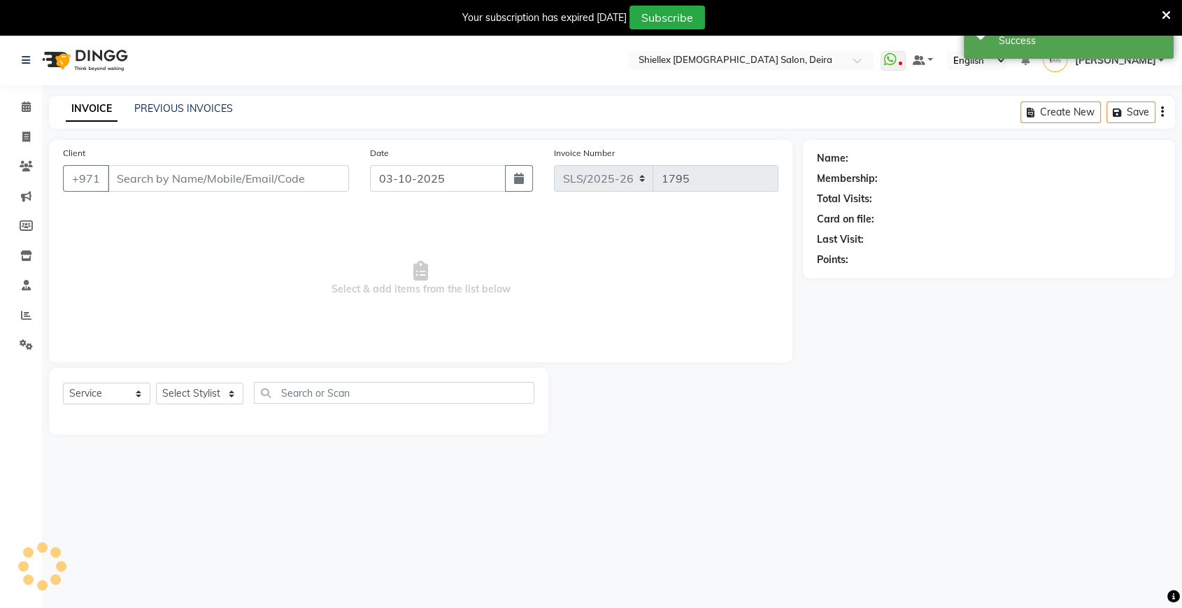
type input "586169110"
select select "29889"
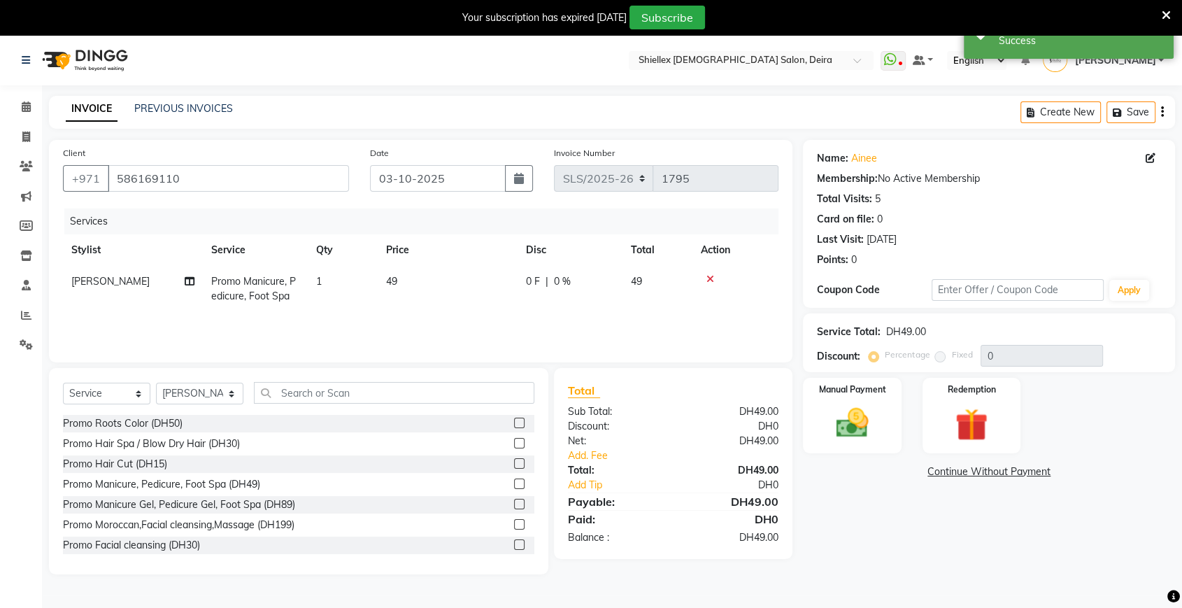
click at [458, 288] on td "49" at bounding box center [448, 289] width 140 height 46
select select "29889"
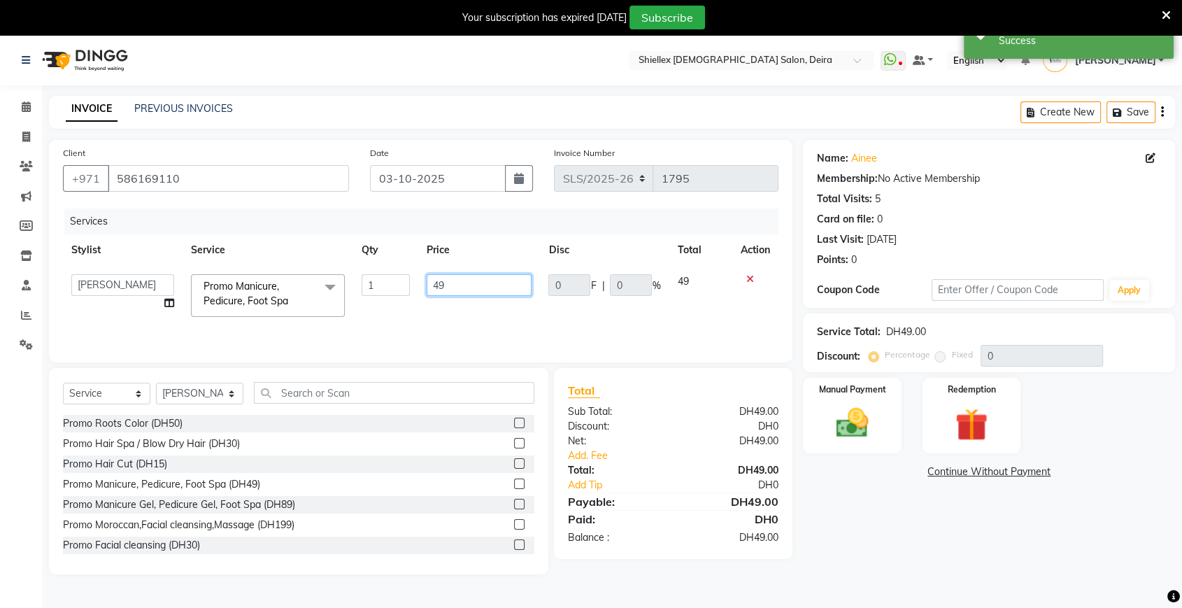
click at [458, 288] on input "49" at bounding box center [480, 285] width 106 height 22
type input "4"
type input "50"
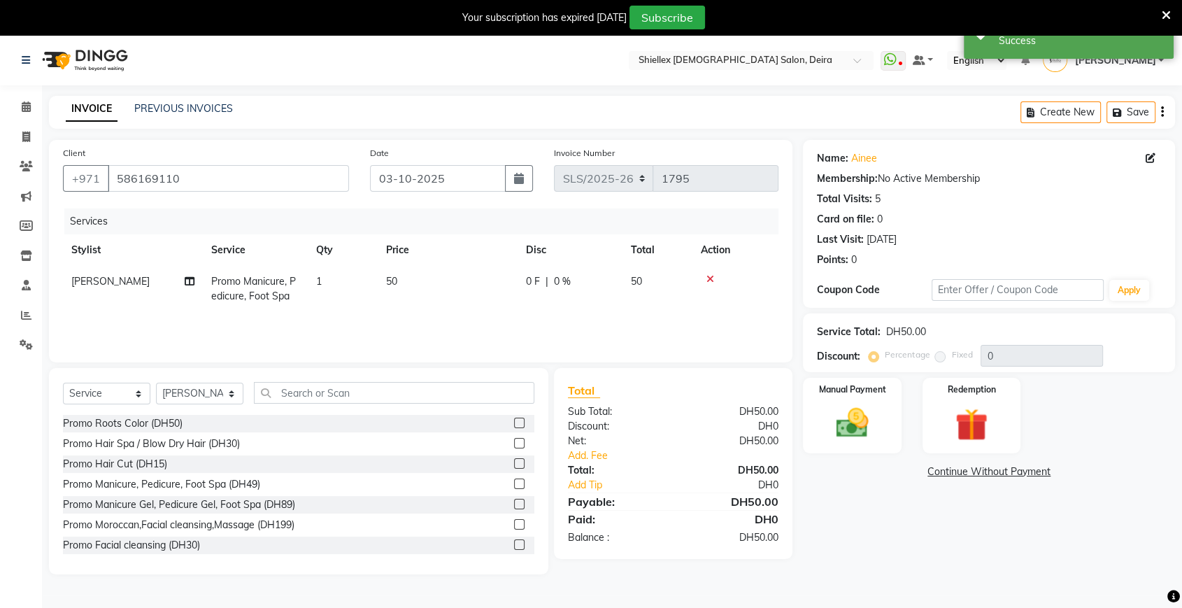
click at [504, 307] on td "50" at bounding box center [448, 289] width 140 height 46
select select "29889"
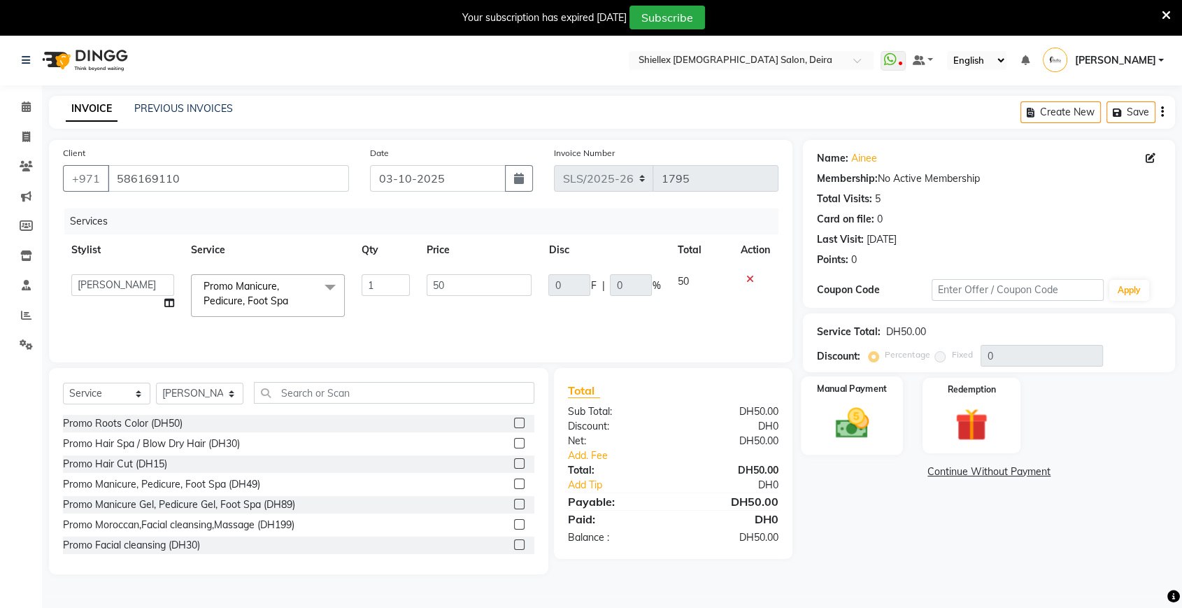
click at [851, 409] on img at bounding box center [852, 423] width 55 height 39
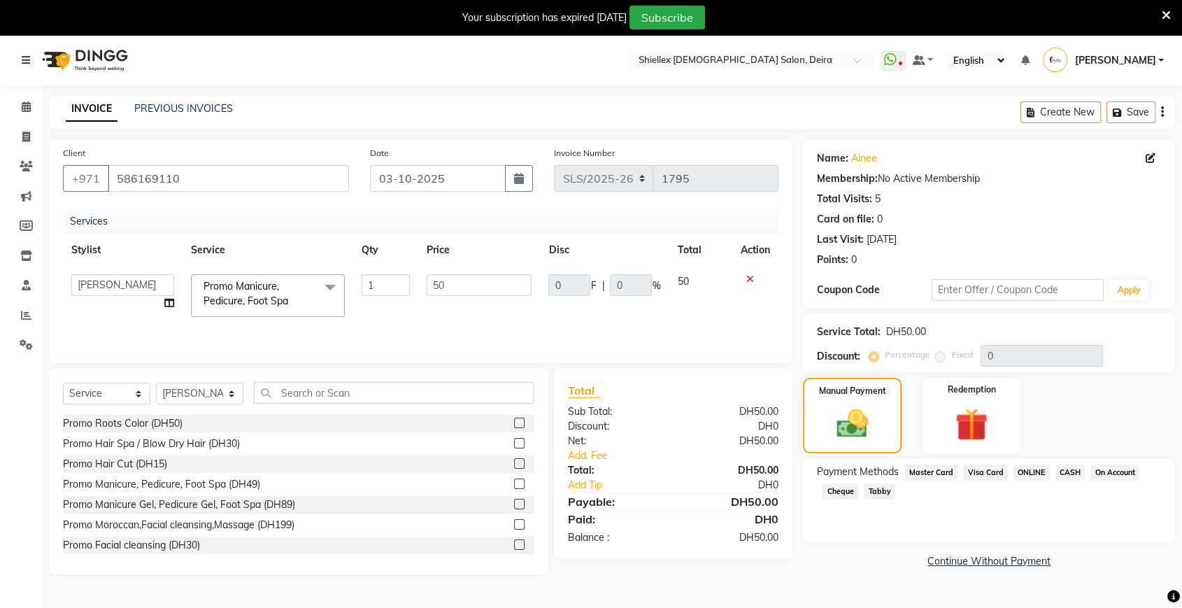
click at [1072, 467] on span "CASH" at bounding box center [1071, 473] width 30 height 16
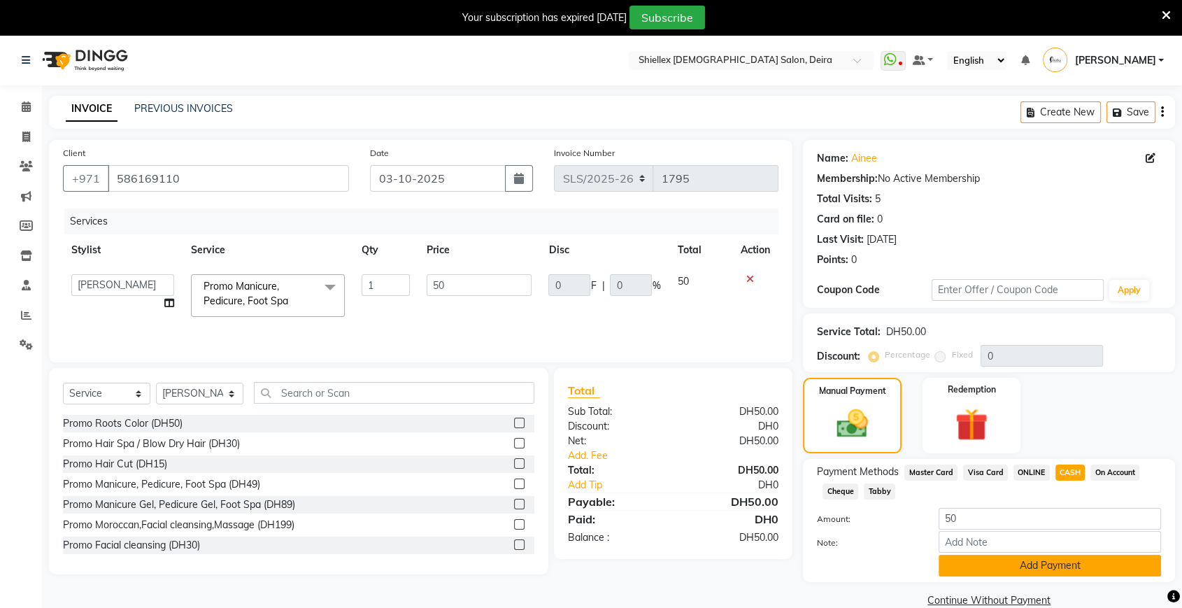
click at [1038, 562] on button "Add Payment" at bounding box center [1050, 566] width 222 height 22
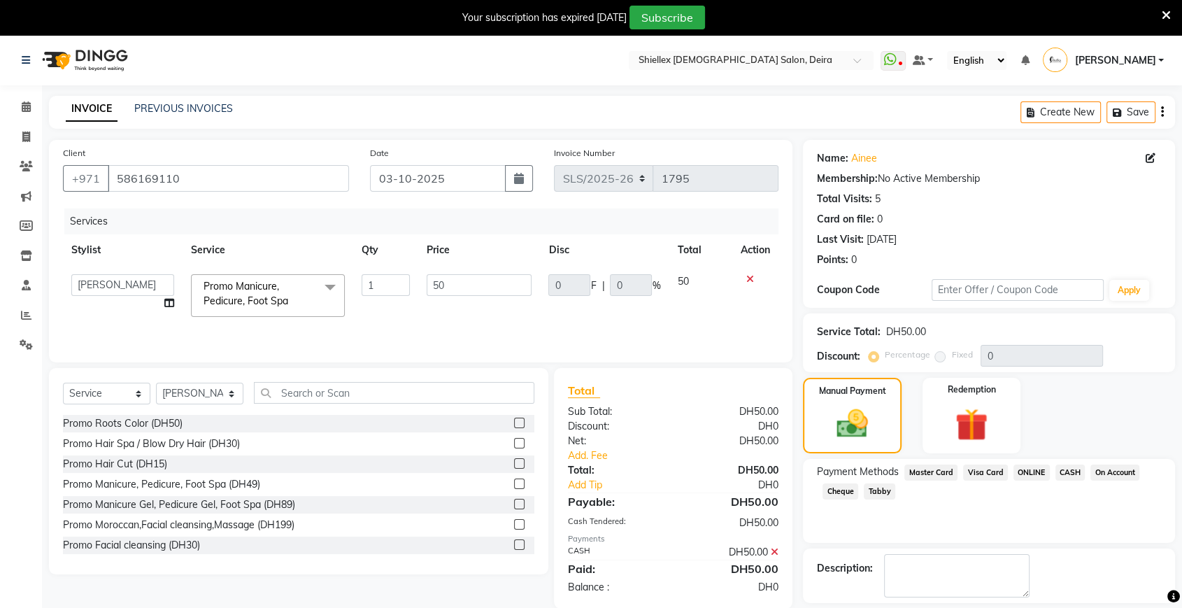
scroll to position [62, 0]
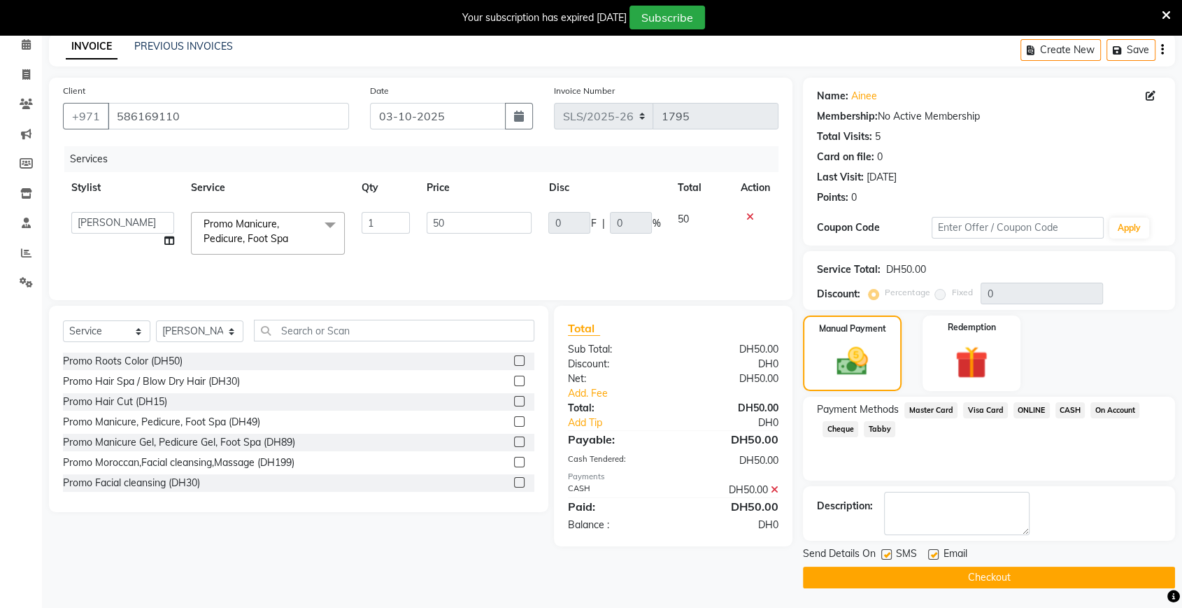
click at [1026, 573] on button "Checkout" at bounding box center [989, 578] width 372 height 22
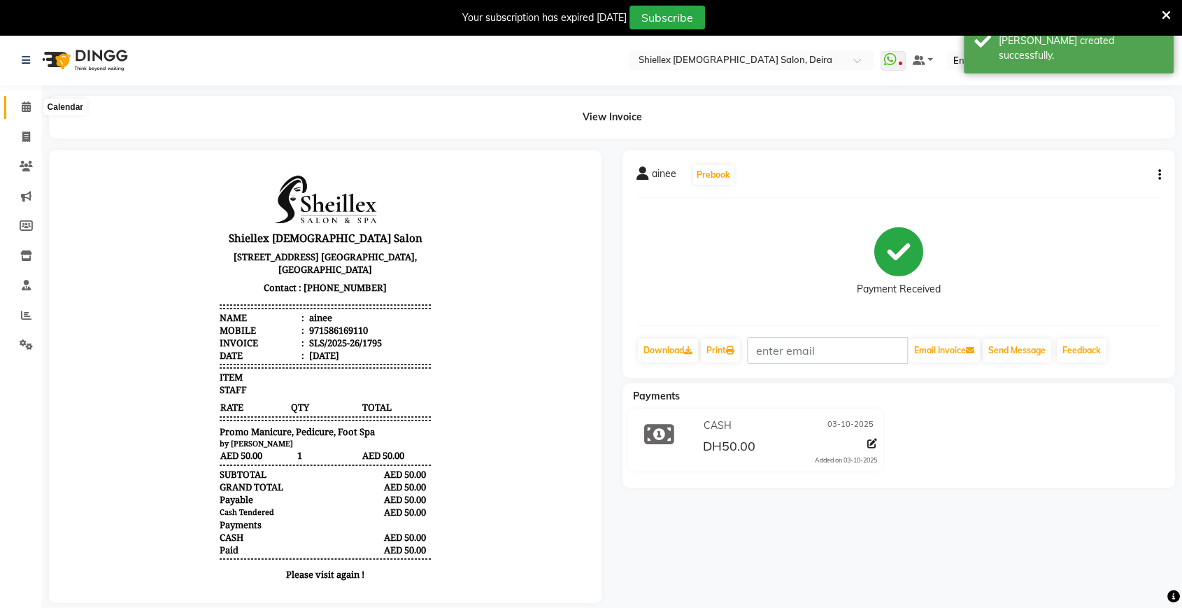
click at [24, 112] on icon at bounding box center [26, 106] width 9 height 10
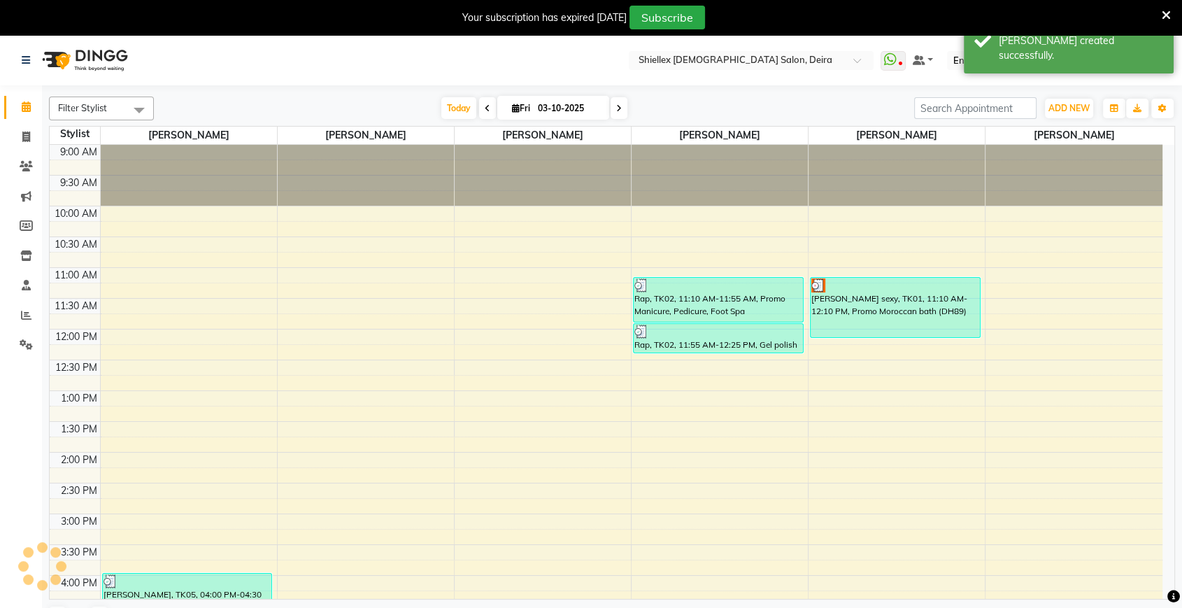
scroll to position [437, 0]
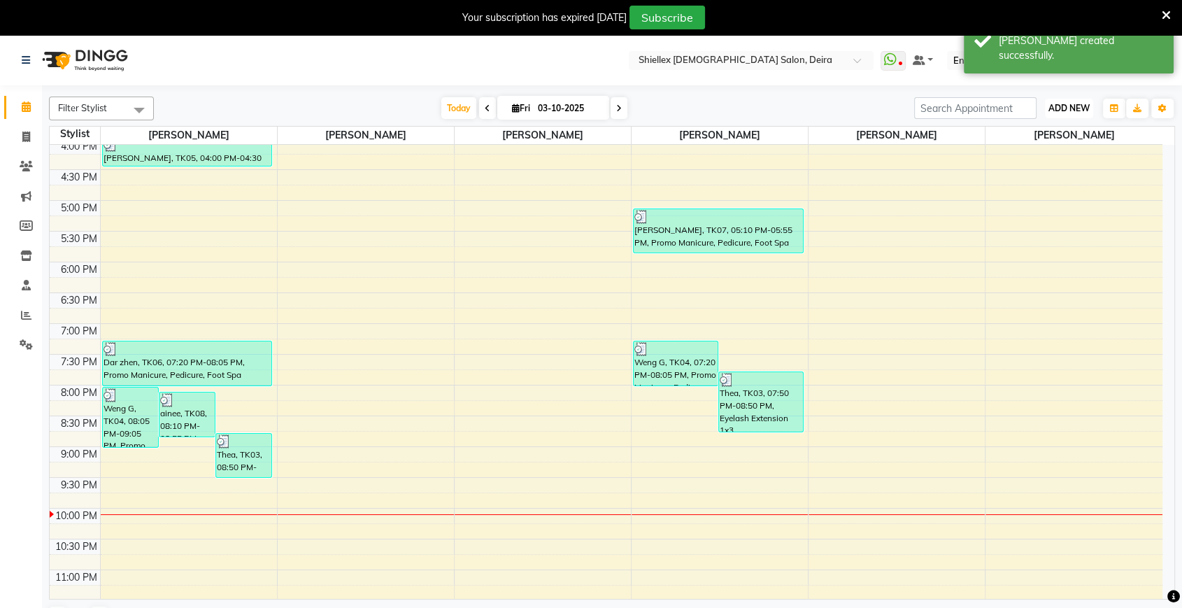
click at [1075, 108] on span "ADD NEW" at bounding box center [1069, 108] width 41 height 10
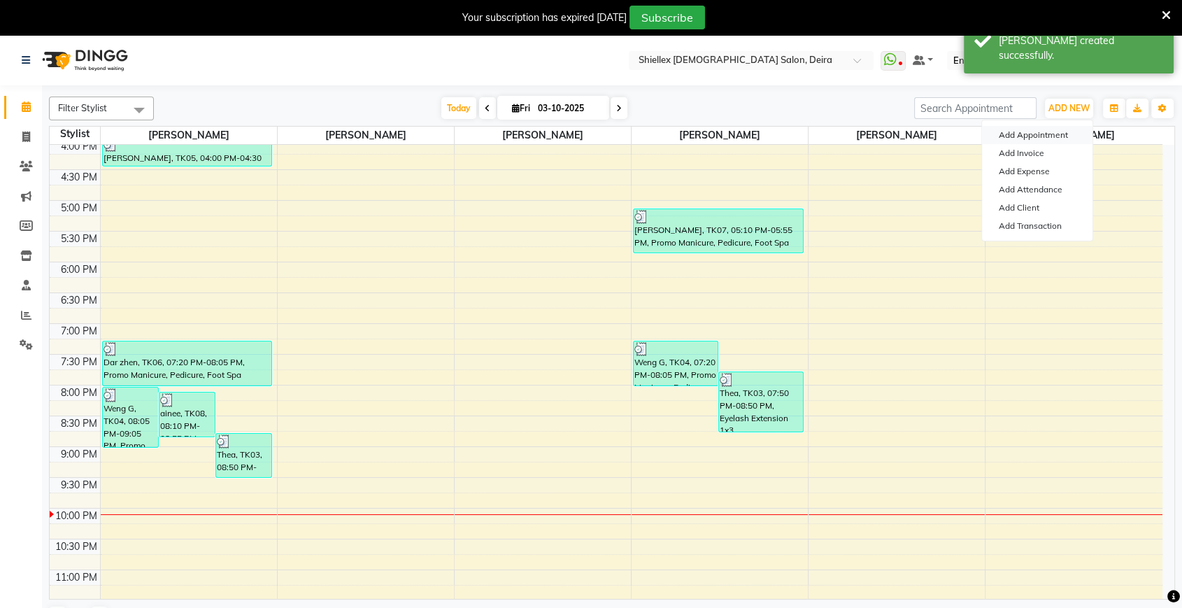
click at [1060, 134] on button "Add Appointment" at bounding box center [1037, 135] width 111 height 18
select select "600"
select select "tentative"
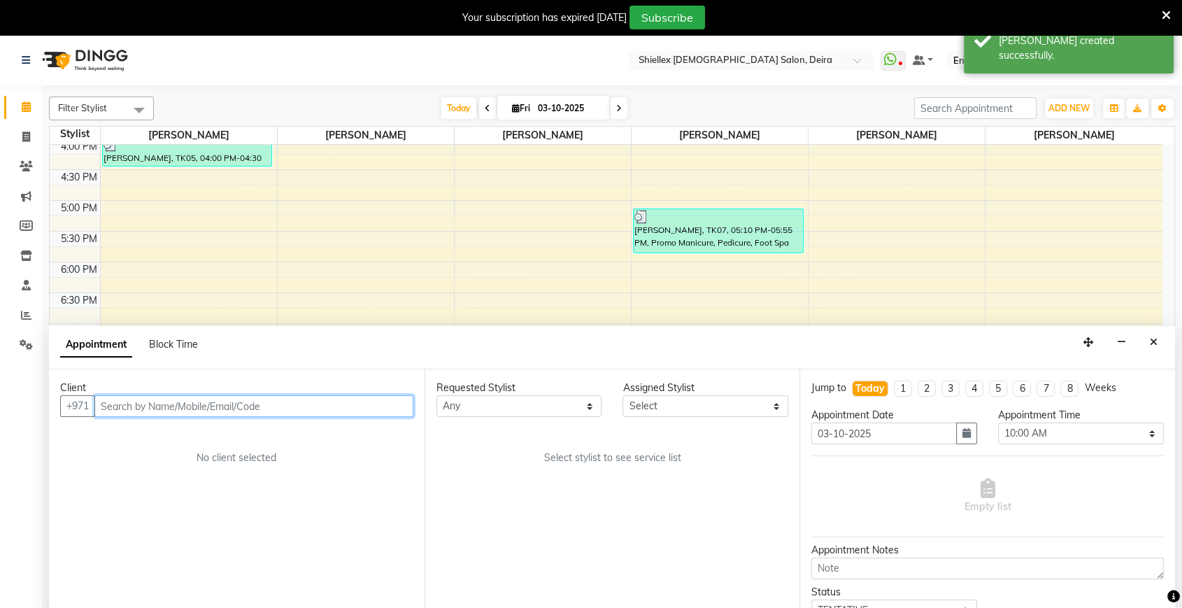
click at [334, 411] on input "text" at bounding box center [253, 406] width 319 height 22
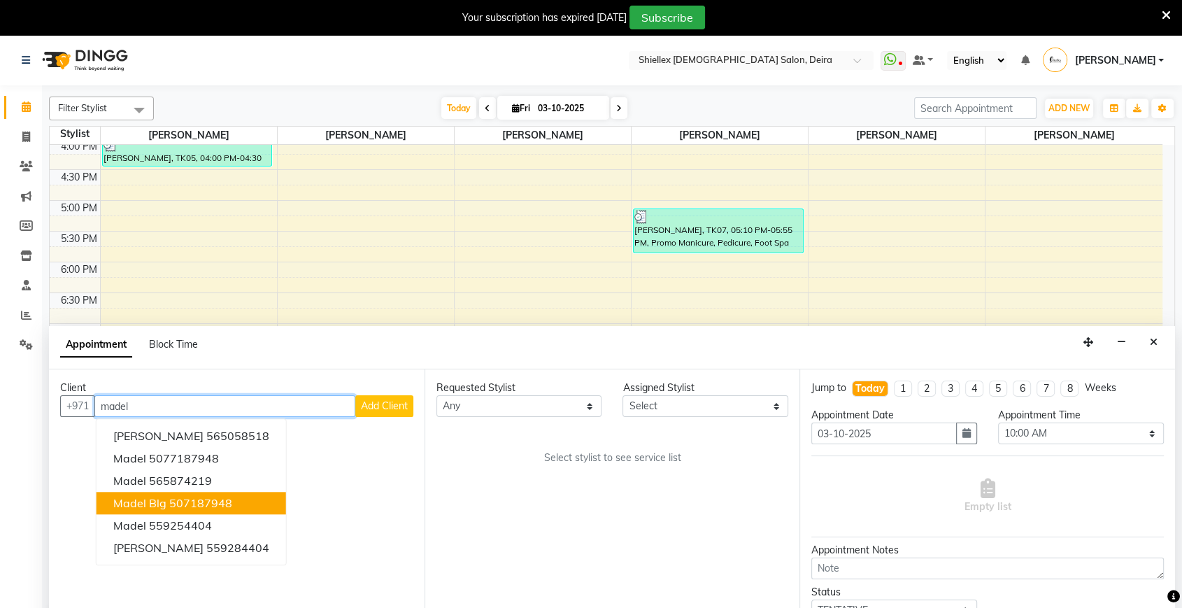
click at [192, 492] on button "Madel blg 507187948" at bounding box center [192, 503] width 190 height 22
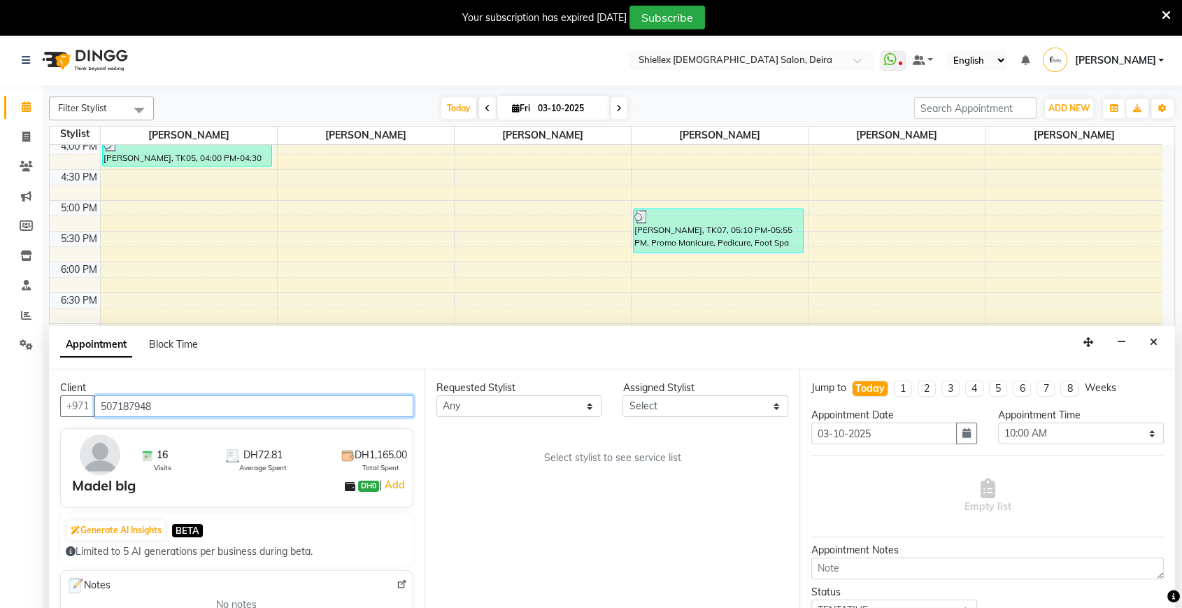
type input "507187948"
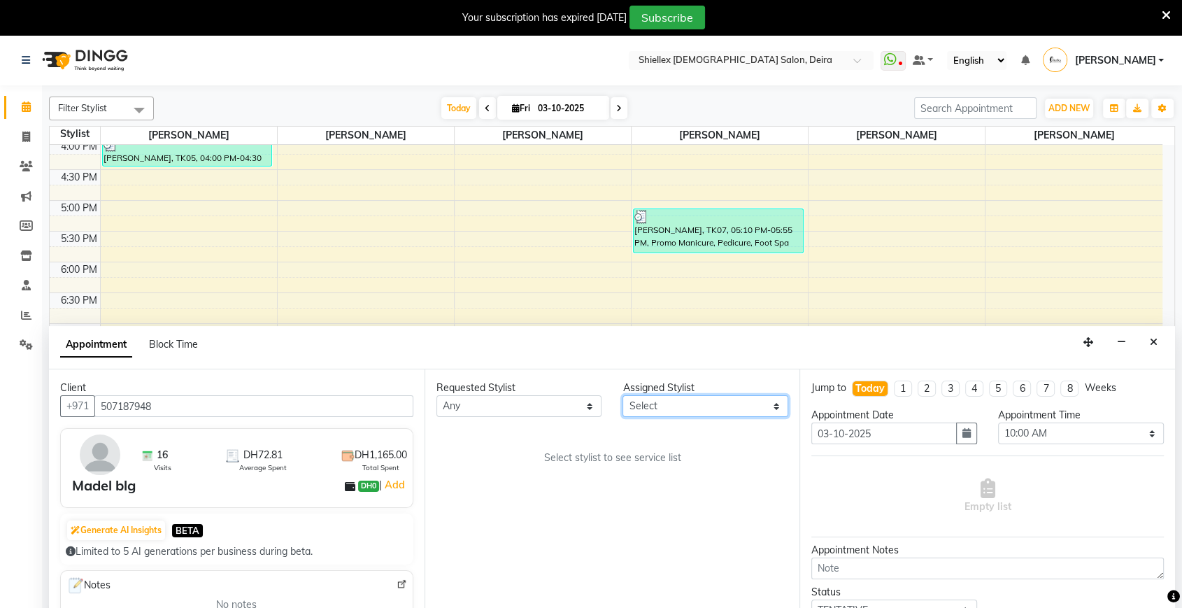
click at [643, 404] on select "Select Abigail de Guzman Arah Arce Flor Reyes Jeremy Dasigan Leah de leon Mariam" at bounding box center [706, 406] width 166 height 22
select select "29898"
click at [623, 395] on select "Select Abigail de Guzman Arah Arce Flor Reyes Jeremy Dasigan Leah de leon Mariam" at bounding box center [706, 406] width 166 height 22
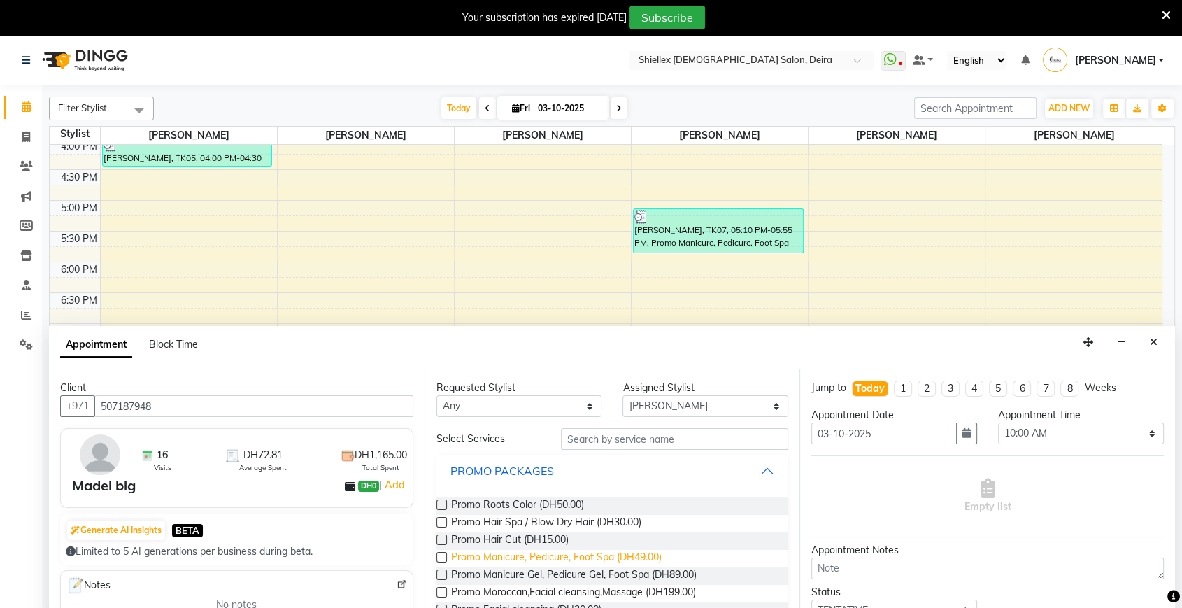
click at [598, 553] on span "Promo Manicure, Pedicure, Foot Spa (DH49.00)" at bounding box center [556, 558] width 211 height 17
checkbox input "false"
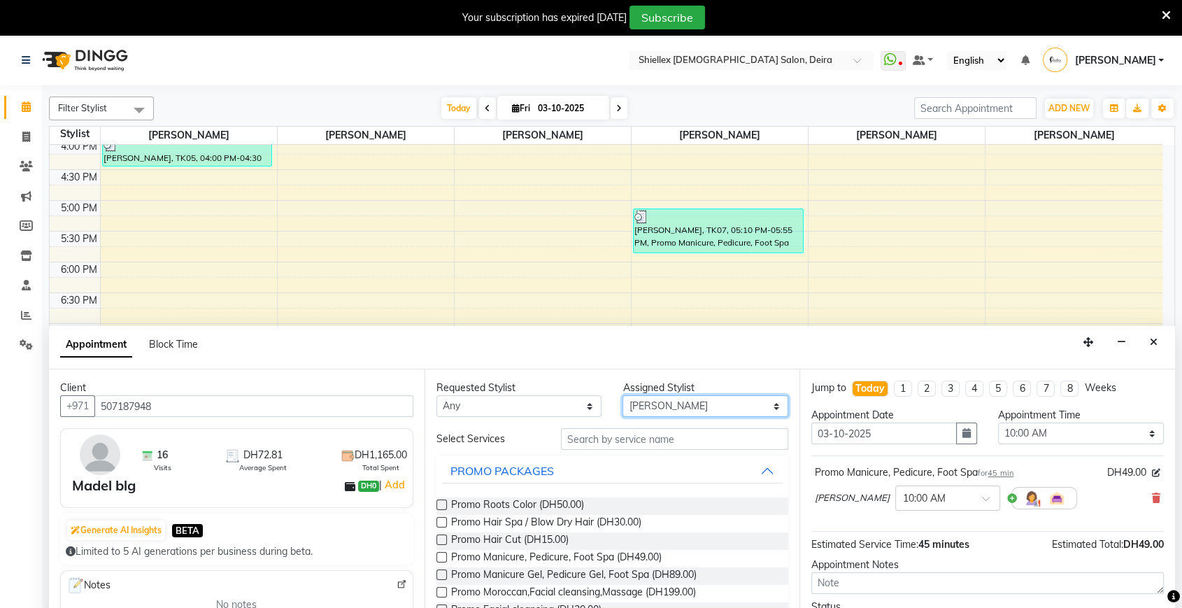
click at [702, 405] on select "Select Abigail de Guzman Arah Arce Flor Reyes Jeremy Dasigan Leah de leon Mariam" at bounding box center [706, 406] width 166 height 22
select select "35358"
click at [623, 395] on select "Select Abigail de Guzman Arah Arce Flor Reyes Jeremy Dasigan Leah de leon Mariam" at bounding box center [706, 406] width 166 height 22
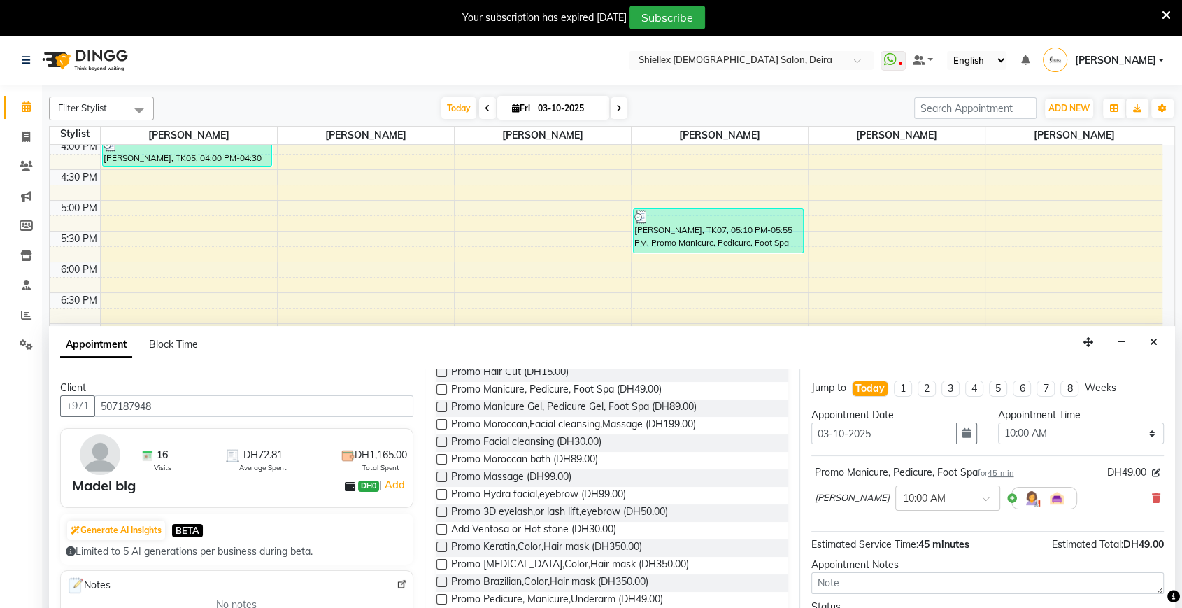
scroll to position [169, 0]
click at [531, 479] on span "Promo Massage (DH99.00)" at bounding box center [511, 476] width 120 height 17
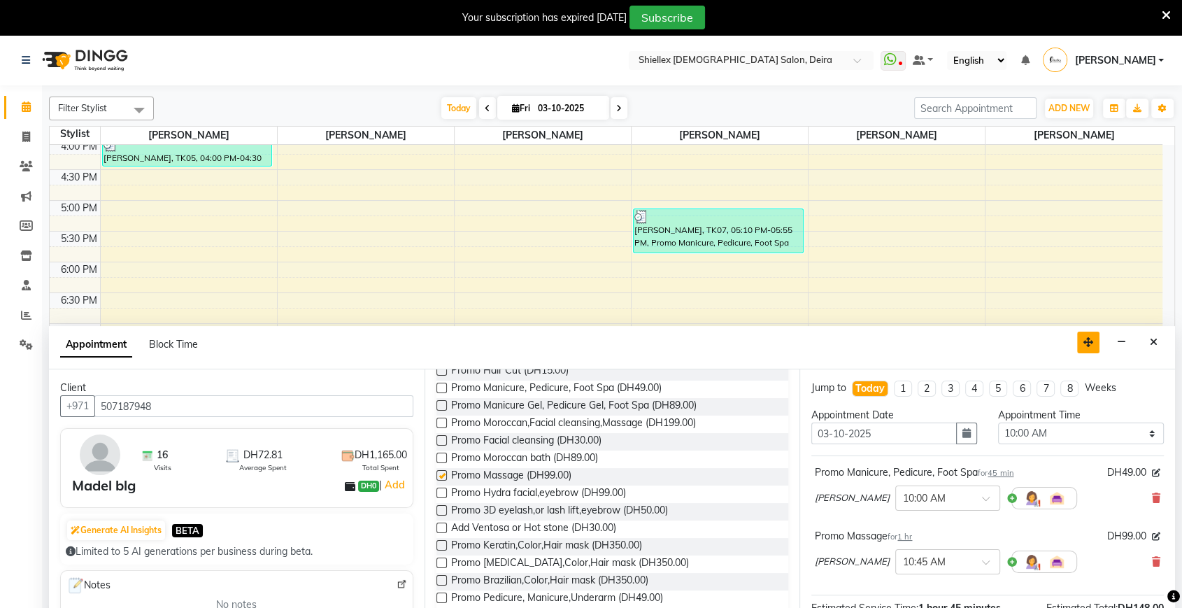
checkbox input "false"
click at [1064, 427] on select "Select 10:00 AM 10:05 AM 10:10 AM 10:15 AM 10:20 AM 10:25 AM 10:30 AM 10:35 AM …" at bounding box center [1081, 434] width 166 height 22
select select "1225"
click at [998, 423] on select "Select 10:00 AM 10:05 AM 10:10 AM 10:15 AM 10:20 AM 10:25 AM 10:30 AM 10:35 AM …" at bounding box center [1081, 434] width 166 height 22
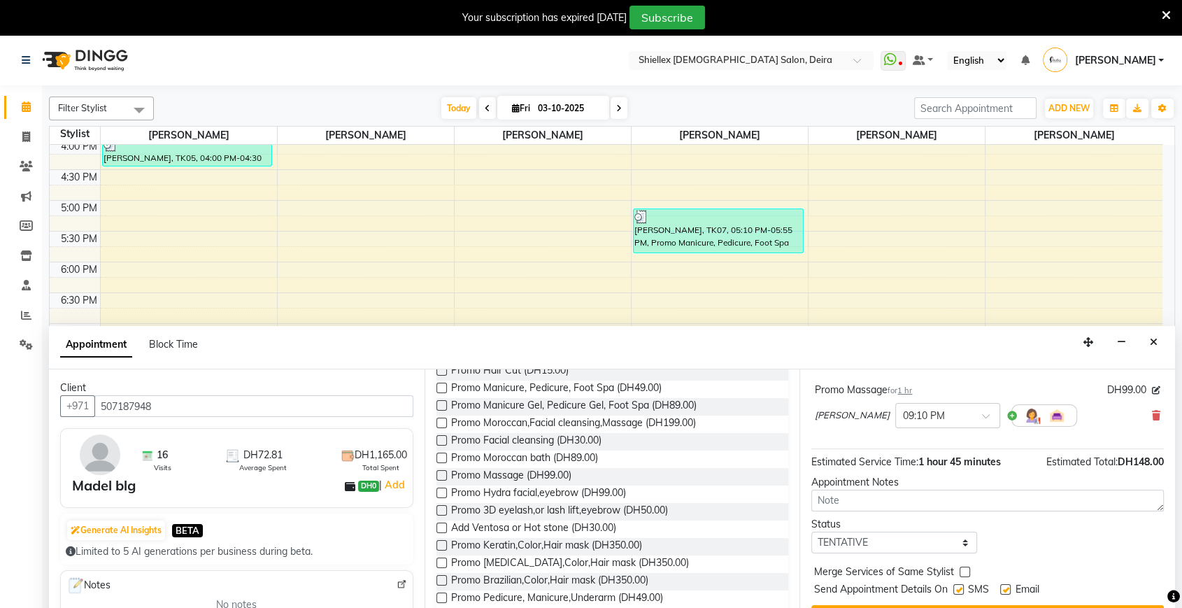
scroll to position [34, 0]
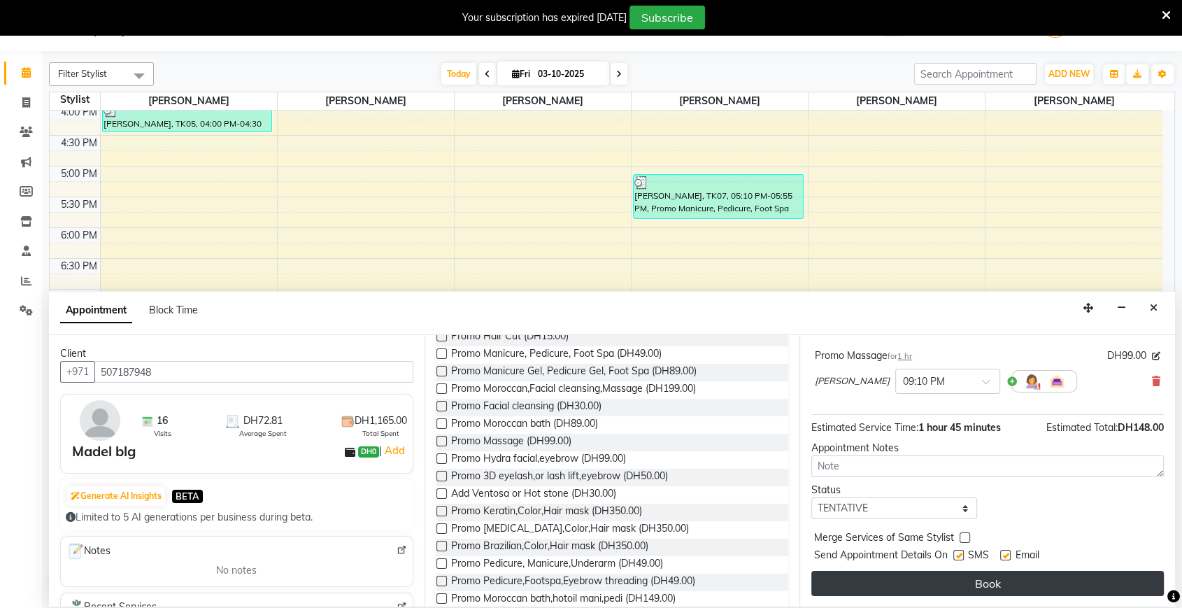
click at [930, 583] on button "Book" at bounding box center [988, 583] width 353 height 25
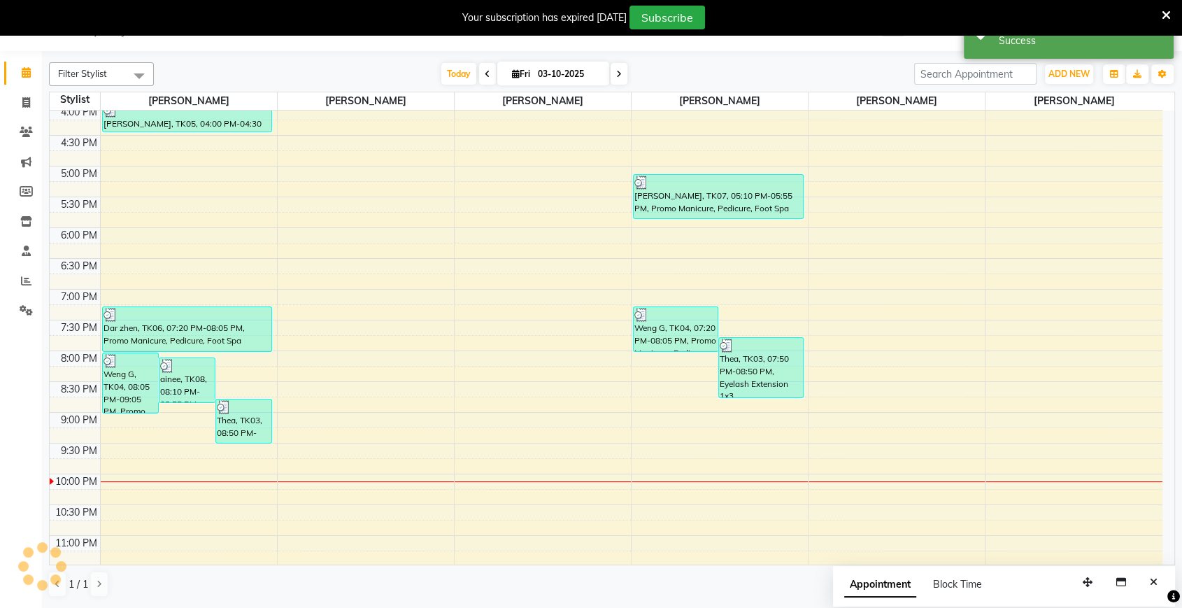
scroll to position [0, 0]
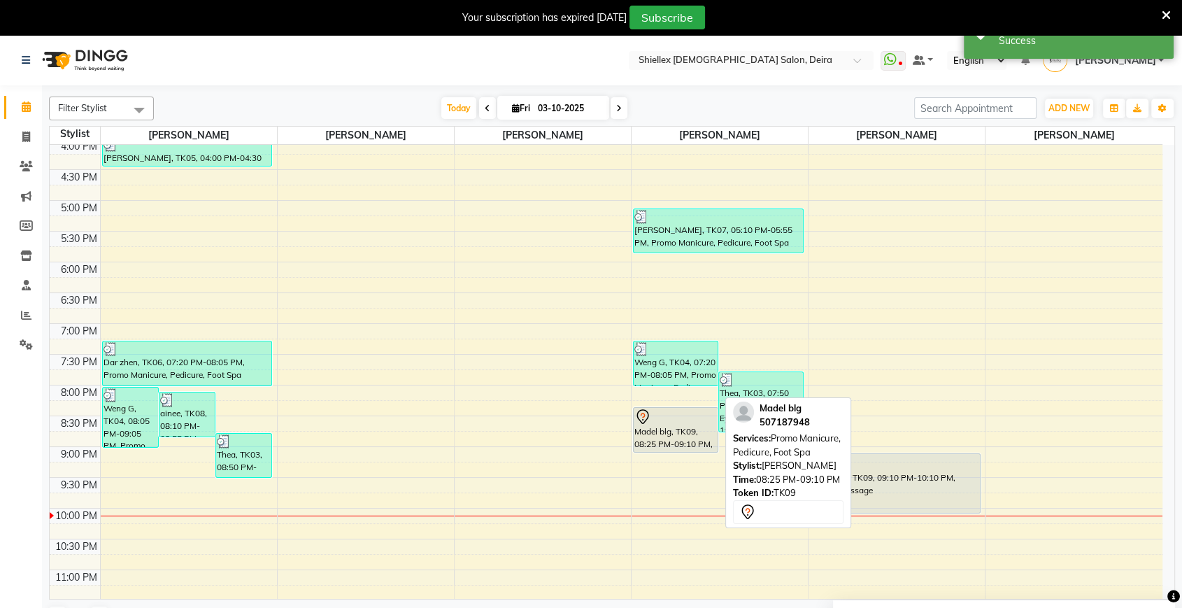
click at [651, 445] on div "Madel blg, TK09, 08:25 PM-09:10 PM, Promo Manicure, Pedicure, Foot Spa" at bounding box center [676, 430] width 84 height 44
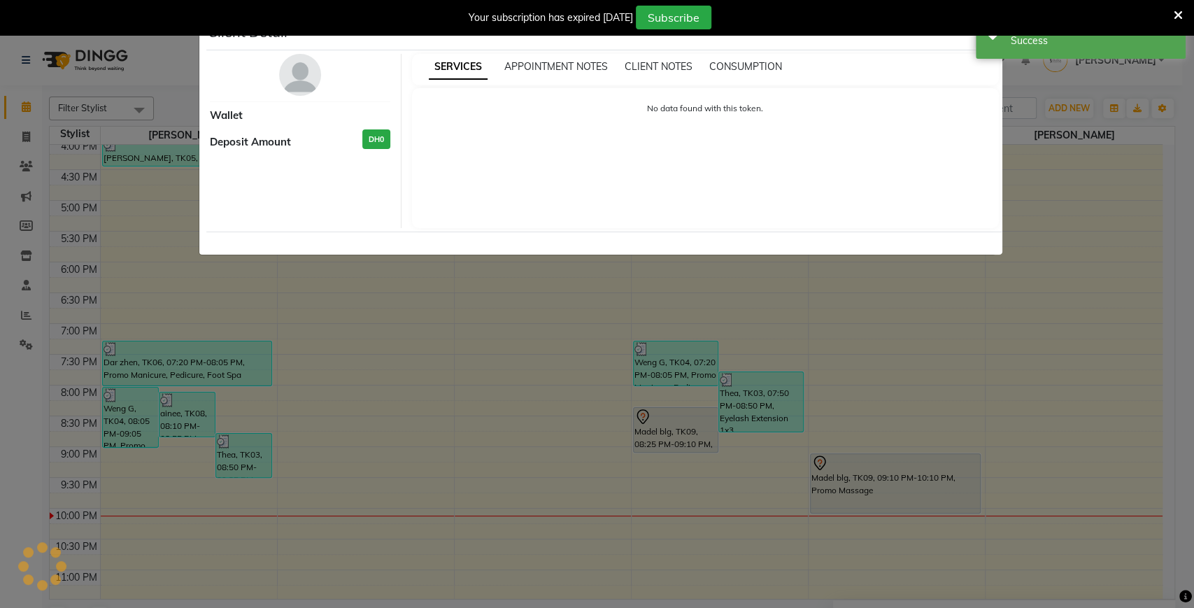
select select "7"
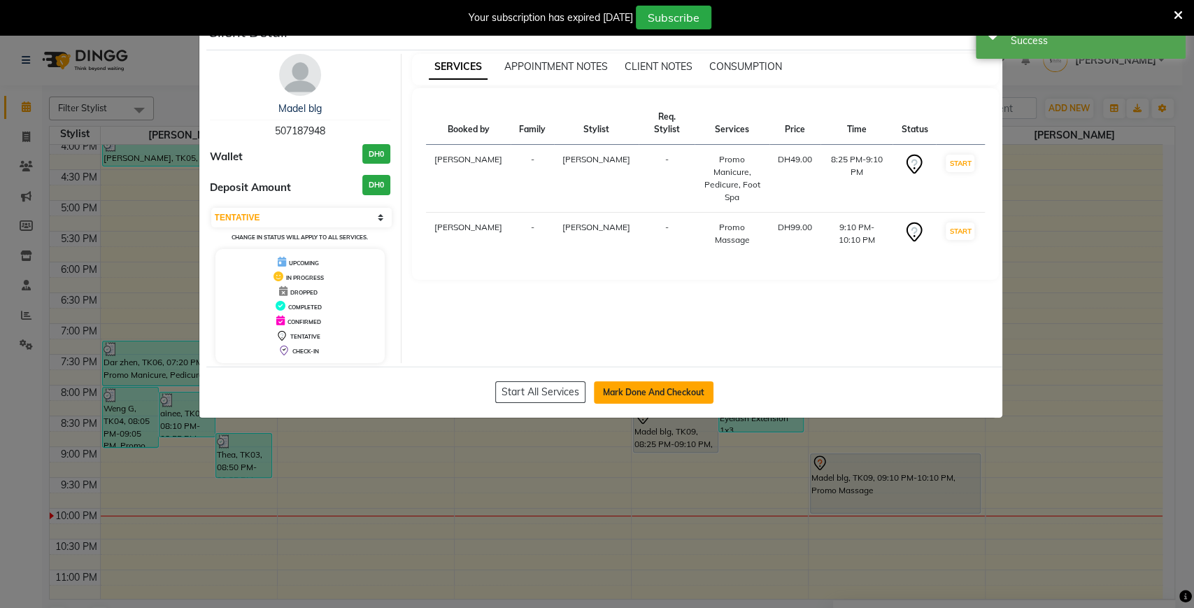
click at [634, 398] on button "Mark Done And Checkout" at bounding box center [654, 392] width 120 height 22
select select "service"
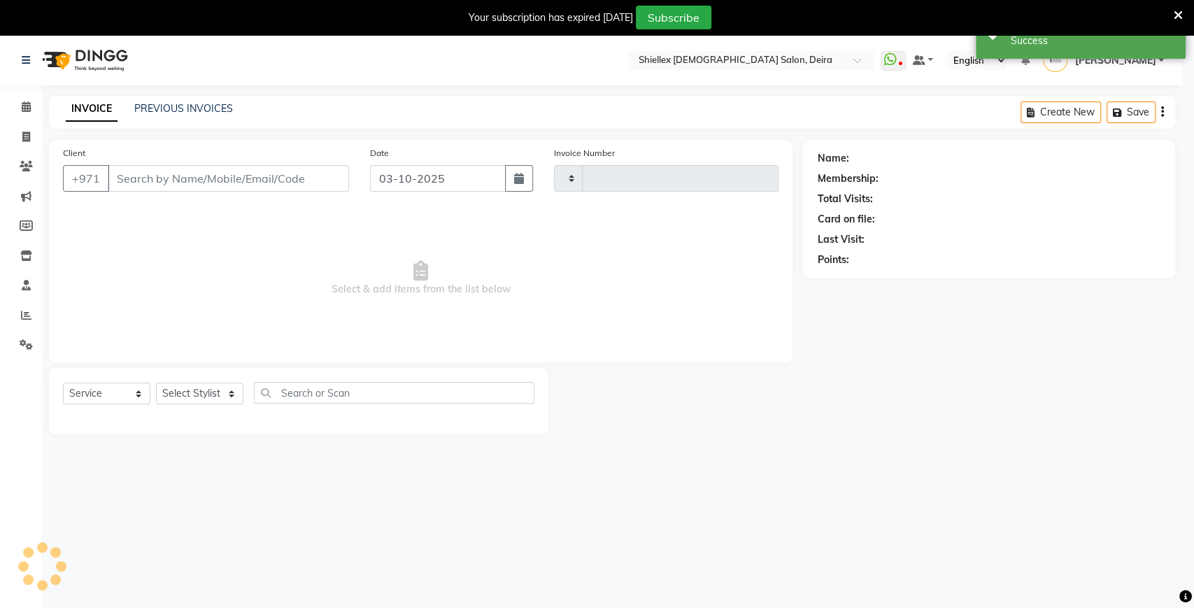
type input "1796"
select select "4904"
type input "507187948"
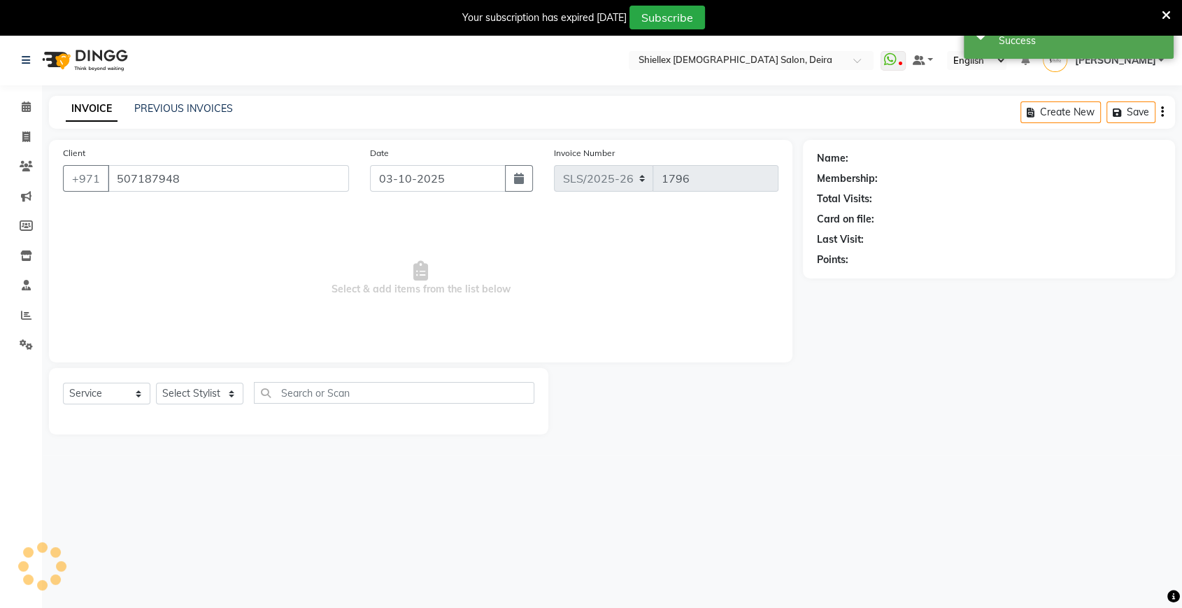
select select "35358"
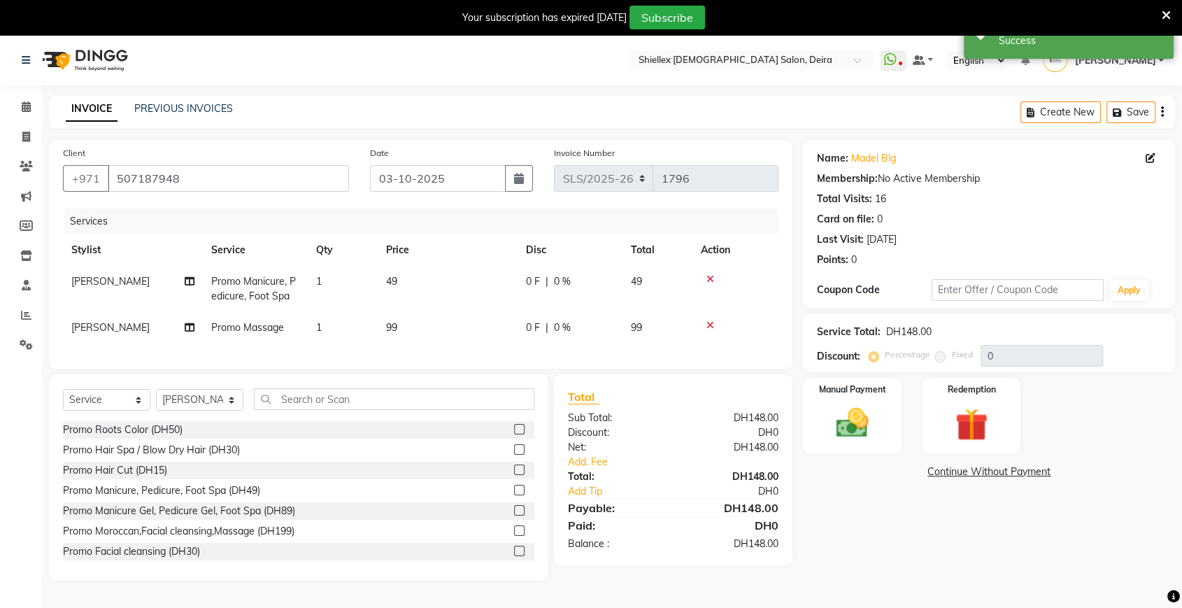
click at [453, 329] on td "99" at bounding box center [448, 327] width 140 height 31
select select "35358"
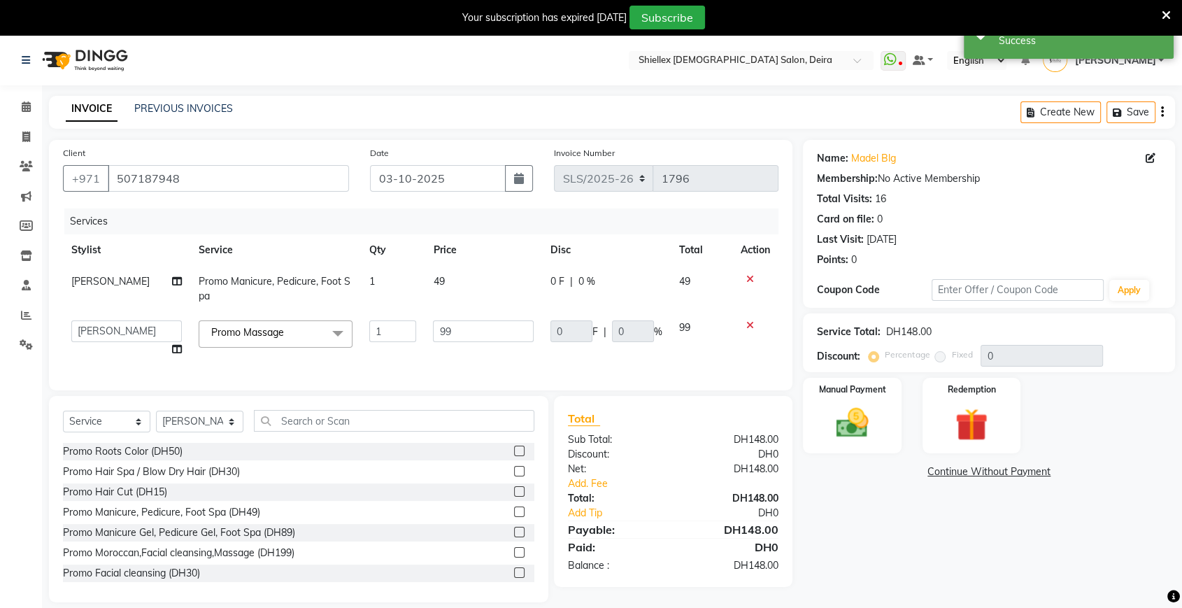
click at [453, 329] on input "99" at bounding box center [483, 331] width 101 height 22
type input "9"
type input "120"
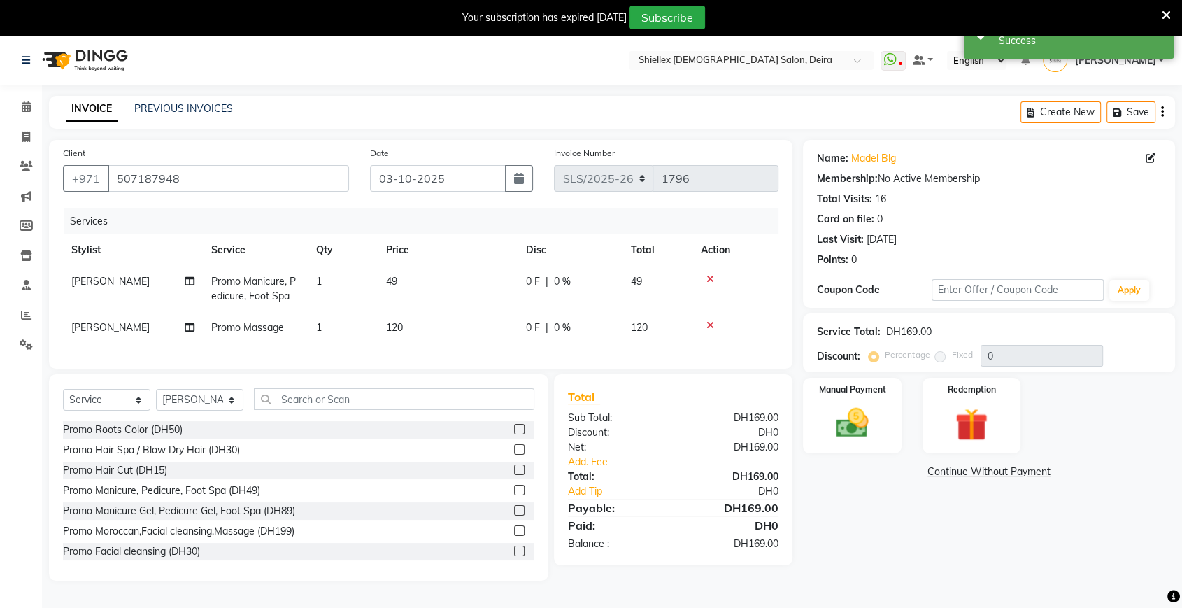
click at [476, 288] on td "49" at bounding box center [448, 289] width 140 height 46
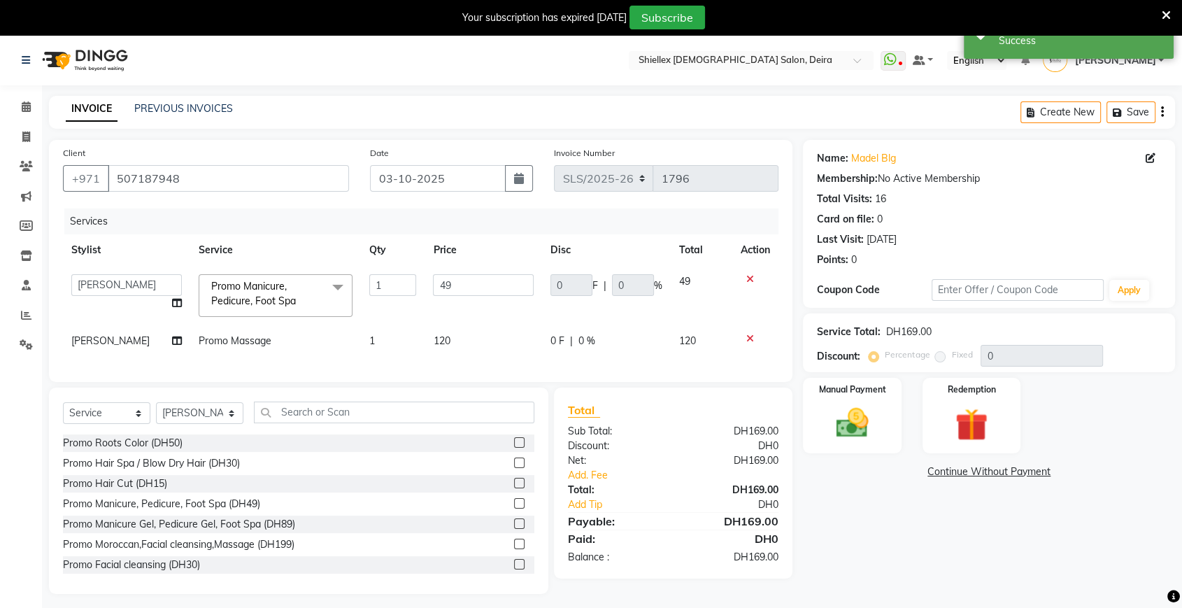
click at [476, 288] on input "49" at bounding box center [483, 285] width 101 height 22
type input "4"
type input "50"
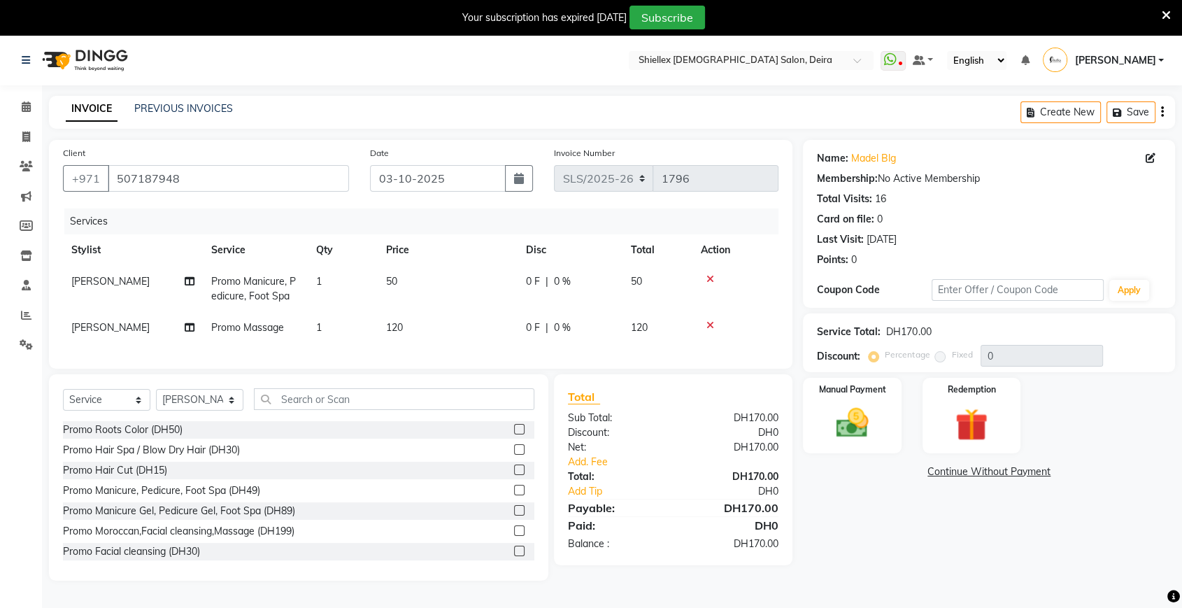
click at [488, 350] on div "Services Stylist Service Qty Price Disc Total Action Abigail de Guzman Promo Ma…" at bounding box center [421, 281] width 716 height 146
click at [870, 435] on img at bounding box center [852, 423] width 55 height 39
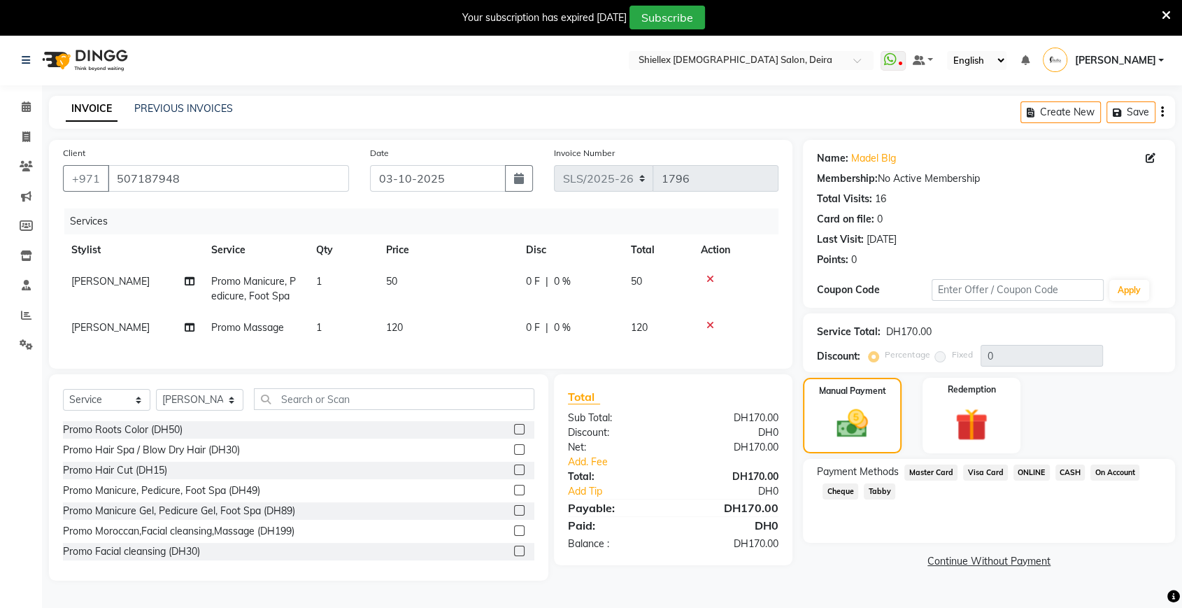
click at [1060, 474] on span "CASH" at bounding box center [1071, 473] width 30 height 16
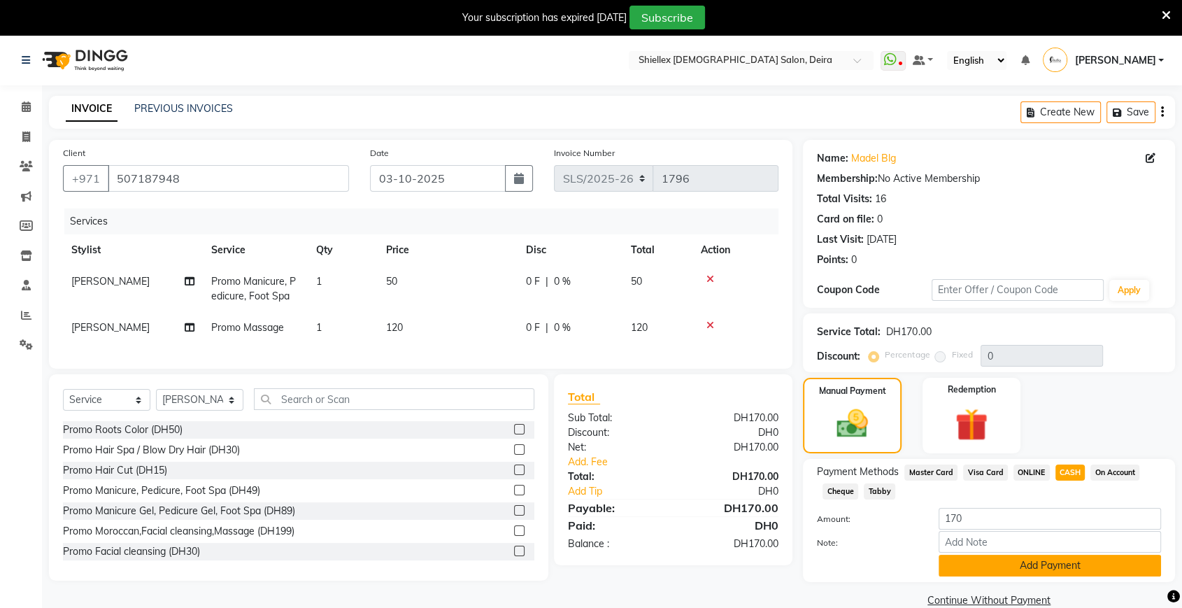
click at [990, 560] on button "Add Payment" at bounding box center [1050, 566] width 222 height 22
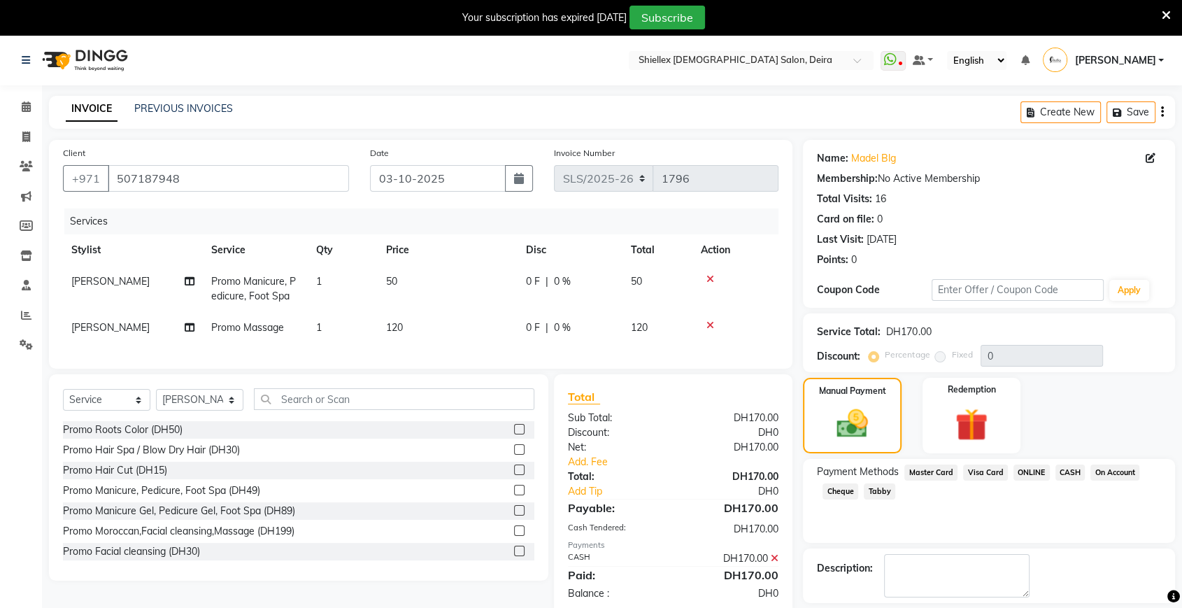
scroll to position [62, 0]
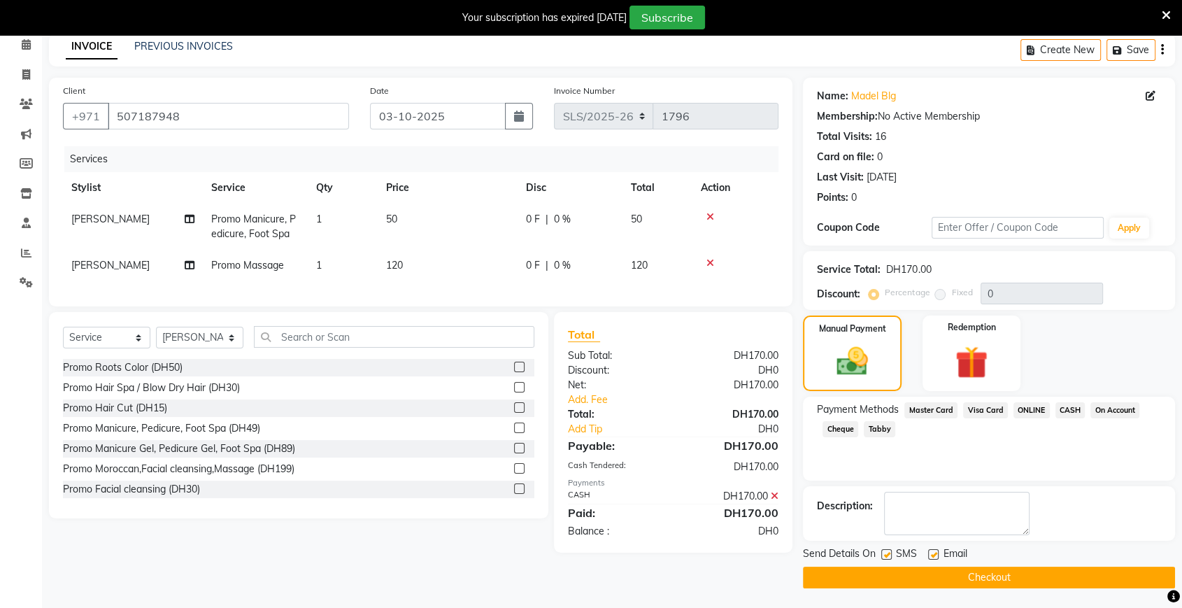
click at [975, 568] on button "Checkout" at bounding box center [989, 578] width 372 height 22
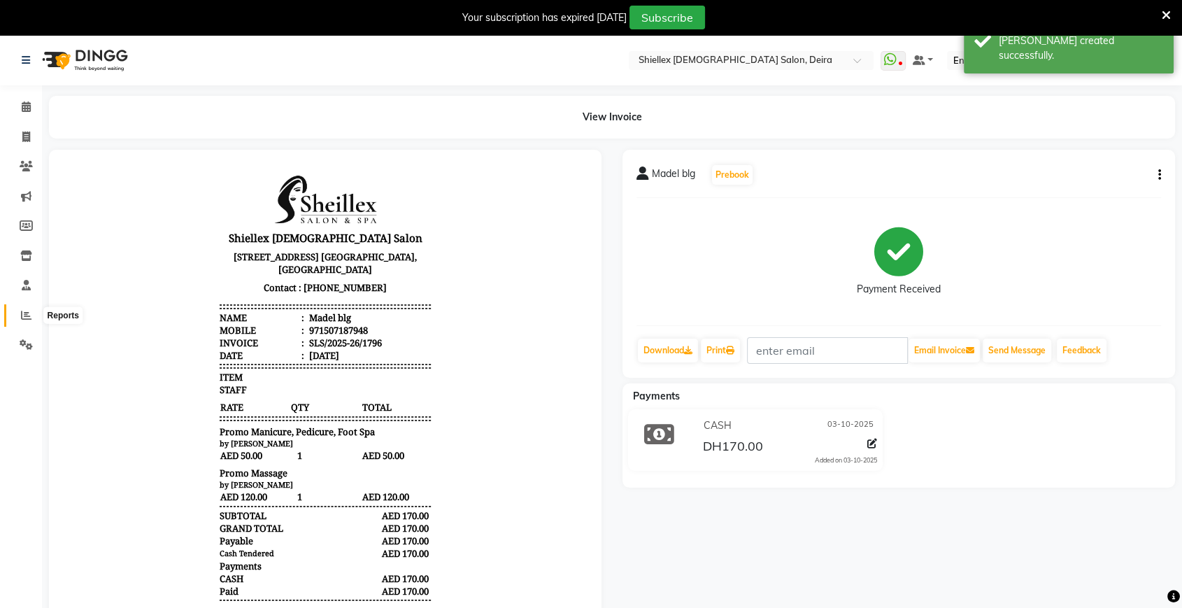
click at [21, 310] on icon at bounding box center [26, 315] width 10 height 10
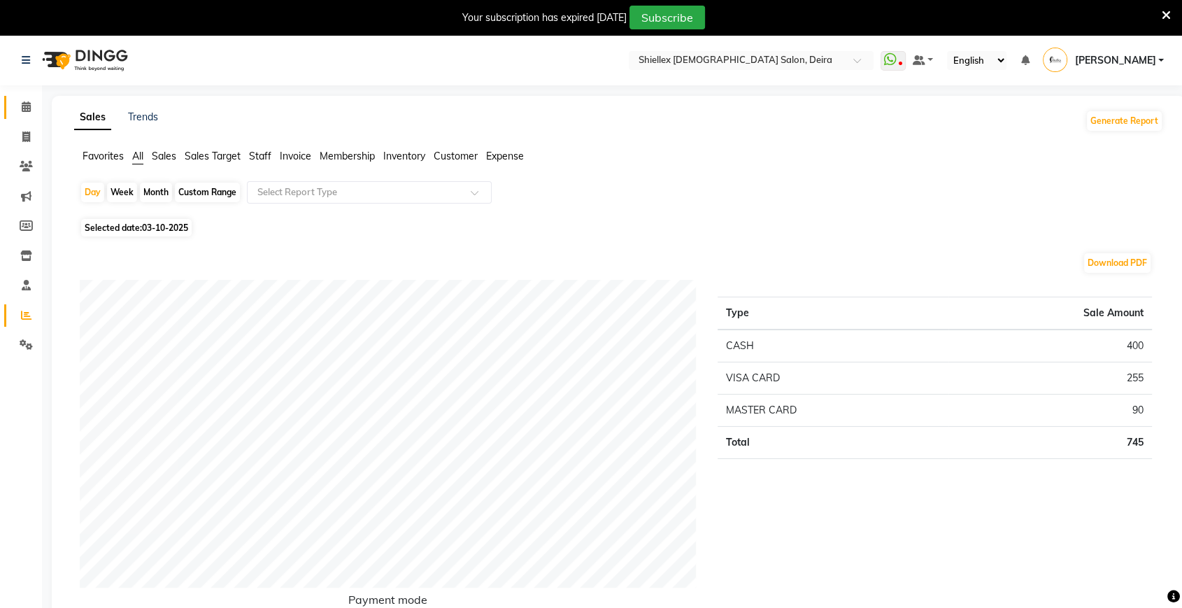
click at [28, 108] on icon at bounding box center [26, 106] width 9 height 10
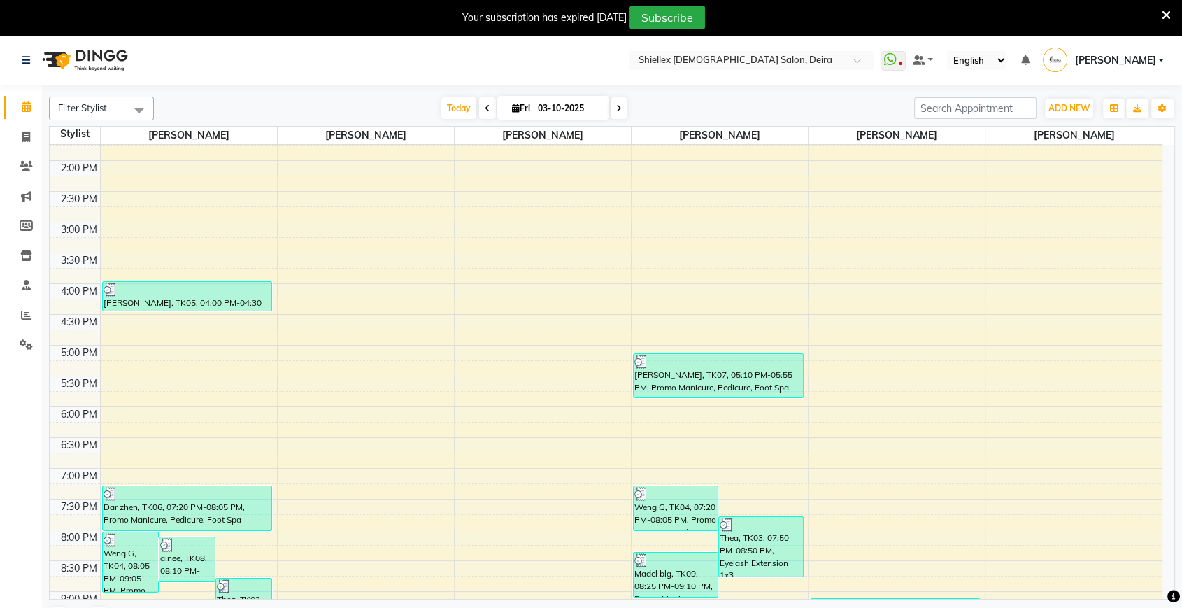
scroll to position [464, 0]
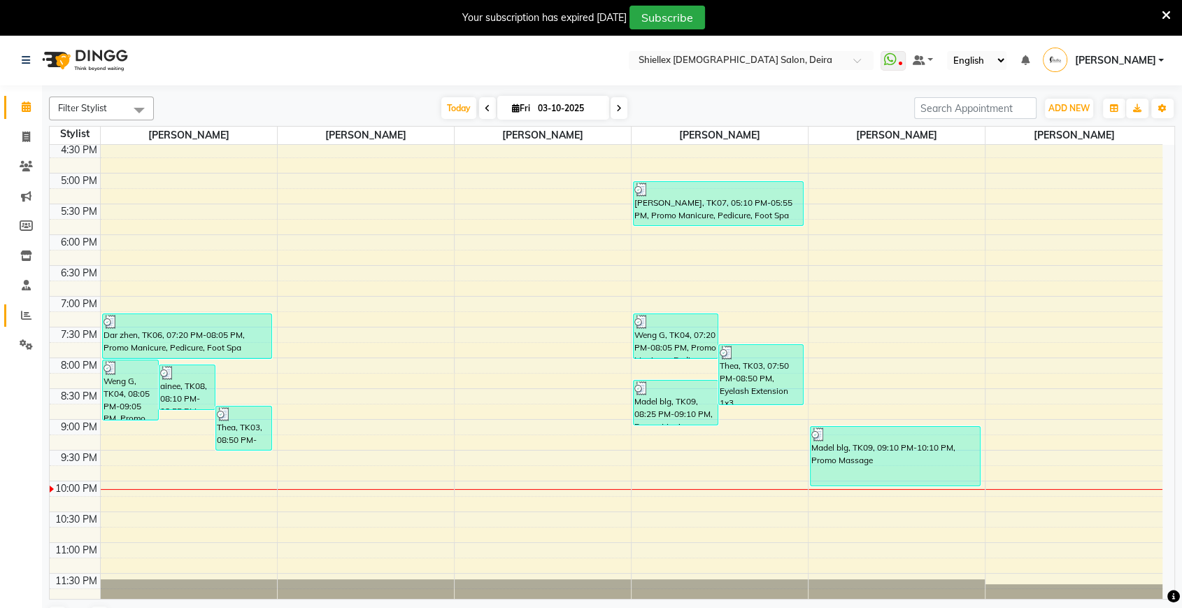
click at [27, 317] on icon at bounding box center [26, 315] width 10 height 10
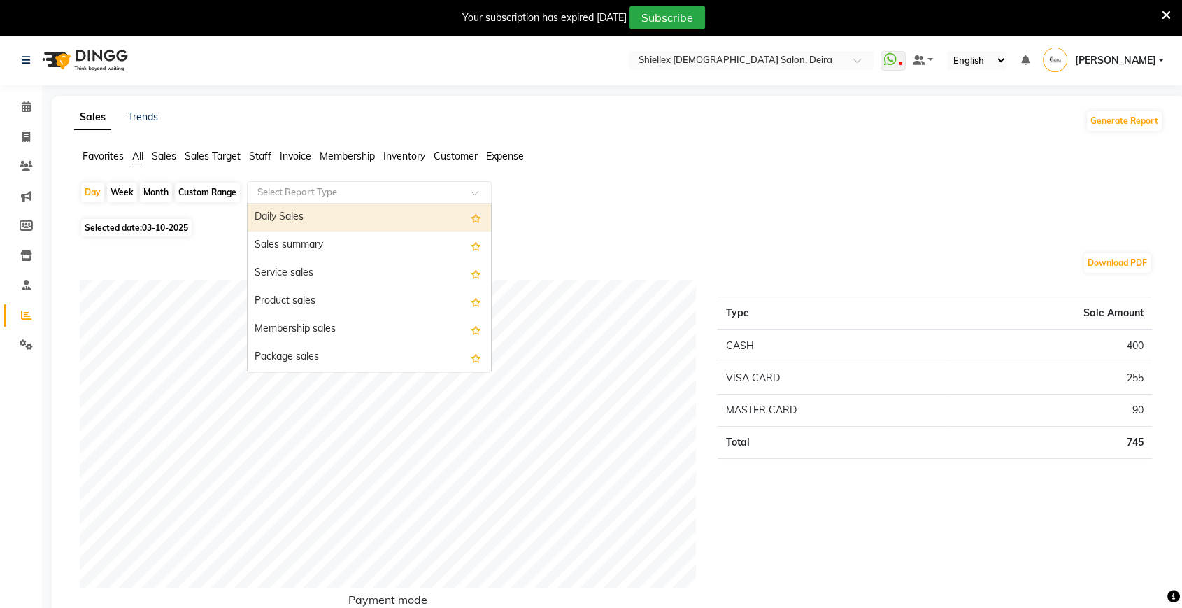
click at [391, 185] on input "text" at bounding box center [355, 192] width 201 height 14
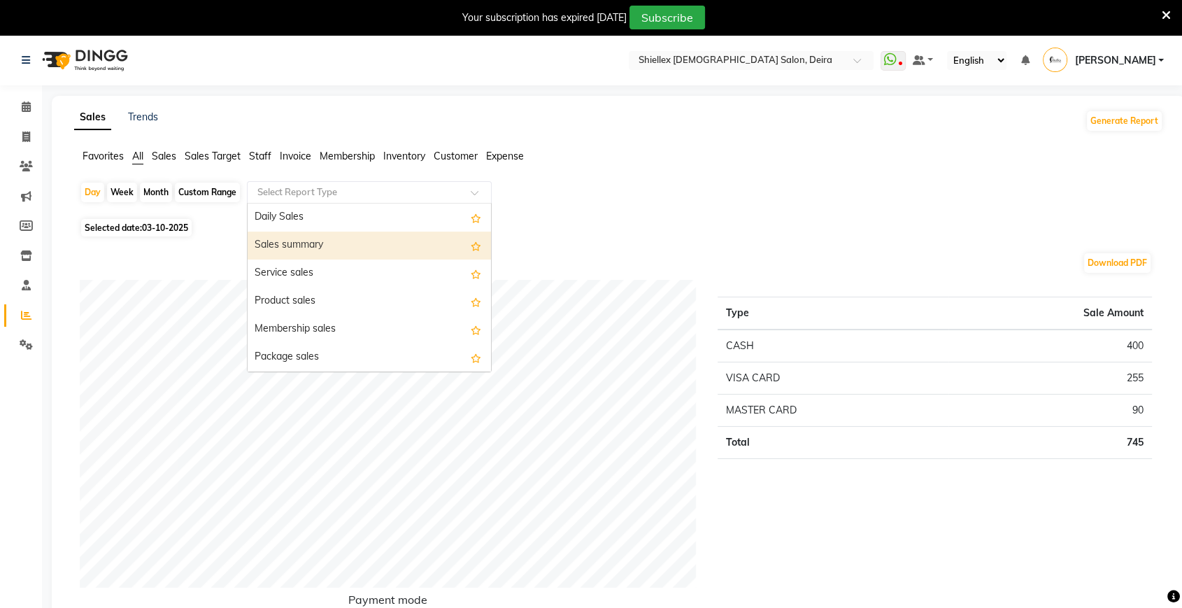
click at [360, 248] on div "Sales summary" at bounding box center [369, 246] width 243 height 28
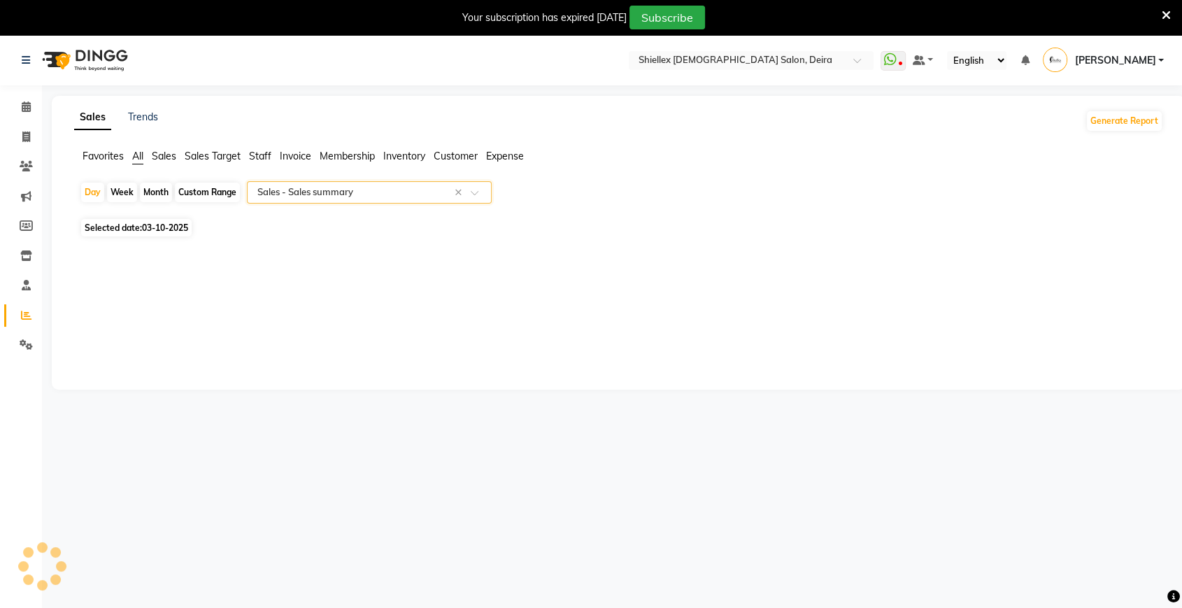
select select "full_report"
select select "pdf"
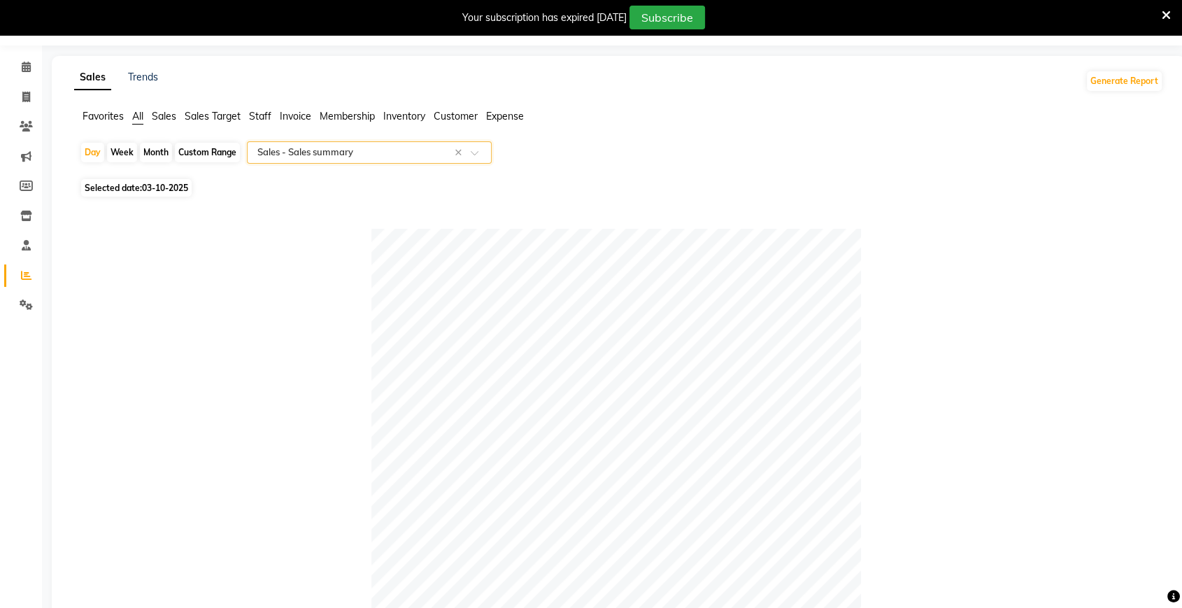
scroll to position [29, 0]
